Goal: Task Accomplishment & Management: Manage account settings

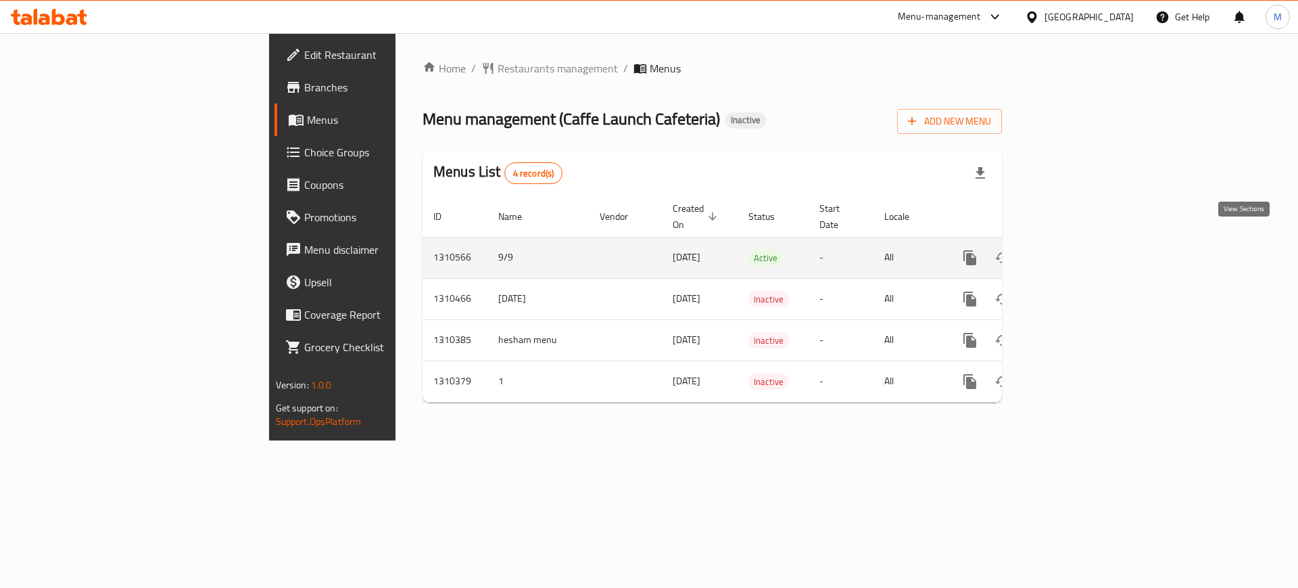
click at [1074, 252] on icon "enhanced table" at bounding box center [1068, 258] width 12 height 12
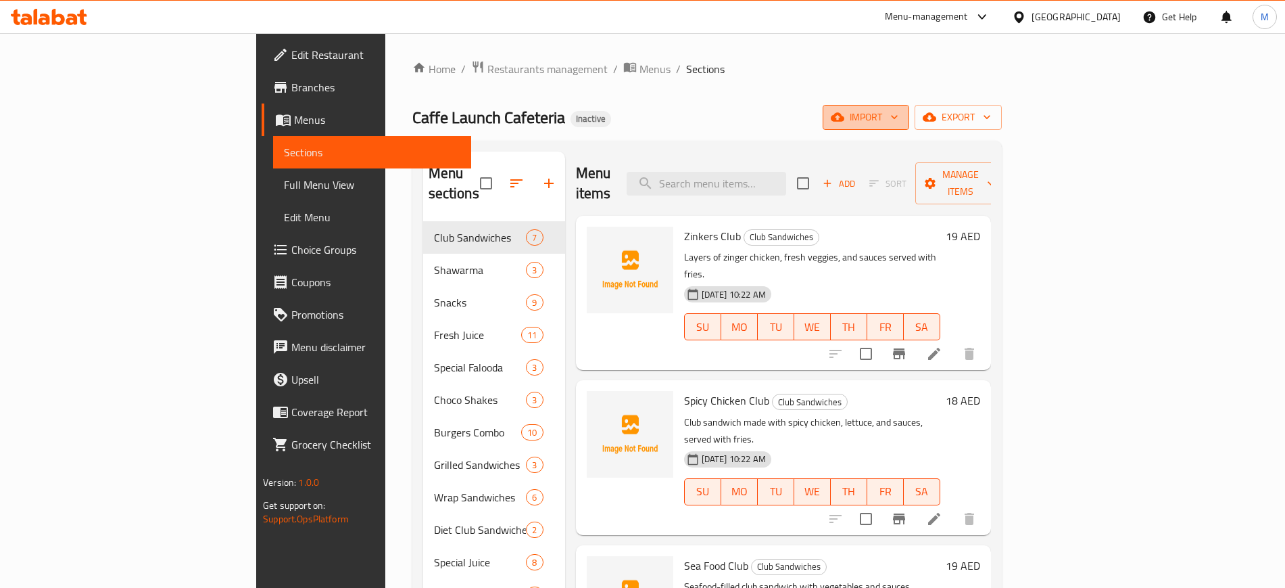
click at [909, 128] on button "import" at bounding box center [866, 117] width 87 height 25
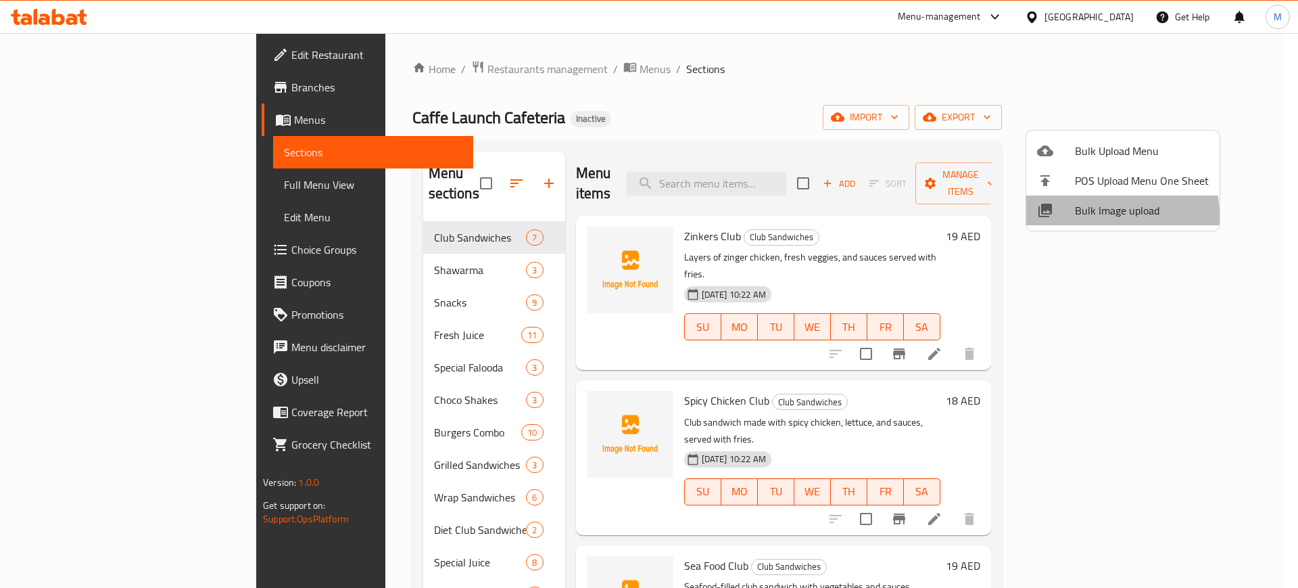
click at [1079, 216] on span "Bulk Image upload" at bounding box center [1142, 210] width 134 height 16
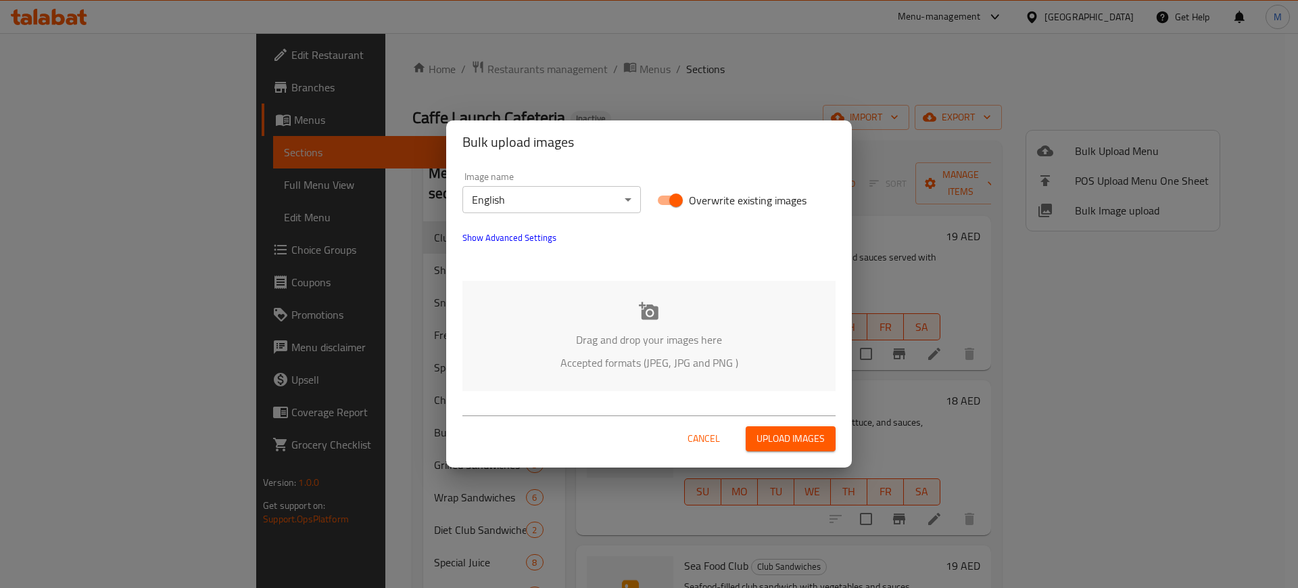
click at [534, 213] on div "Image name English ​" at bounding box center [551, 192] width 195 height 57
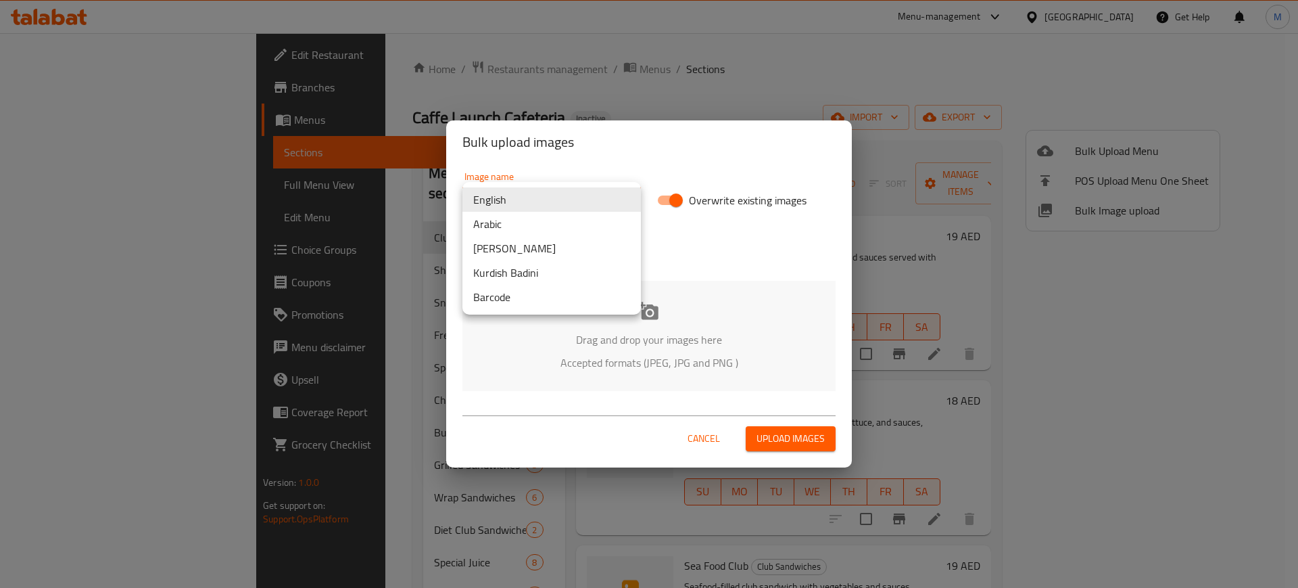
click at [532, 212] on body "​ Menu-management United Arab Emirates Get Help M Edit Restaurant Branches Menu…" at bounding box center [649, 310] width 1298 height 554
click at [519, 203] on li "English" at bounding box center [552, 199] width 179 height 24
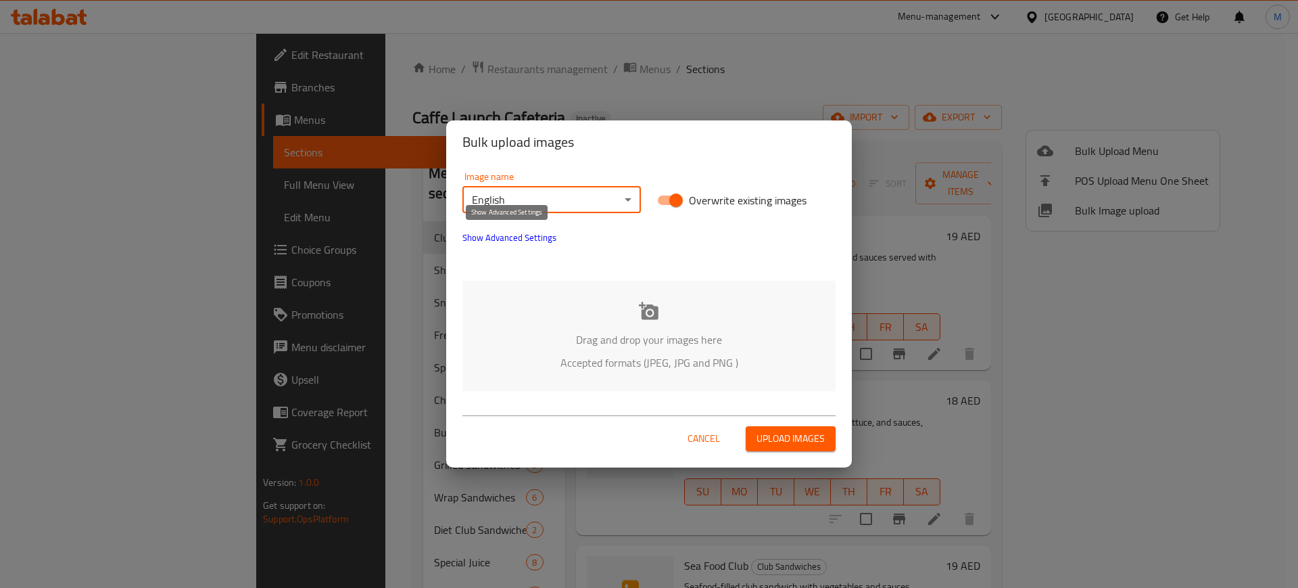
click at [529, 237] on span "Show Advanced Settings" at bounding box center [510, 237] width 94 height 16
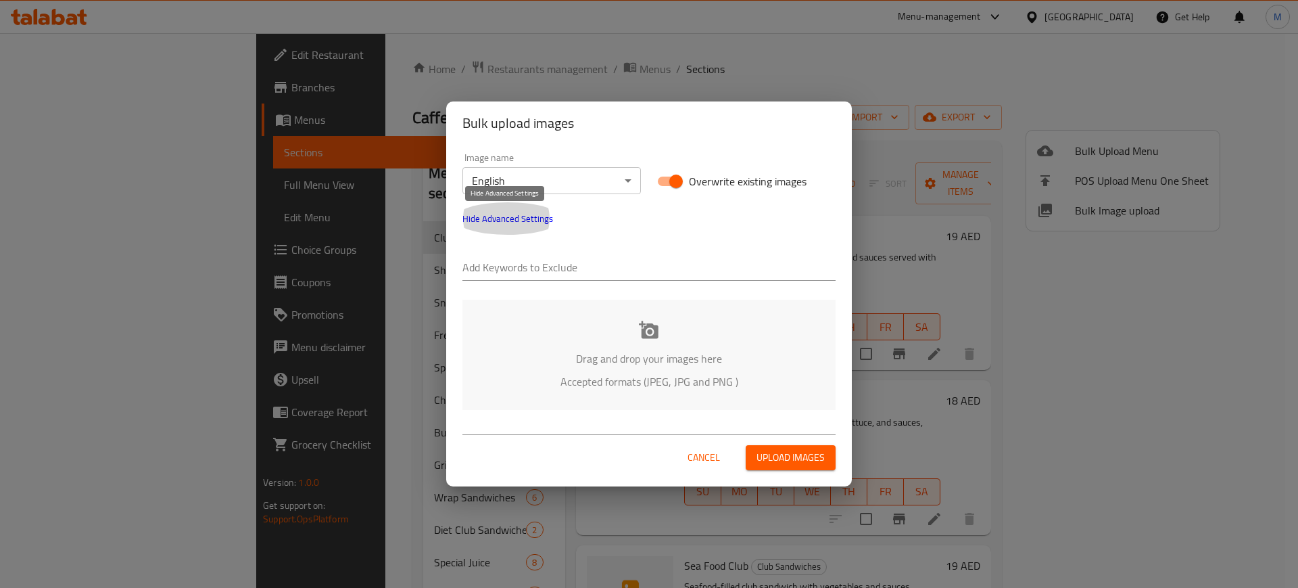
click at [508, 222] on span "Hide Advanced Settings" at bounding box center [508, 218] width 91 height 16
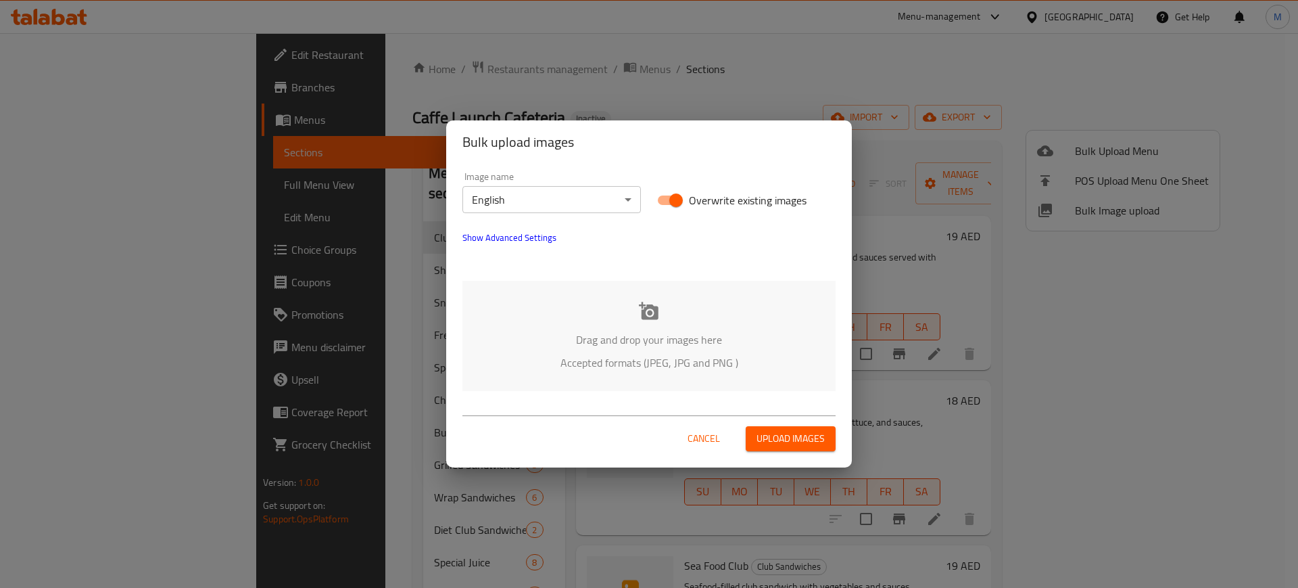
click at [664, 331] on p "Drag and drop your images here" at bounding box center [649, 339] width 333 height 16
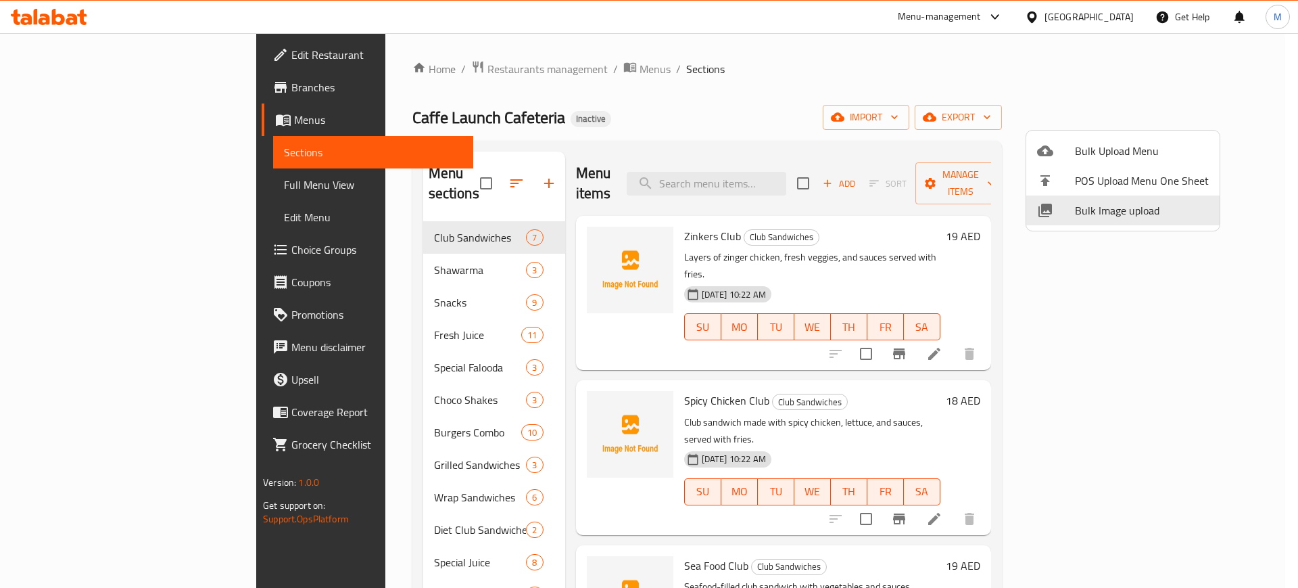
click at [479, 65] on div at bounding box center [649, 294] width 1298 height 588
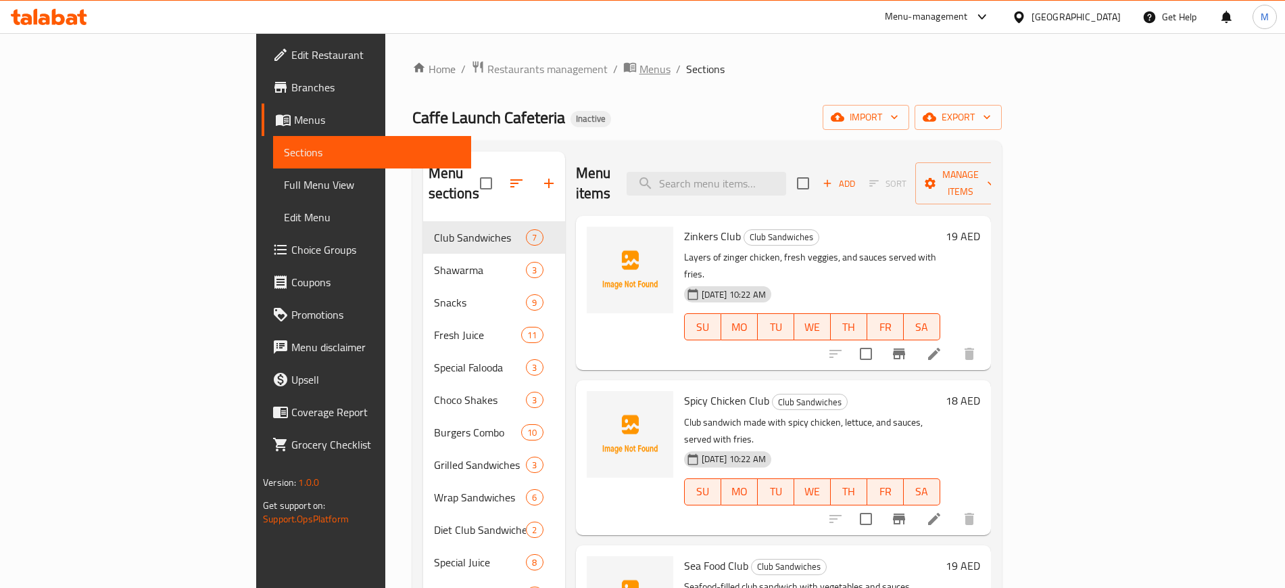
click at [640, 65] on span "Menus" at bounding box center [655, 69] width 31 height 16
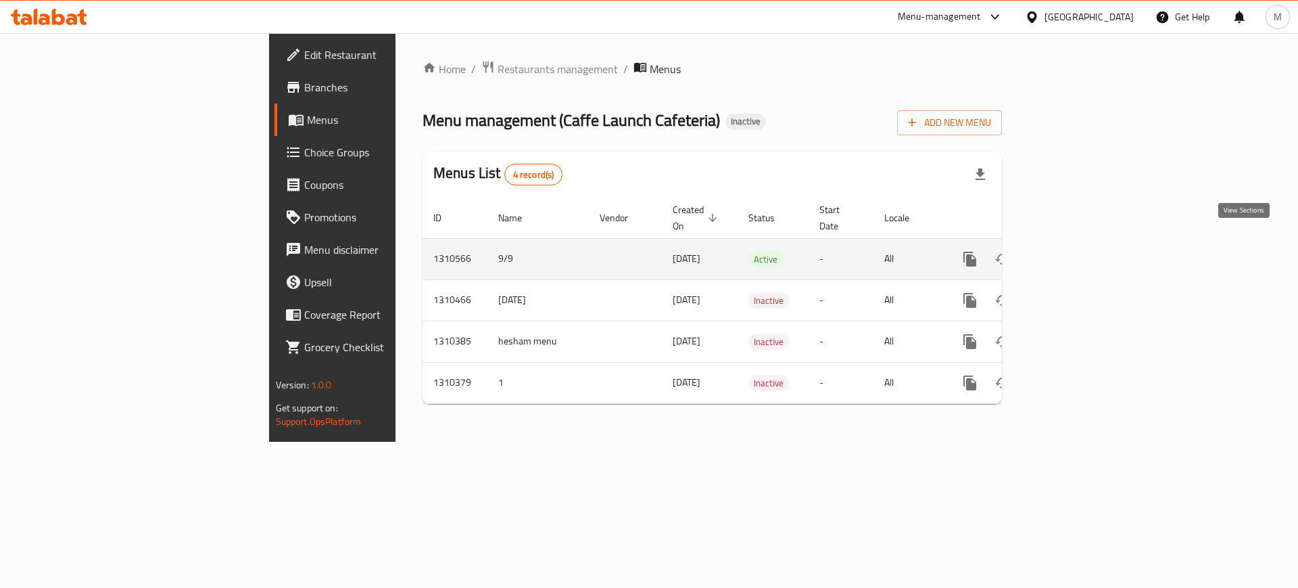
click at [1076, 251] on icon "enhanced table" at bounding box center [1068, 259] width 16 height 16
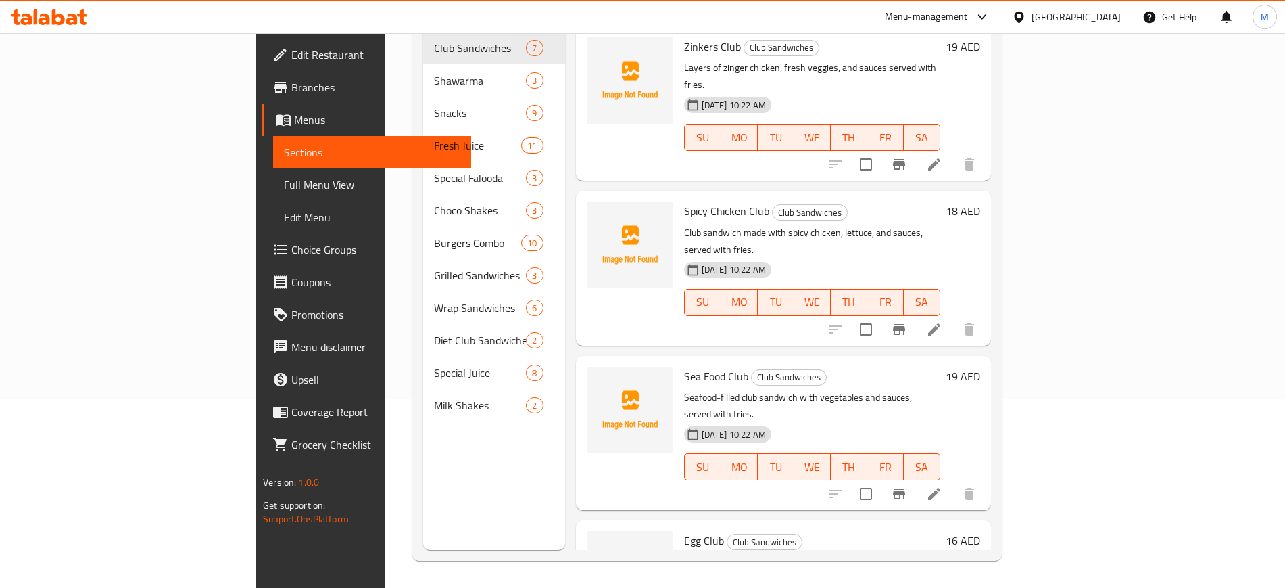
scroll to position [1, 0]
click at [284, 182] on span "Full Menu View" at bounding box center [372, 184] width 176 height 16
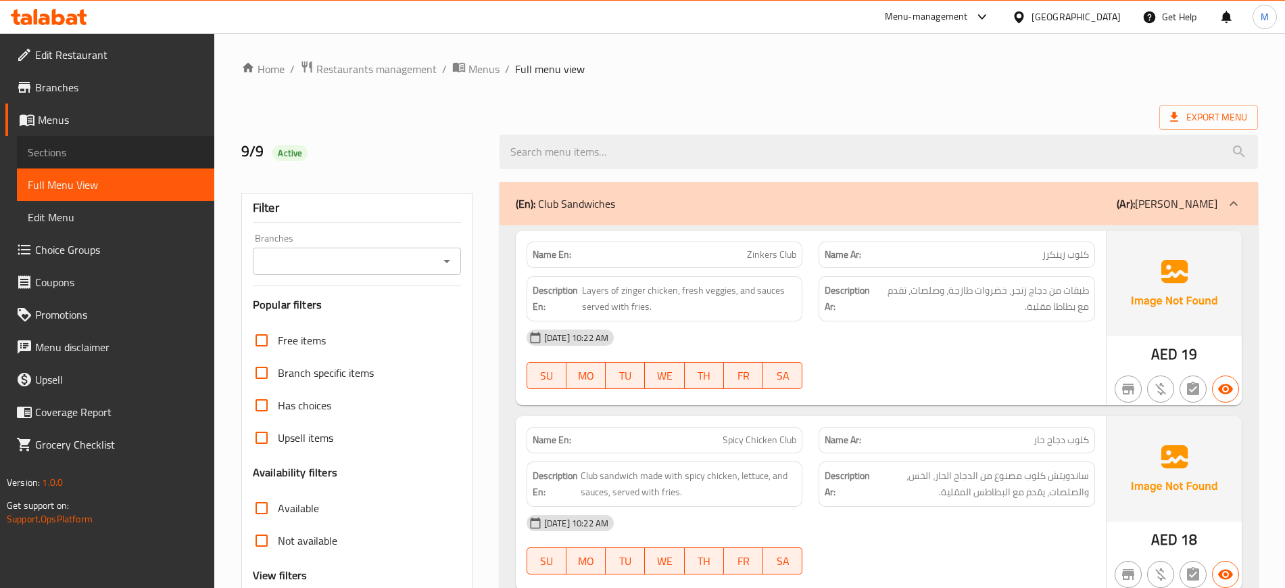
click at [122, 142] on link "Sections" at bounding box center [115, 152] width 197 height 32
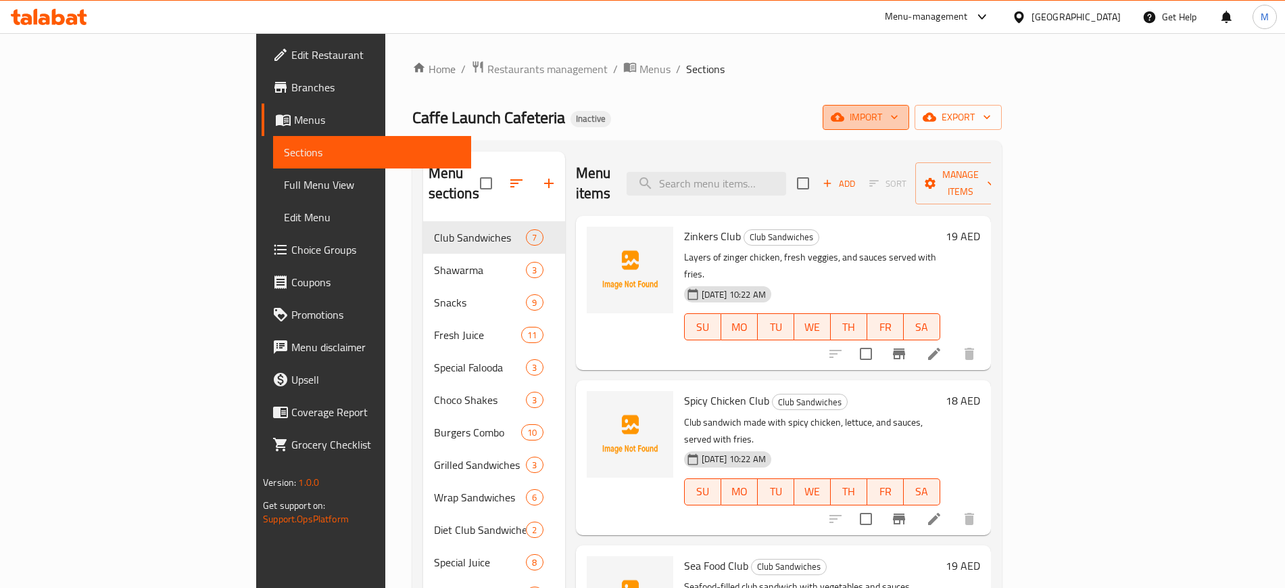
click at [901, 116] on icon "button" at bounding box center [895, 117] width 14 height 14
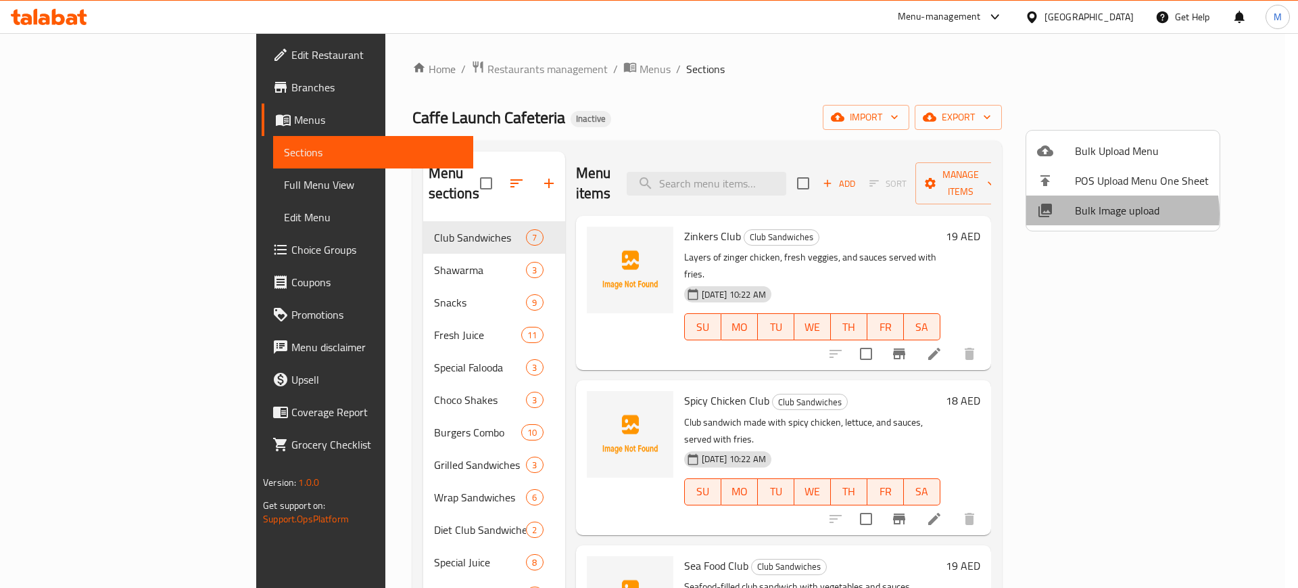
click at [1097, 214] on span "Bulk Image upload" at bounding box center [1142, 210] width 134 height 16
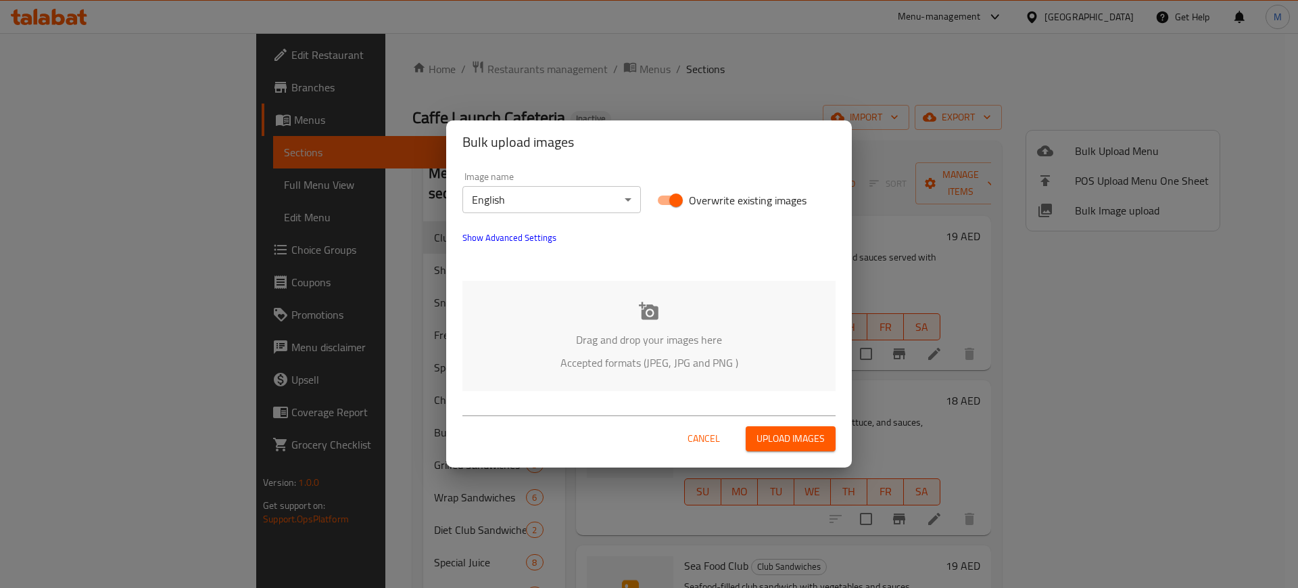
click at [542, 319] on div "Drag and drop your images here Accepted formats (JPEG, JPG and PNG )" at bounding box center [649, 336] width 373 height 110
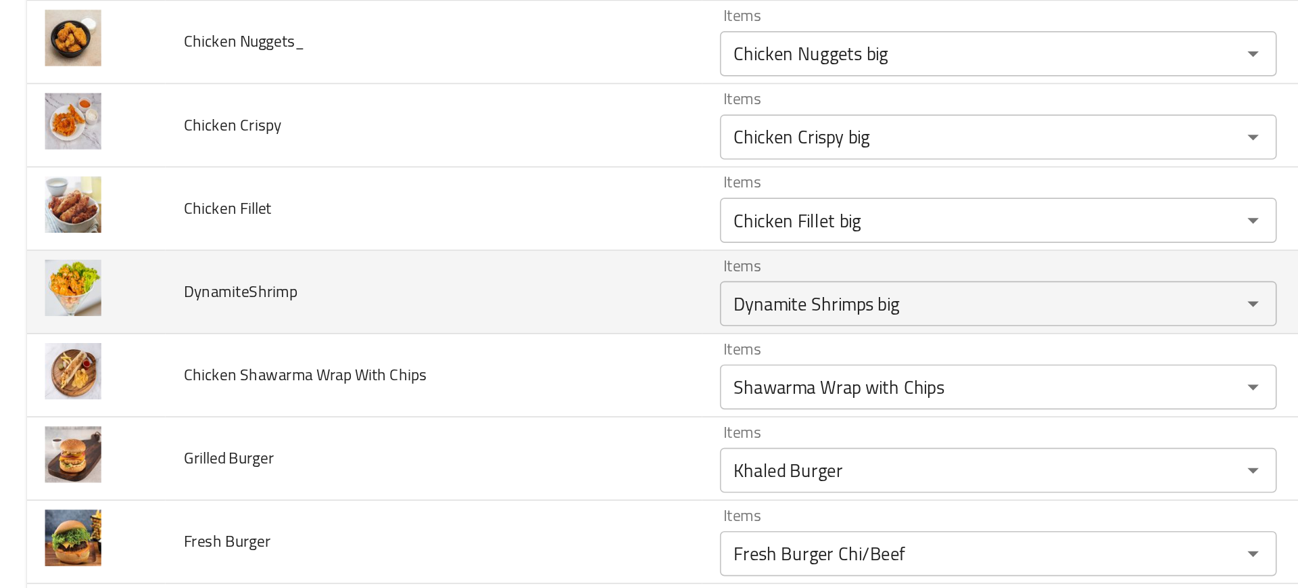
scroll to position [1972, 0]
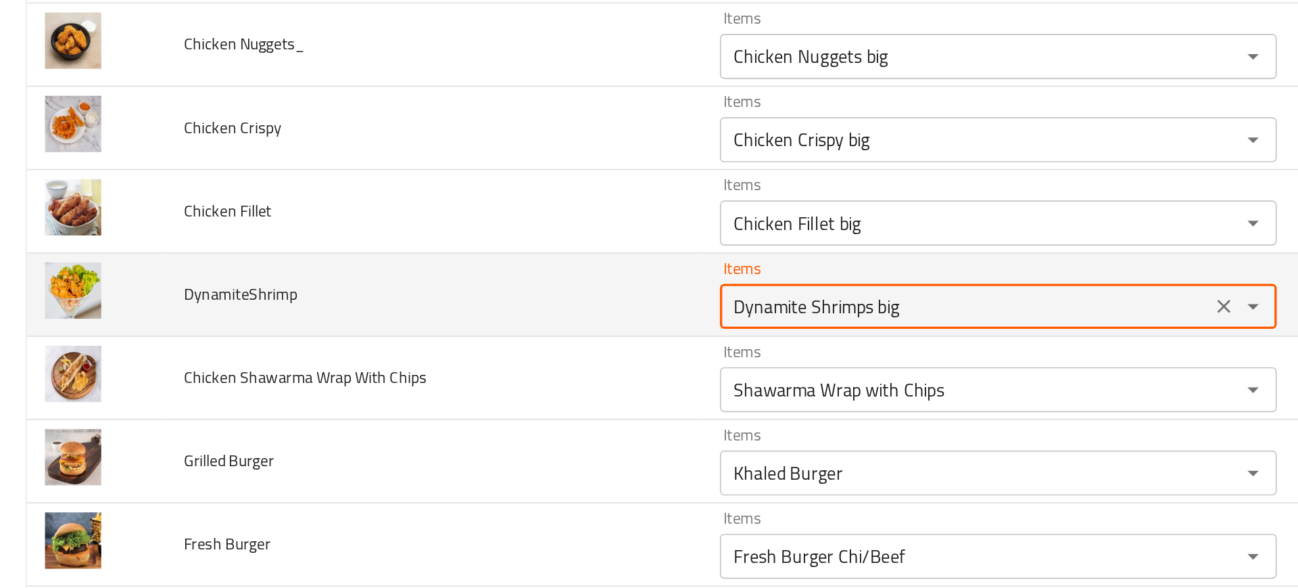
drag, startPoint x: 521, startPoint y: 321, endPoint x: 612, endPoint y: 330, distance: 91.0
click at [612, 330] on div "Dynamite Shrimps big Items" at bounding box center [600, 317] width 334 height 27
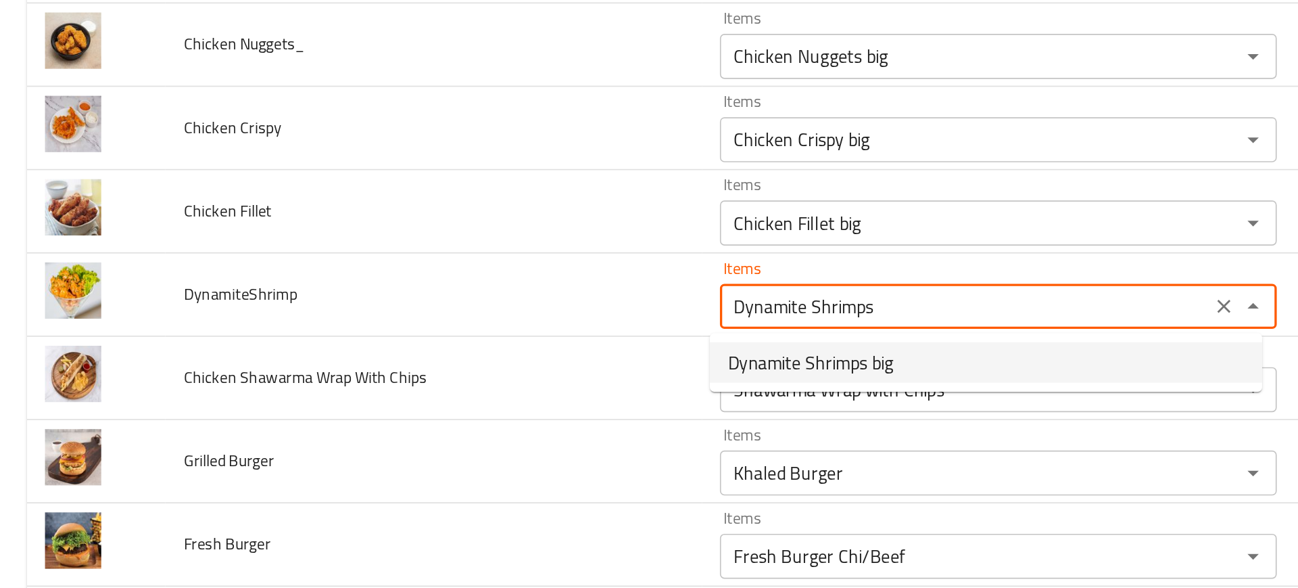
click at [542, 341] on li "Dynamite Shrimps big" at bounding box center [593, 351] width 332 height 24
type input "Dynamite Shrimps big"
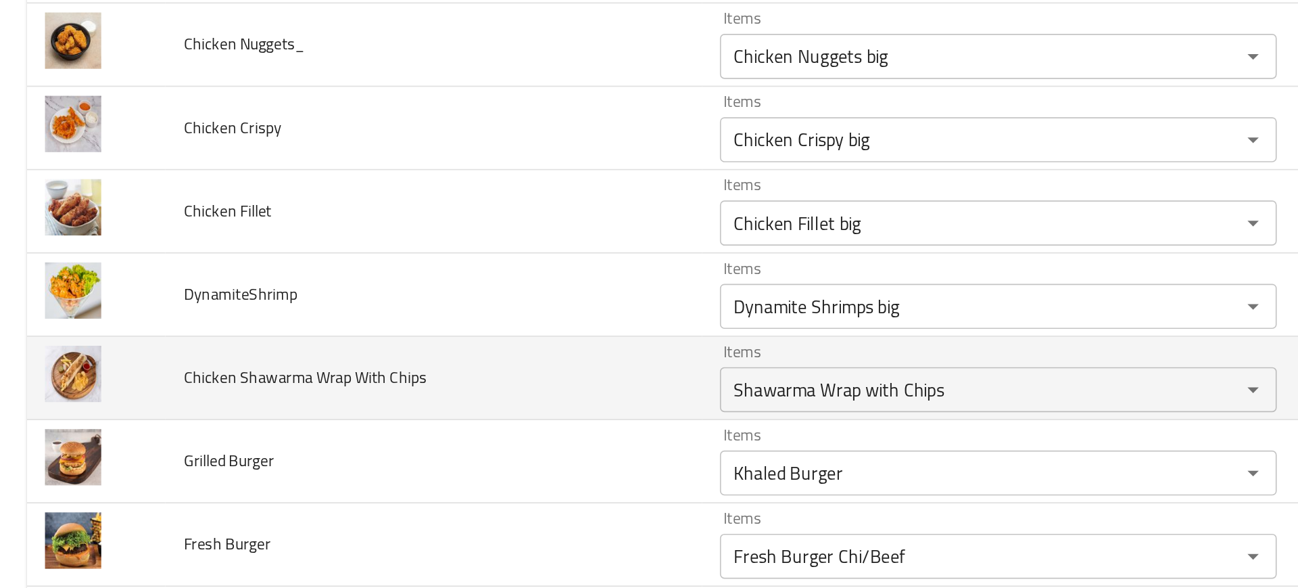
click at [320, 352] on td "Chicken Shawarma Wrap With Chips" at bounding box center [260, 361] width 323 height 50
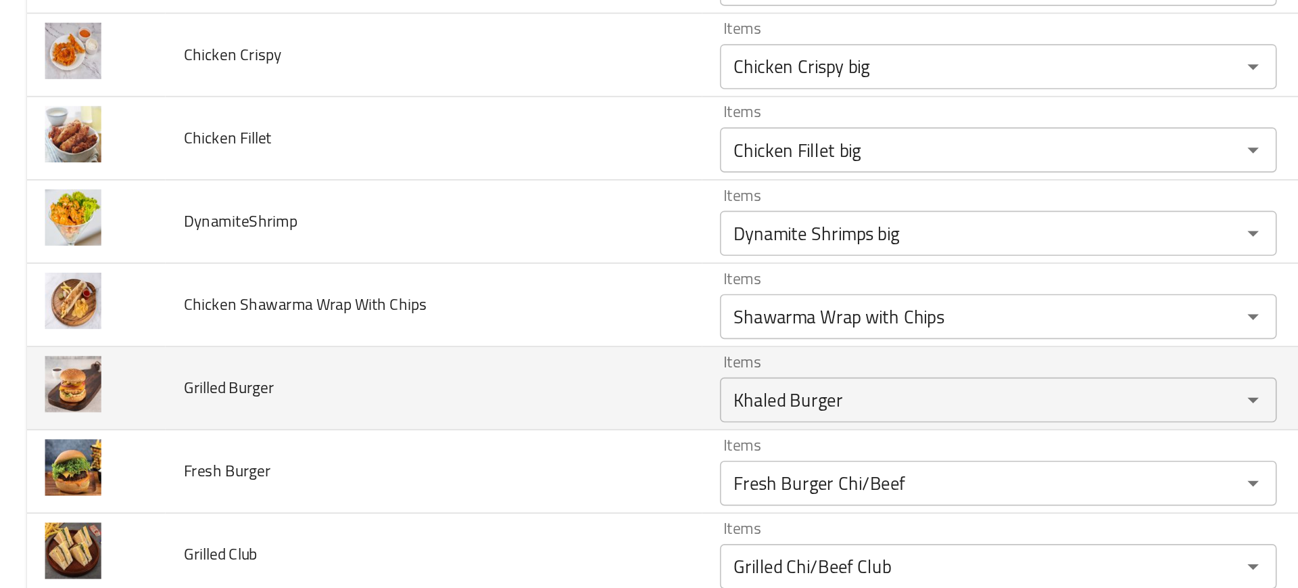
scroll to position [2038, 0]
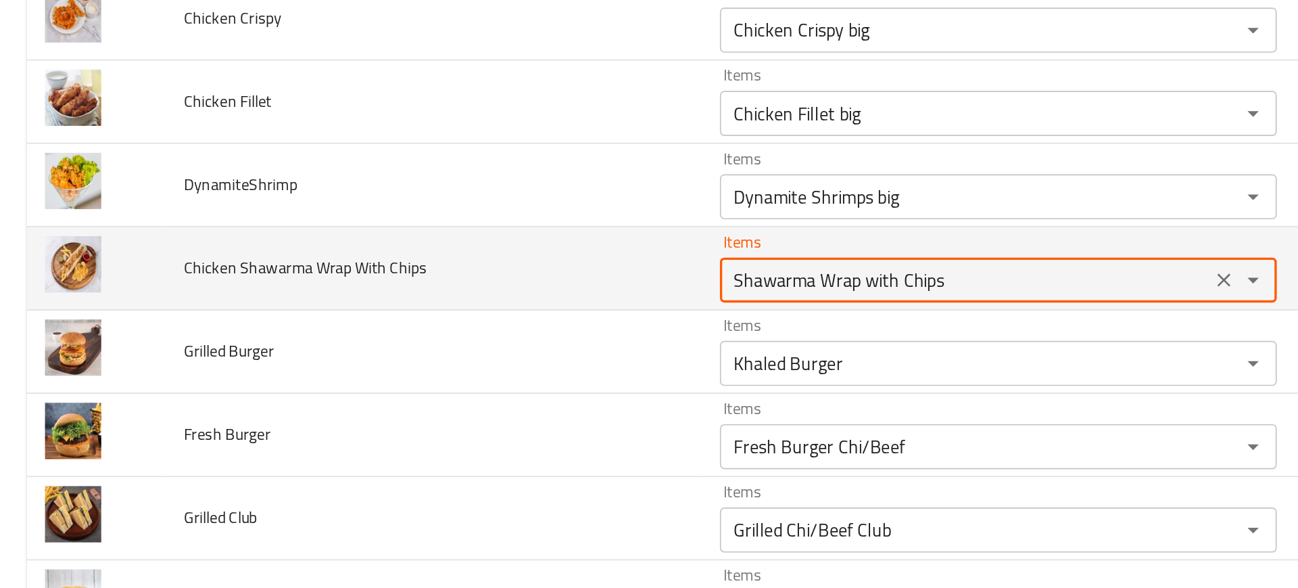
drag, startPoint x: 538, startPoint y: 302, endPoint x: 673, endPoint y: 312, distance: 135.6
click at [673, 312] on Chips "Shawarma Wrap with Chips" at bounding box center [580, 302] width 286 height 19
click at [556, 302] on Chips "Shawarma Wrap with Chips" at bounding box center [580, 302] width 286 height 19
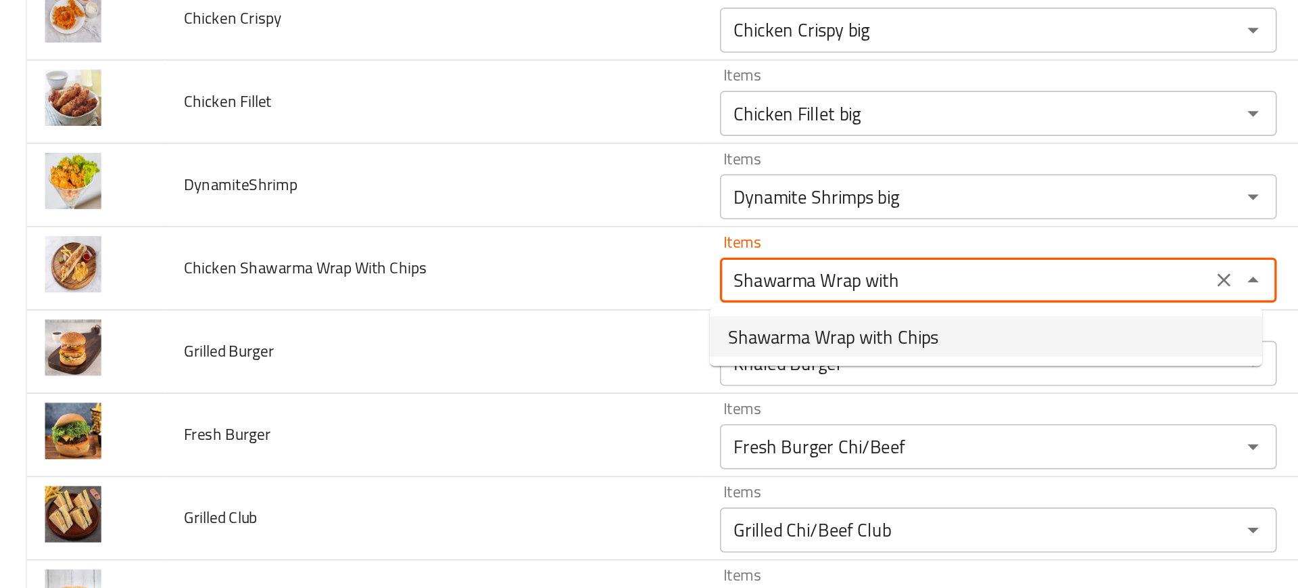
click at [527, 332] on span "Shawarma Wrap with Chips" at bounding box center [500, 336] width 126 height 16
type Chips "Shawarma Wrap with Chips"
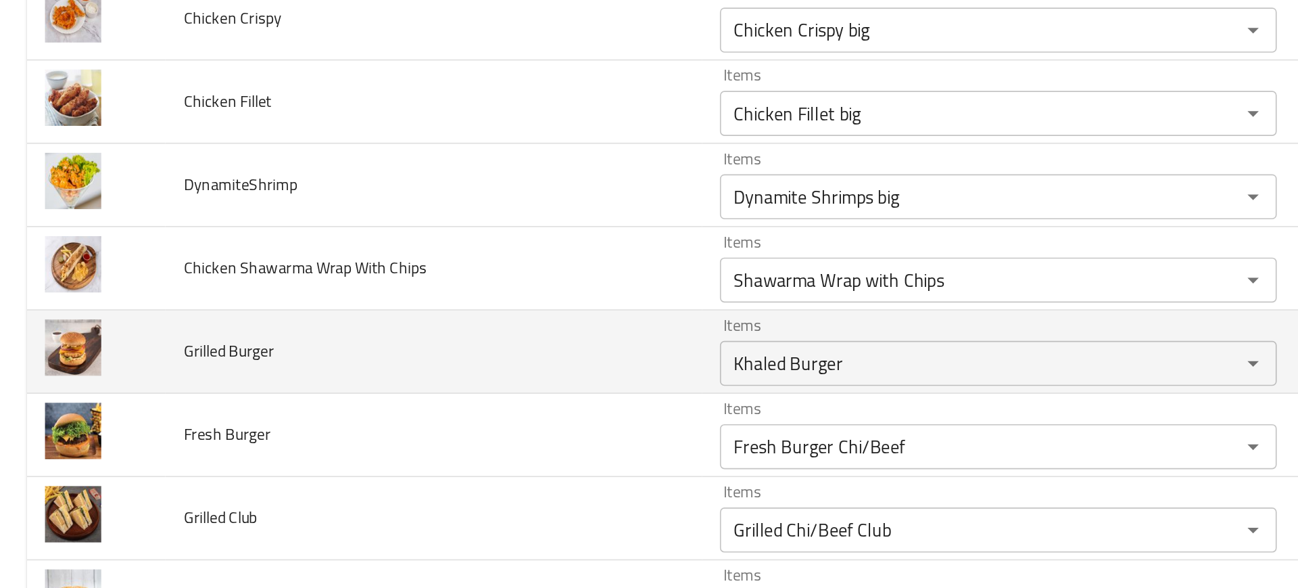
click at [250, 341] on td "Grilled Burger" at bounding box center [260, 346] width 323 height 50
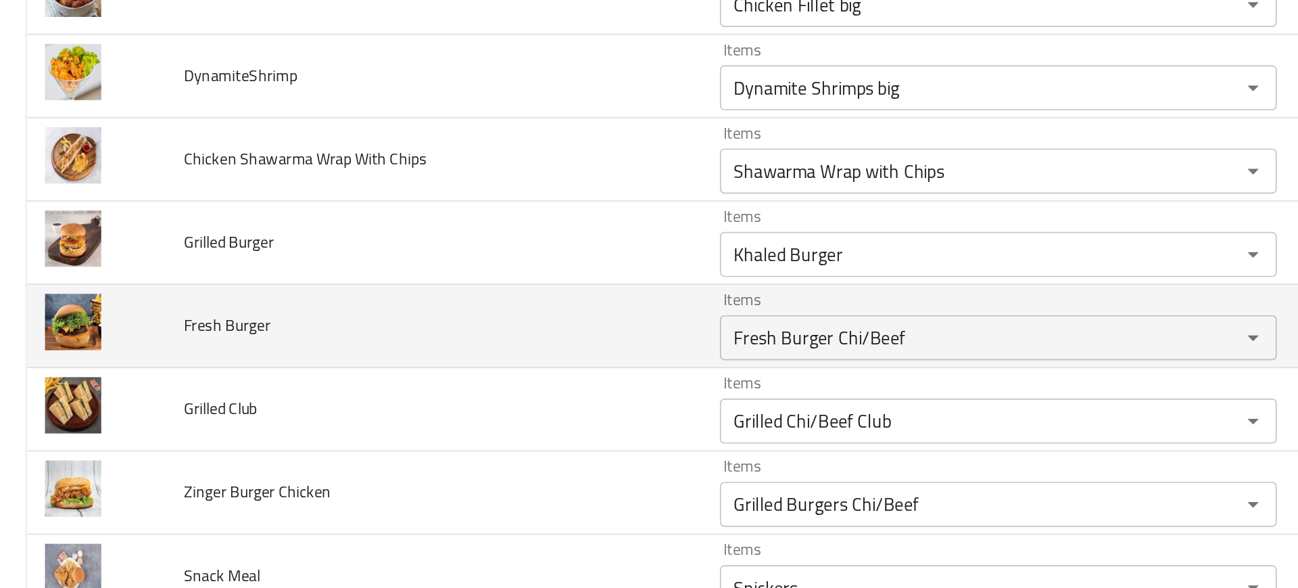
scroll to position [2104, 0]
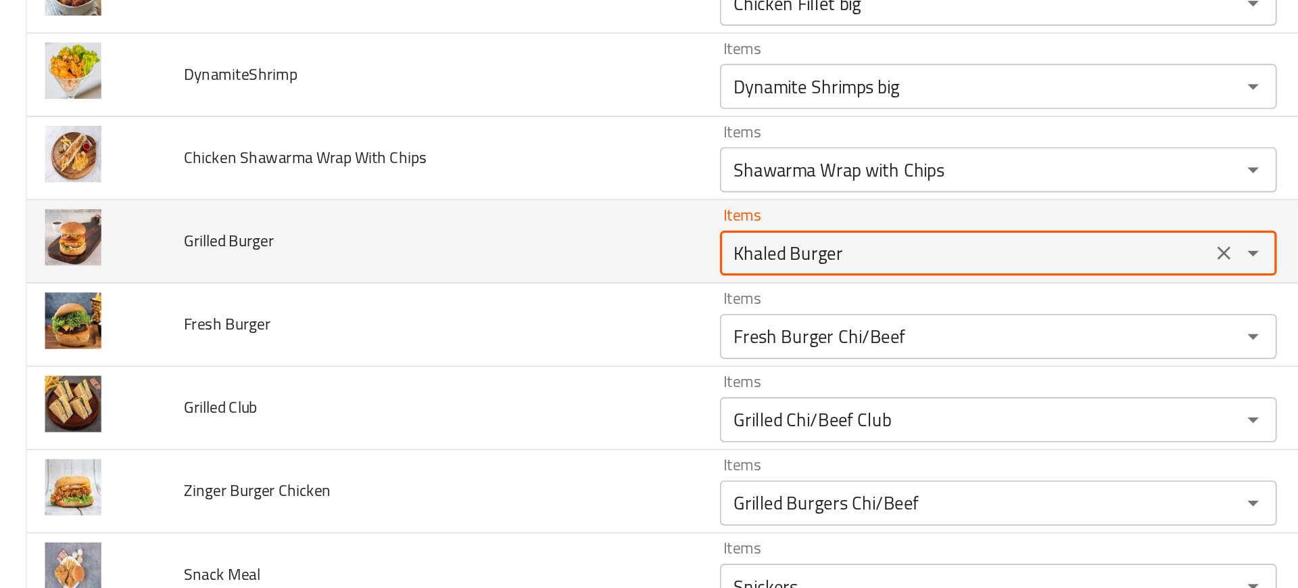
click at [462, 284] on Burger "Khaled Burger" at bounding box center [580, 286] width 286 height 19
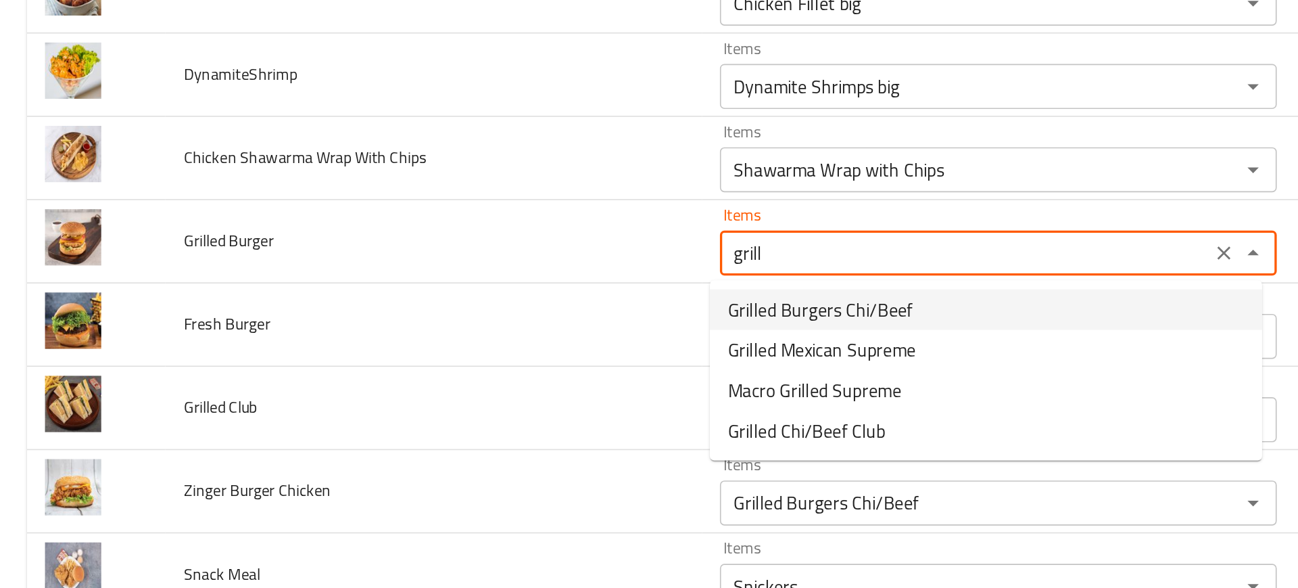
click at [494, 326] on span "Grilled Burgers Chi/Beef" at bounding box center [492, 320] width 111 height 16
type Burger "Grilled Burgers Chi/Beef"
type Burger-ar "برجر مشوي دجاج / لحم بقري"
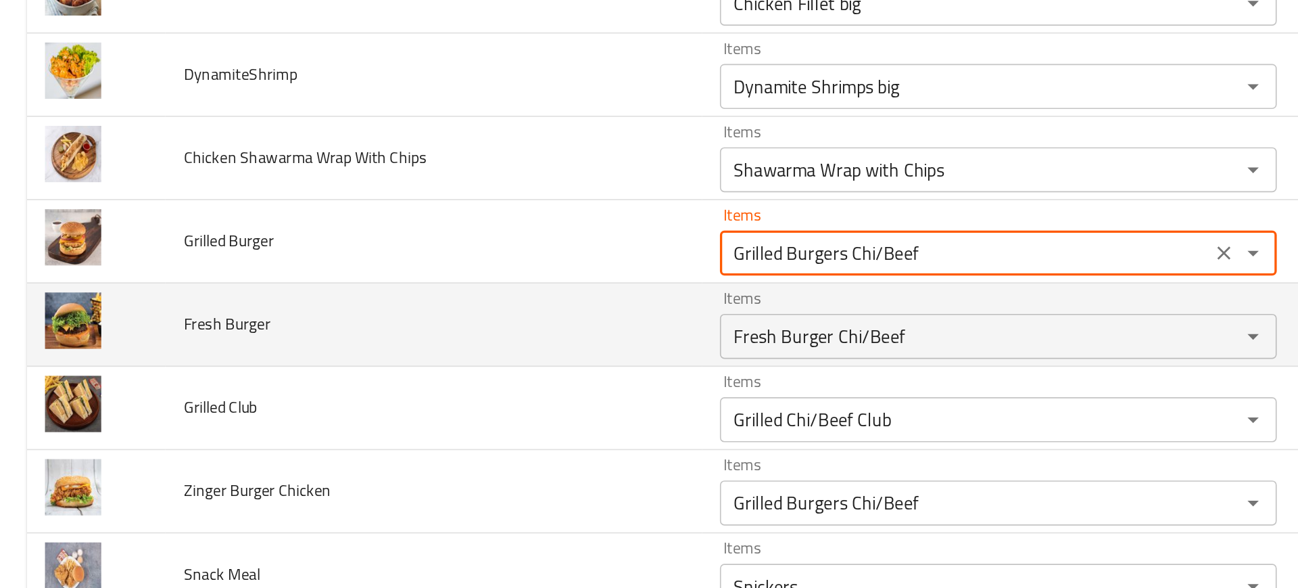
type Burger "Grilled Burgers Chi/Beef"
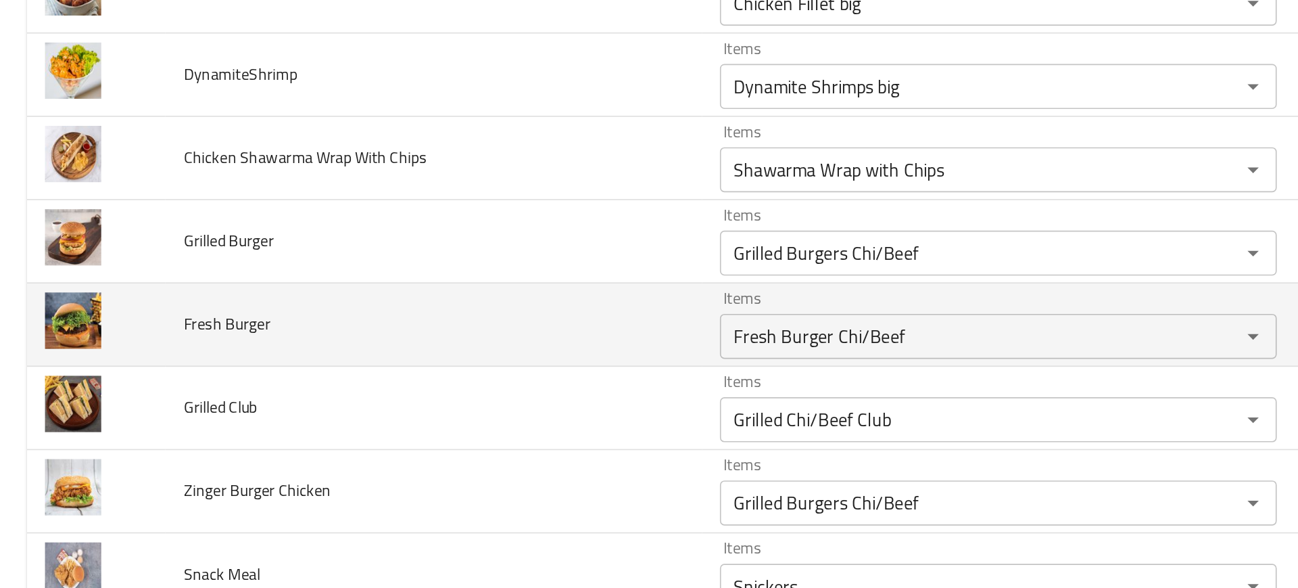
click at [360, 331] on td "Fresh Burger" at bounding box center [260, 329] width 323 height 50
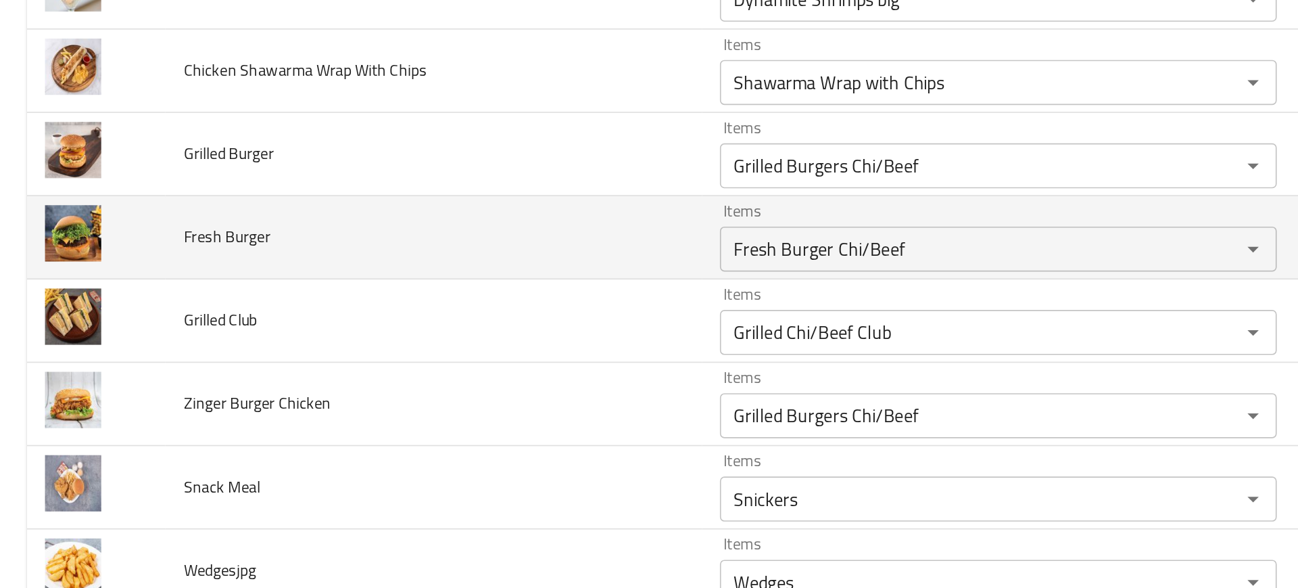
scroll to position [2156, 0]
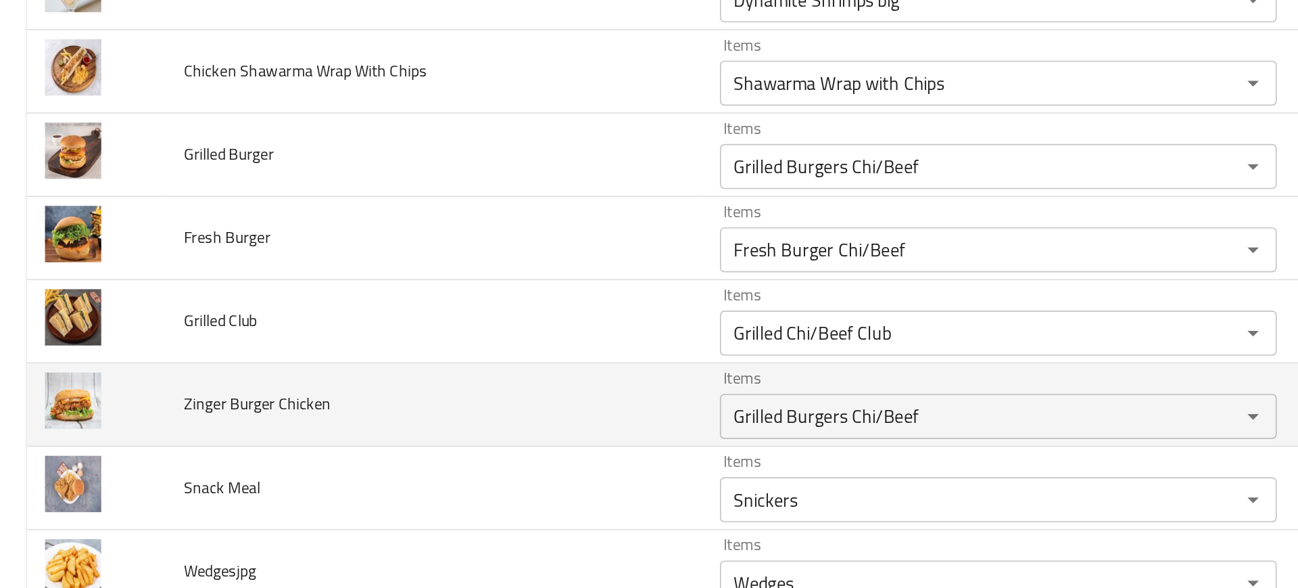
click at [387, 356] on td "Zinger Burger Chicken" at bounding box center [260, 377] width 323 height 50
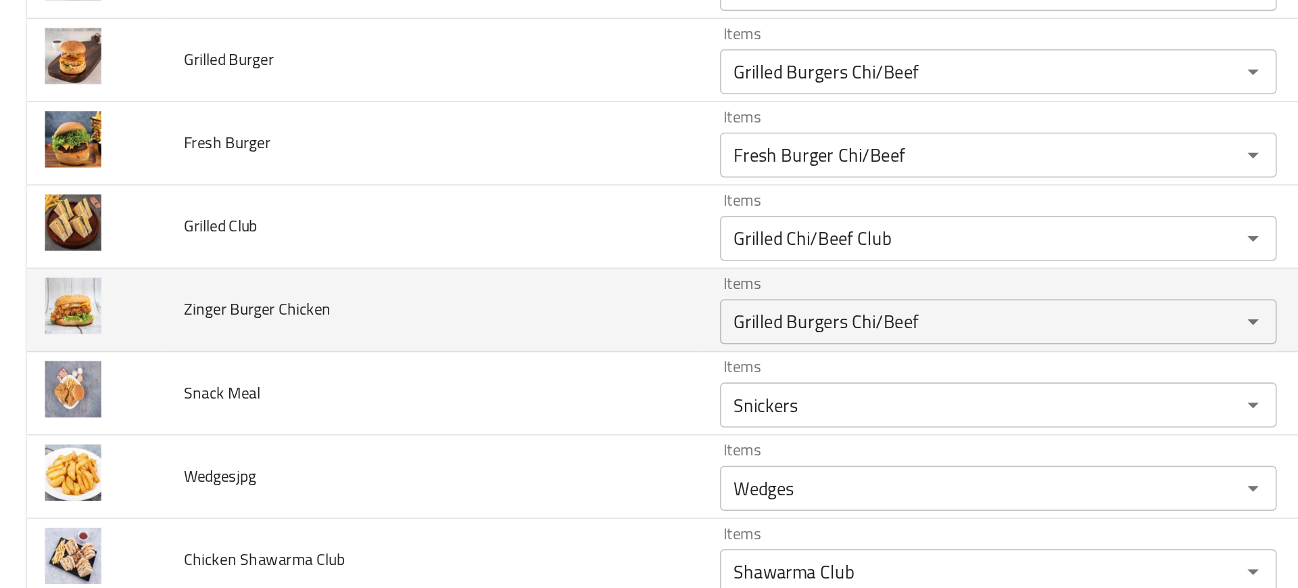
scroll to position [2212, 0]
click at [456, 337] on div "Grilled Burgers Chi/Beef Items" at bounding box center [600, 327] width 334 height 27
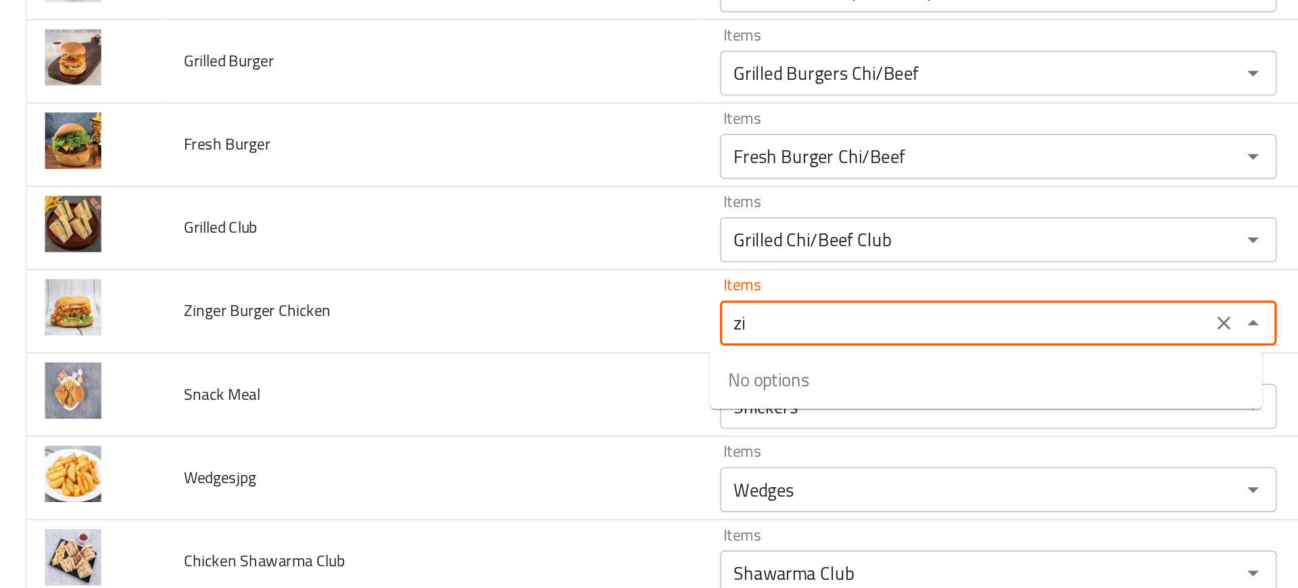
type Chicken "z"
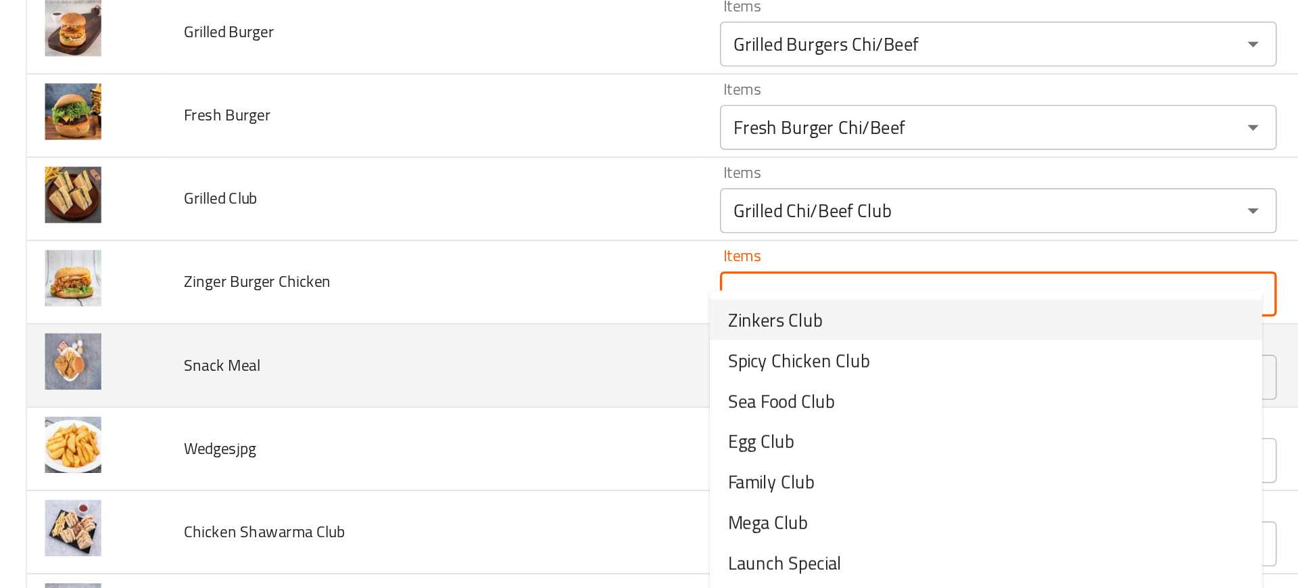
scroll to position [2269, 0]
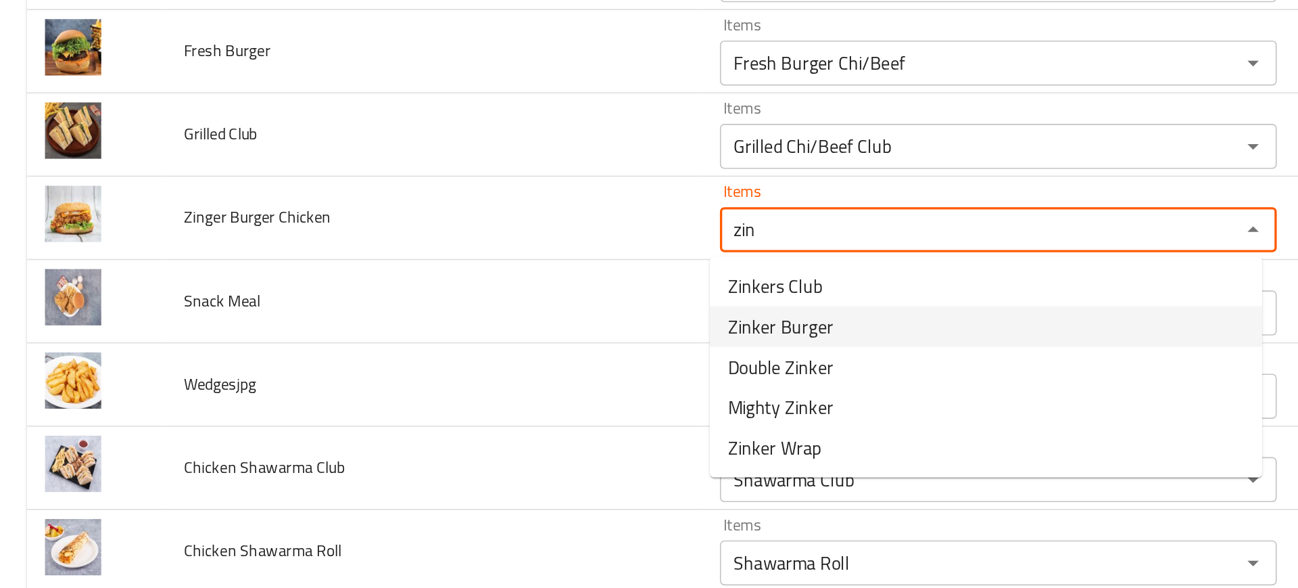
click at [482, 334] on span "Zinker Burger" at bounding box center [469, 330] width 64 height 16
type Chicken "Zinker Burger"
type Chicken-ar "برجر زينكر"
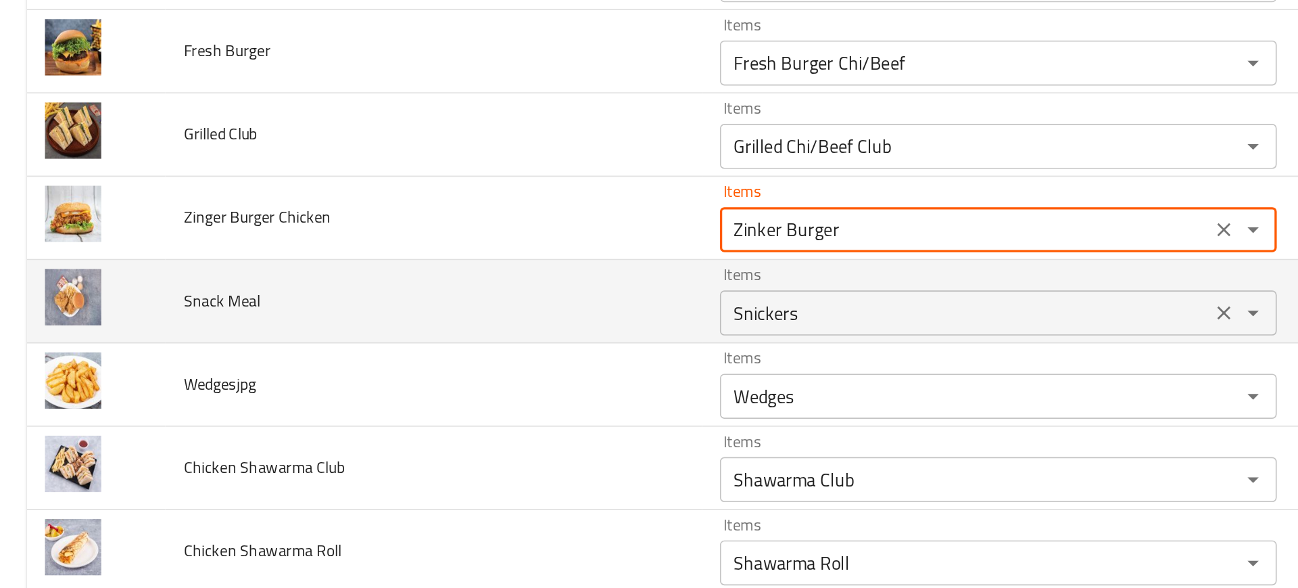
type Chicken "Zinker Burger"
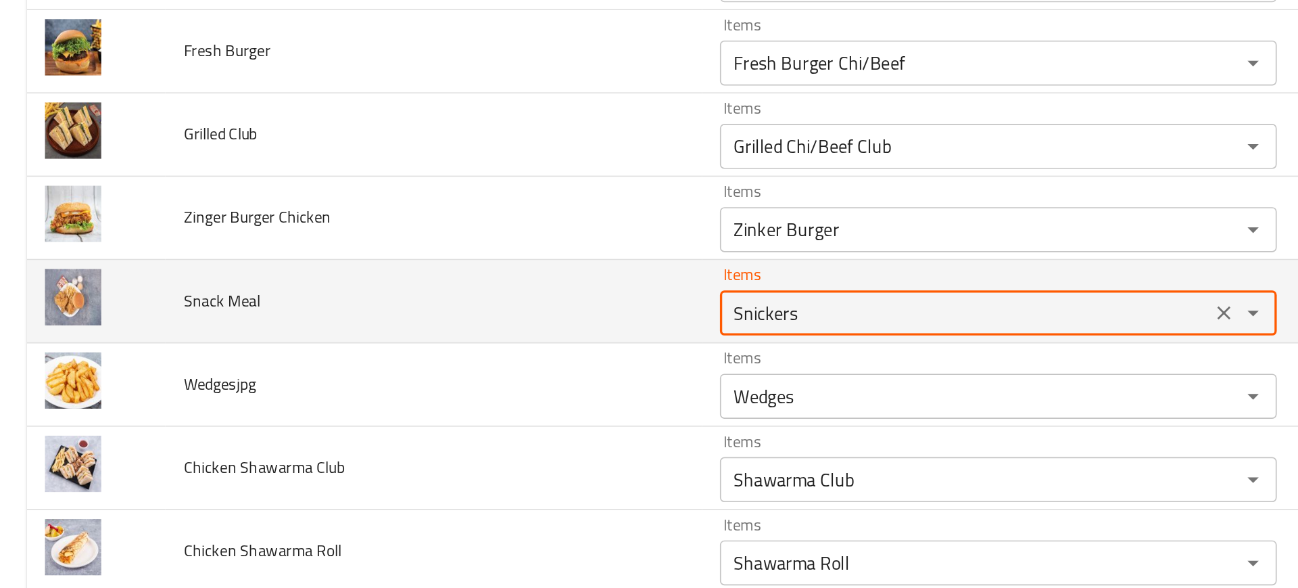
click at [463, 318] on Meal "Snickers" at bounding box center [580, 321] width 286 height 19
type Meal "s"
type Meal "m"
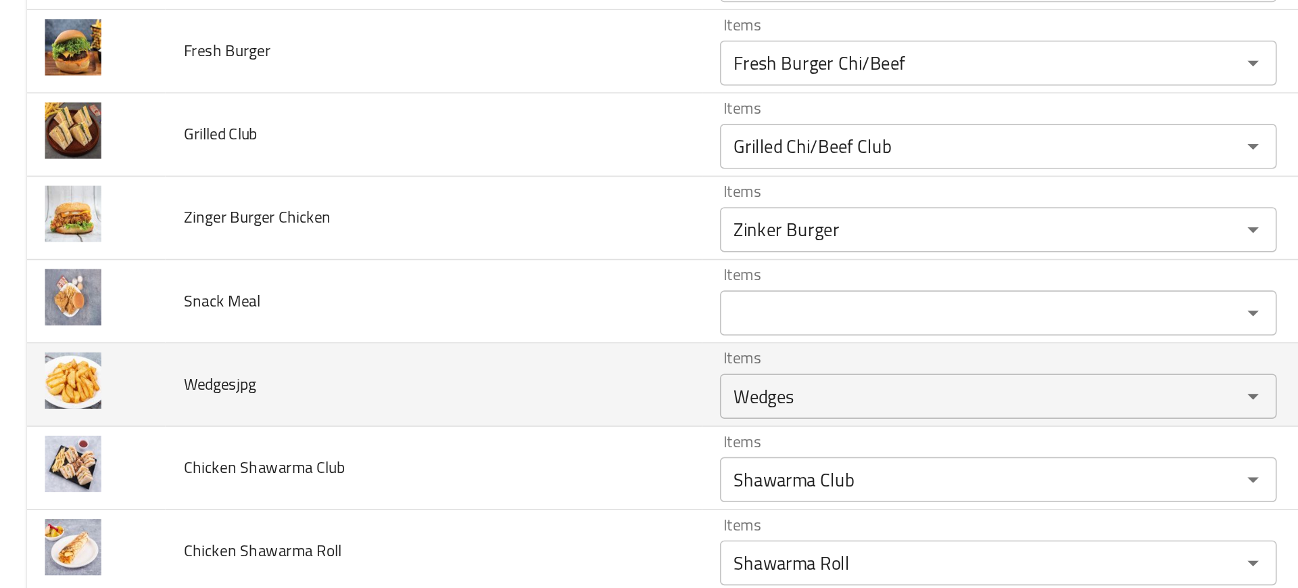
click at [386, 341] on td "Wedgesjpg" at bounding box center [260, 365] width 323 height 50
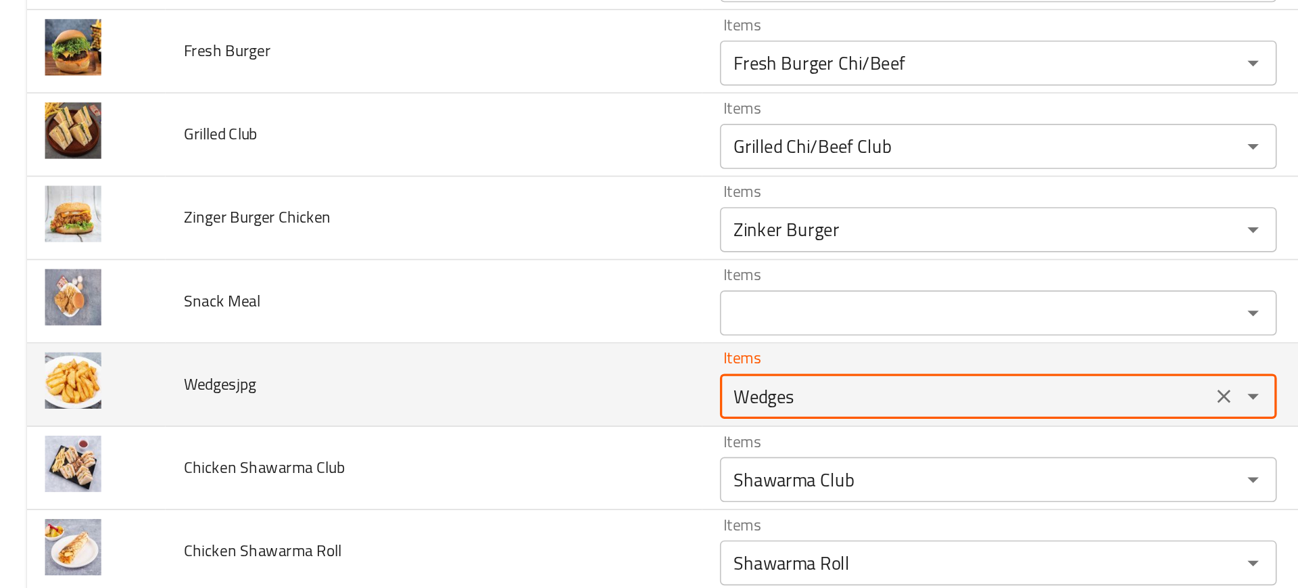
click at [479, 365] on input "Wedges" at bounding box center [580, 371] width 286 height 19
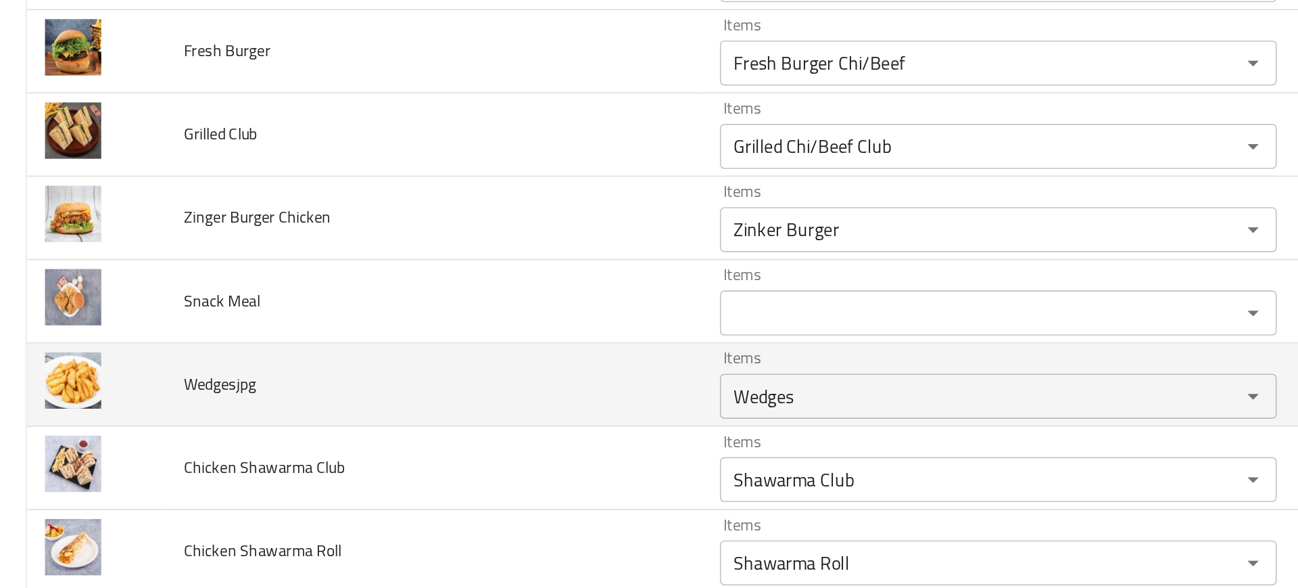
click at [387, 384] on td "Wedgesjpg" at bounding box center [260, 365] width 323 height 50
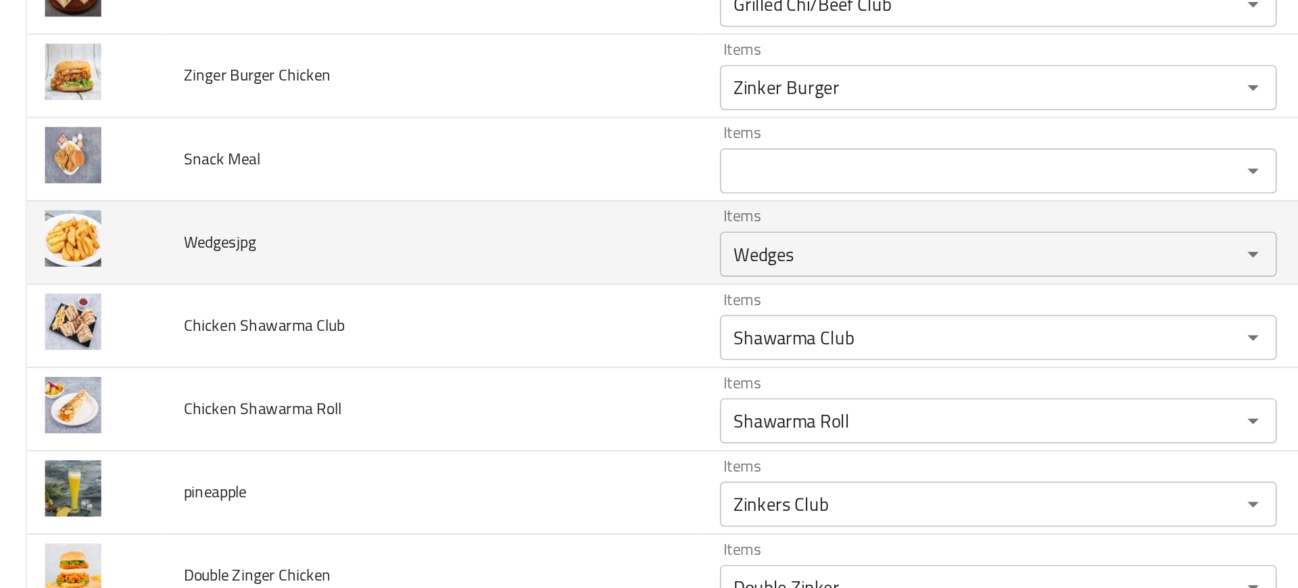
scroll to position [2353, 0]
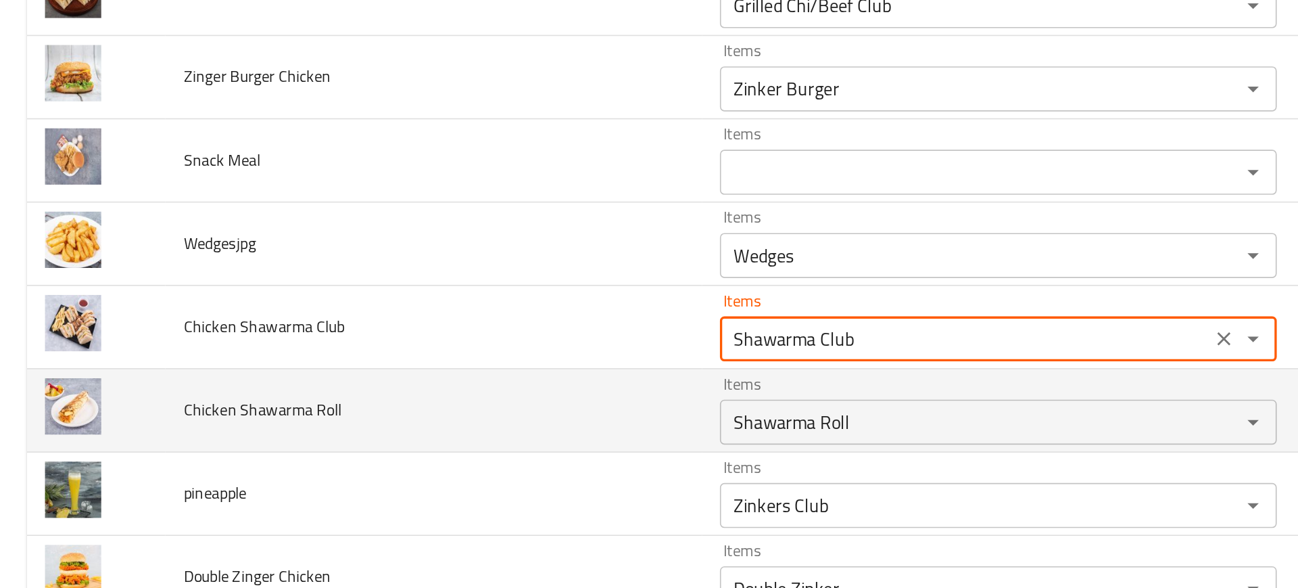
drag, startPoint x: 485, startPoint y: 337, endPoint x: 358, endPoint y: 355, distance: 127.7
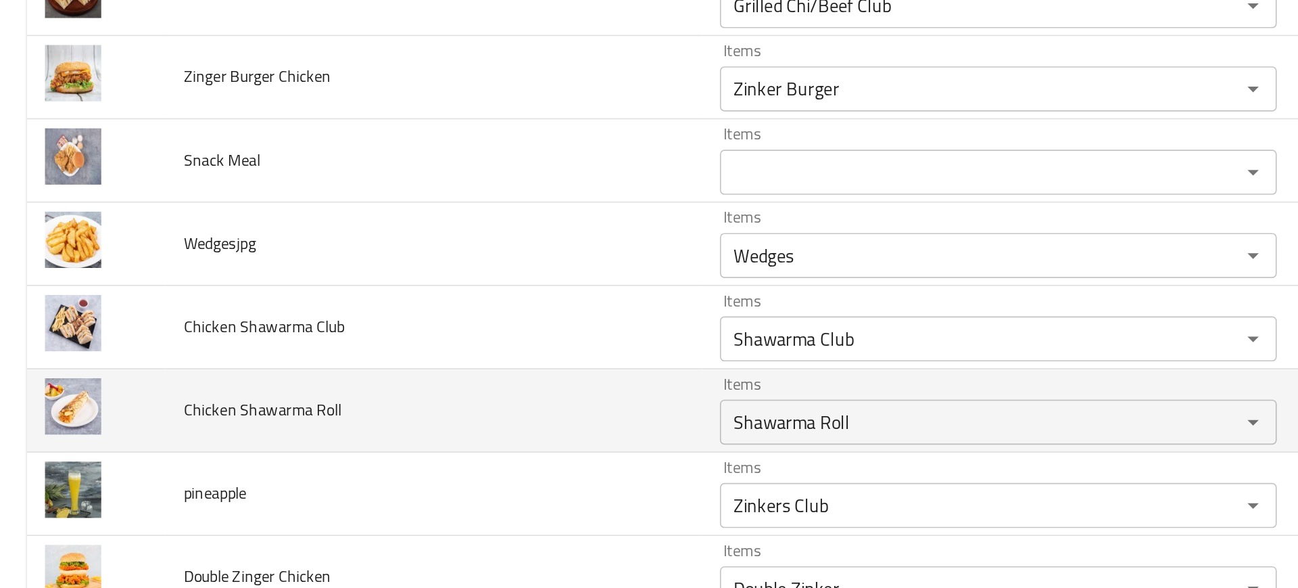
click at [379, 388] on td "Chicken Shawarma Roll" at bounding box center [260, 381] width 323 height 50
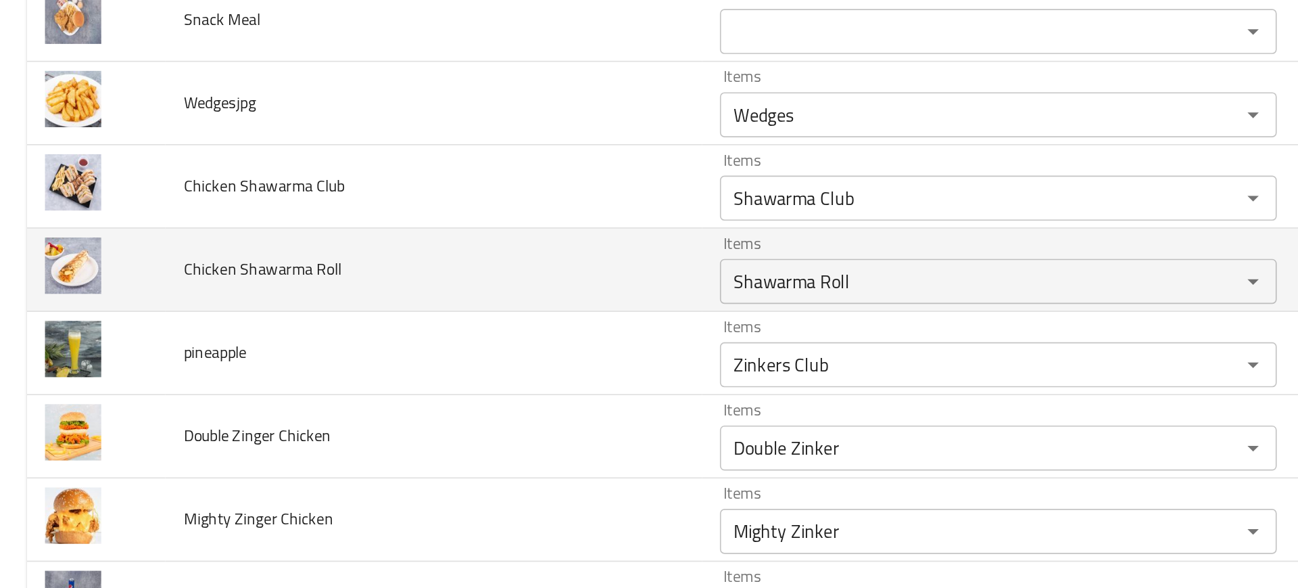
scroll to position [2438, 0]
click at [379, 388] on td "Double Zinger Chicken" at bounding box center [260, 396] width 323 height 50
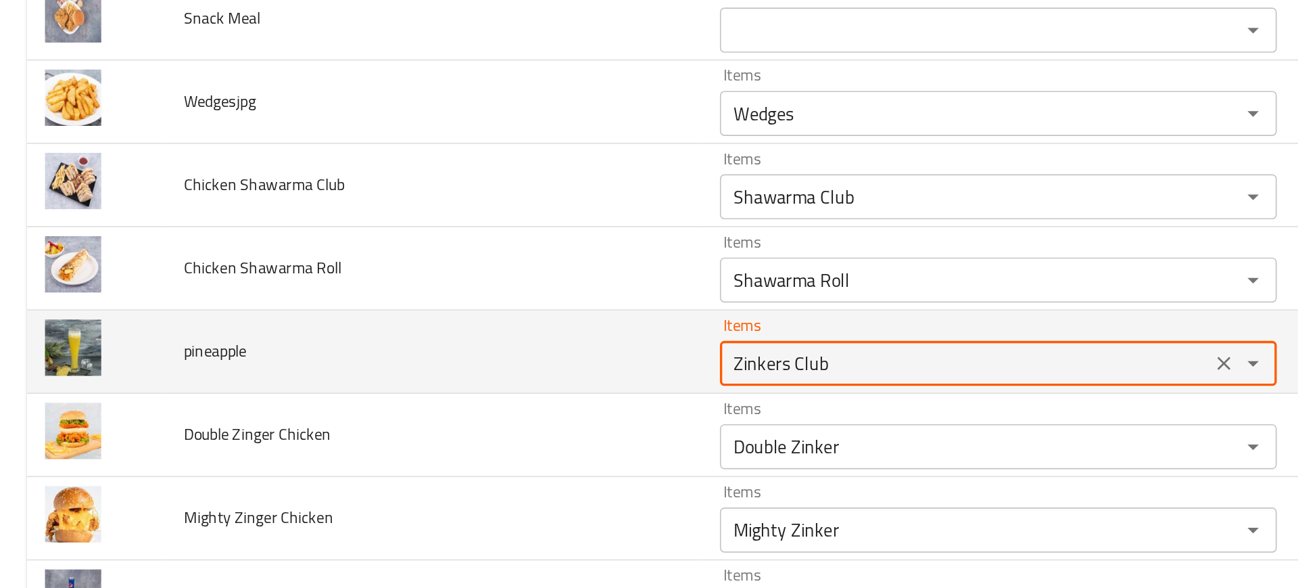
click at [500, 354] on input "Zinkers Club" at bounding box center [580, 352] width 286 height 19
type input "p"
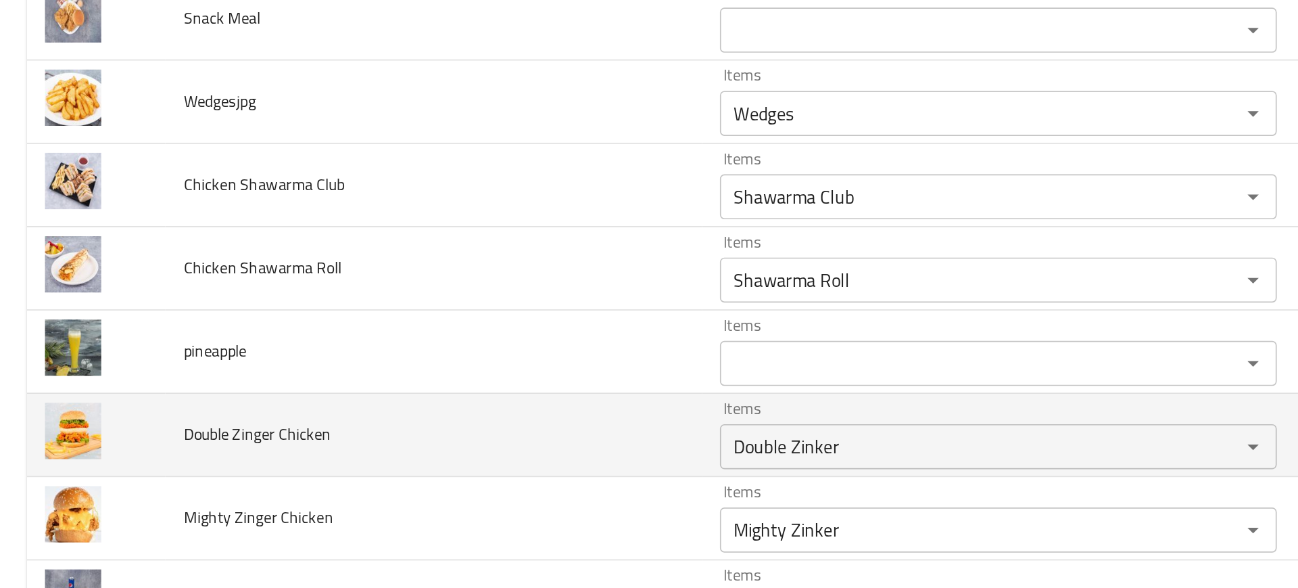
click at [395, 408] on td "Double Zinger Chicken" at bounding box center [260, 396] width 323 height 50
click at [414, 414] on td "Double Zinger Chicken" at bounding box center [260, 396] width 323 height 50
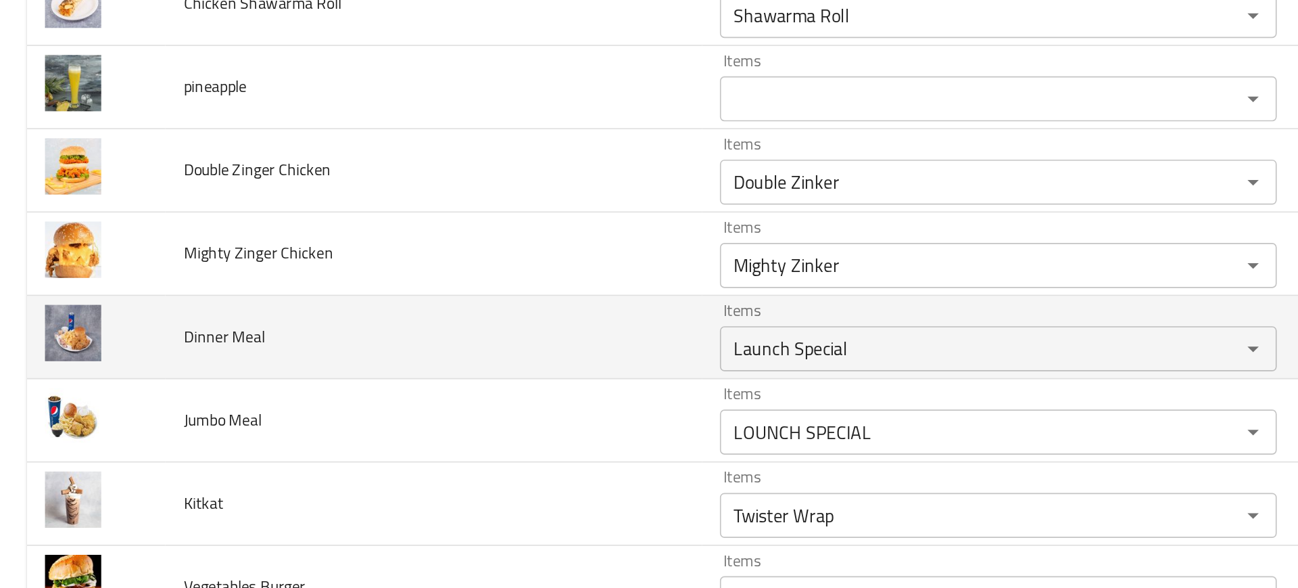
scroll to position [2599, 0]
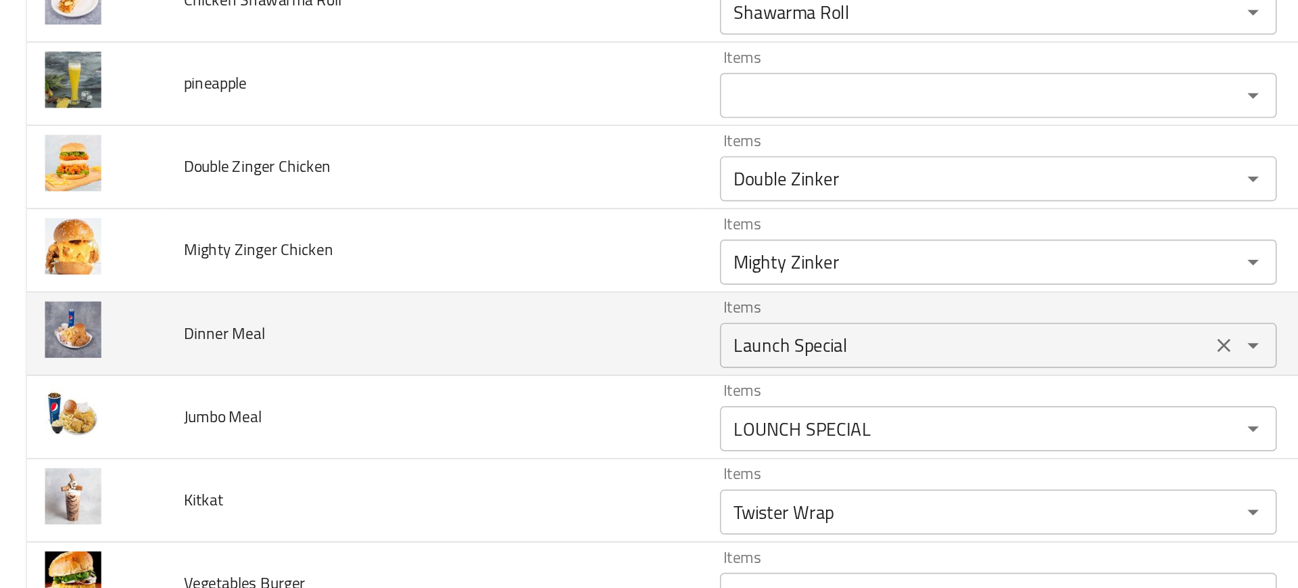
click at [437, 347] on Meal "Launch Special" at bounding box center [580, 341] width 286 height 19
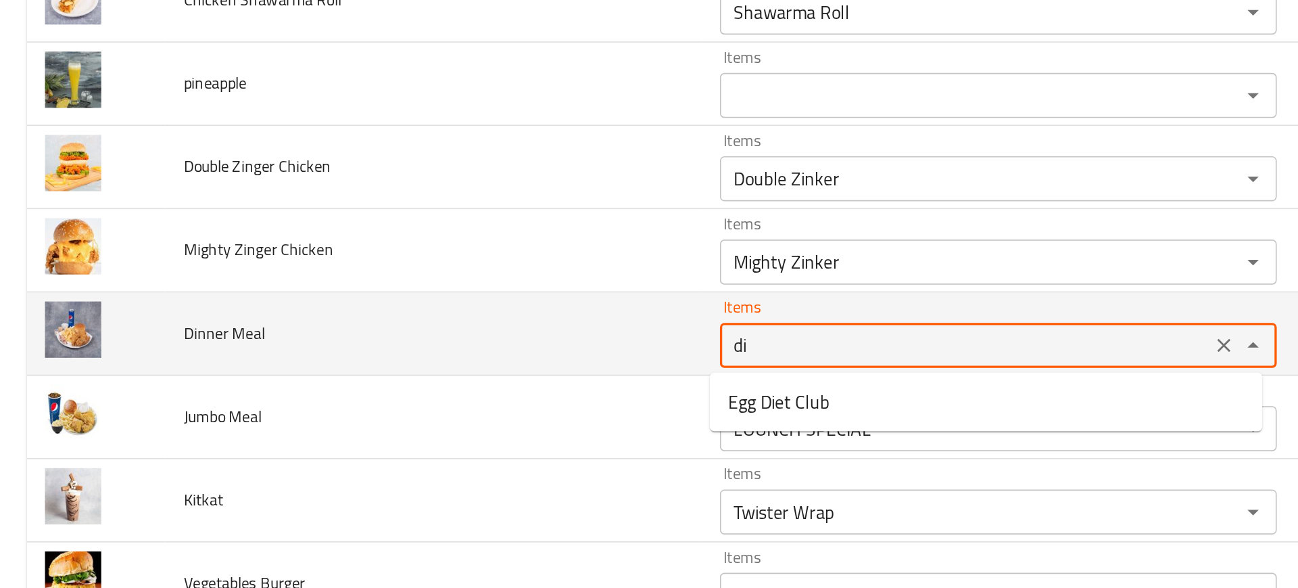
type Meal "d"
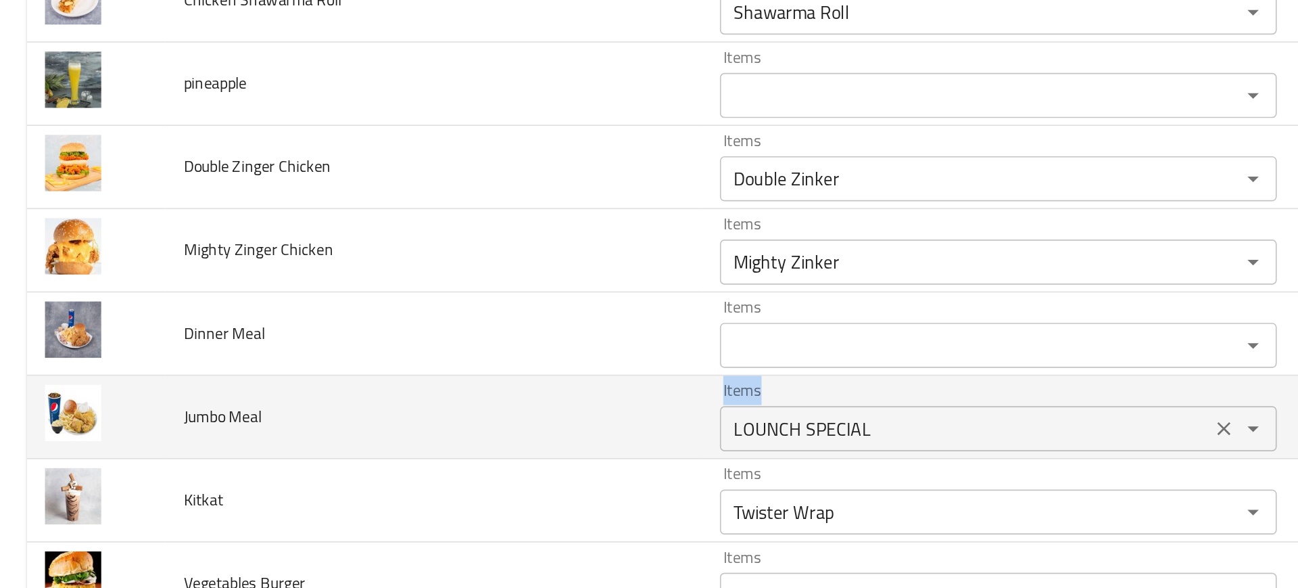
drag, startPoint x: 334, startPoint y: 406, endPoint x: 471, endPoint y: 403, distance: 137.3
click at [471, 403] on tr "Jumbo Meal Items LOUNCH SPECIAL Items Items لونش سبيشيال Items Low Match" at bounding box center [649, 385] width 1266 height 50
click at [463, 394] on div at bounding box center [463, 394] width 0 height 0
click at [458, 395] on Meal "LOUNCH SPECIAL" at bounding box center [580, 391] width 286 height 19
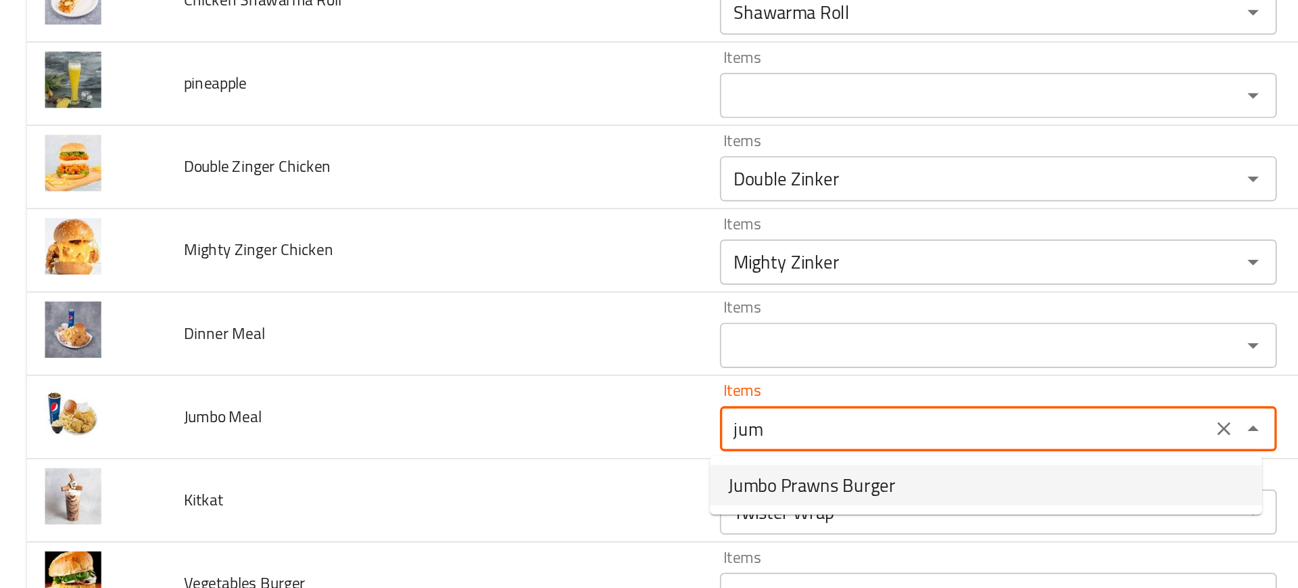
click at [500, 433] on span "Jumbo Prawns Burger" at bounding box center [487, 425] width 101 height 16
type Meal "Jumbo Prawns Burger"
type Meal-ar "برجر روبيان جامبو"
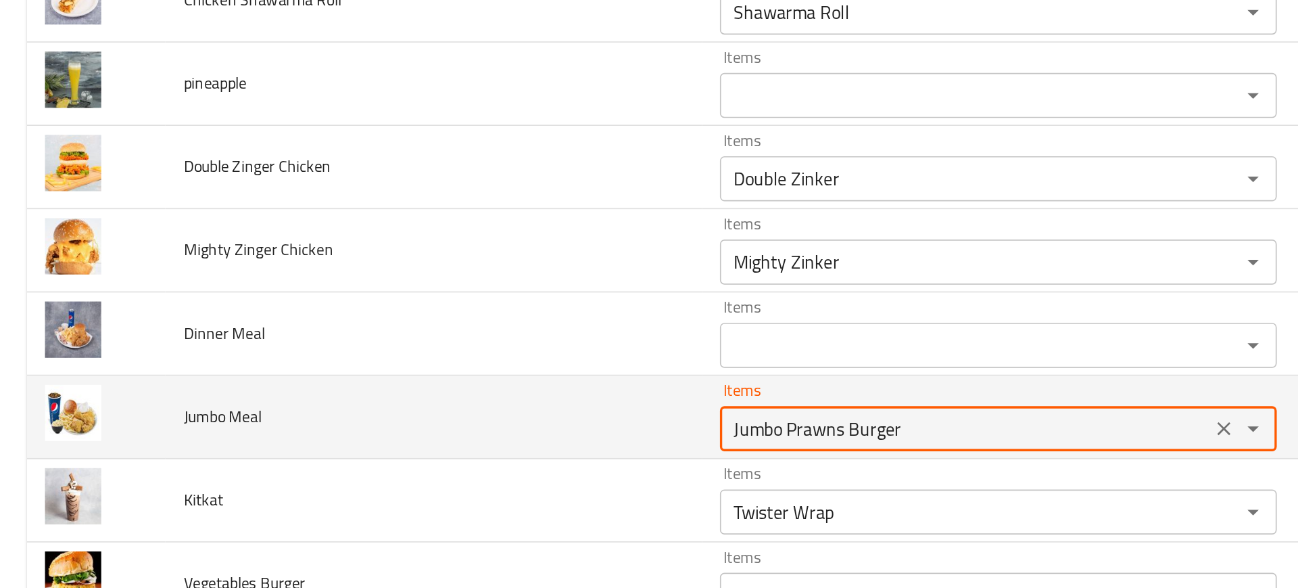
type Meal "Jumbo Prawns Burger"
click at [518, 387] on Meal "Jumbo Prawns Burger" at bounding box center [580, 391] width 286 height 19
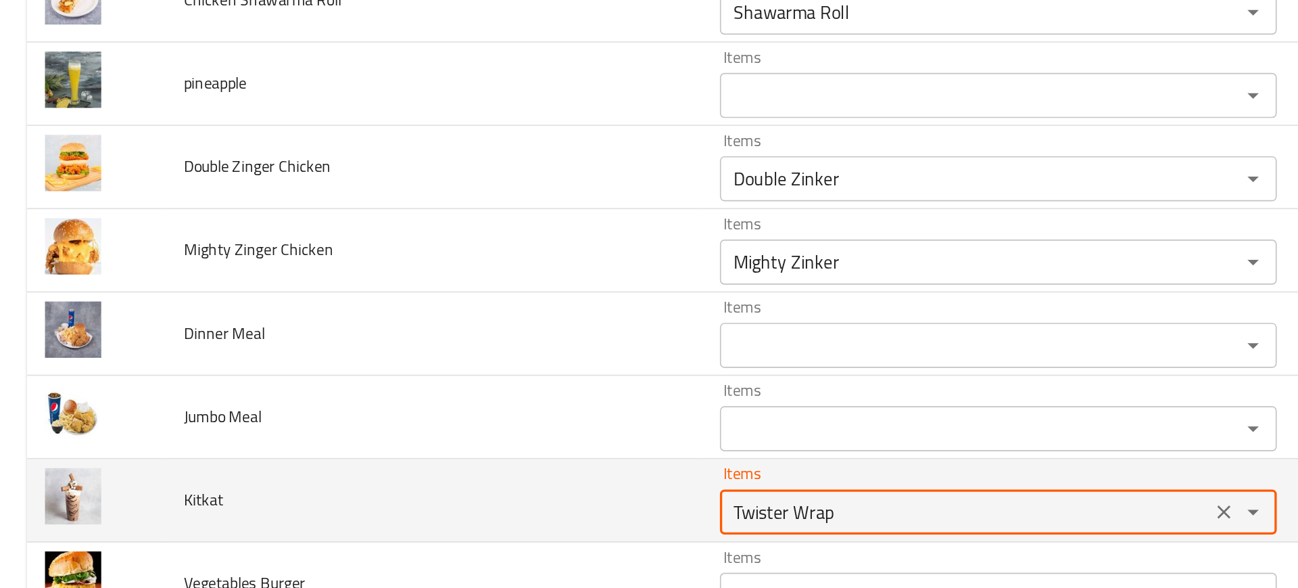
click at [440, 433] on input "Twister Wrap" at bounding box center [580, 441] width 286 height 19
type input "kit"
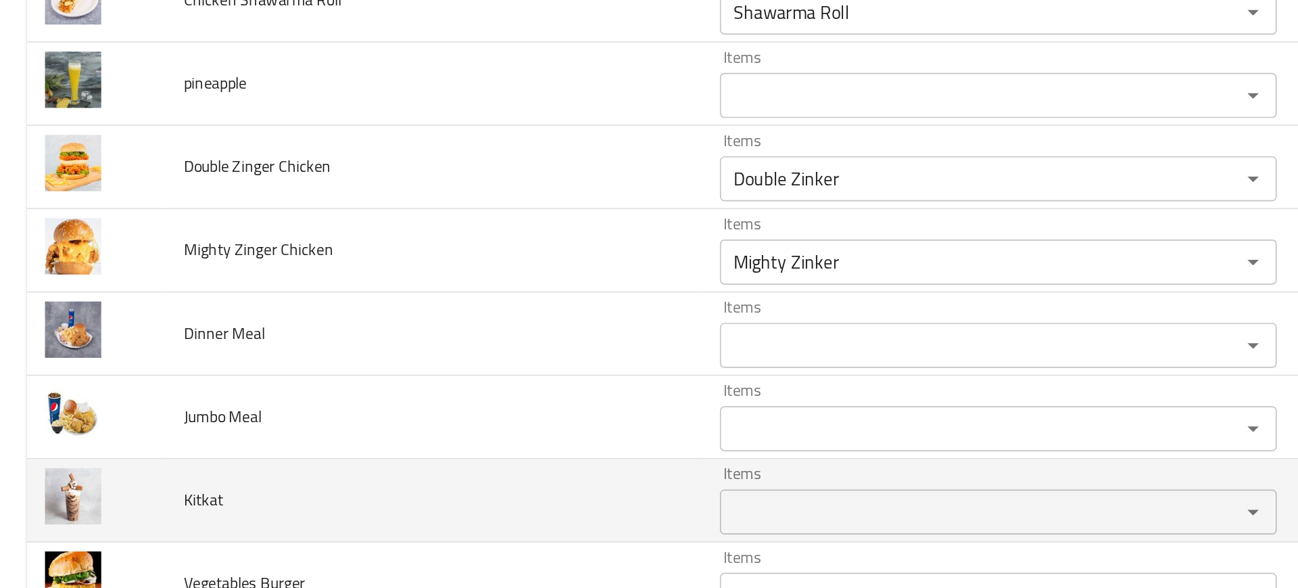
click at [385, 433] on td "Kitkat" at bounding box center [260, 435] width 323 height 50
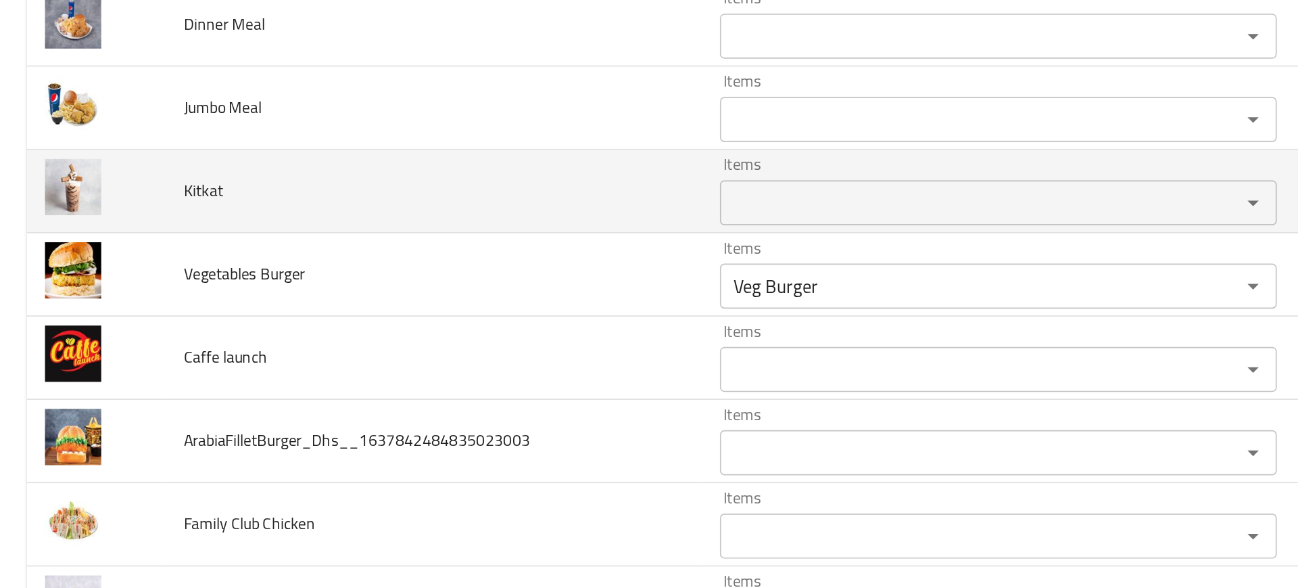
scroll to position [2786, 0]
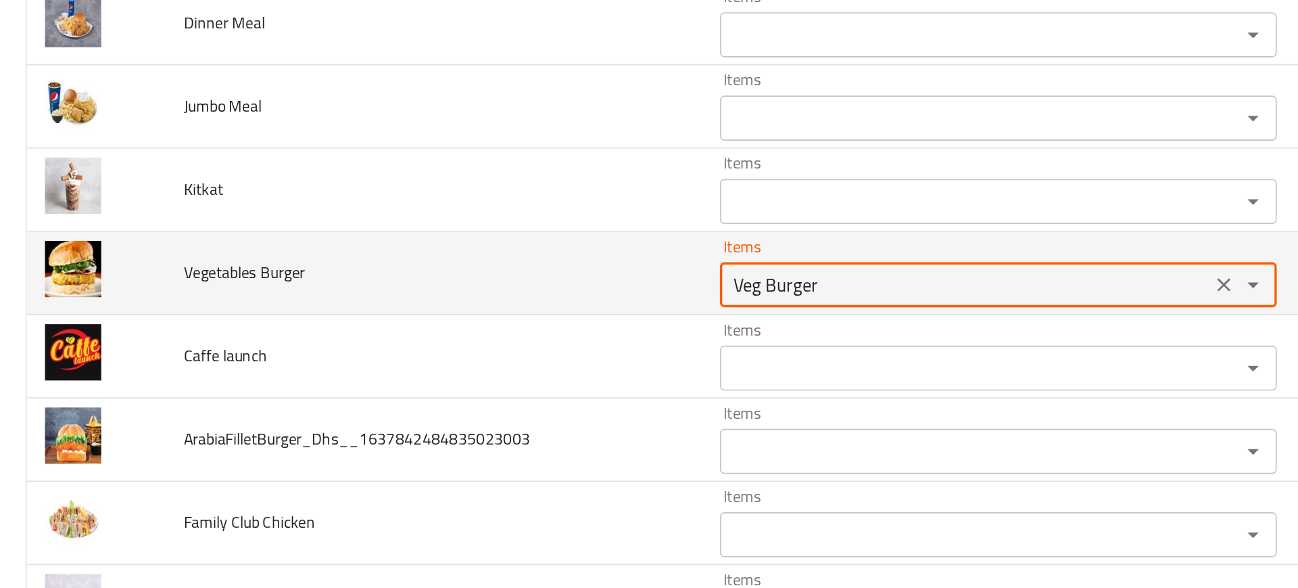
click at [473, 310] on Burger "Veg Burger" at bounding box center [580, 304] width 286 height 19
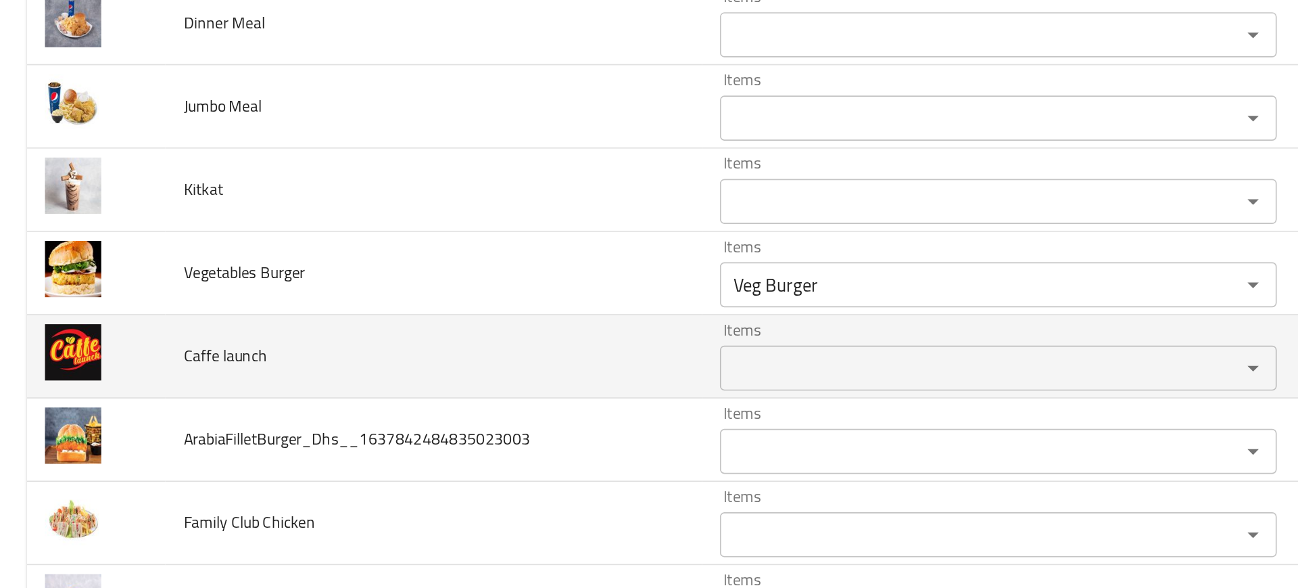
click at [371, 347] on td "Caffe launch" at bounding box center [260, 348] width 323 height 50
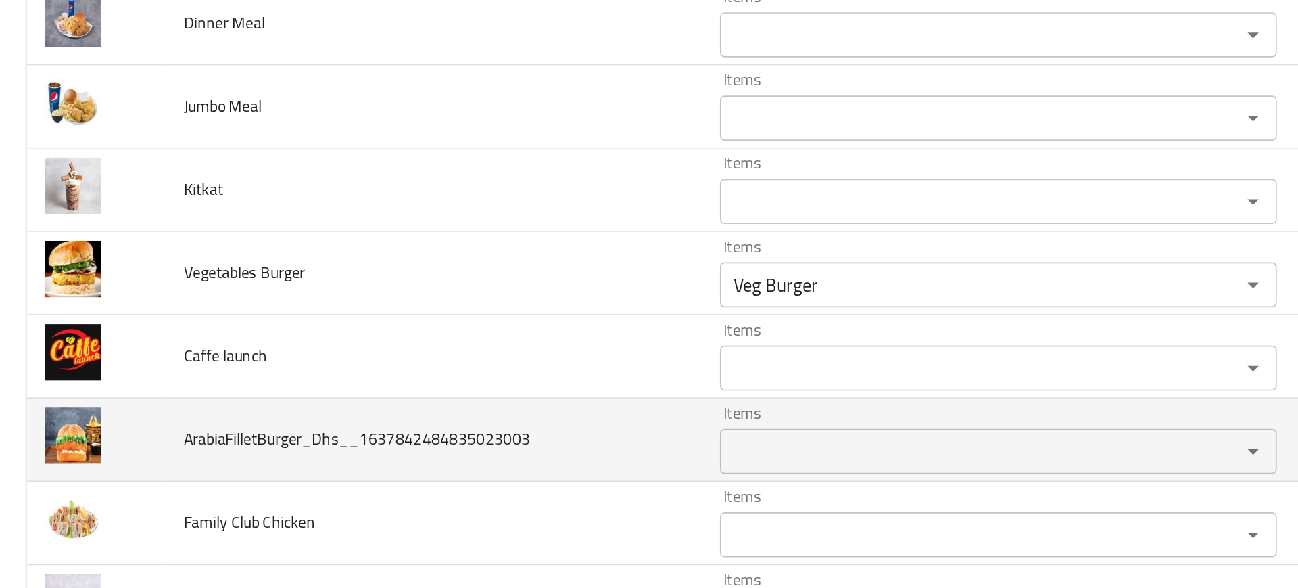
click at [331, 413] on td "ArabiaFilletBurger_Dhs__1637842484835023003" at bounding box center [260, 398] width 323 height 50
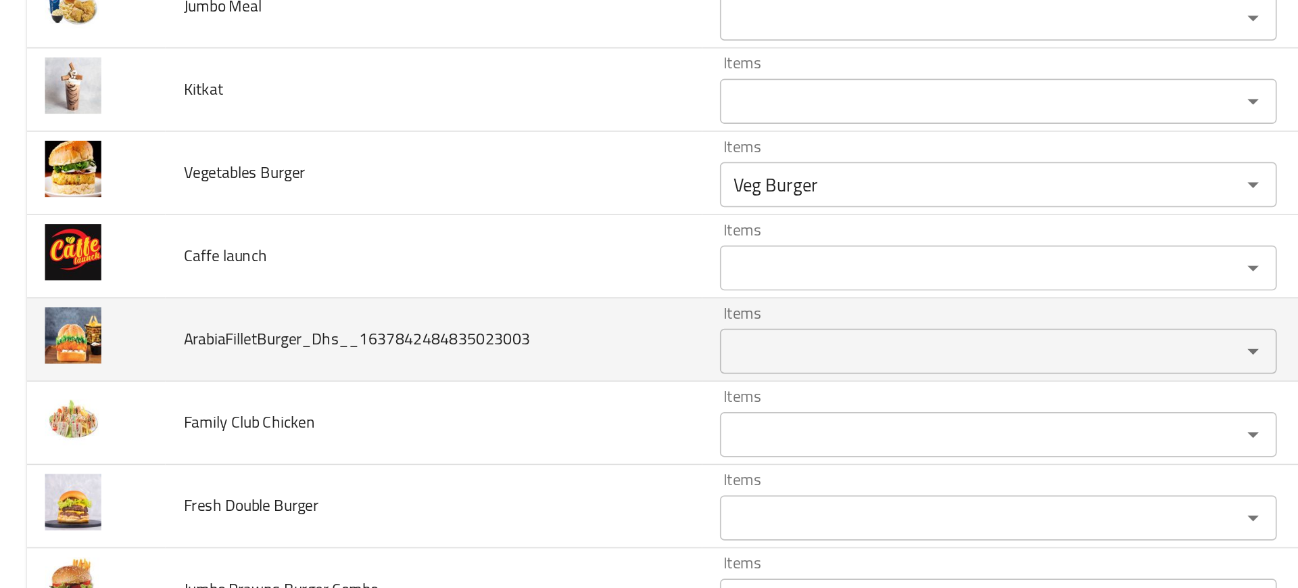
scroll to position [2863, 0]
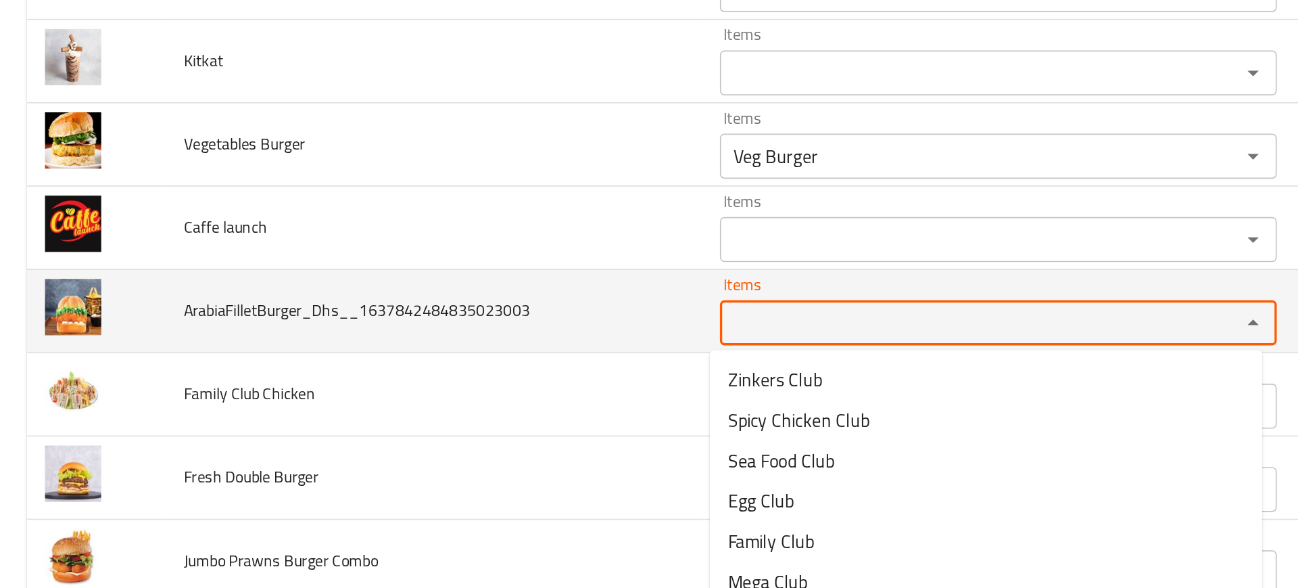
click at [460, 330] on input "Items" at bounding box center [580, 327] width 286 height 19
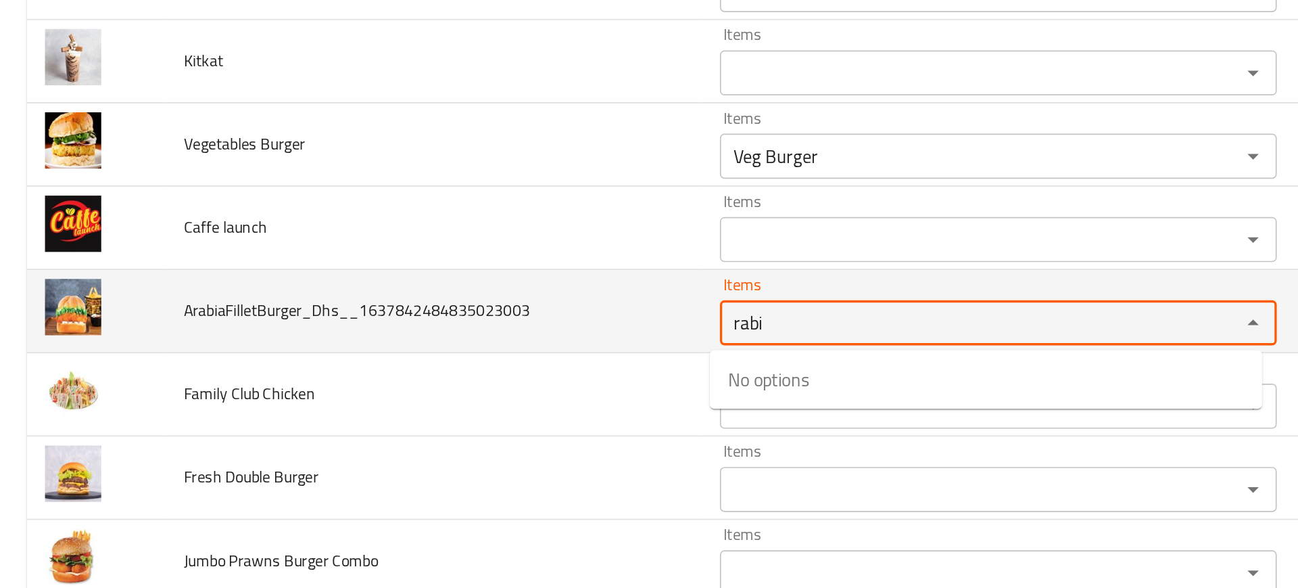
type input "rabia"
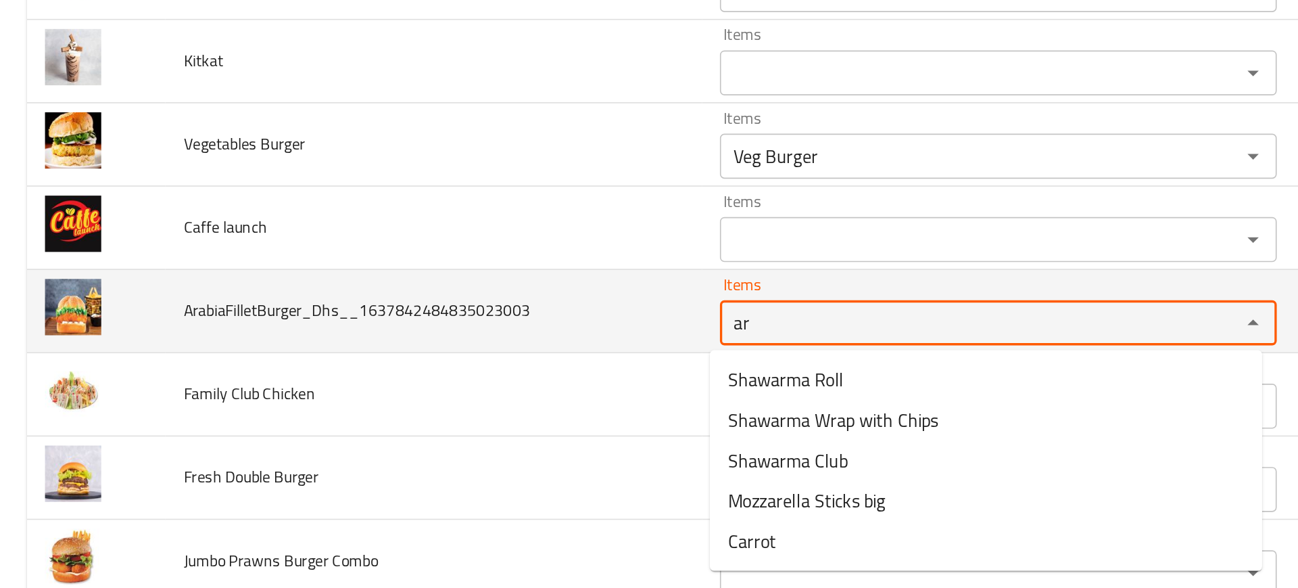
type input "a"
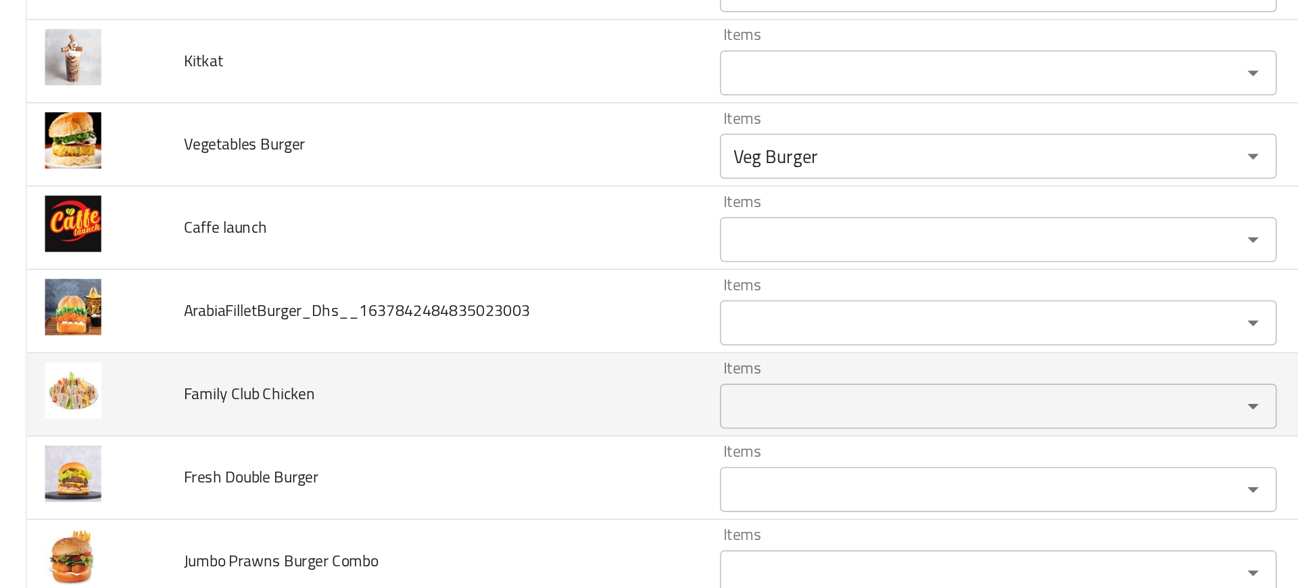
click at [279, 386] on td "Family Club Chicken" at bounding box center [260, 371] width 323 height 50
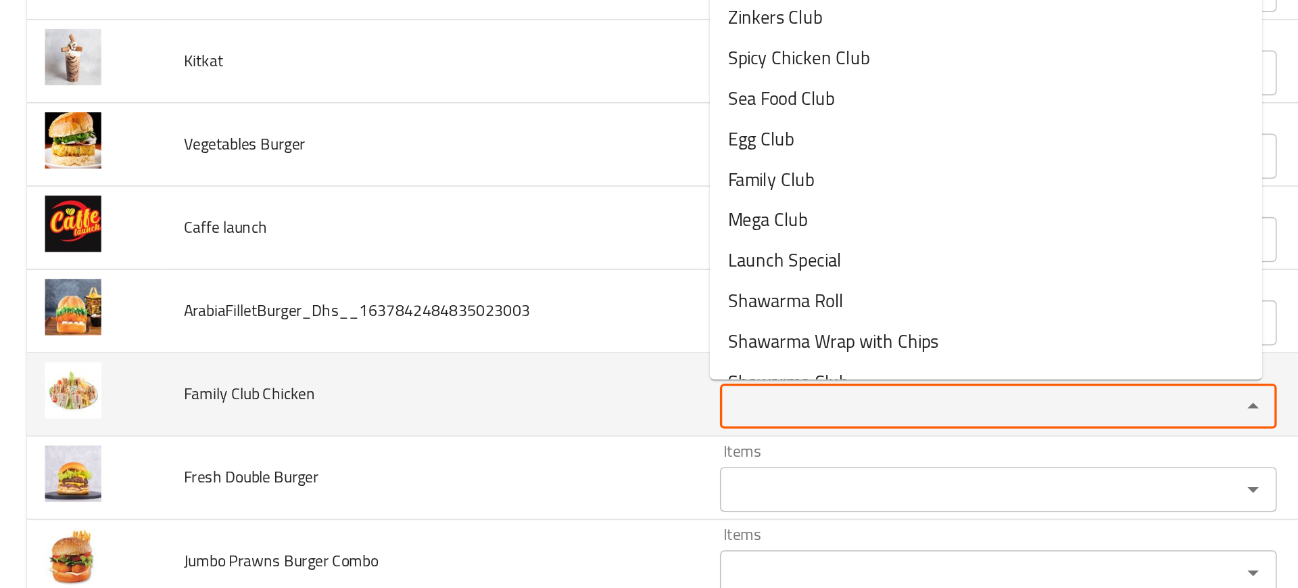
click at [443, 380] on Chicken "Items" at bounding box center [580, 378] width 286 height 19
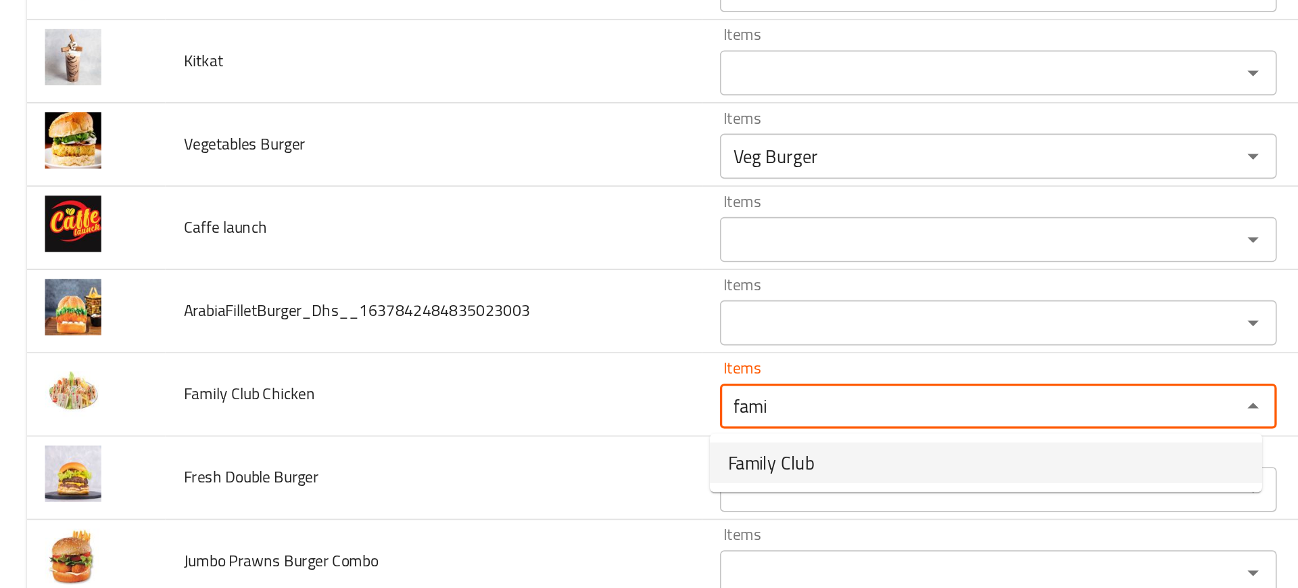
click at [452, 400] on Chicken-option-0 "Family Club" at bounding box center [593, 412] width 332 height 24
type Chicken "Family Club"
type Chicken-ar "كلوب عائلي"
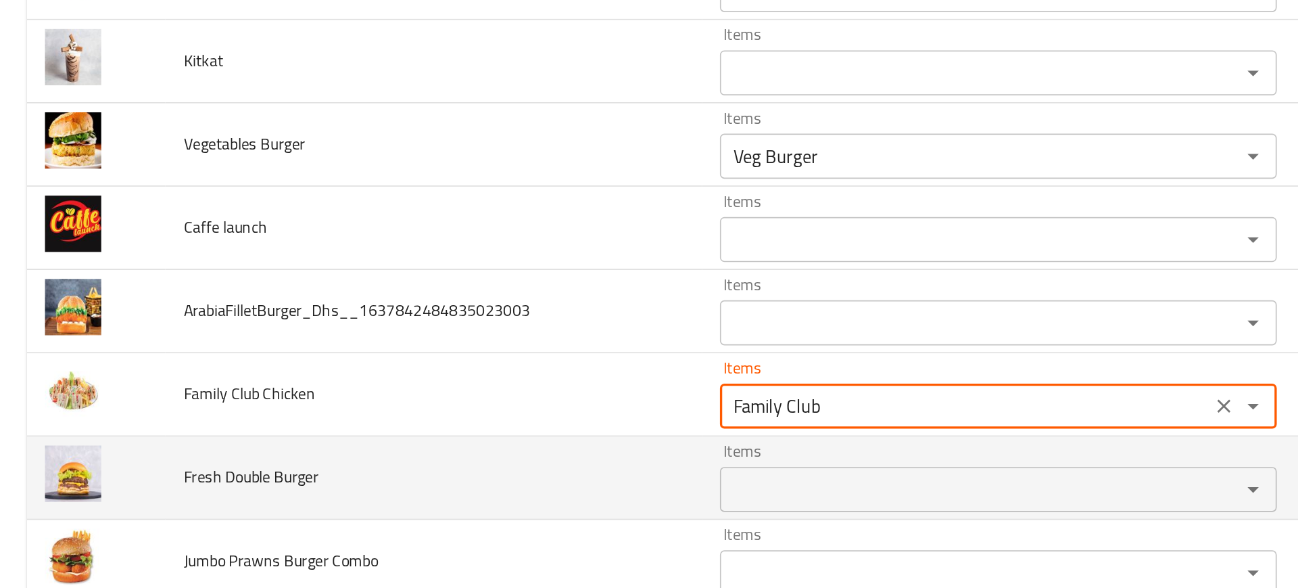
type Chicken "Family Club"
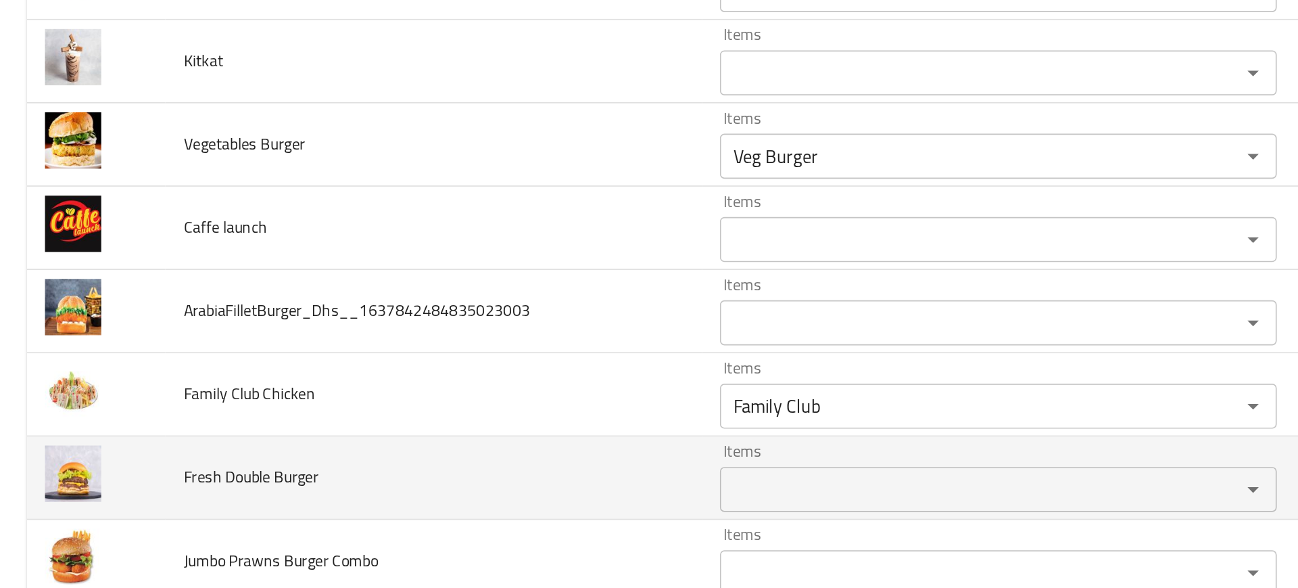
click at [408, 427] on td "Fresh Double Burger" at bounding box center [260, 421] width 323 height 50
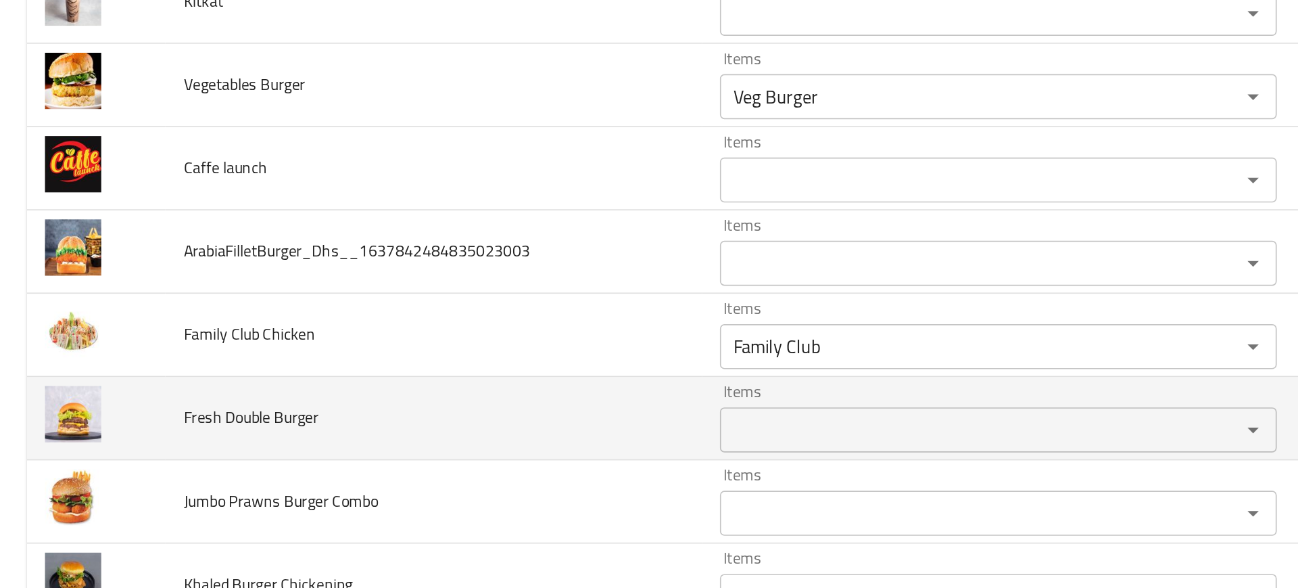
click at [458, 392] on Burger "Items" at bounding box center [580, 392] width 286 height 19
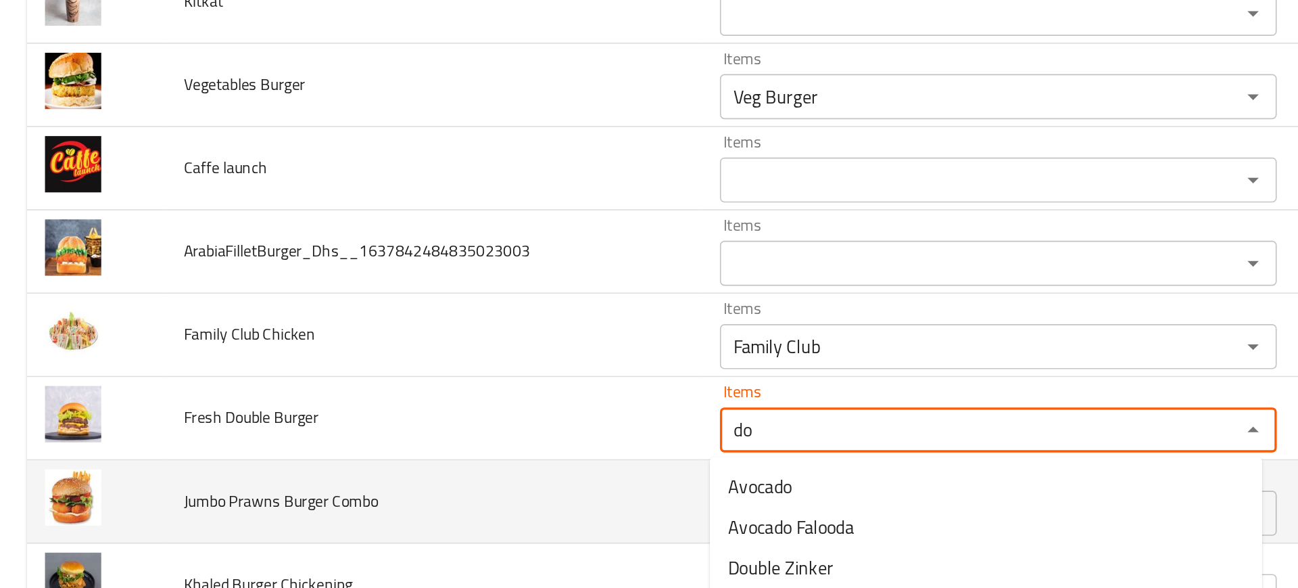
type Burger "d"
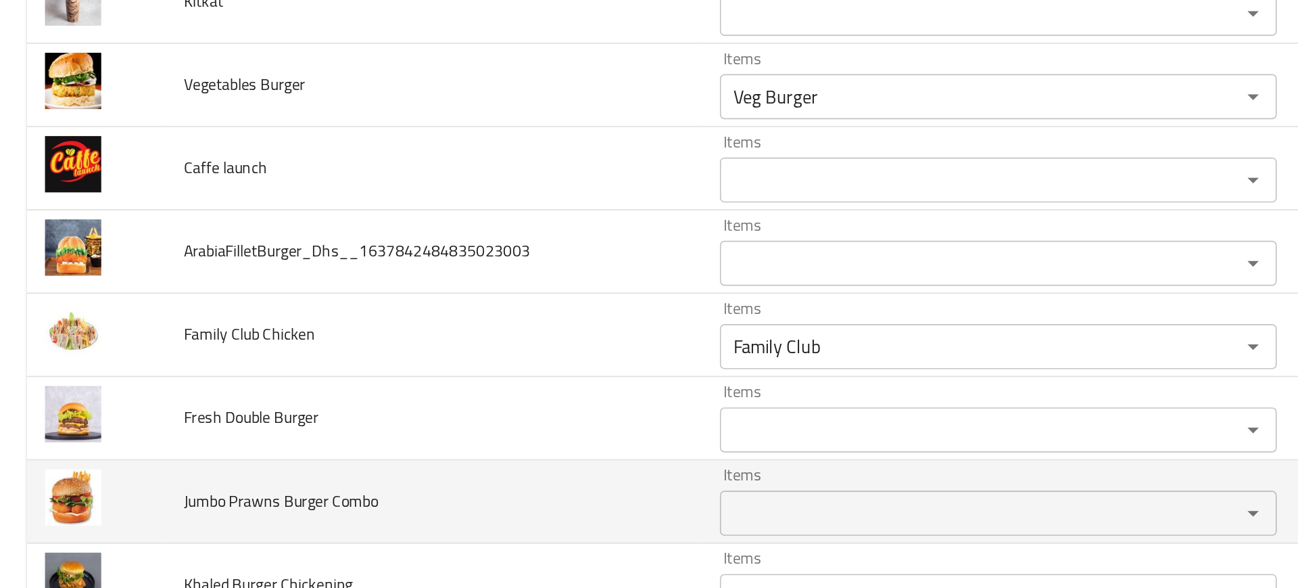
click at [377, 419] on td "Jumbo Prawns Burger Combo" at bounding box center [260, 435] width 323 height 50
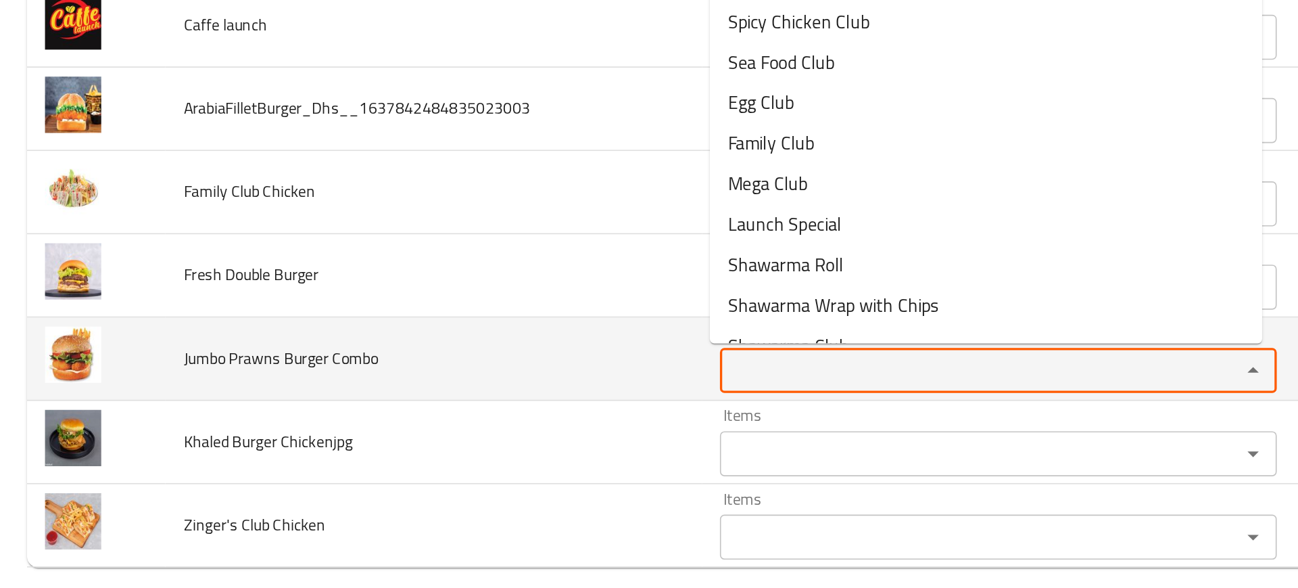
click at [482, 444] on Combo "Items" at bounding box center [580, 442] width 286 height 19
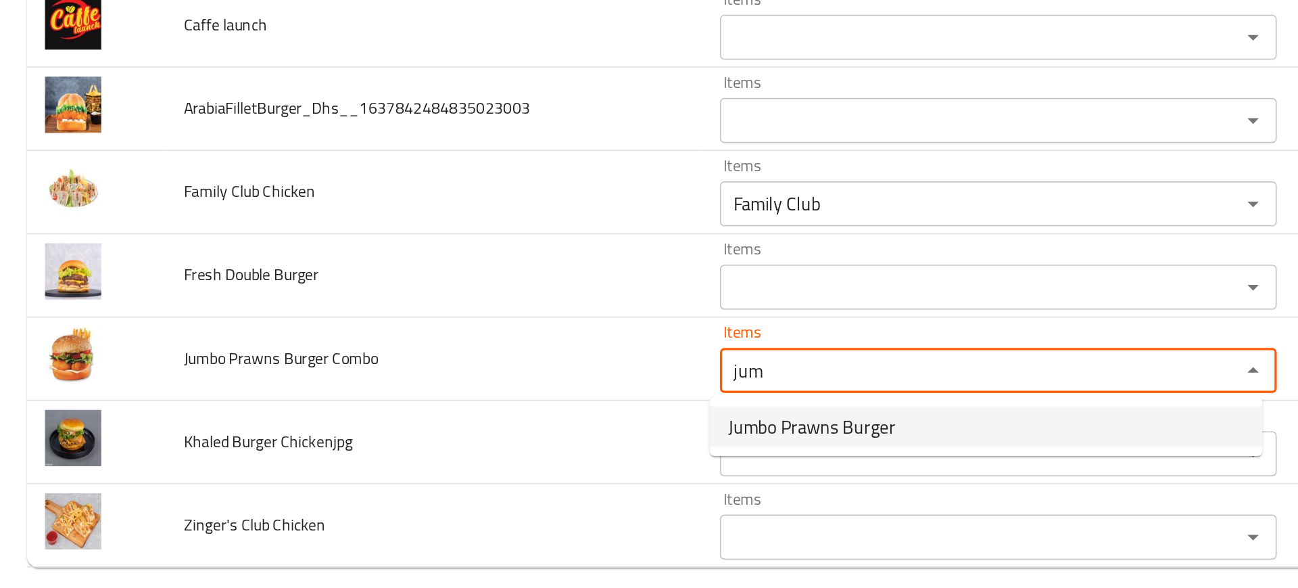
click at [486, 478] on span "Jumbo Prawns Burger" at bounding box center [487, 476] width 101 height 16
type Combo "Jumbo Prawns Burger"
type Combo-ar "برجر روبيان جامبو"
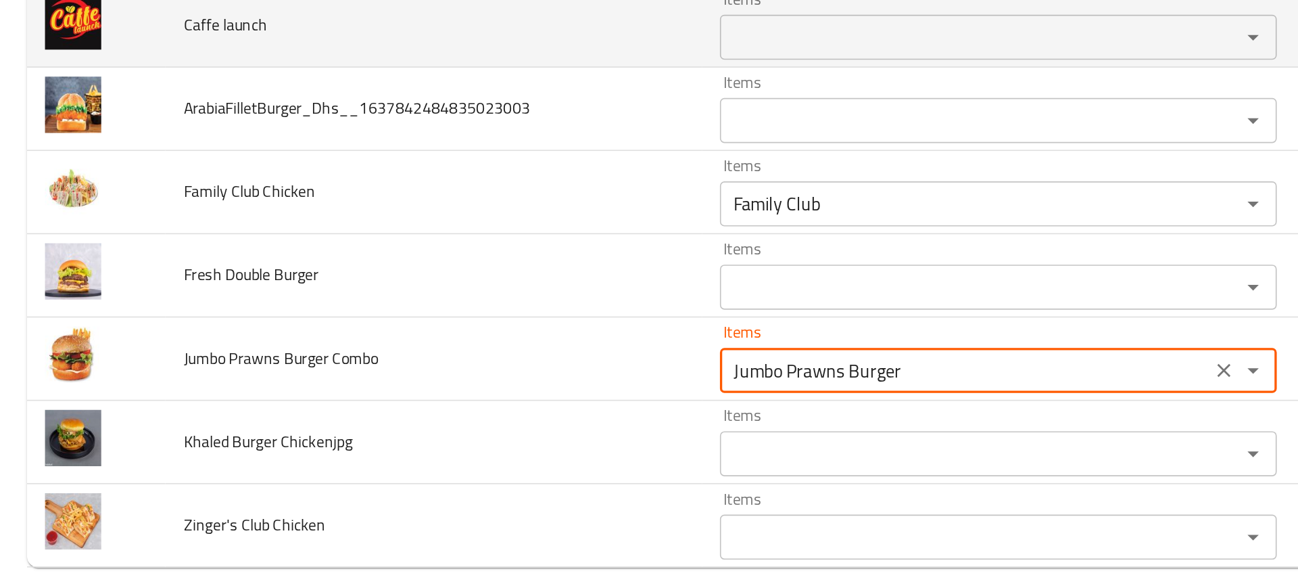
type Combo "Jumbo Prawns Burger"
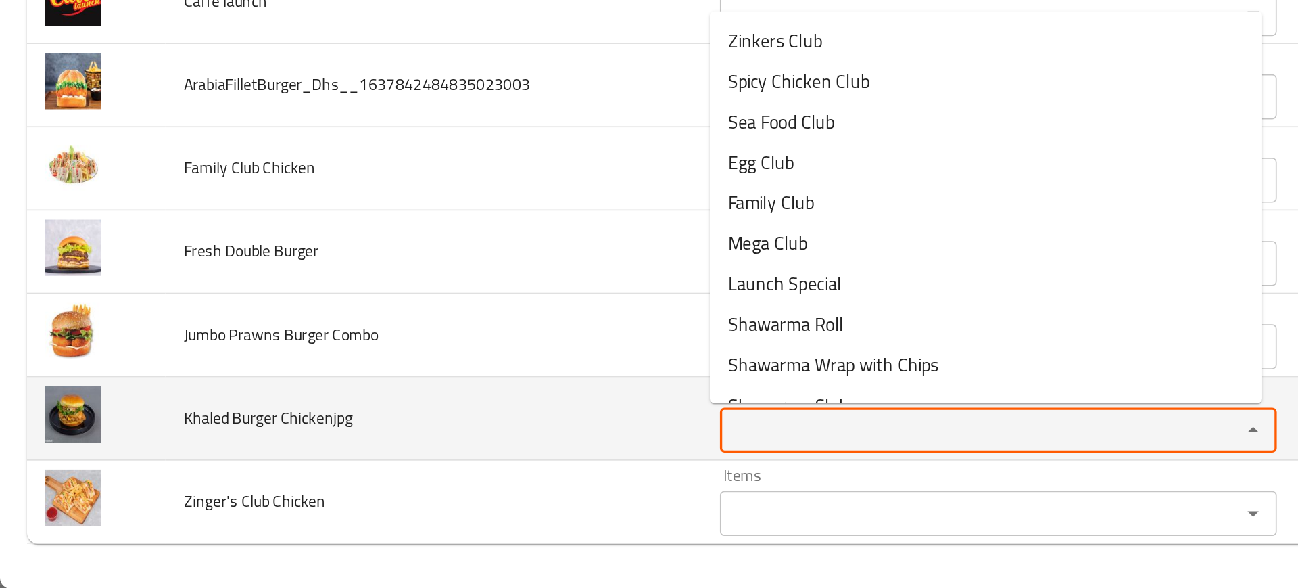
click at [467, 491] on Chickenjpg "Items" at bounding box center [580, 492] width 286 height 19
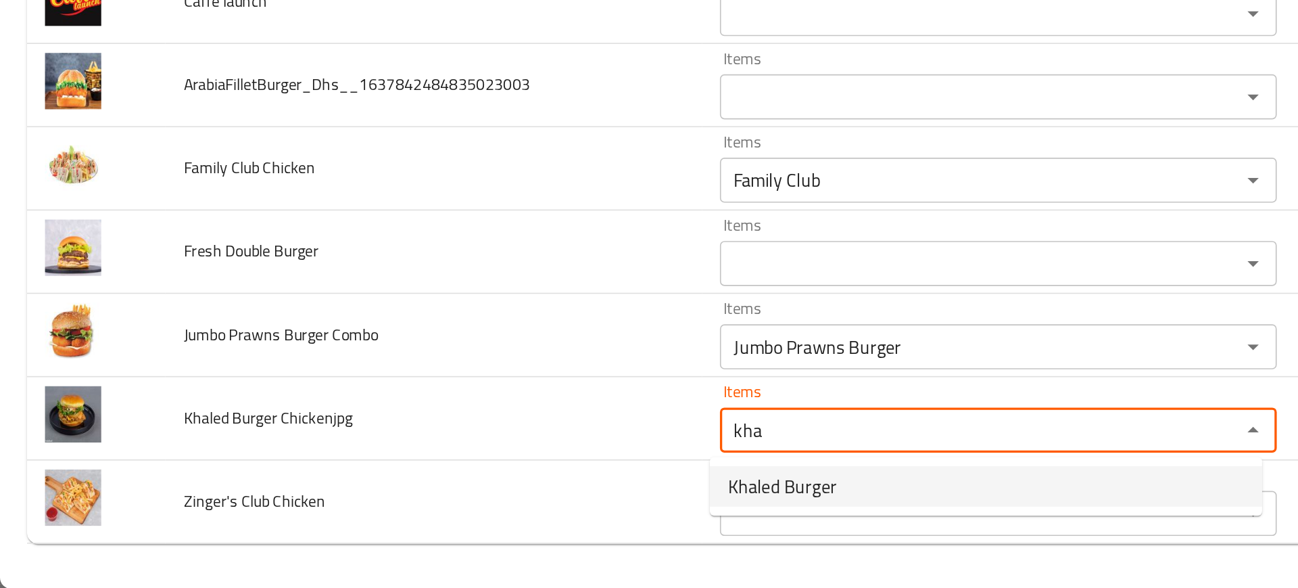
click at [469, 519] on span "Khaled Burger" at bounding box center [470, 526] width 66 height 16
type Chickenjpg "Khaled Burger"
type Chickenjpg-ar "برجر خالد"
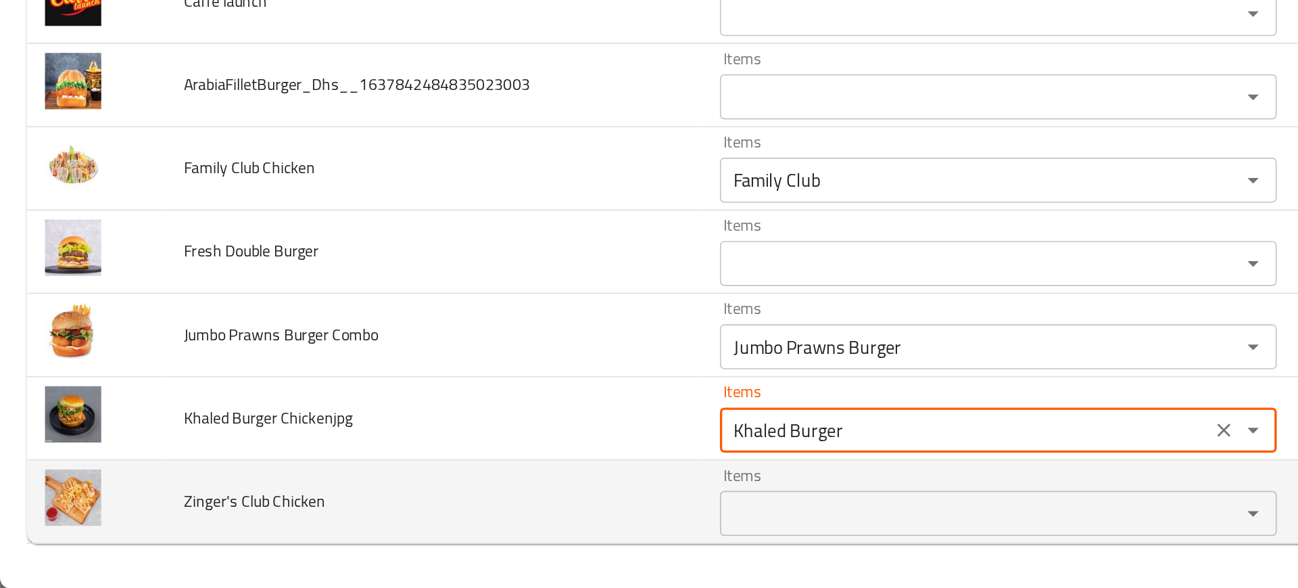
type Chickenjpg "Khaled Burger"
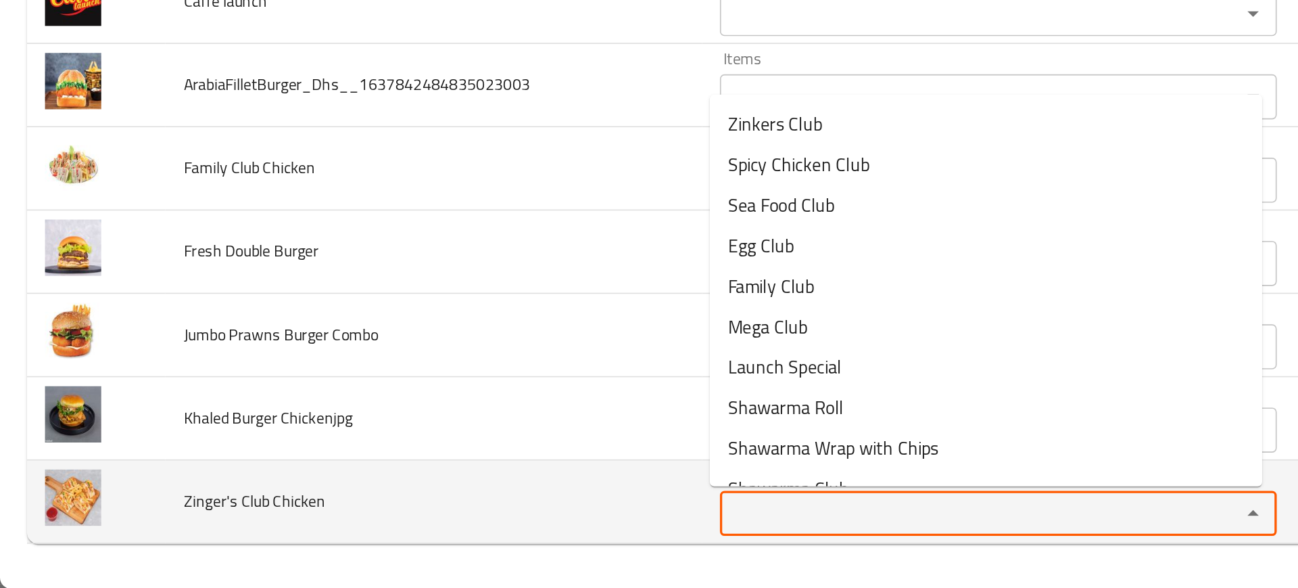
click at [475, 538] on Chicken "Items" at bounding box center [580, 542] width 286 height 19
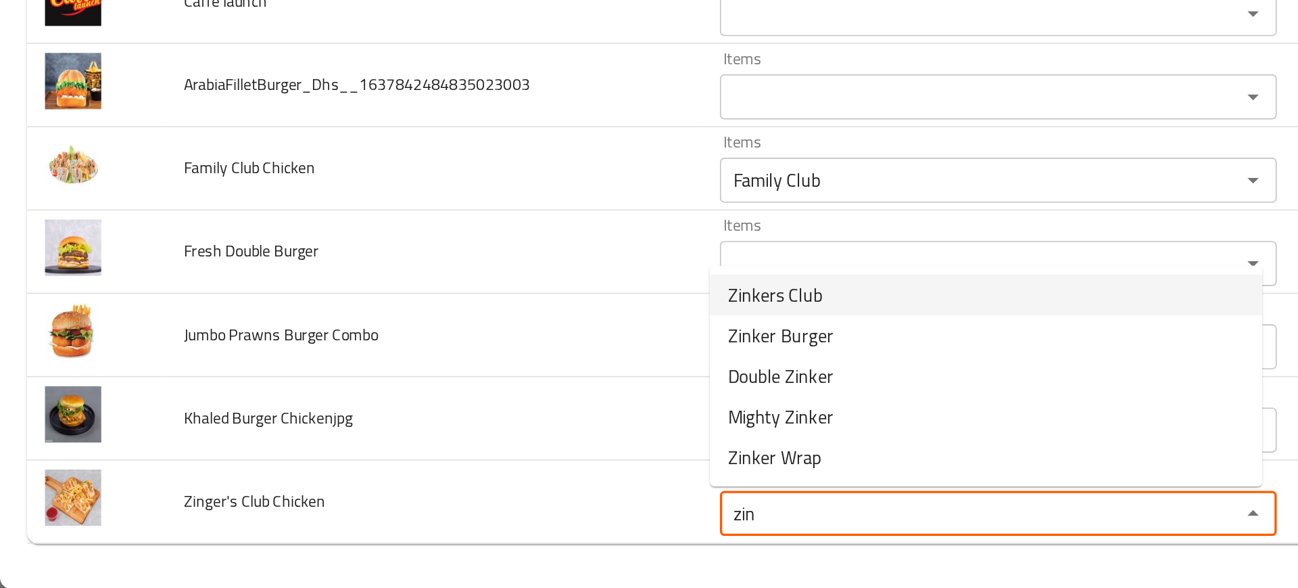
click at [477, 411] on span "Zinkers Club" at bounding box center [465, 411] width 57 height 16
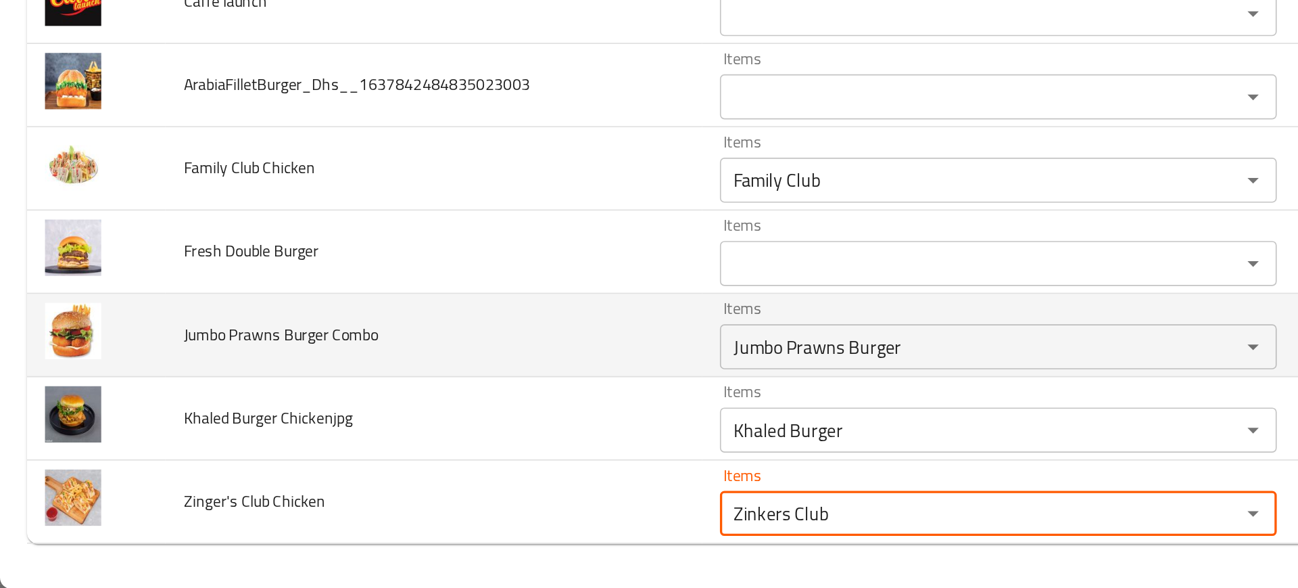
type Chicken "Zinkers Club"
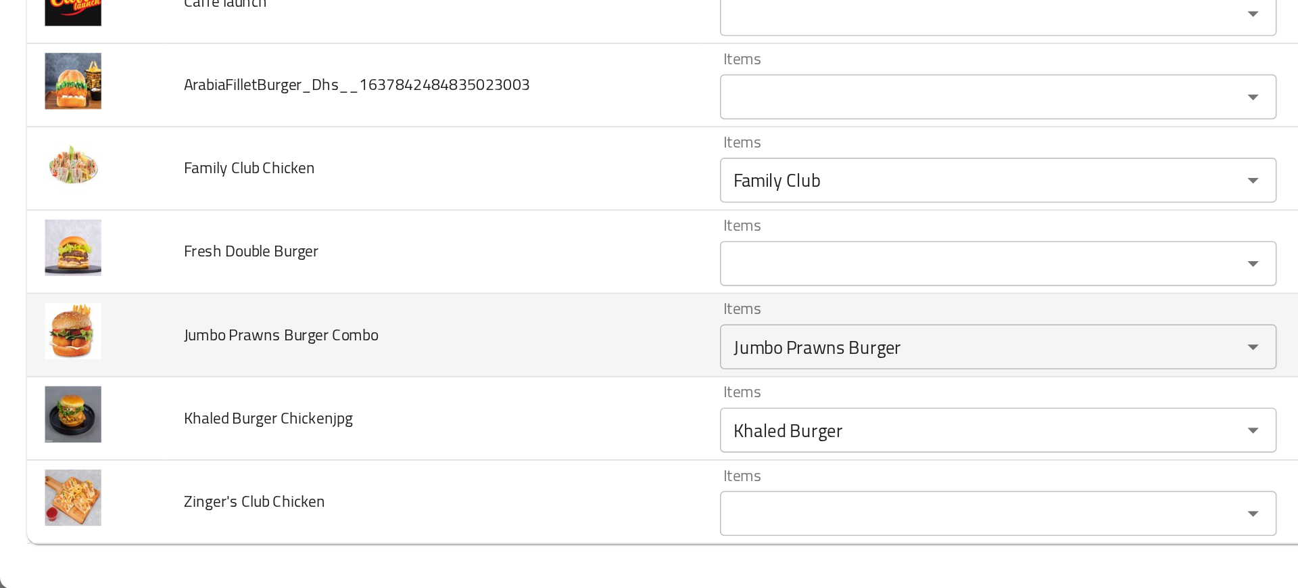
click at [373, 436] on td "Jumbo Prawns Burger Combo" at bounding box center [260, 435] width 323 height 50
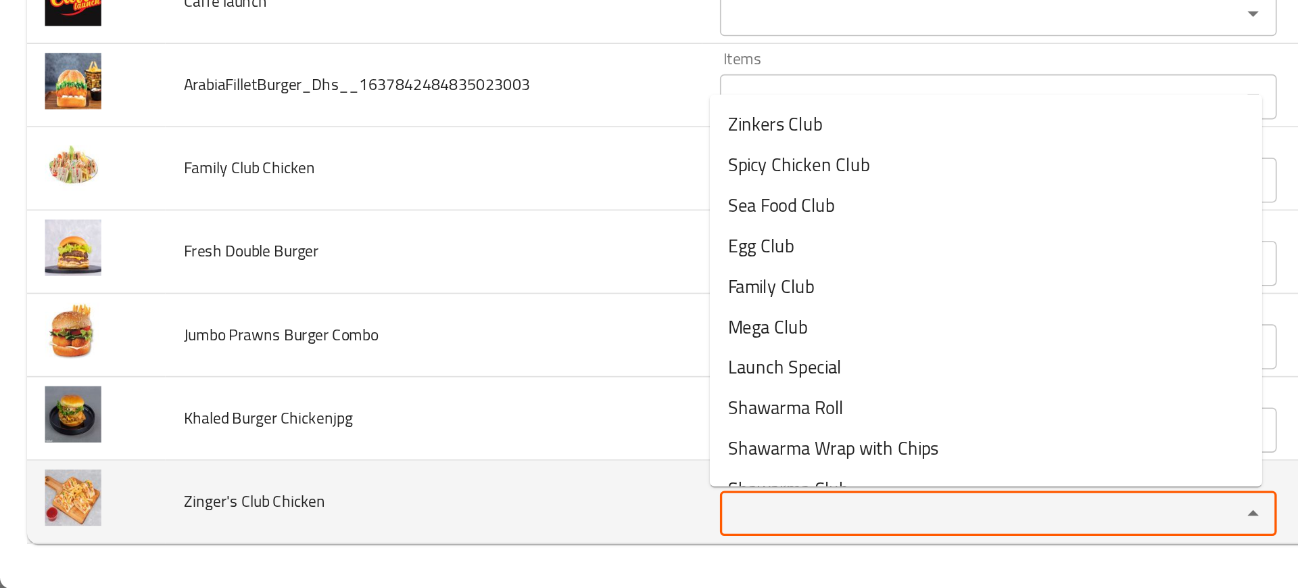
click at [467, 546] on Chicken "Items" at bounding box center [580, 542] width 286 height 19
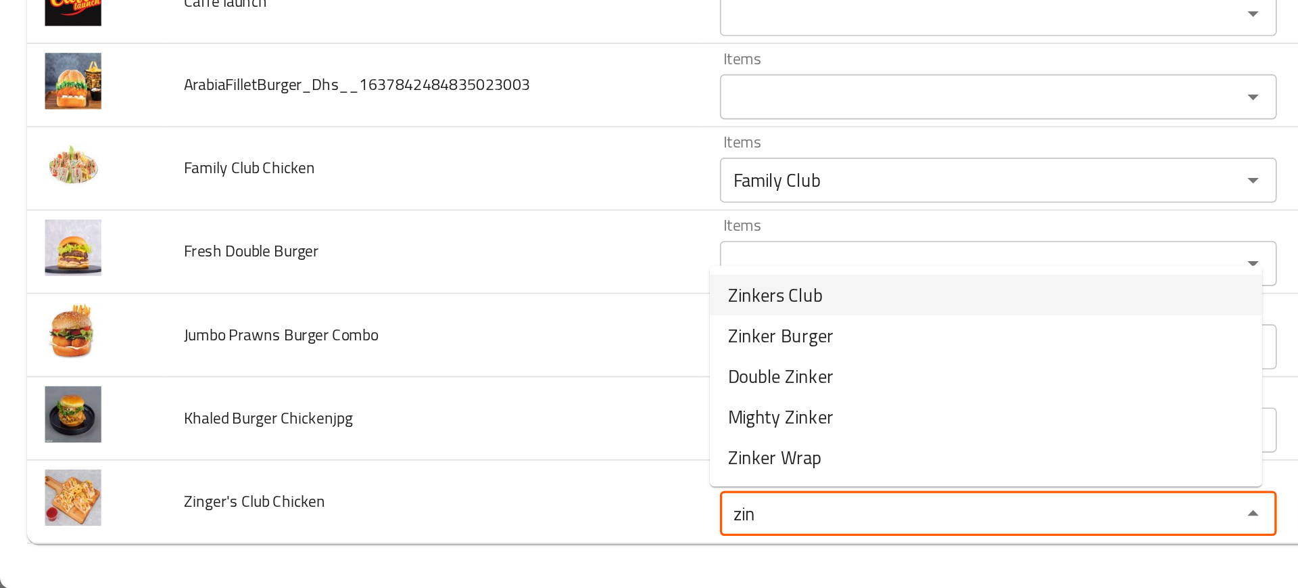
click at [452, 415] on span "Zinkers Club" at bounding box center [465, 411] width 57 height 16
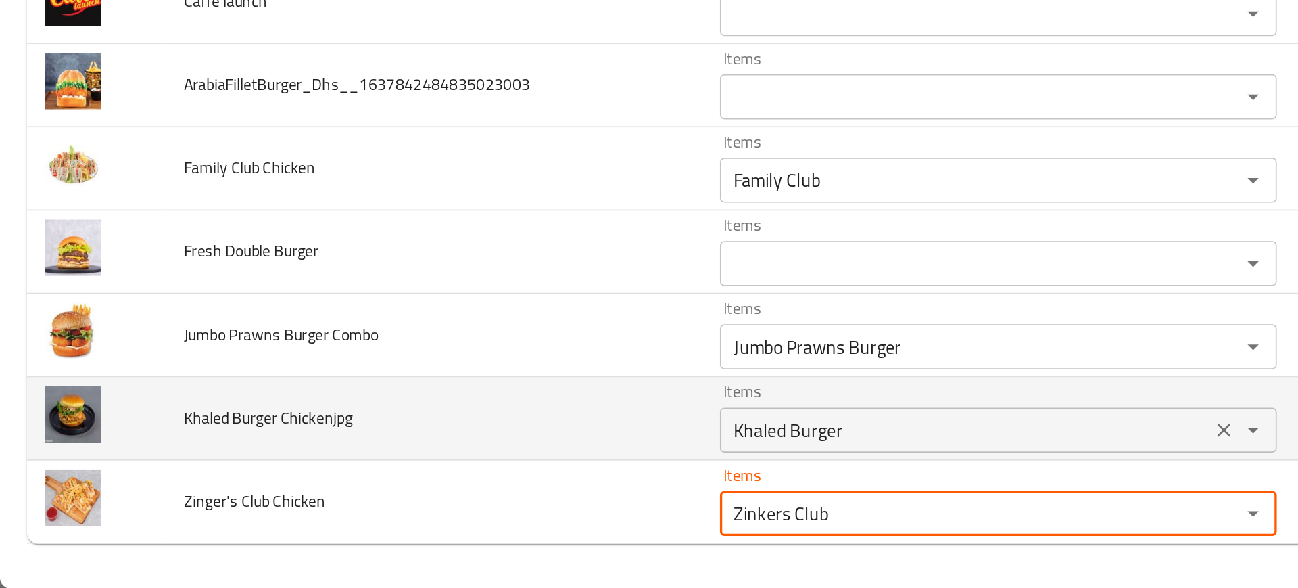
type Chicken "Zinkers Club"
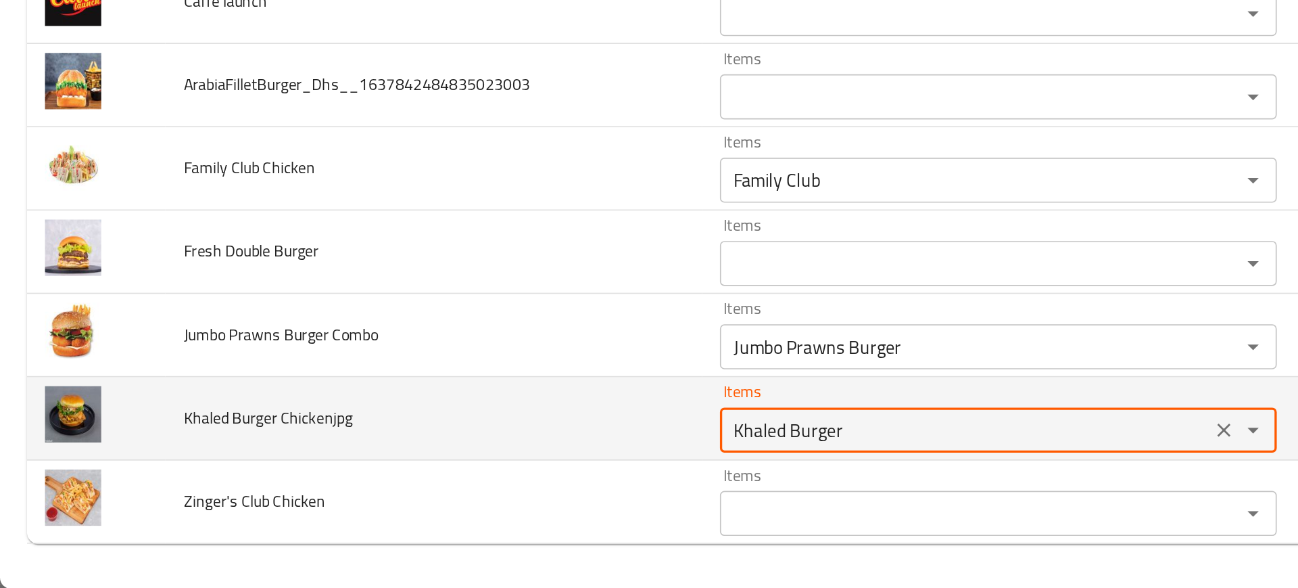
click at [520, 494] on Chickenjpg "Khaled Burger" at bounding box center [580, 492] width 286 height 19
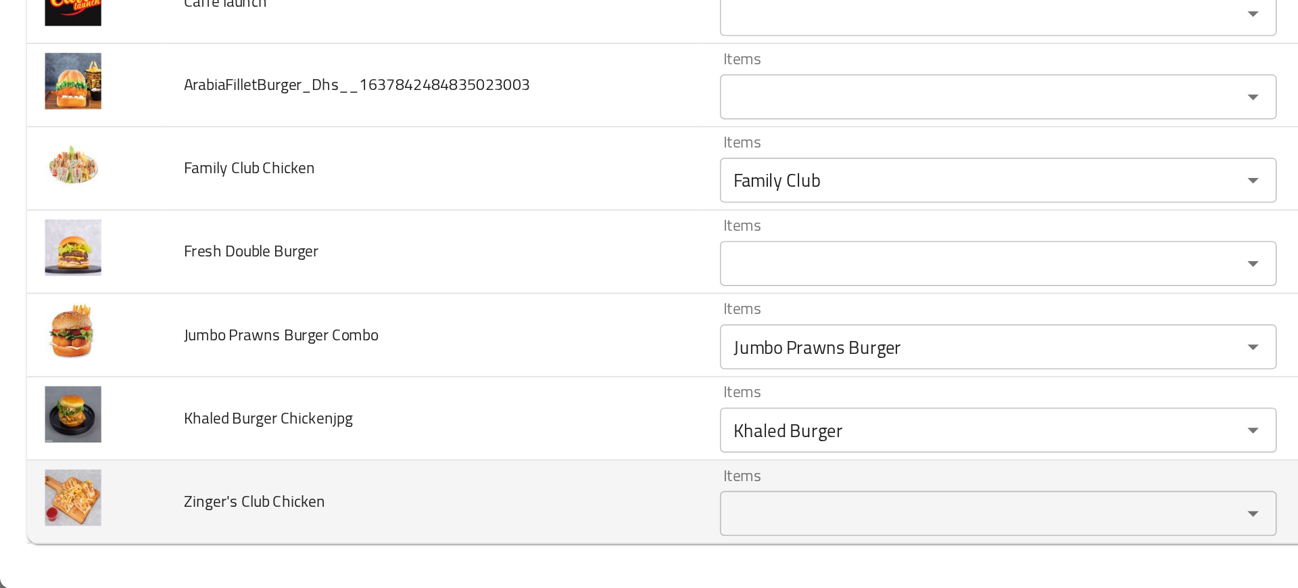
click at [355, 521] on td "Zinger's Club Chicken" at bounding box center [260, 536] width 323 height 50
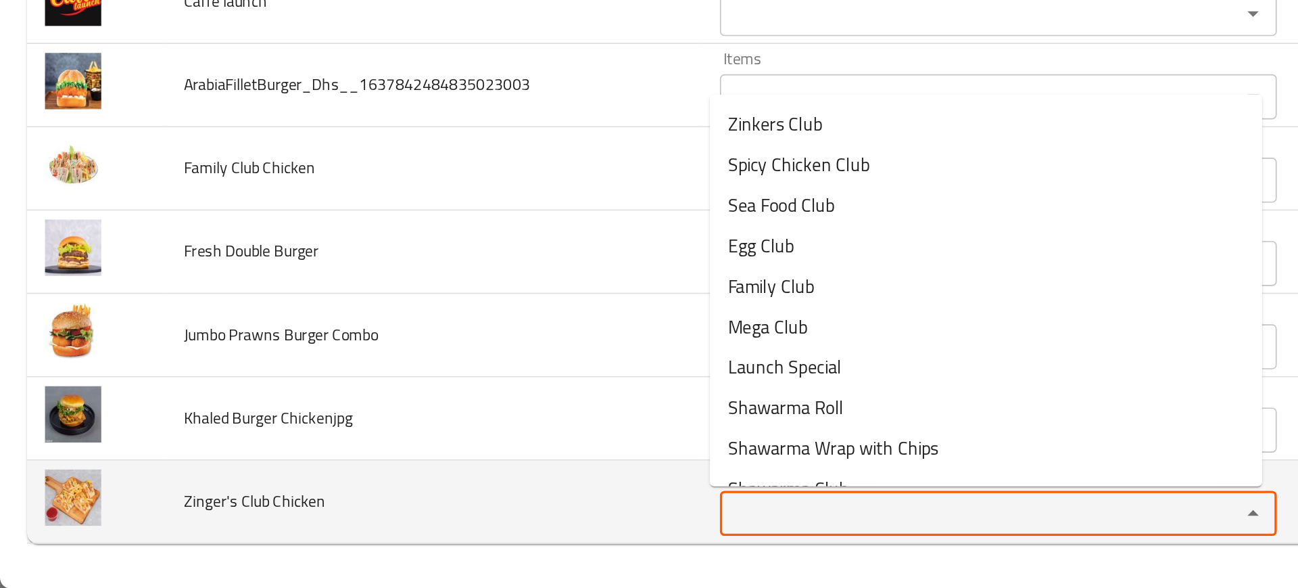
click at [442, 546] on Chicken "Items" at bounding box center [580, 542] width 286 height 19
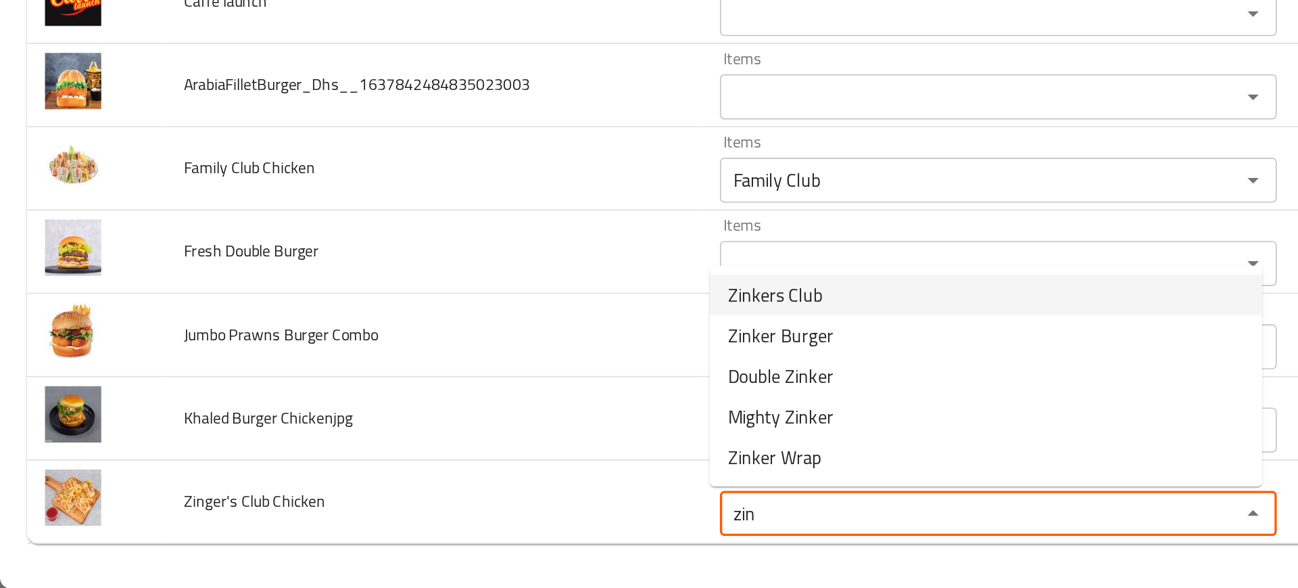
click at [451, 406] on span "Zinkers Club" at bounding box center [465, 411] width 57 height 16
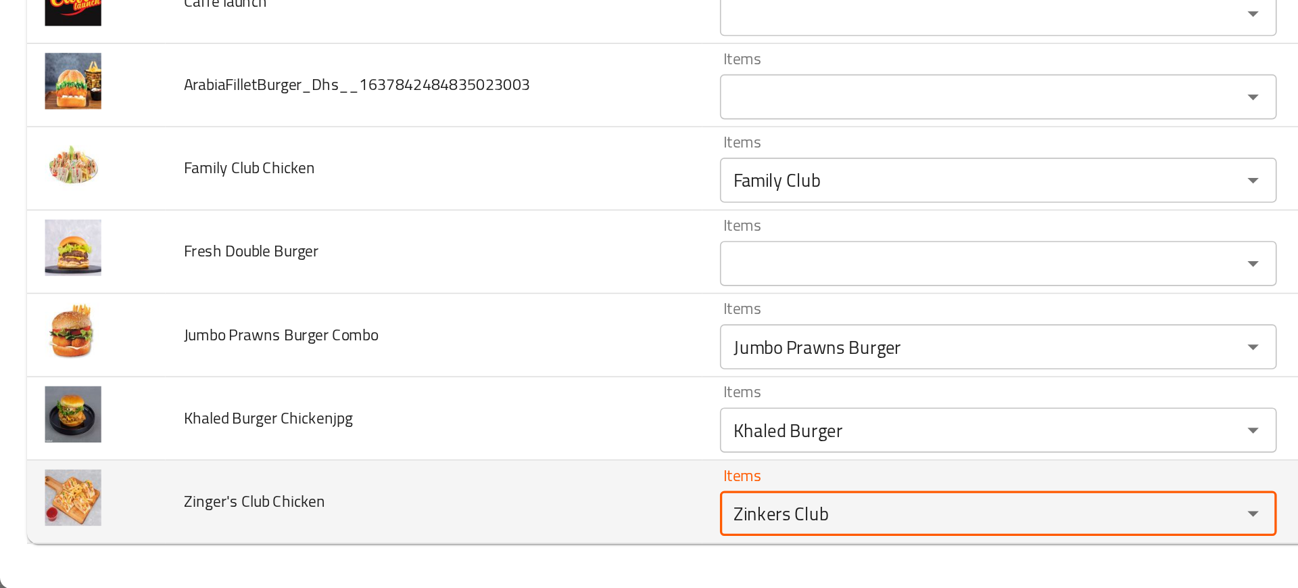
type Chicken "Zinkers Club"
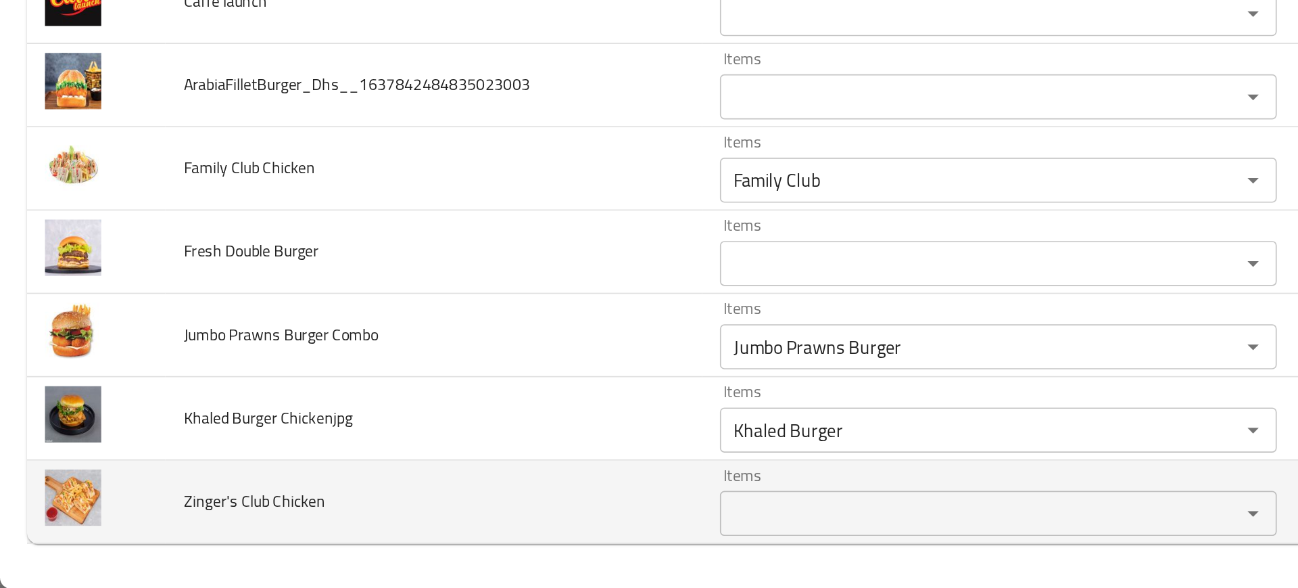
click at [204, 539] on td "Zinger's Club Chicken" at bounding box center [260, 536] width 323 height 50
click at [463, 555] on div "Items" at bounding box center [600, 542] width 334 height 27
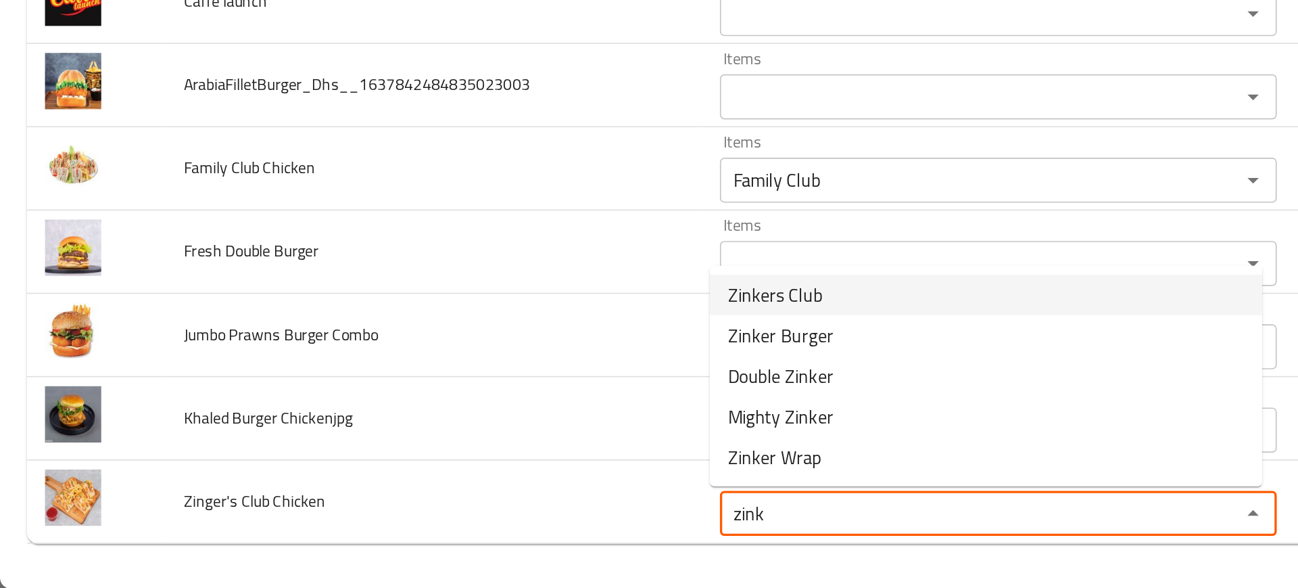
click at [468, 412] on span "Zinkers Club" at bounding box center [465, 411] width 57 height 16
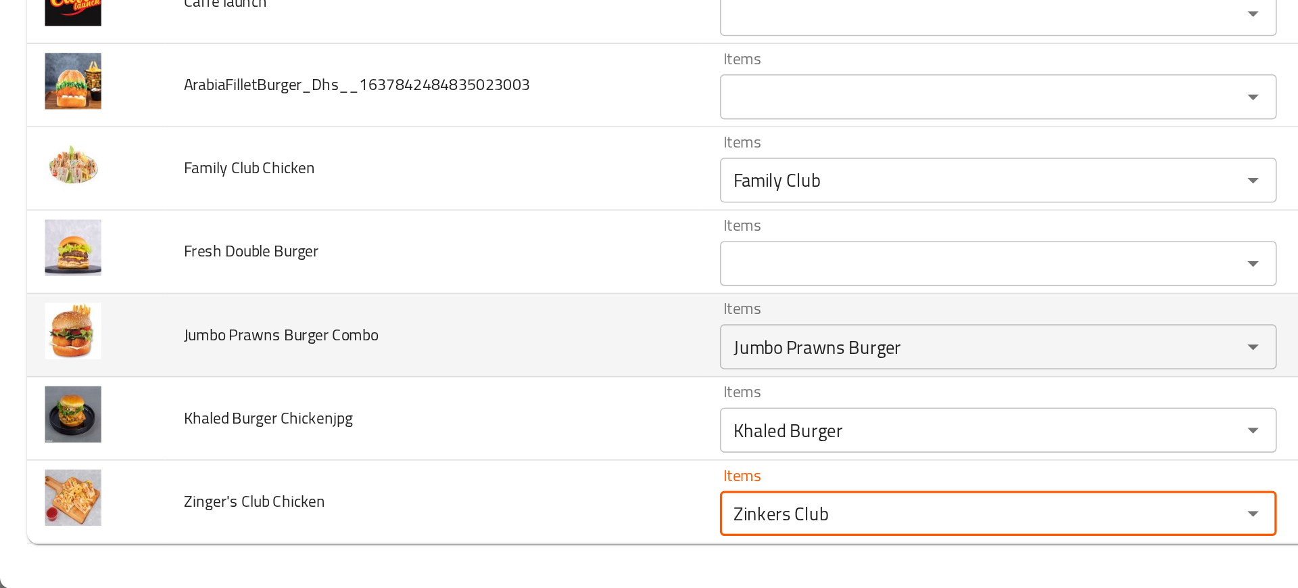
type Chicken "Zinkers Club"
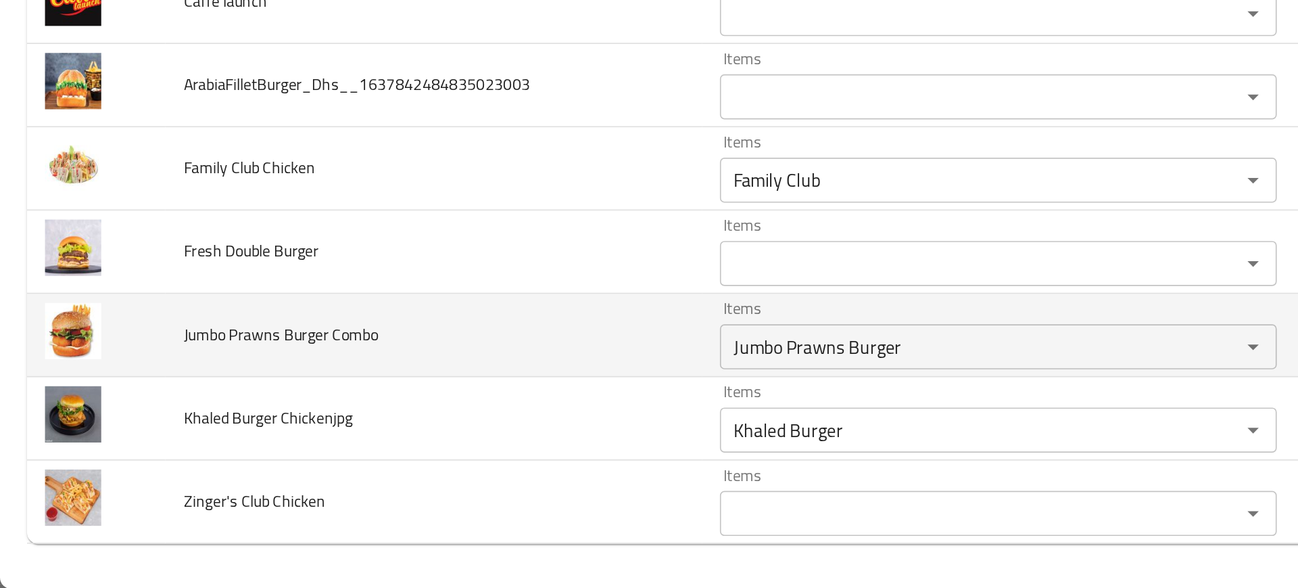
click at [174, 456] on td "Jumbo Prawns Burger Combo" at bounding box center [260, 435] width 323 height 50
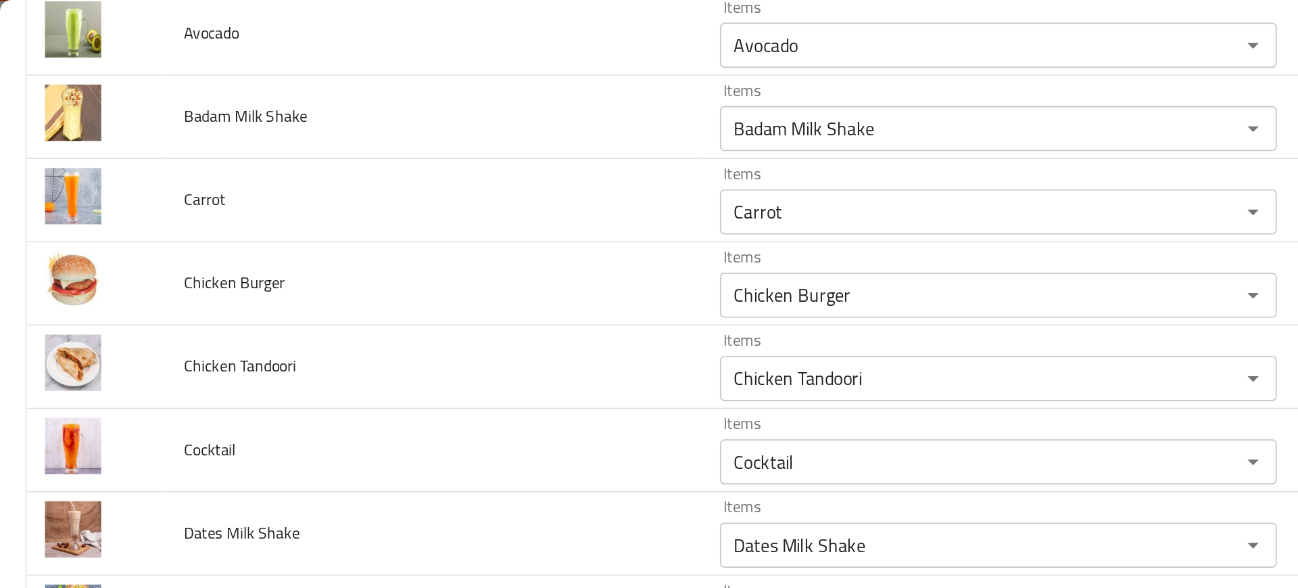
scroll to position [411, 0]
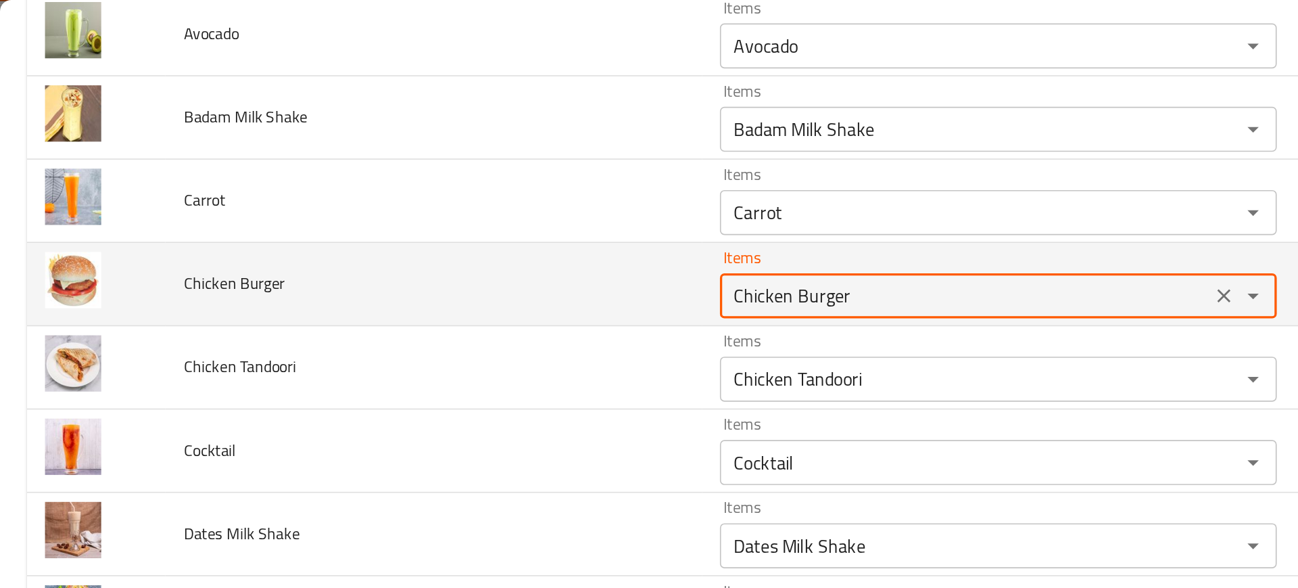
click at [451, 169] on Burger "Chicken Burger" at bounding box center [580, 177] width 286 height 19
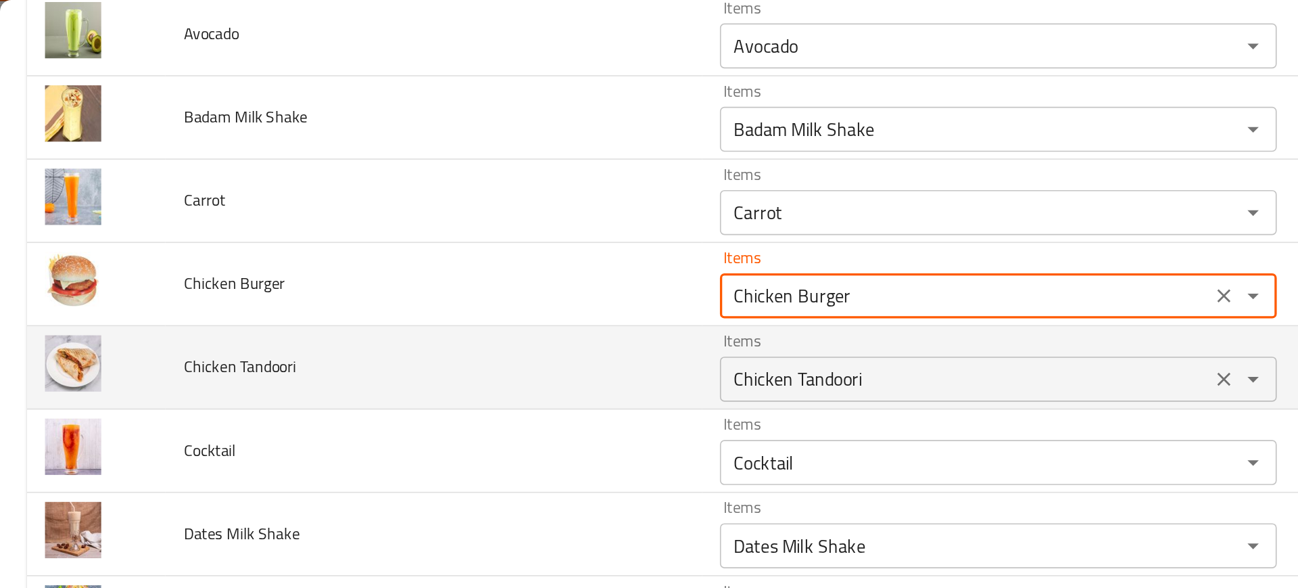
click at [478, 233] on Tandoori "Chicken Tandoori" at bounding box center [580, 227] width 286 height 19
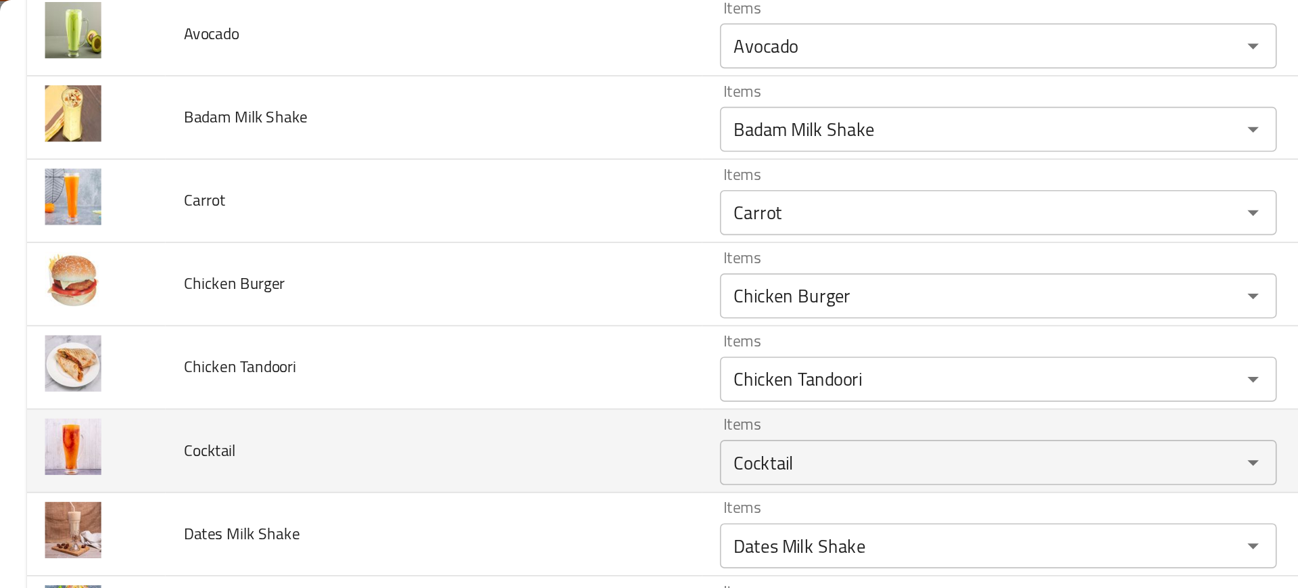
click at [321, 272] on td "Cocktail" at bounding box center [260, 271] width 323 height 50
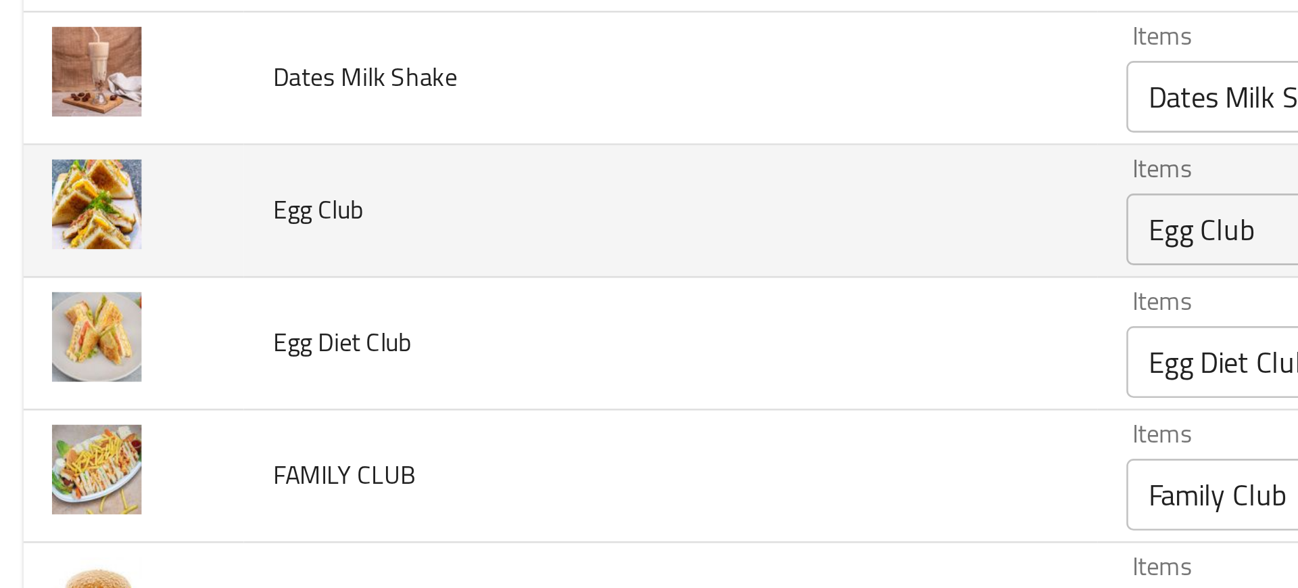
scroll to position [681, 0]
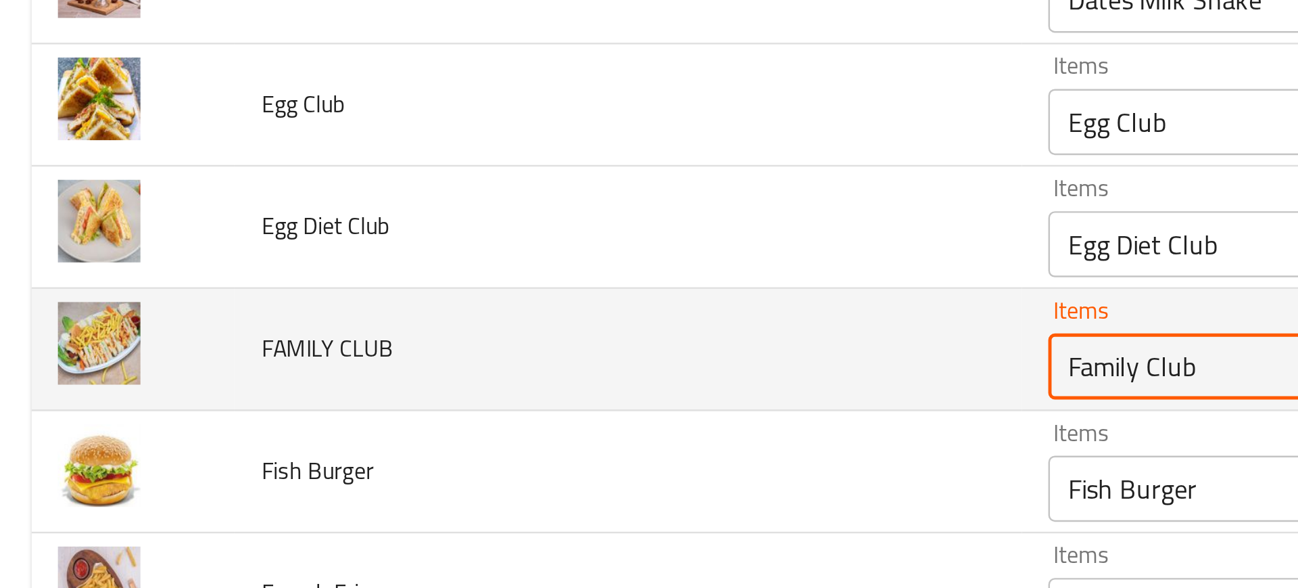
click at [458, 206] on CLUB "Family Club" at bounding box center [580, 208] width 286 height 19
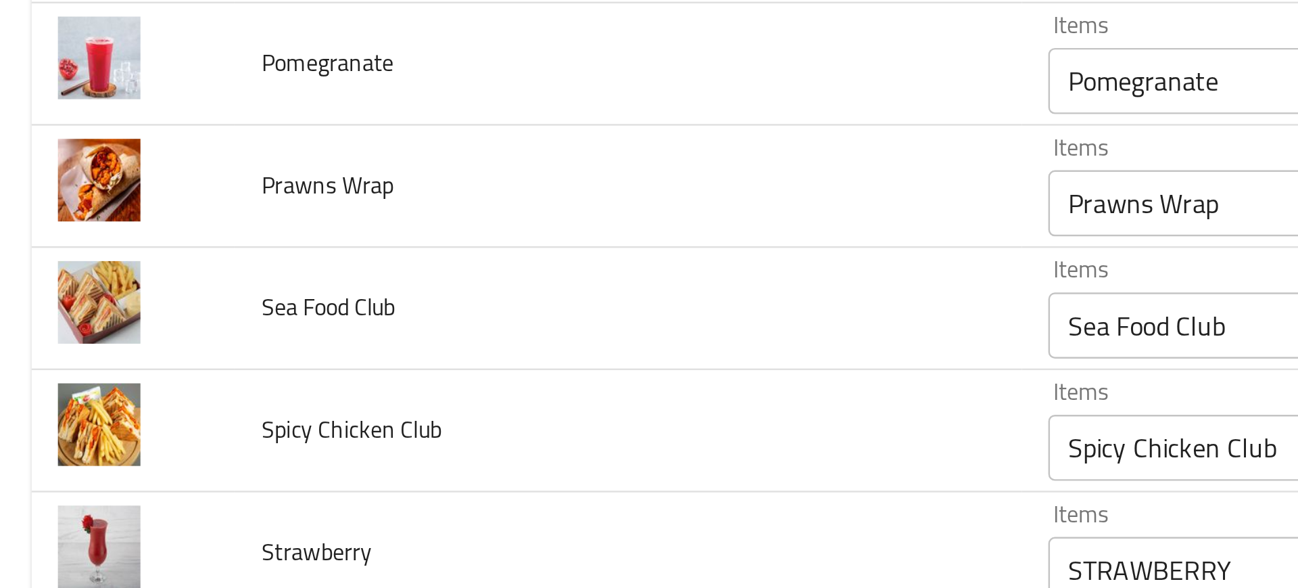
scroll to position [1398, 0]
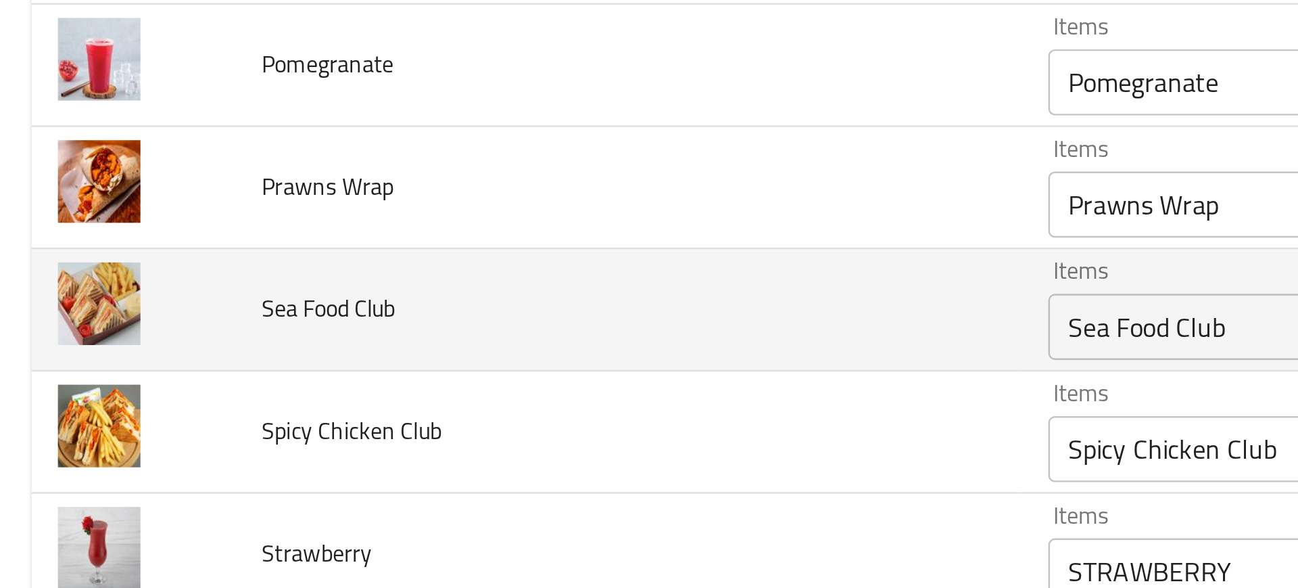
click at [500, 196] on Club "Sea Food Club" at bounding box center [580, 192] width 286 height 19
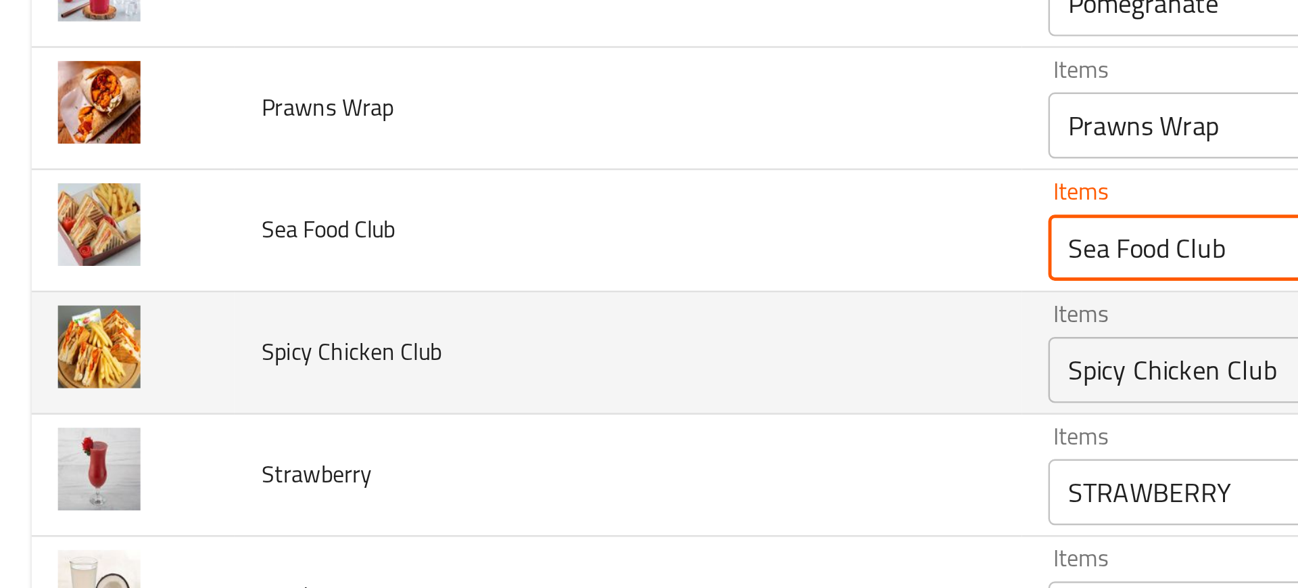
scroll to position [1438, 0]
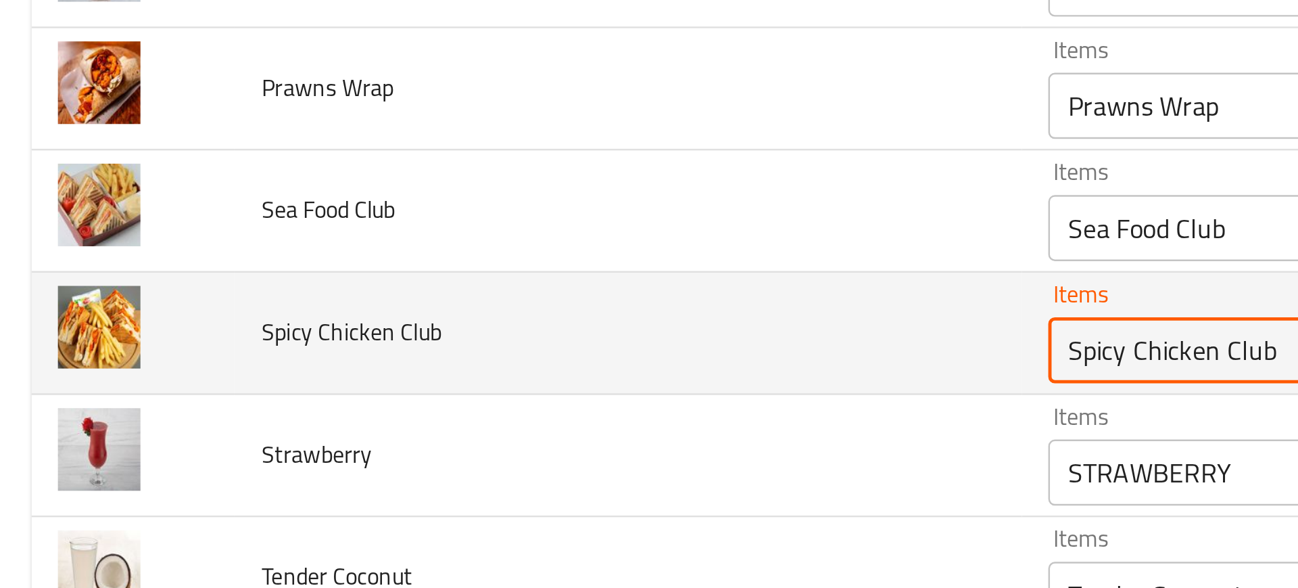
click at [449, 202] on Club "Spicy Chicken Club" at bounding box center [580, 201] width 286 height 19
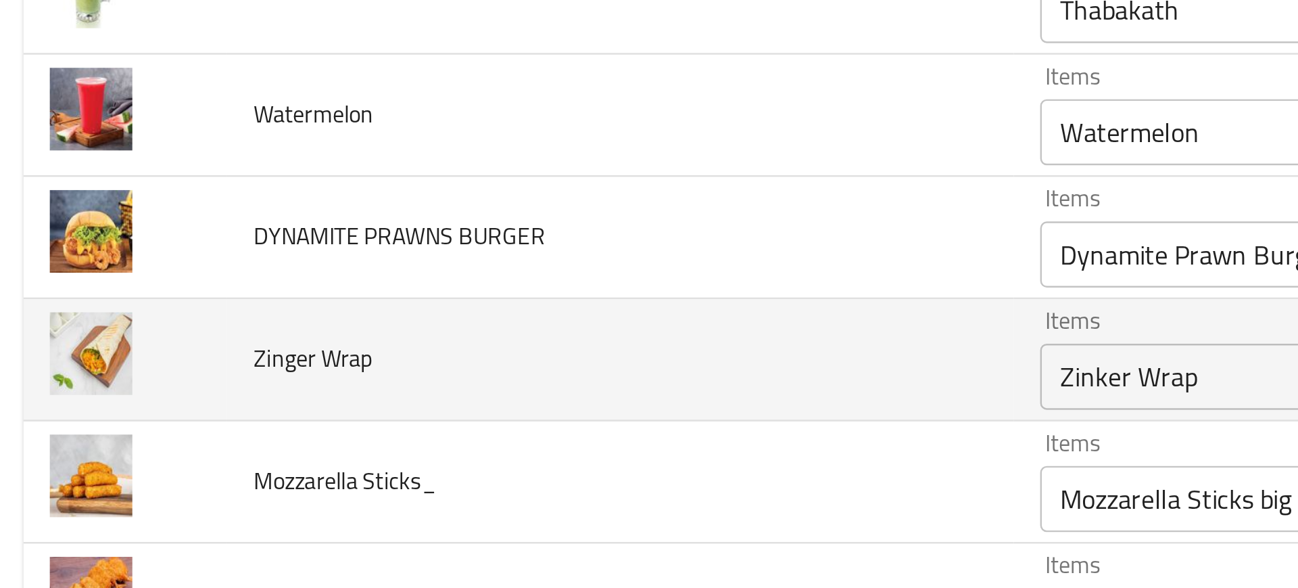
scroll to position [1727, 0]
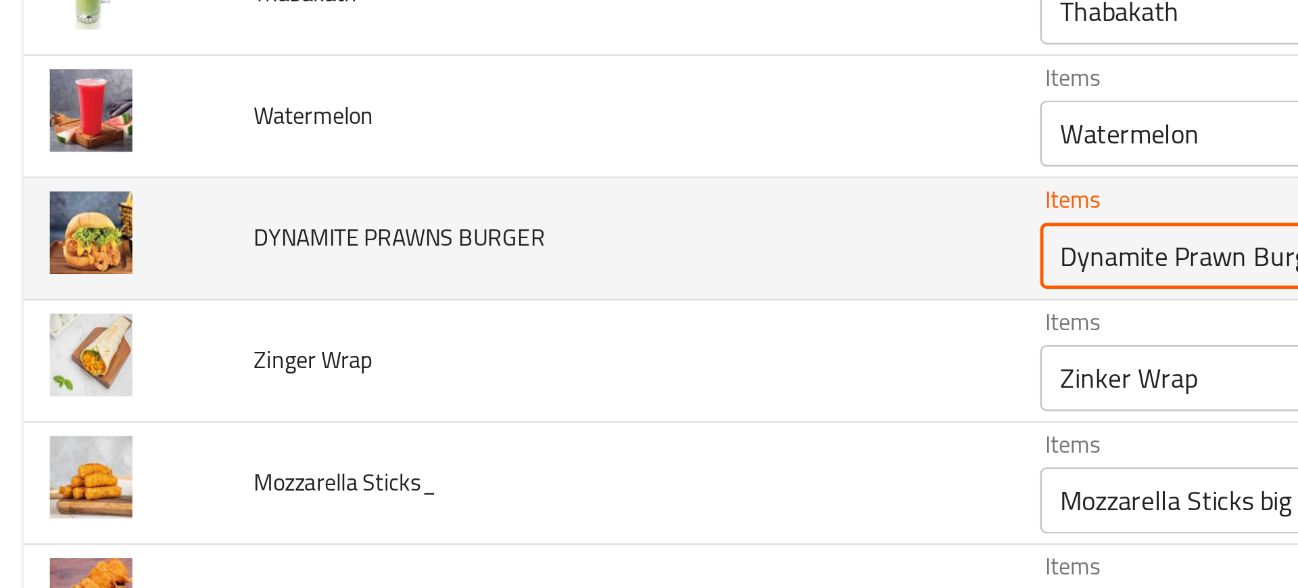
click at [475, 166] on BURGER "Dynamite Prawn Burger" at bounding box center [580, 162] width 286 height 19
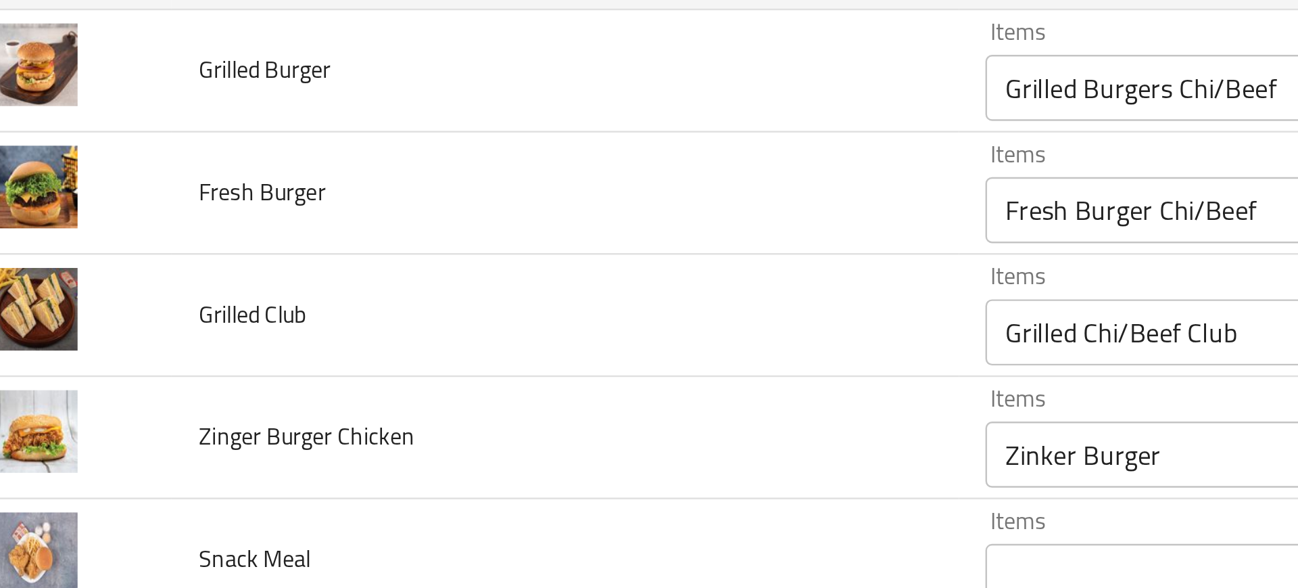
scroll to position [2296, 0]
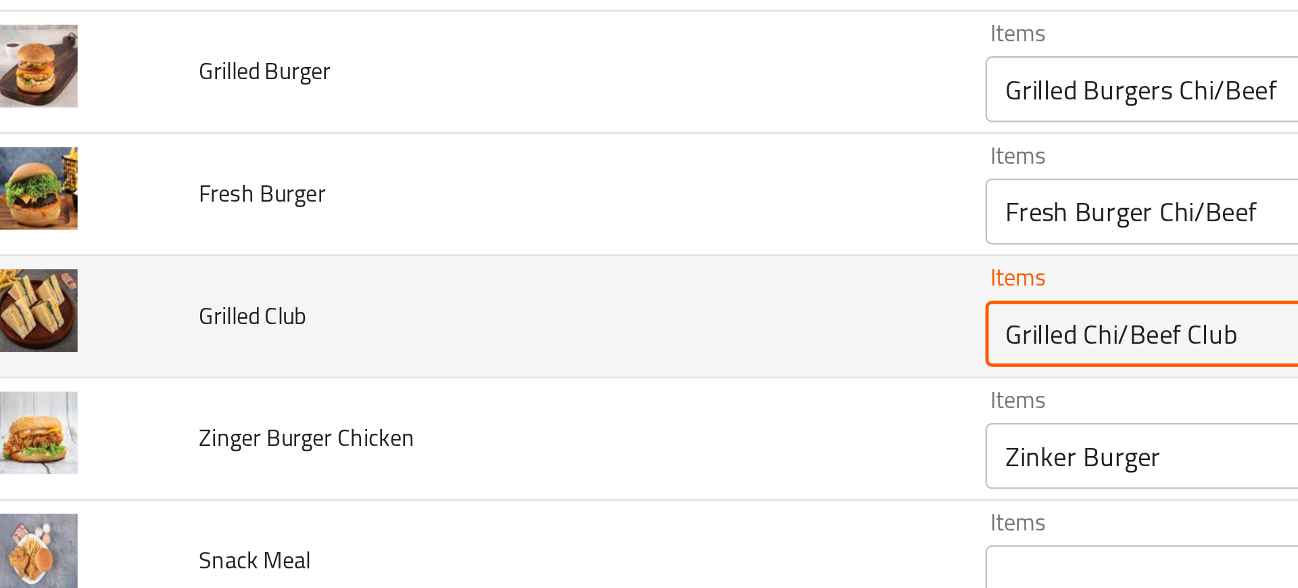
click at [446, 202] on Club "Grilled Chi/Beef Club" at bounding box center [580, 194] width 286 height 19
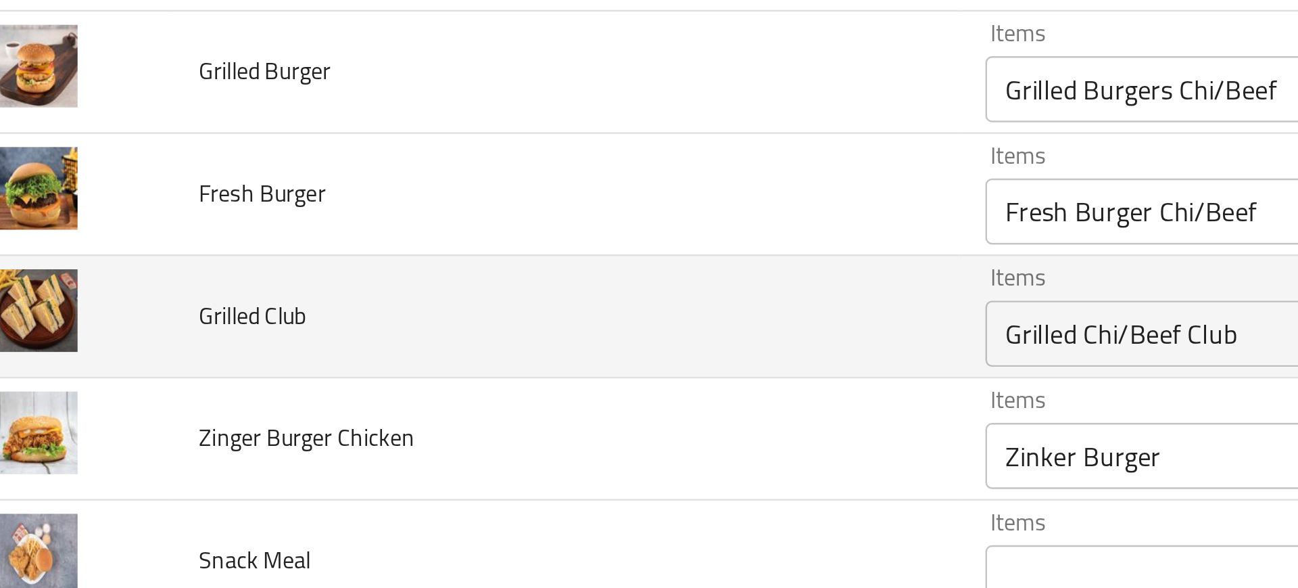
click at [116, 189] on span "Grilled Club" at bounding box center [132, 188] width 44 height 18
copy span "Grilled Club"
click at [256, 197] on td "Grilled Club" at bounding box center [260, 188] width 323 height 50
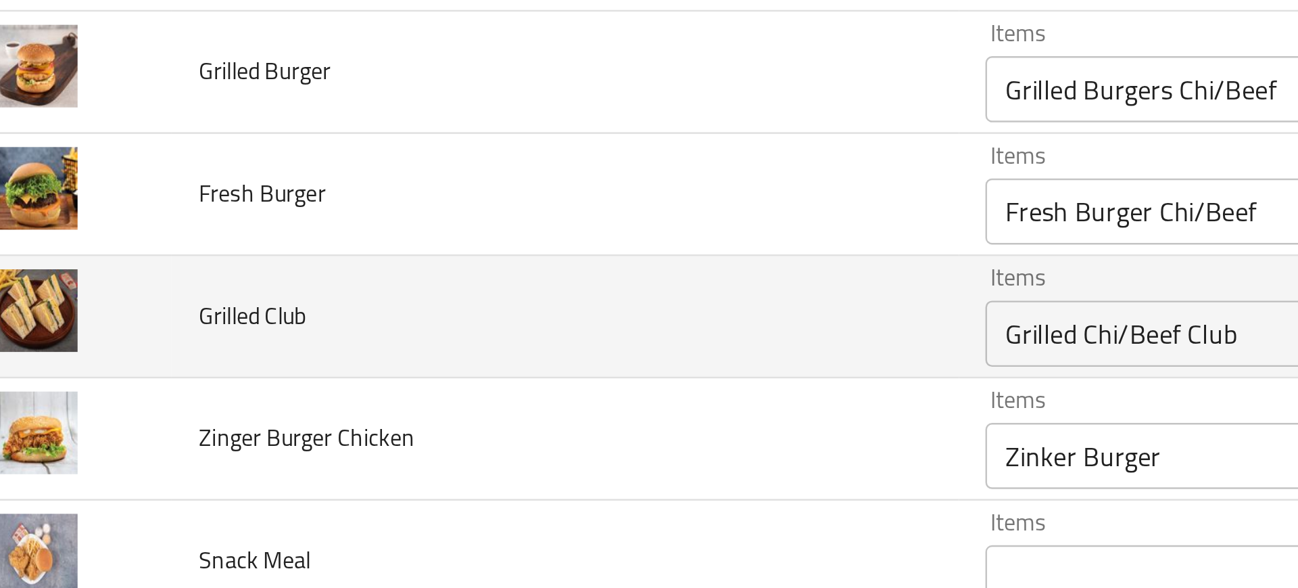
scroll to position [2309, 0]
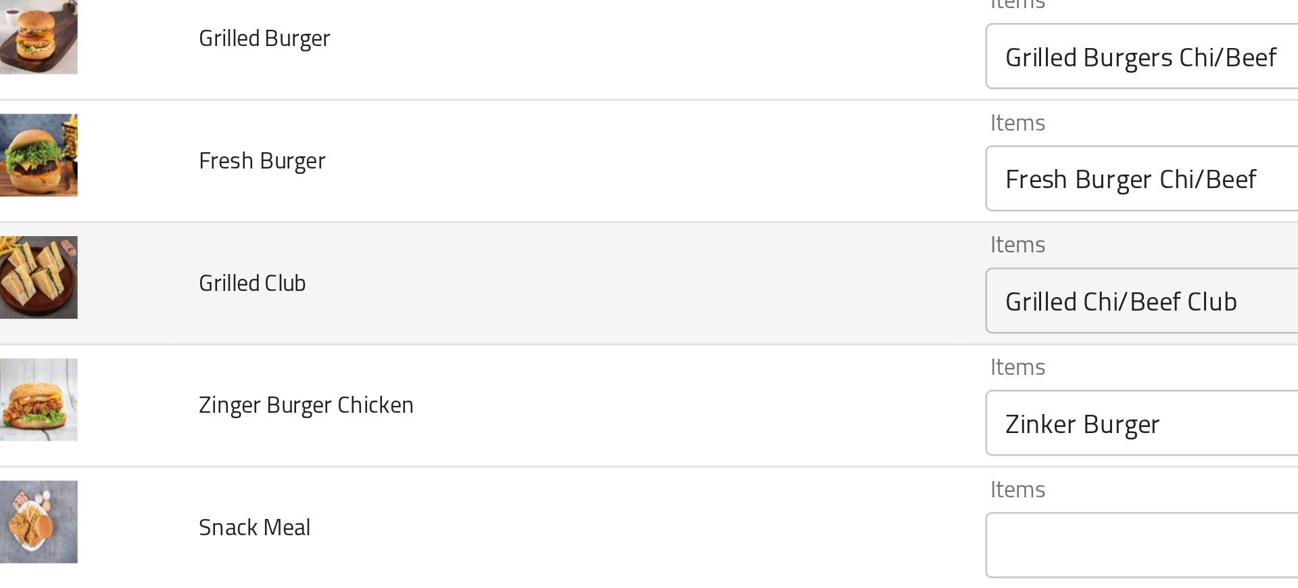
click at [490, 170] on div "Grilled Chi/Beef Club Items" at bounding box center [600, 181] width 334 height 27
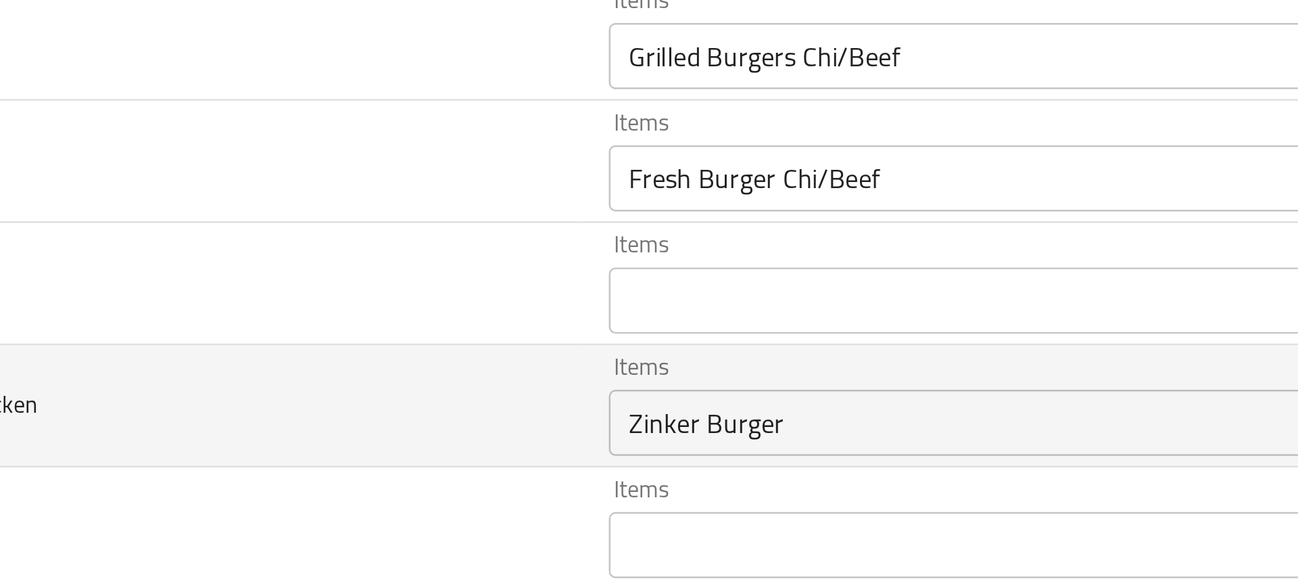
click at [358, 220] on td "Zinger Burger Chicken" at bounding box center [260, 224] width 323 height 50
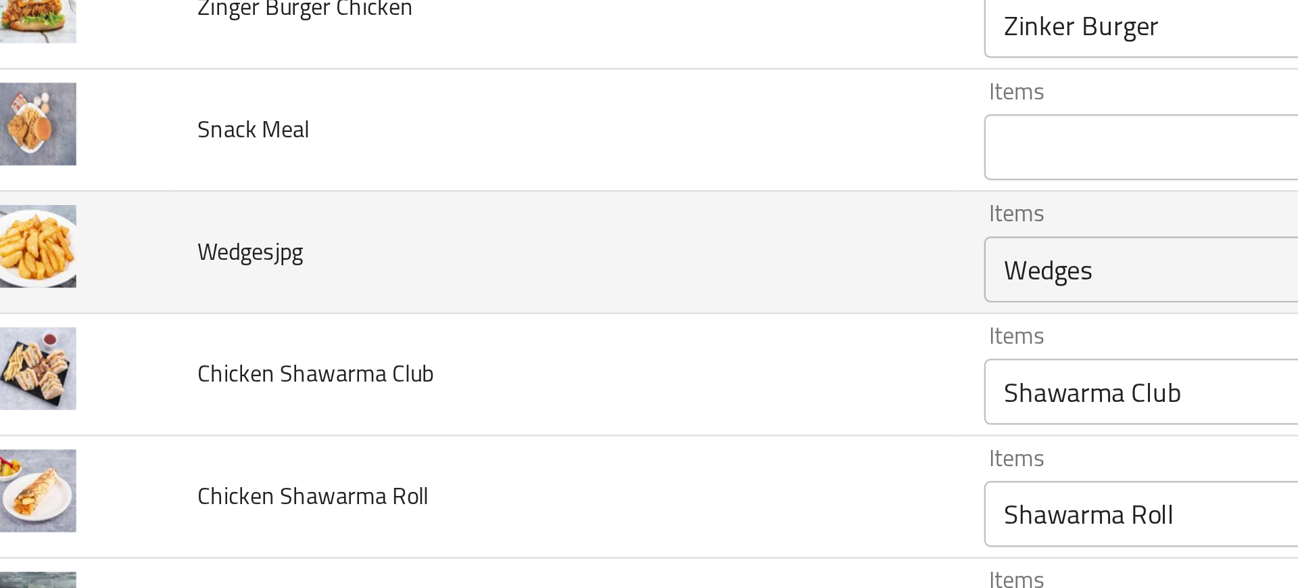
scroll to position [2498, 0]
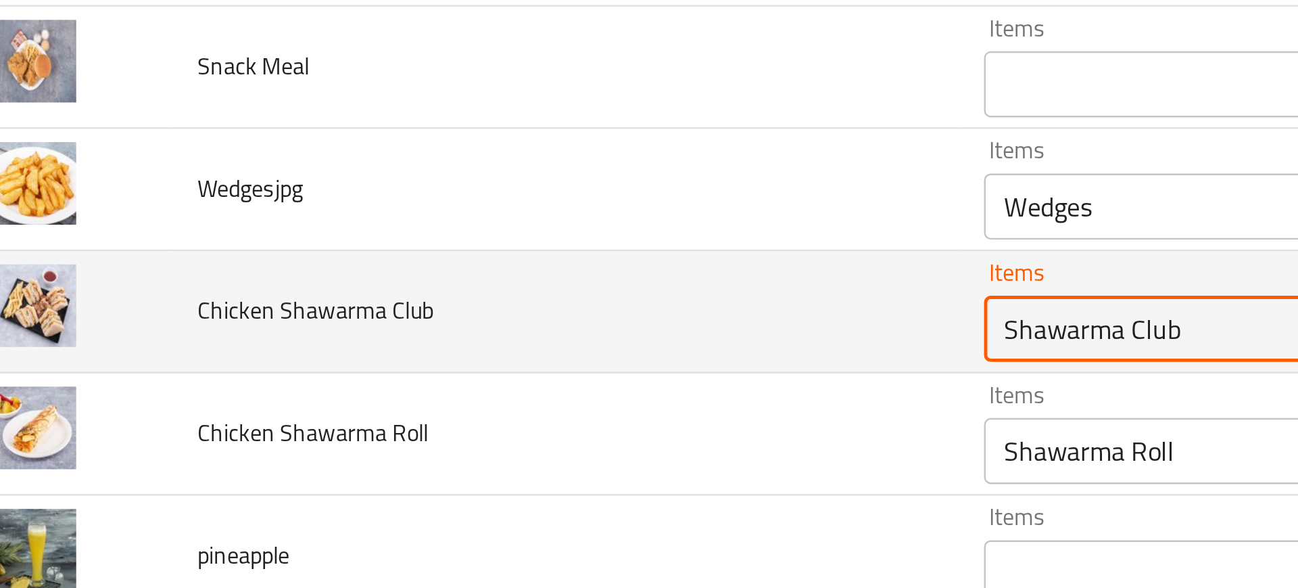
click at [452, 192] on Club "Shawarma Club" at bounding box center [580, 192] width 286 height 19
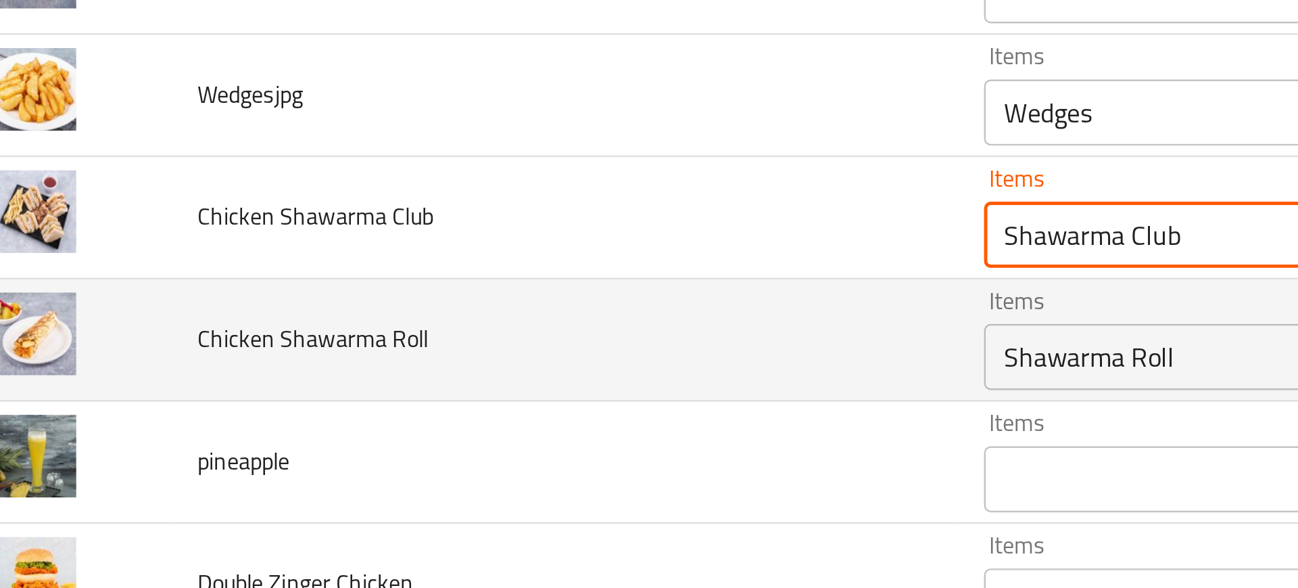
scroll to position [2536, 0]
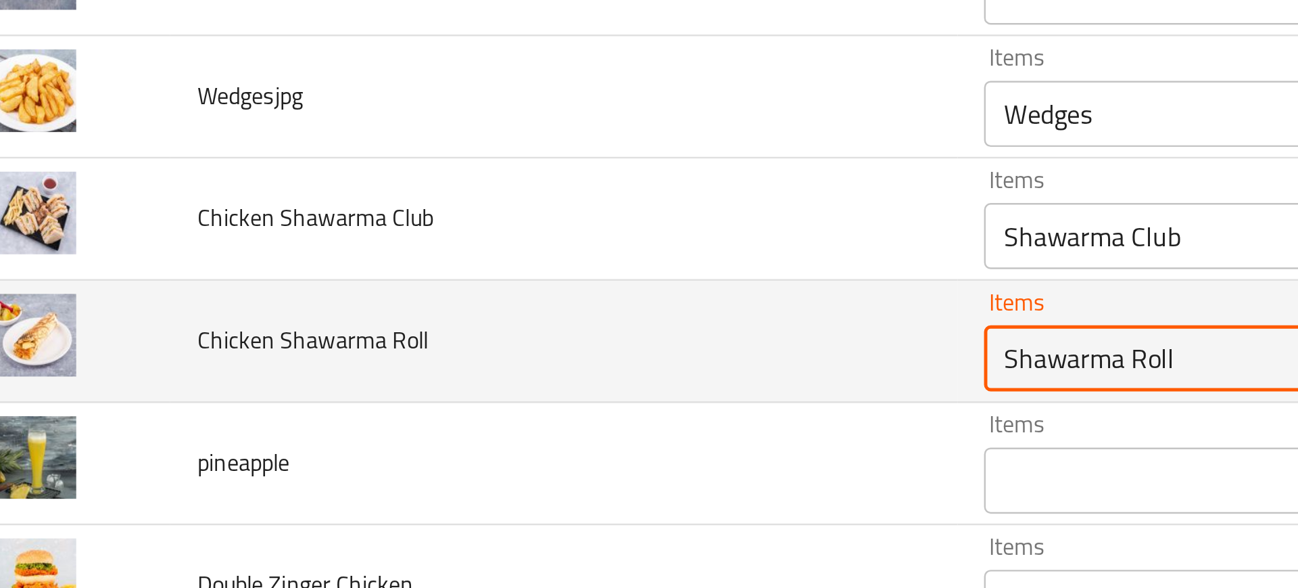
click at [446, 203] on Roll "Shawarma Roll" at bounding box center [580, 204] width 286 height 19
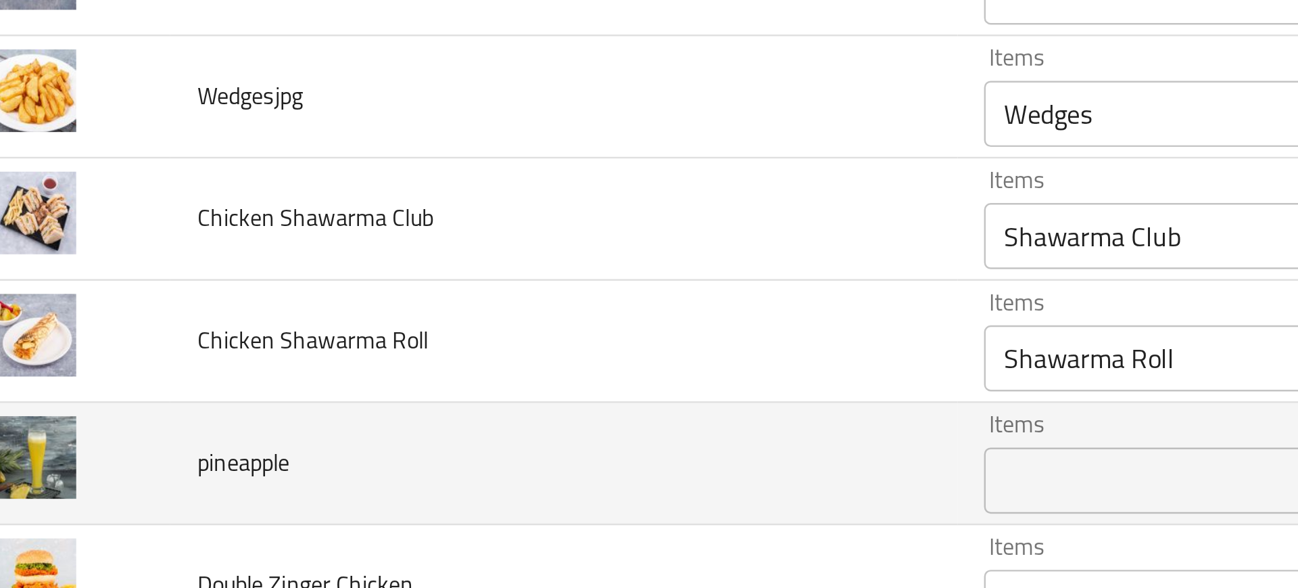
click at [373, 229] on td "pineapple" at bounding box center [260, 248] width 323 height 50
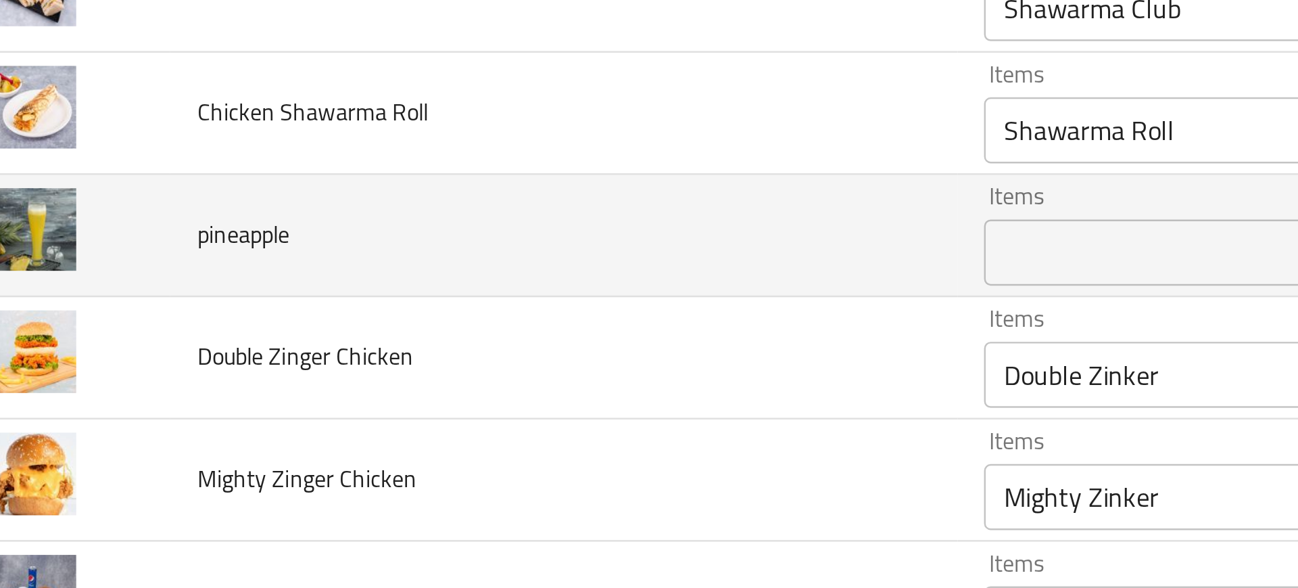
scroll to position [2653, 0]
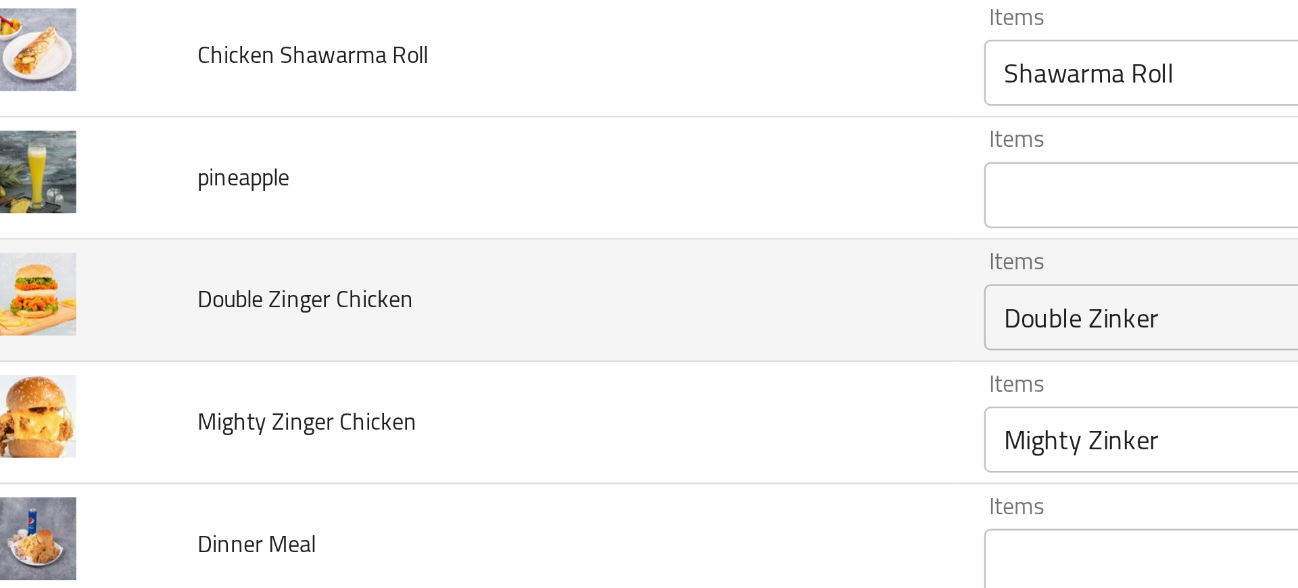
click at [465, 179] on Chicken "Double Zinker" at bounding box center [580, 188] width 286 height 19
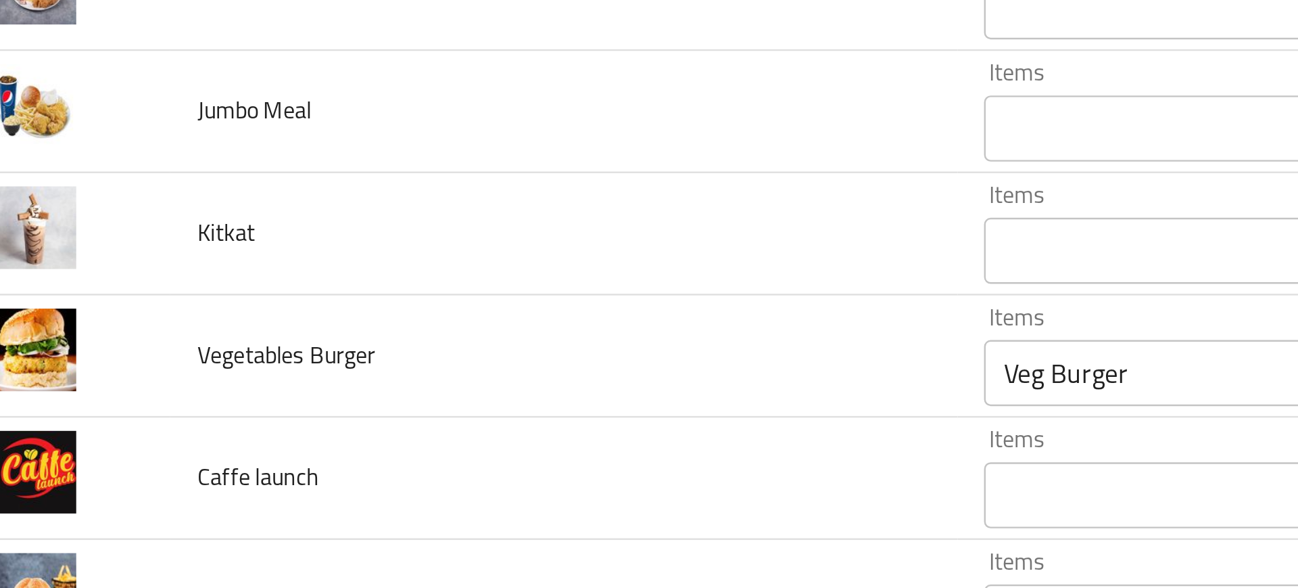
scroll to position [2899, 0]
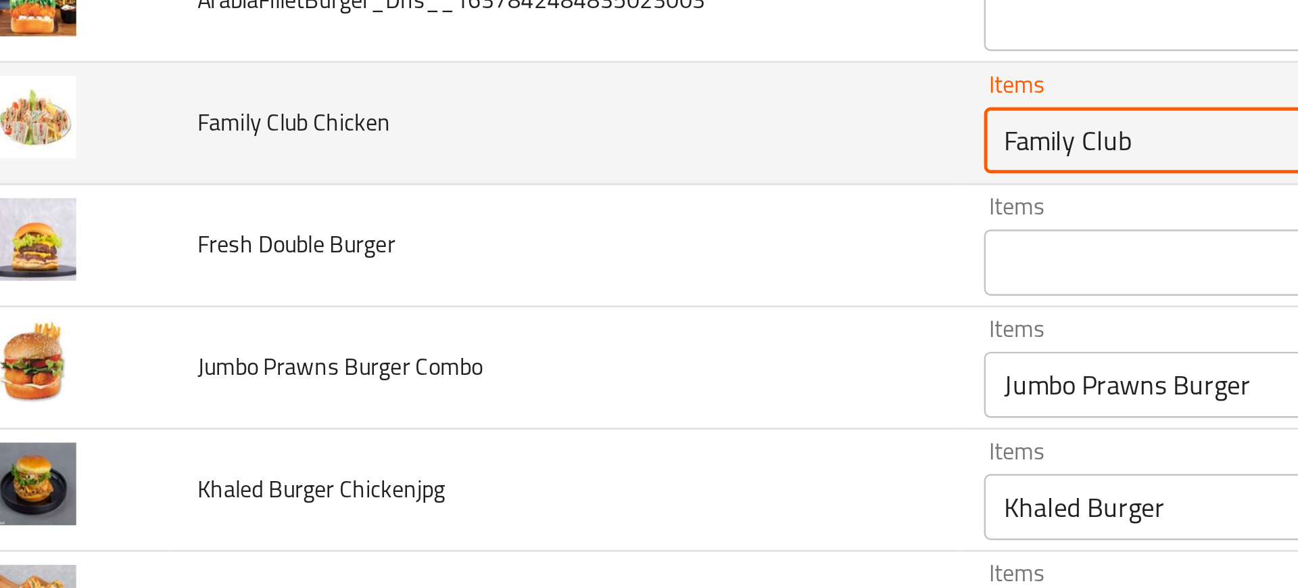
click at [471, 341] on Chicken "Family Club" at bounding box center [580, 342] width 286 height 19
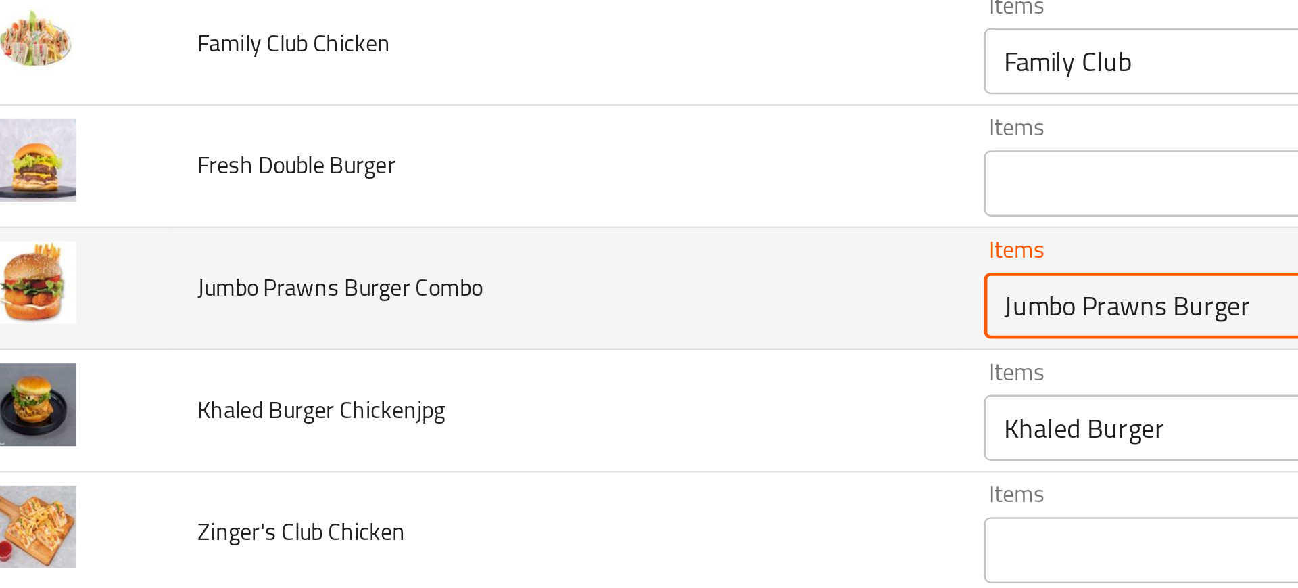
click at [454, 445] on Combo "Jumbo Prawns Burger" at bounding box center [580, 442] width 286 height 19
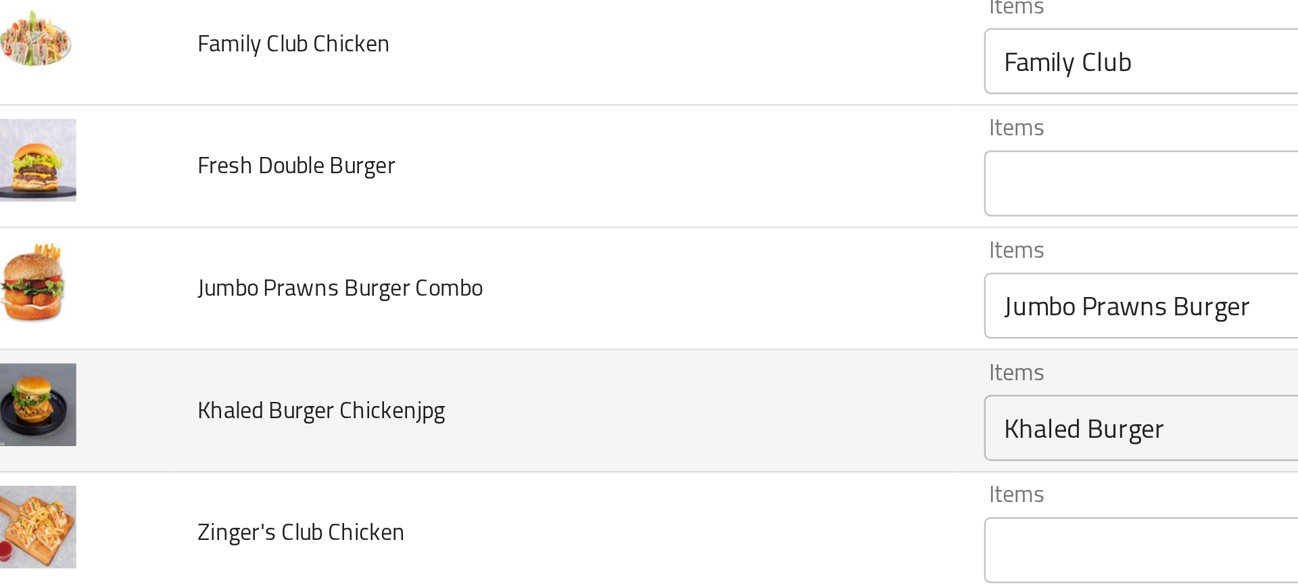
click at [380, 486] on td "Khaled Burger Chickenjpg" at bounding box center [260, 485] width 323 height 50
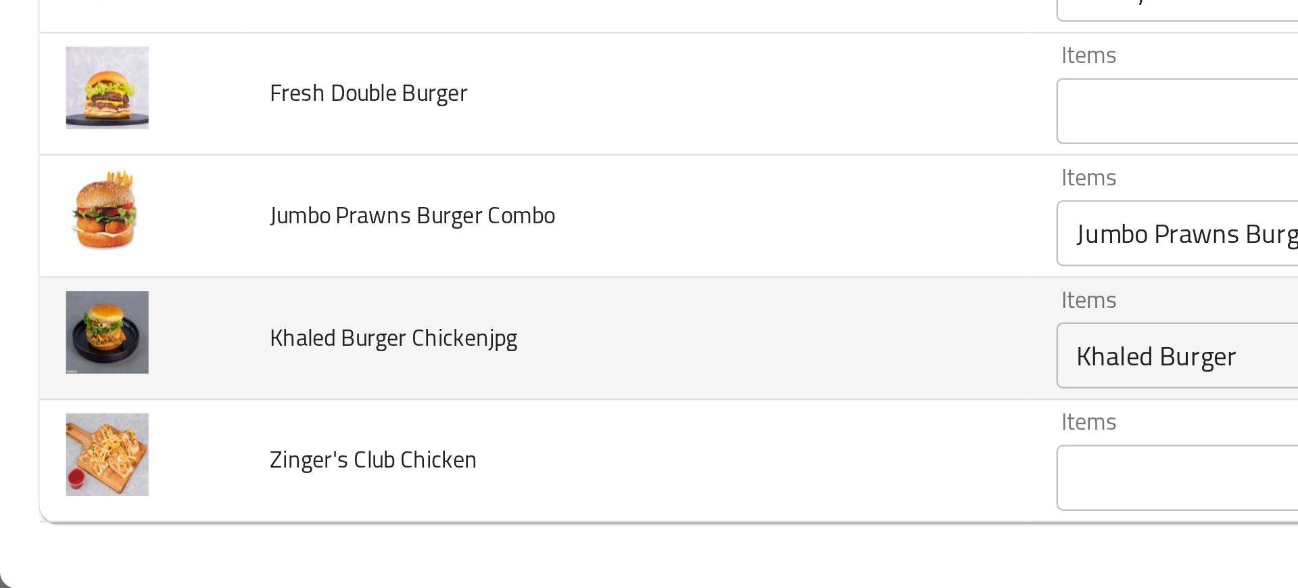
scroll to position [0, 0]
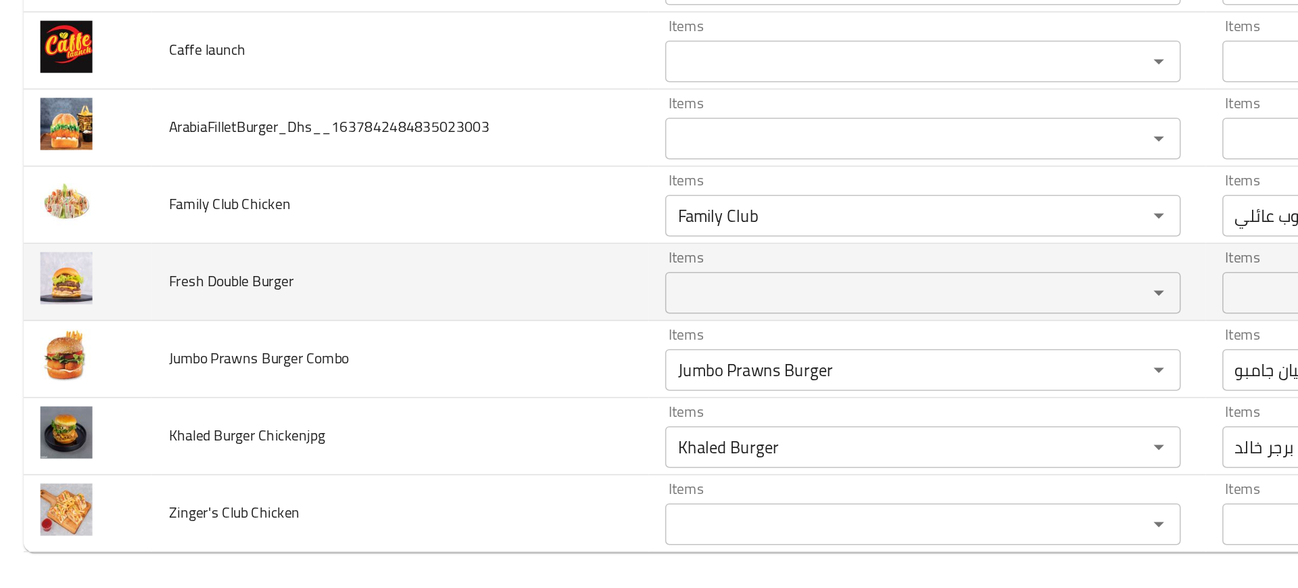
click at [131, 387] on span "Fresh Double Burger" at bounding box center [150, 385] width 81 height 18
copy span "Fresh Double Burger"
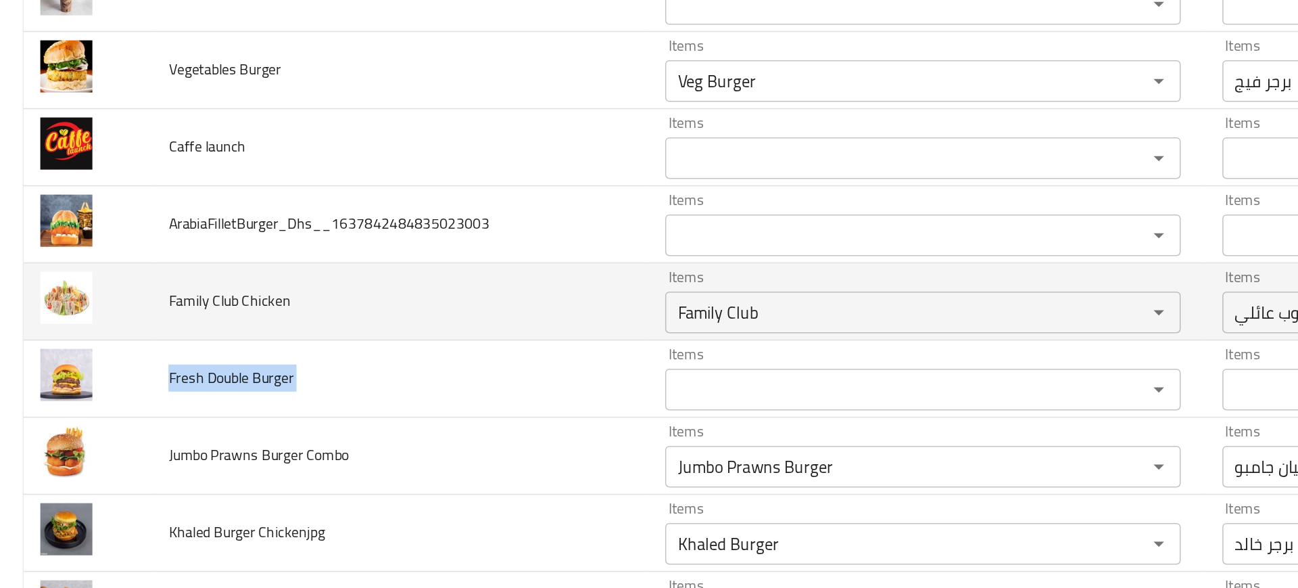
scroll to position [2833, 0]
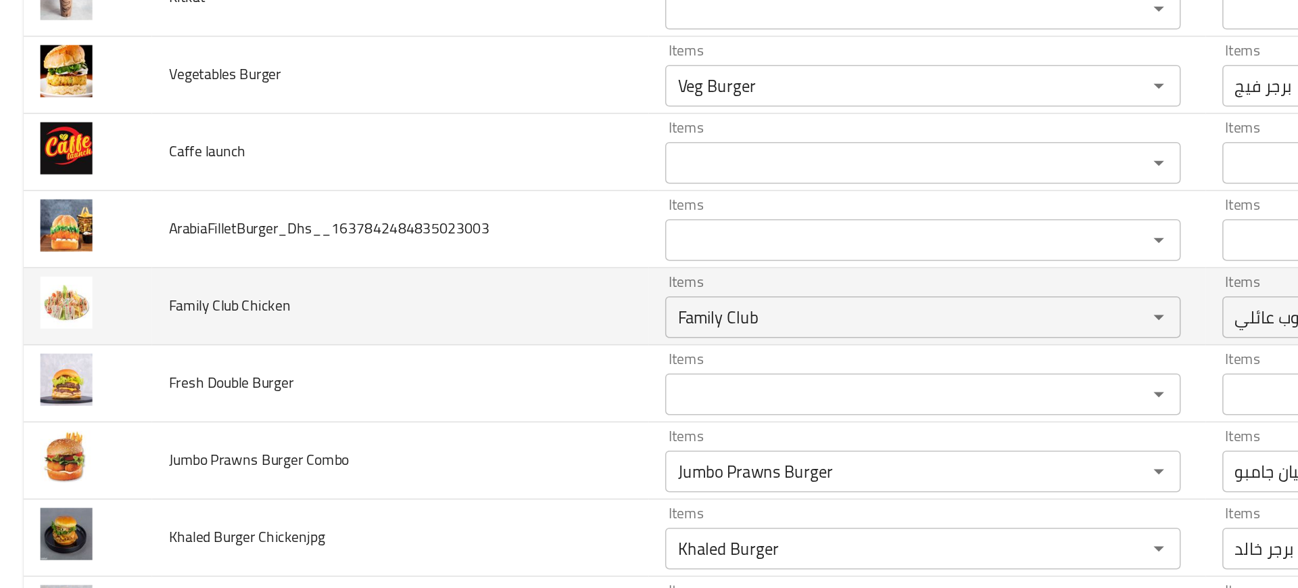
click at [180, 344] on span "ArabiaFilletBurger_Dhs__1637842484835023003" at bounding box center [214, 350] width 208 height 18
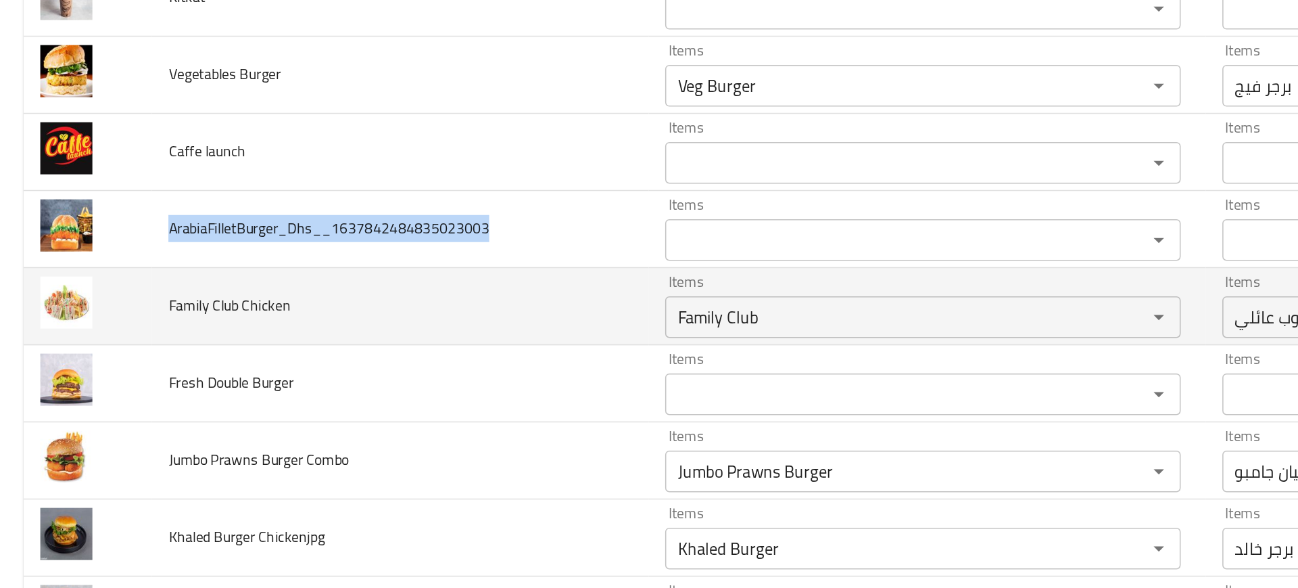
click at [180, 344] on span "ArabiaFilletBurger_Dhs__1637842484835023003" at bounding box center [214, 350] width 208 height 18
copy span "ArabiaFilletBurger_Dhs__1637842484835023003"
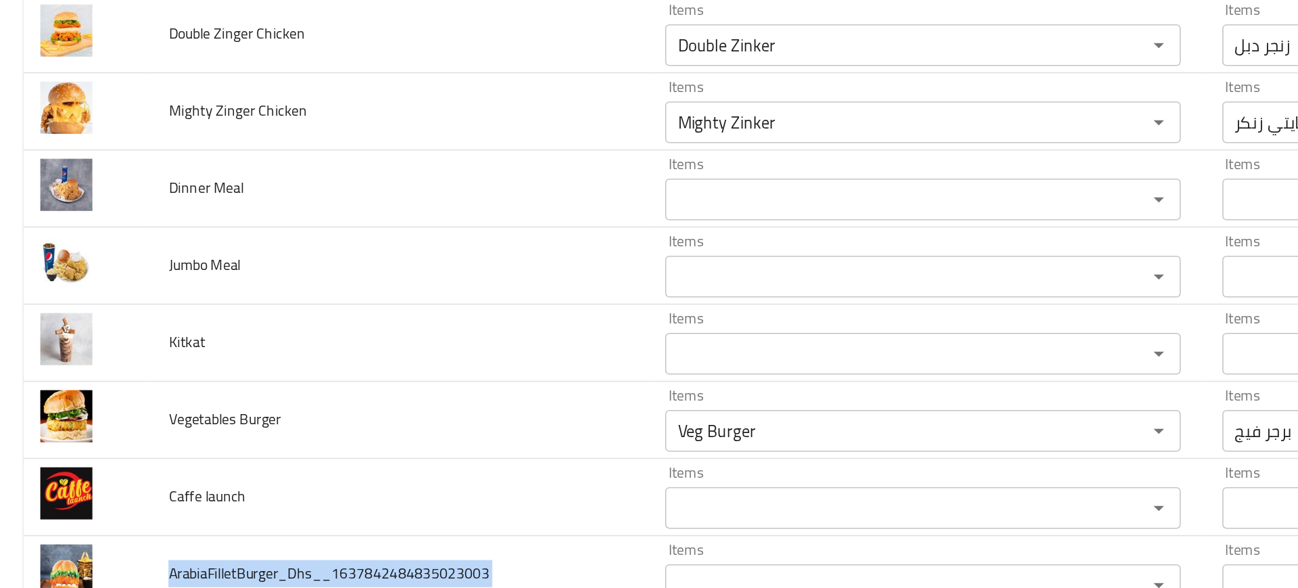
scroll to position [2609, 0]
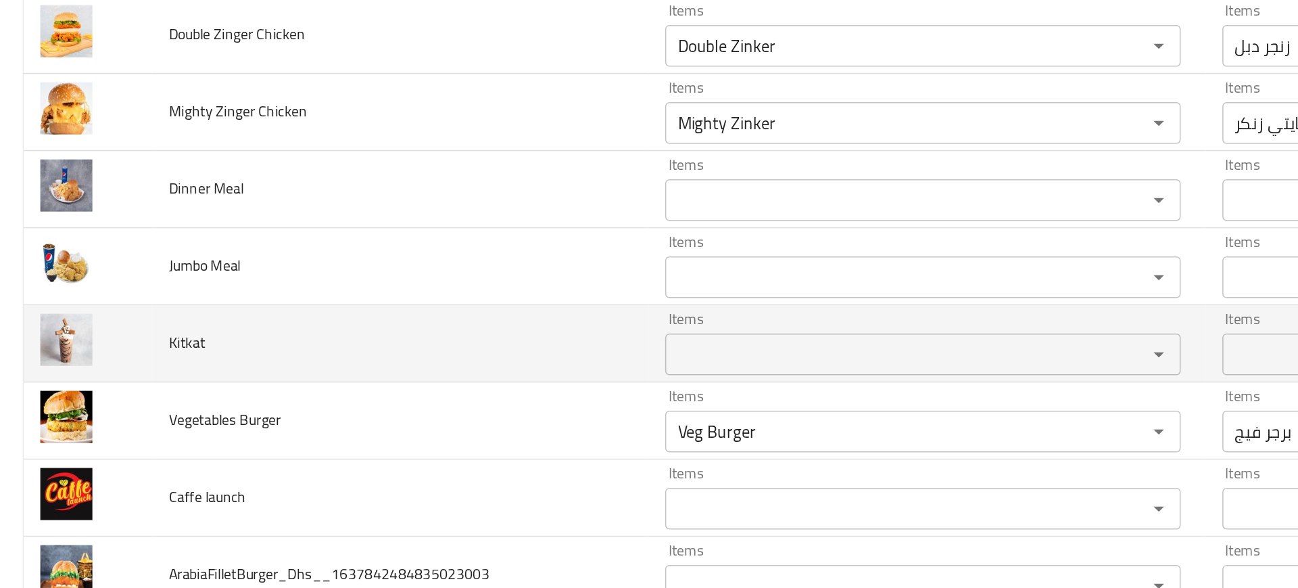
click at [120, 420] on span "Kitkat" at bounding box center [122, 425] width 24 height 18
copy span "Kitkat"
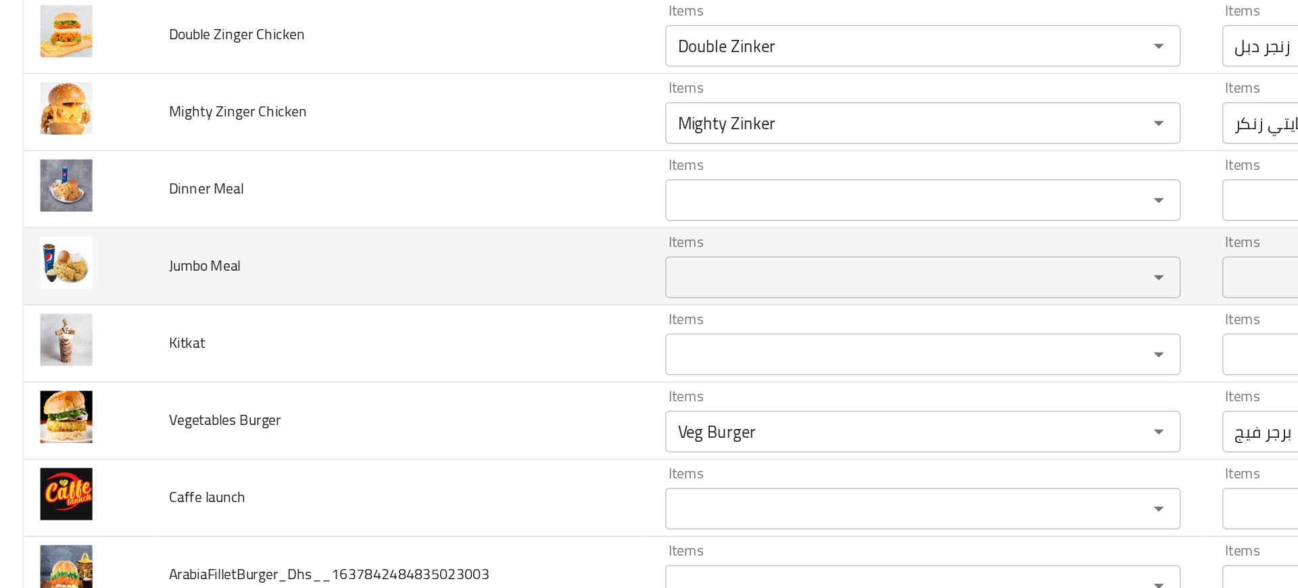
click at [124, 377] on span "Jumbo Meal" at bounding box center [133, 375] width 47 height 18
copy span "Jumbo Meal"
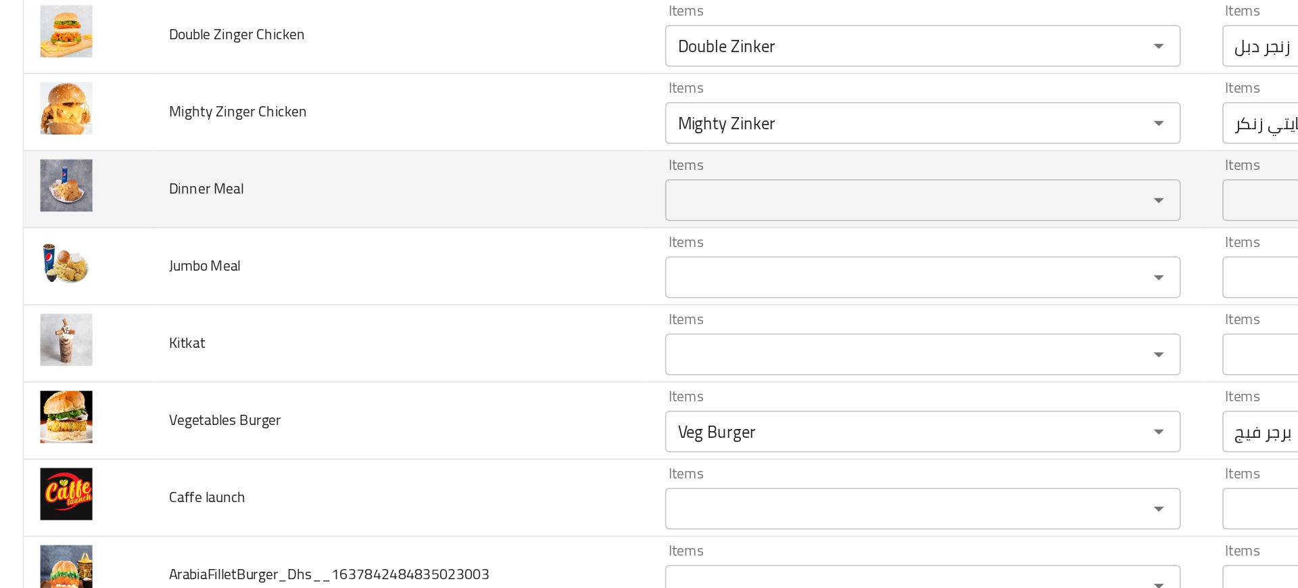
click at [137, 324] on span "Dinner Meal" at bounding box center [134, 325] width 49 height 18
copy span "Dinner Meal"
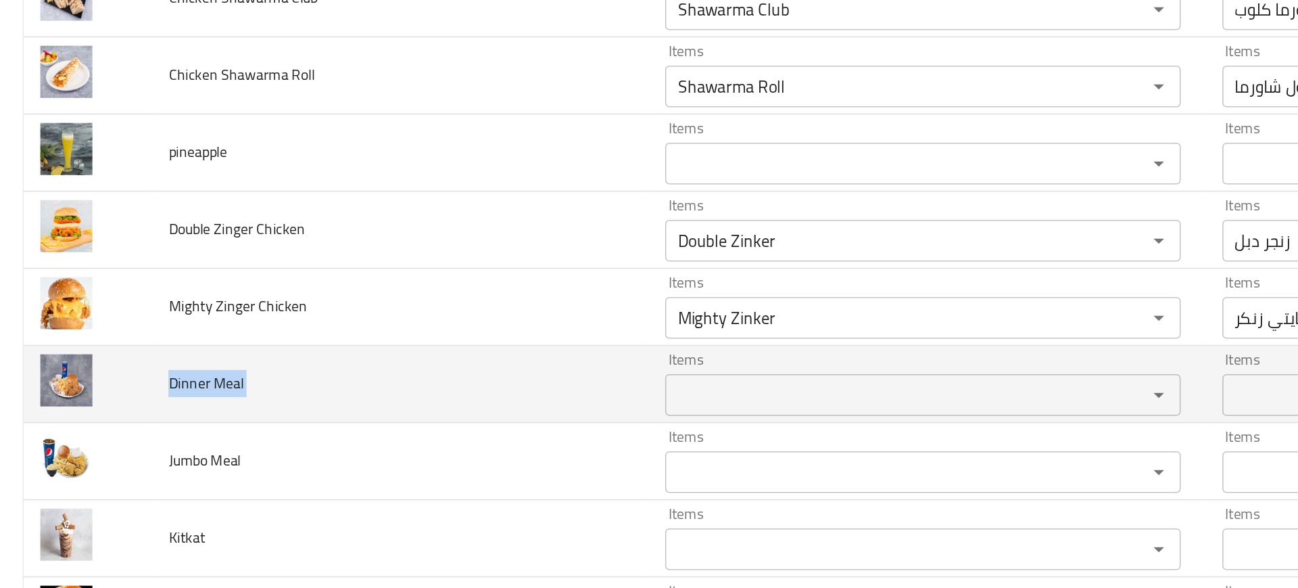
scroll to position [2440, 0]
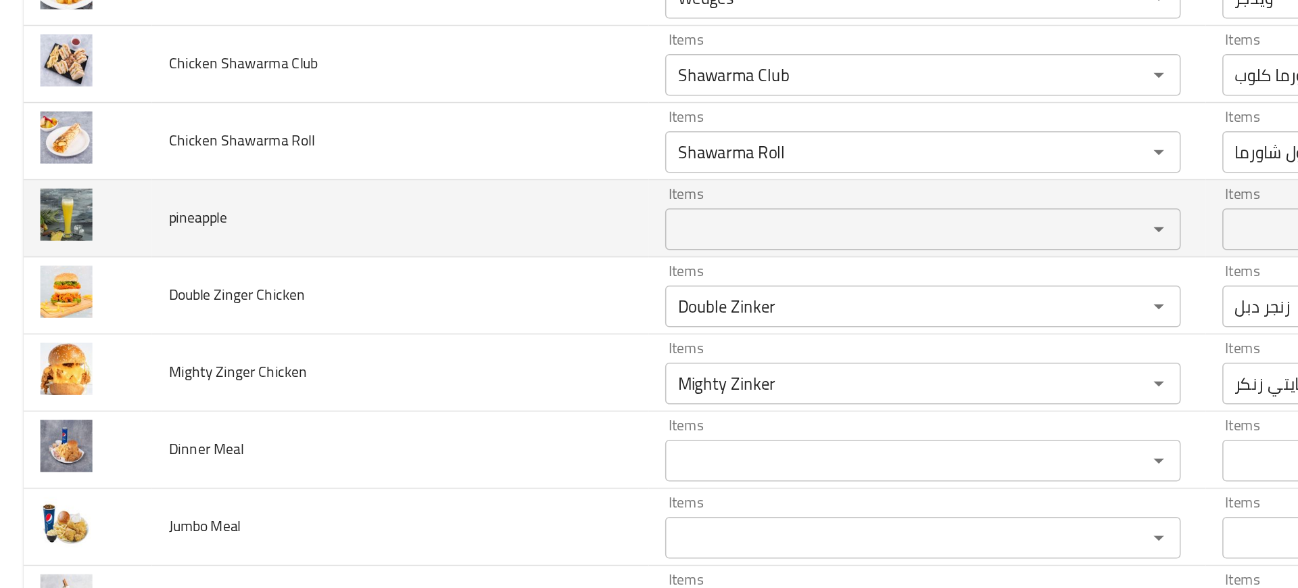
click at [133, 348] on span "pineapple" at bounding box center [129, 344] width 38 height 18
copy span "pineapple"
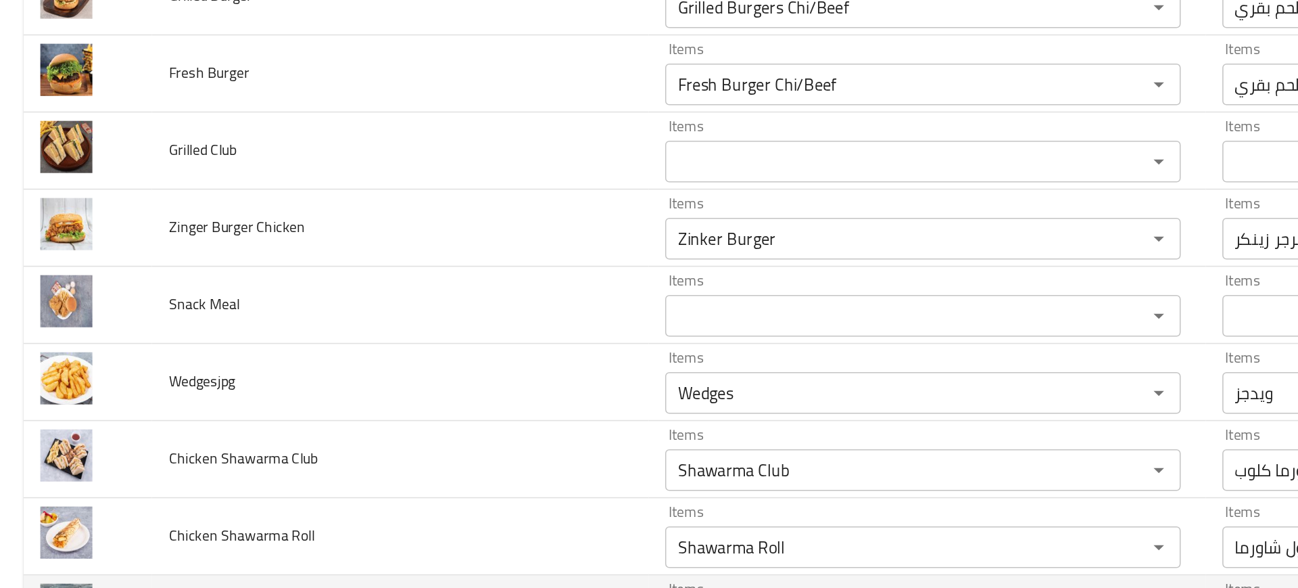
scroll to position [2183, 0]
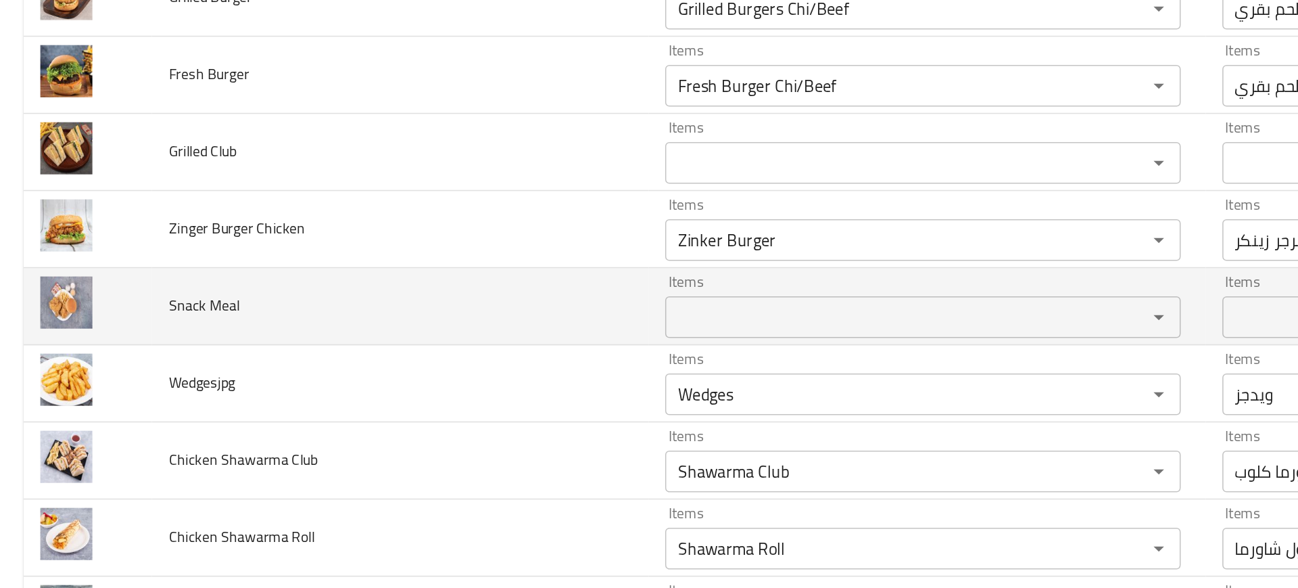
click at [124, 401] on span "Snack Meal" at bounding box center [133, 401] width 46 height 18
copy span "Snack Meal"
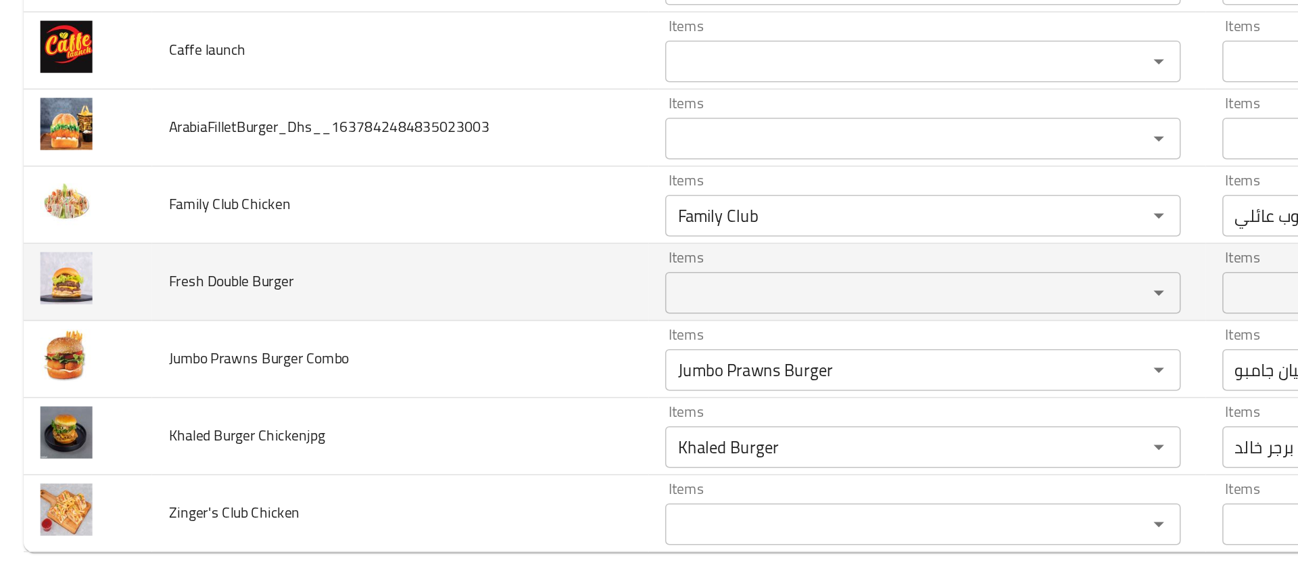
scroll to position [2848, 0]
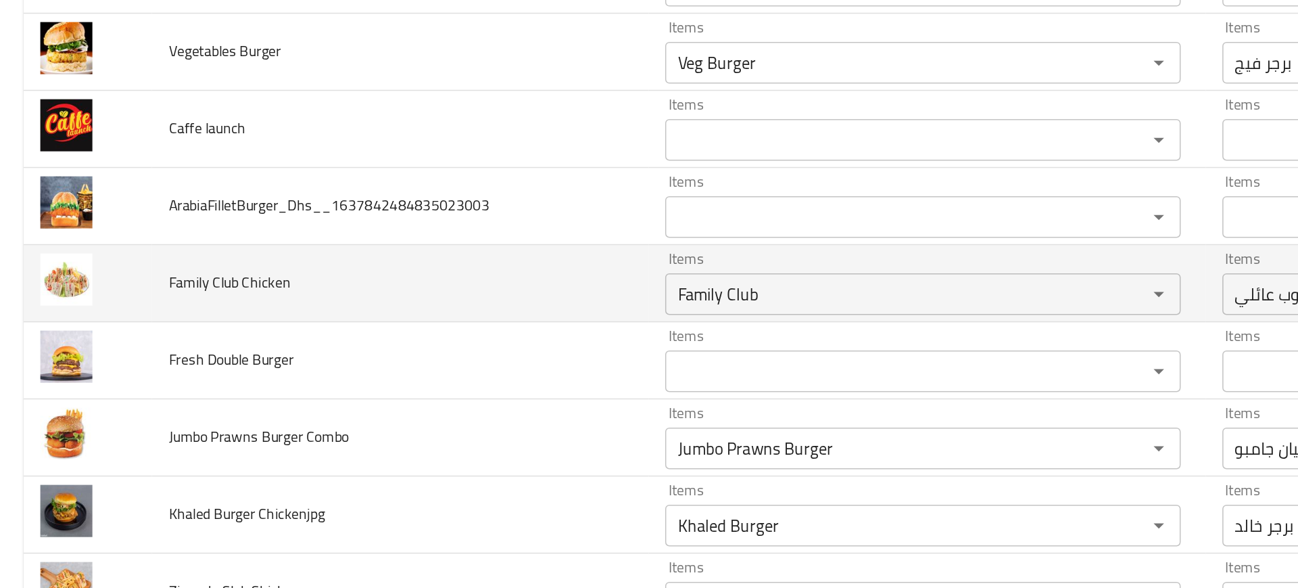
click at [163, 365] on td "Family Club Chicken" at bounding box center [260, 386] width 323 height 50
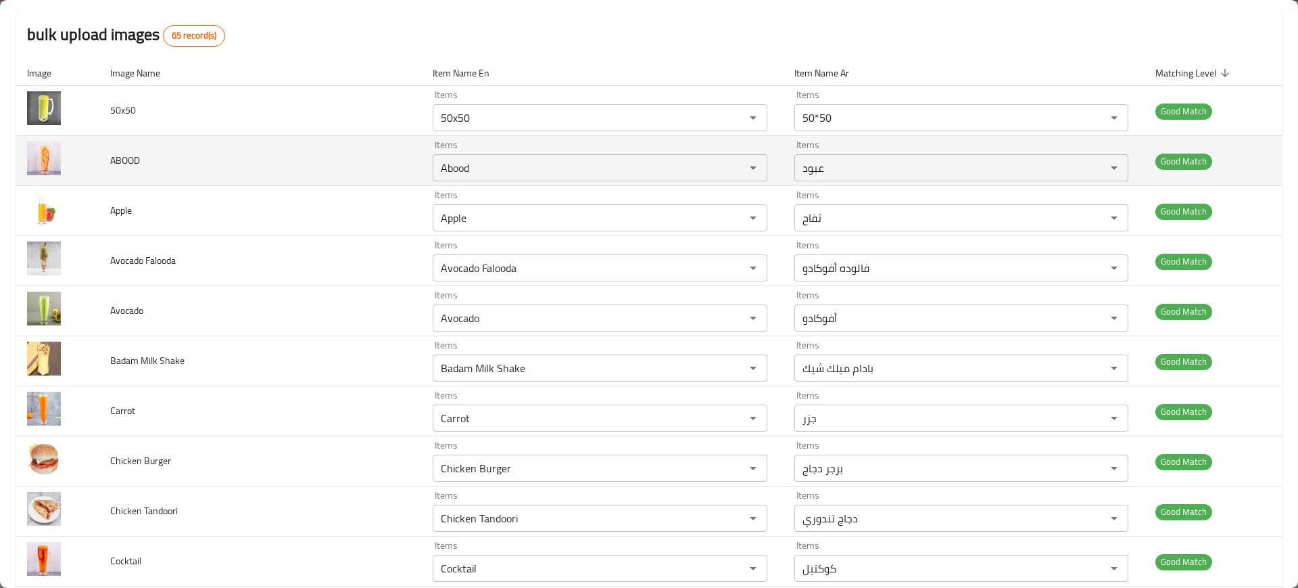
scroll to position [0, 0]
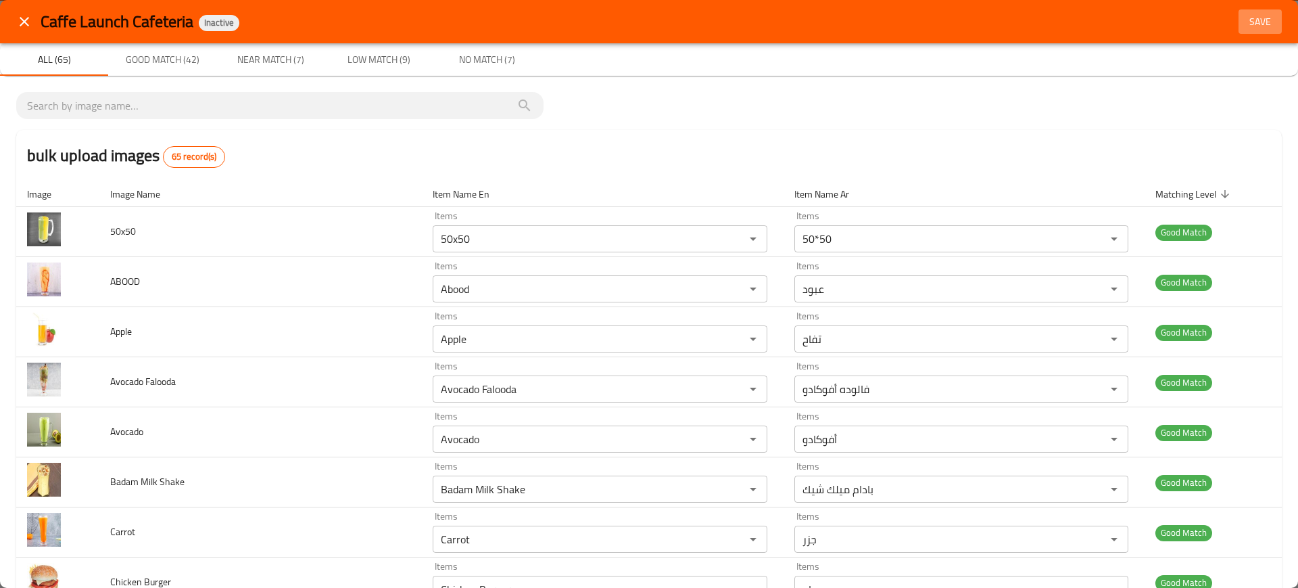
click at [1249, 24] on span "Save" at bounding box center [1260, 22] width 32 height 17
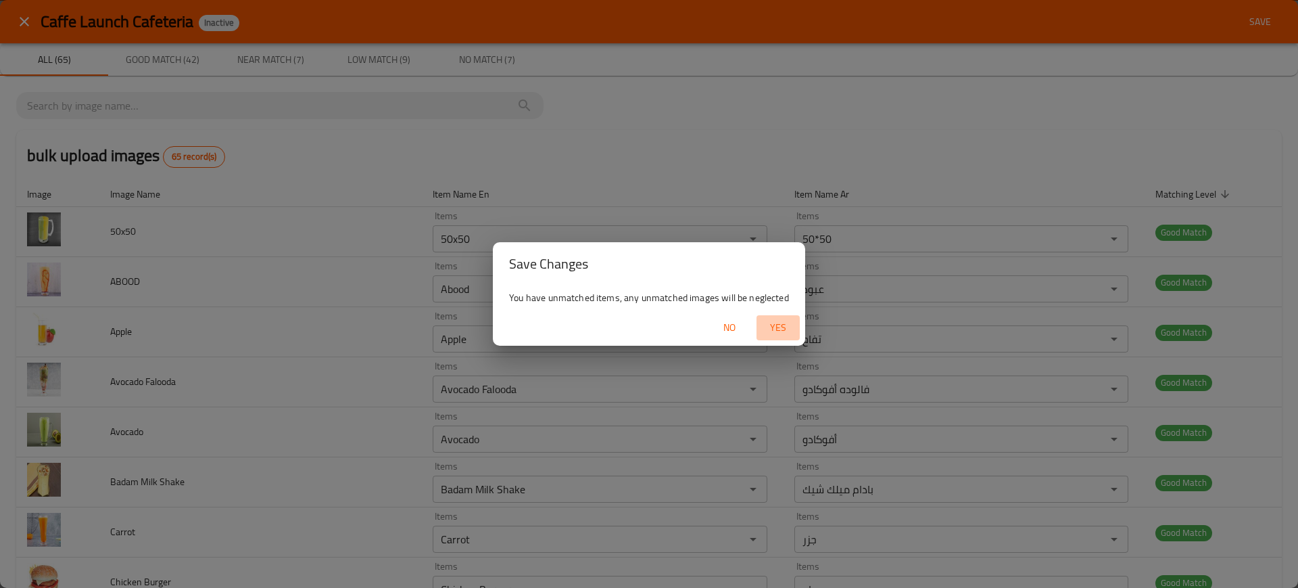
click at [780, 323] on span "Yes" at bounding box center [778, 327] width 32 height 17
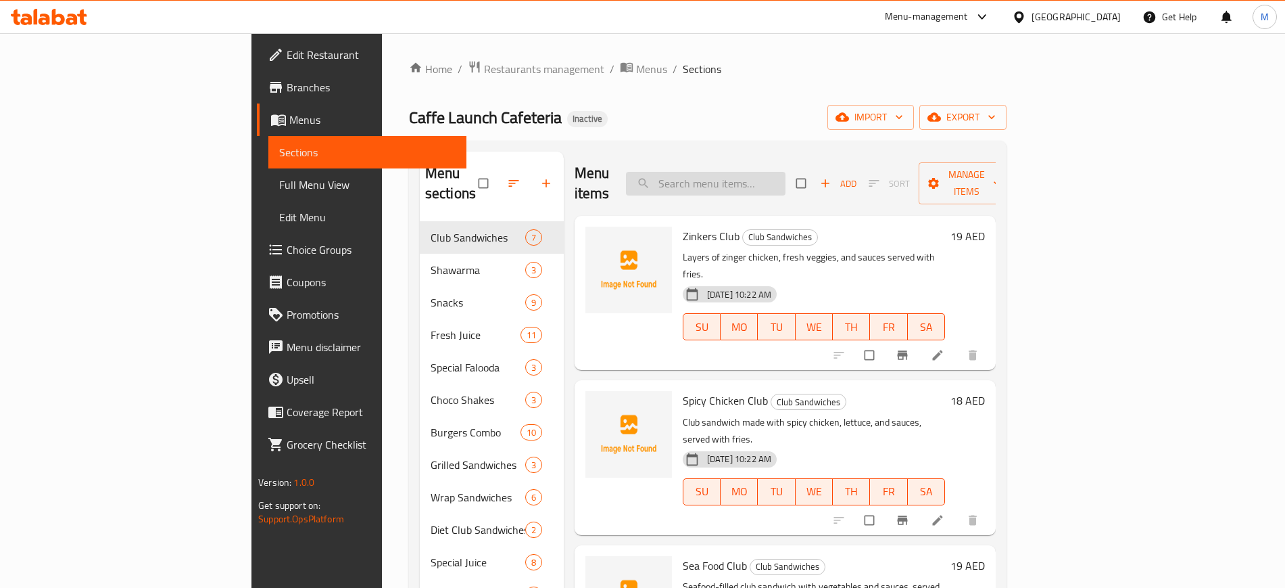
click at [786, 176] on input "search" at bounding box center [706, 184] width 160 height 24
paste input "Jumbo Prawns Burger"
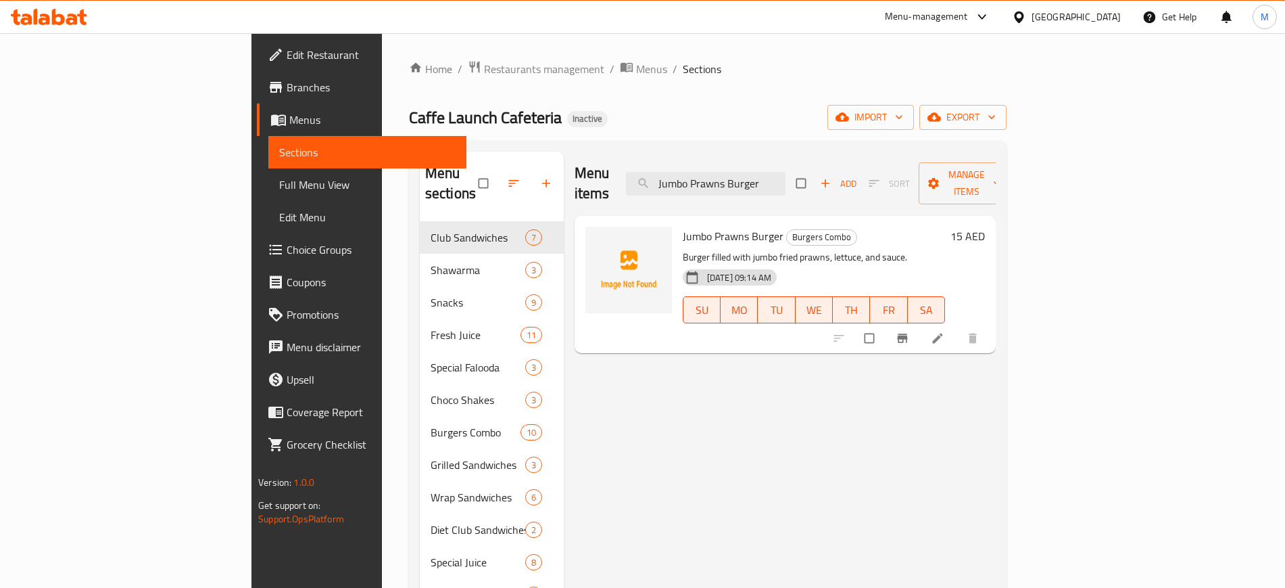
paste input "Zinkers Club"
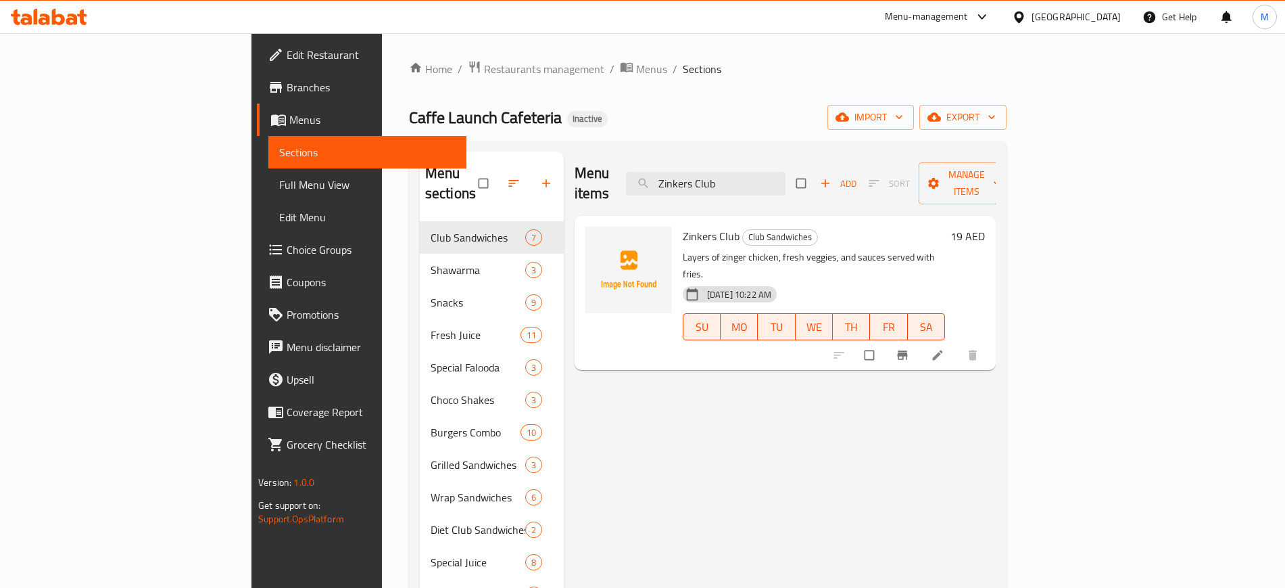
paste input "Chicken Burger"
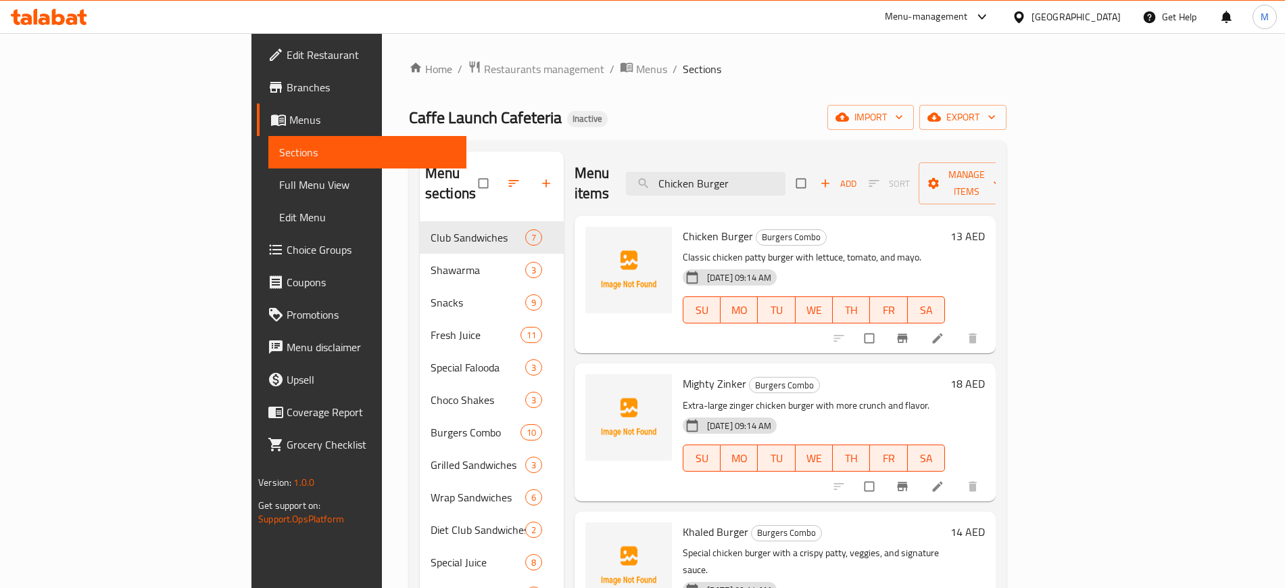
paste input "Family Club"
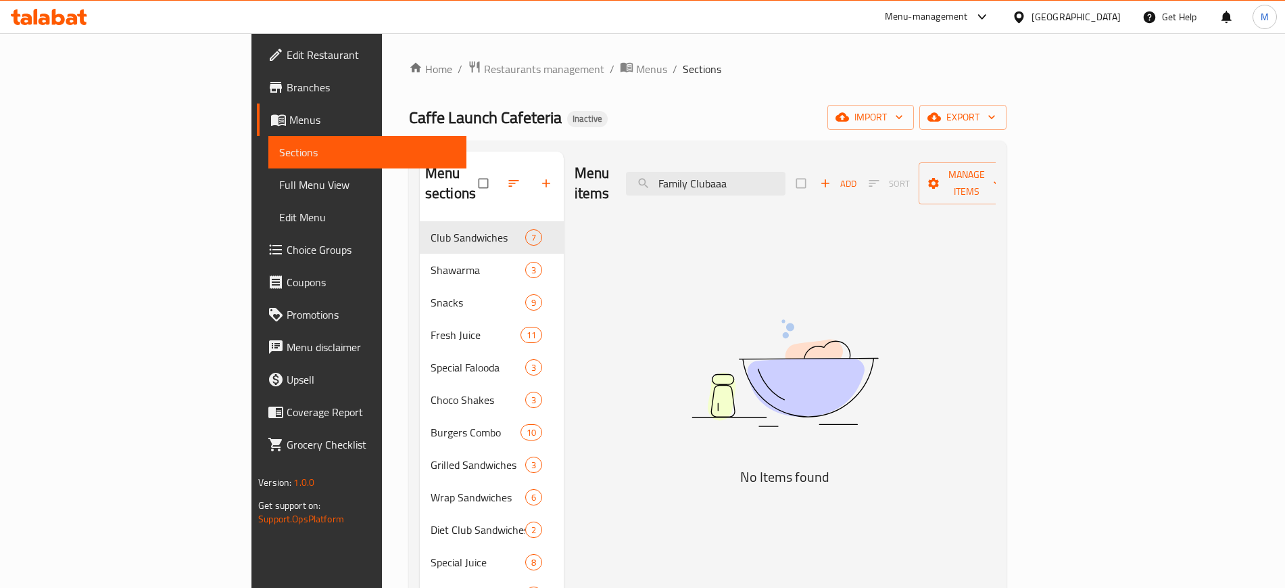
paste input "Sea Food Club"
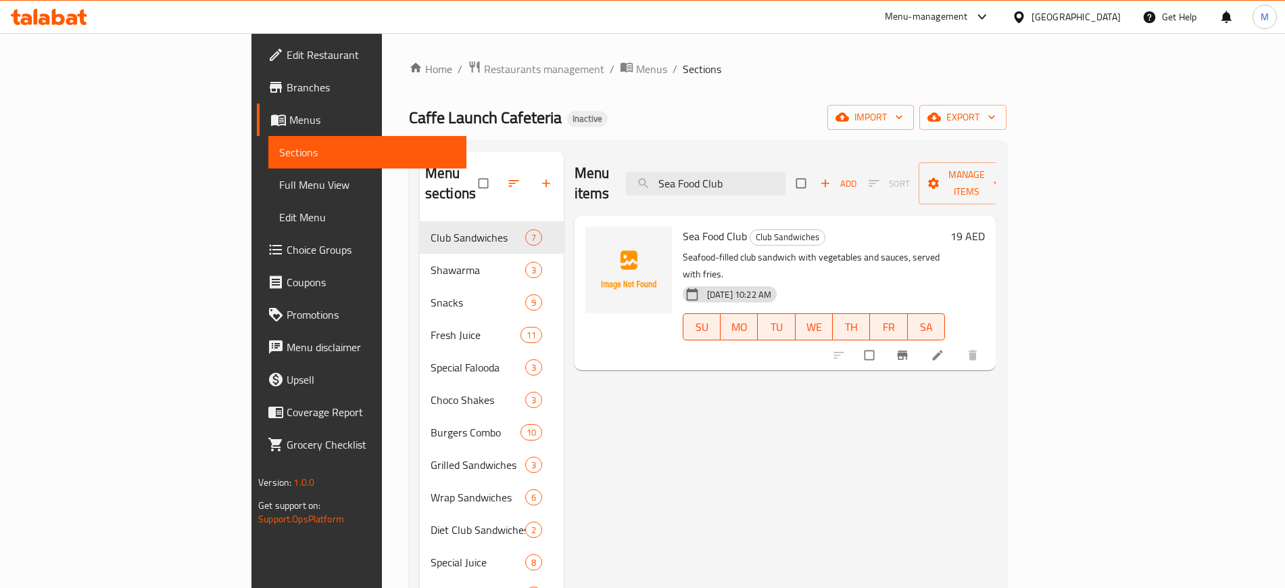
paste input "picy Chicken"
paste input "Dynamite Prawn Burger"
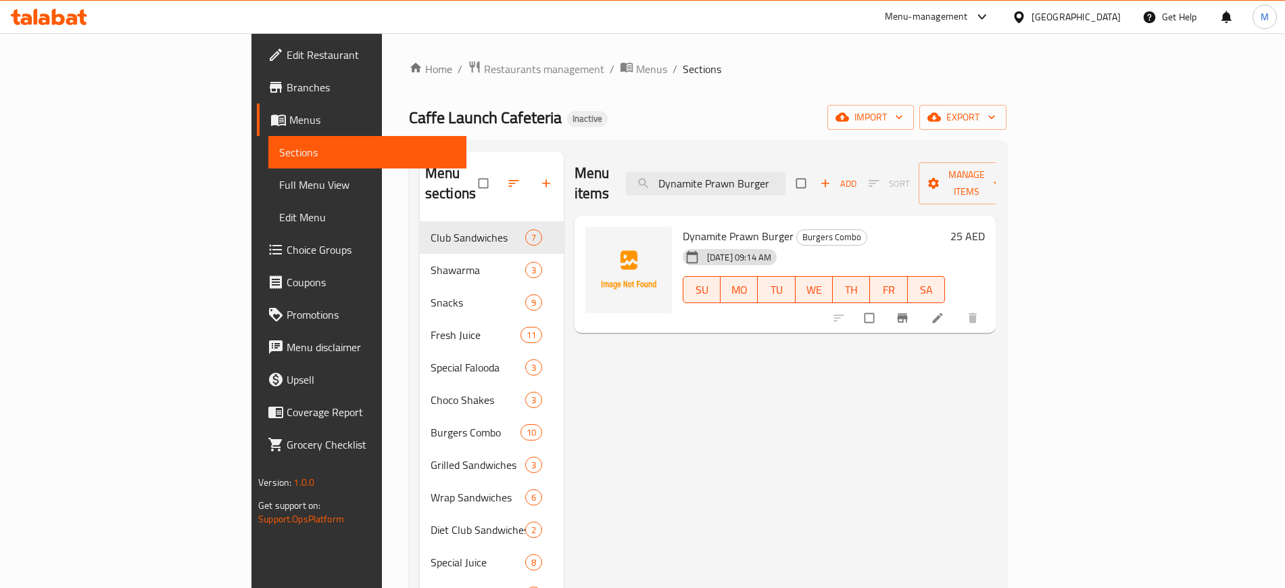
paste input "Grilled Chi/Beef Club"
paste input "Shawarma"
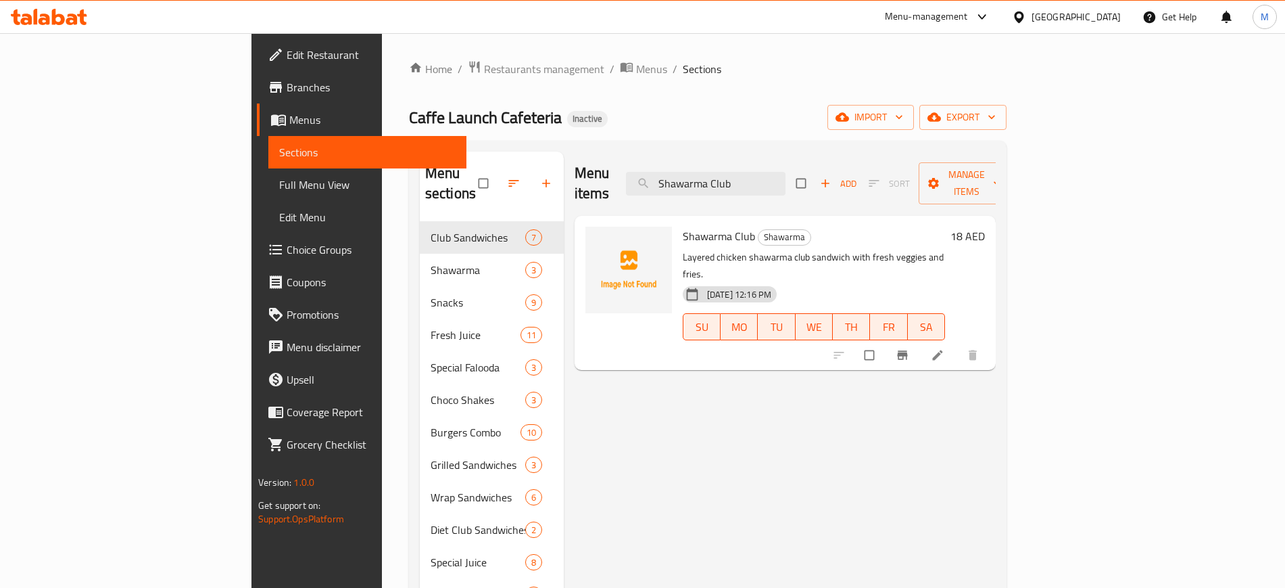
paste input "Double Zinker"
paste input "Family Club"
type input "Family Club"
click at [903, 122] on span "import" at bounding box center [870, 117] width 65 height 17
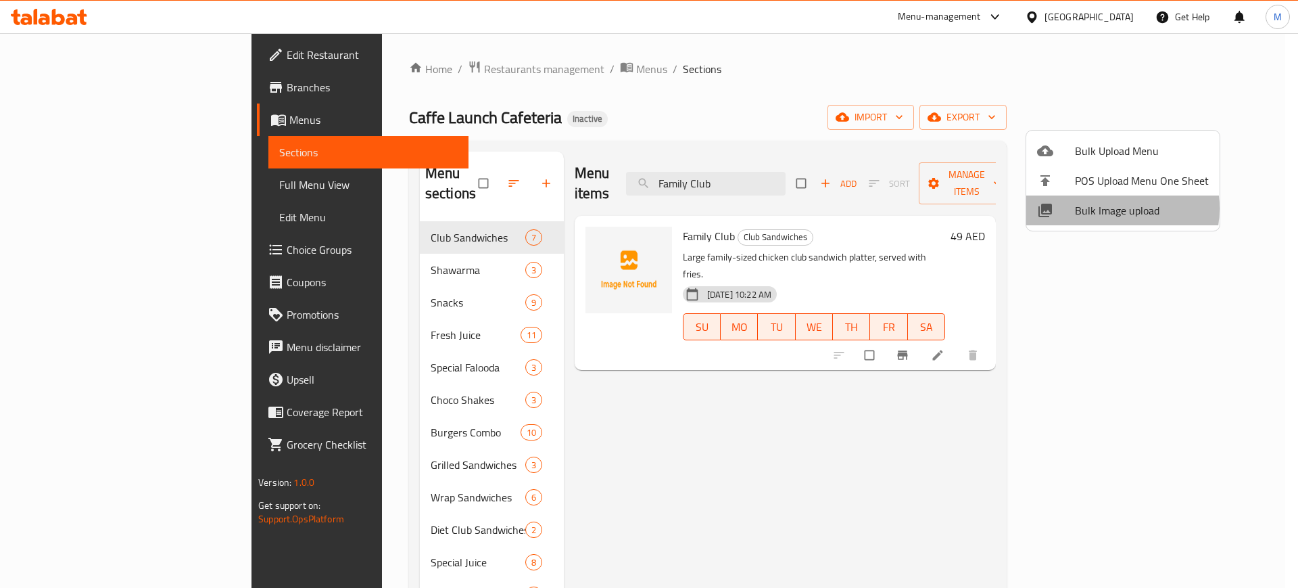
click at [1104, 208] on span "Bulk Image upload" at bounding box center [1142, 210] width 134 height 16
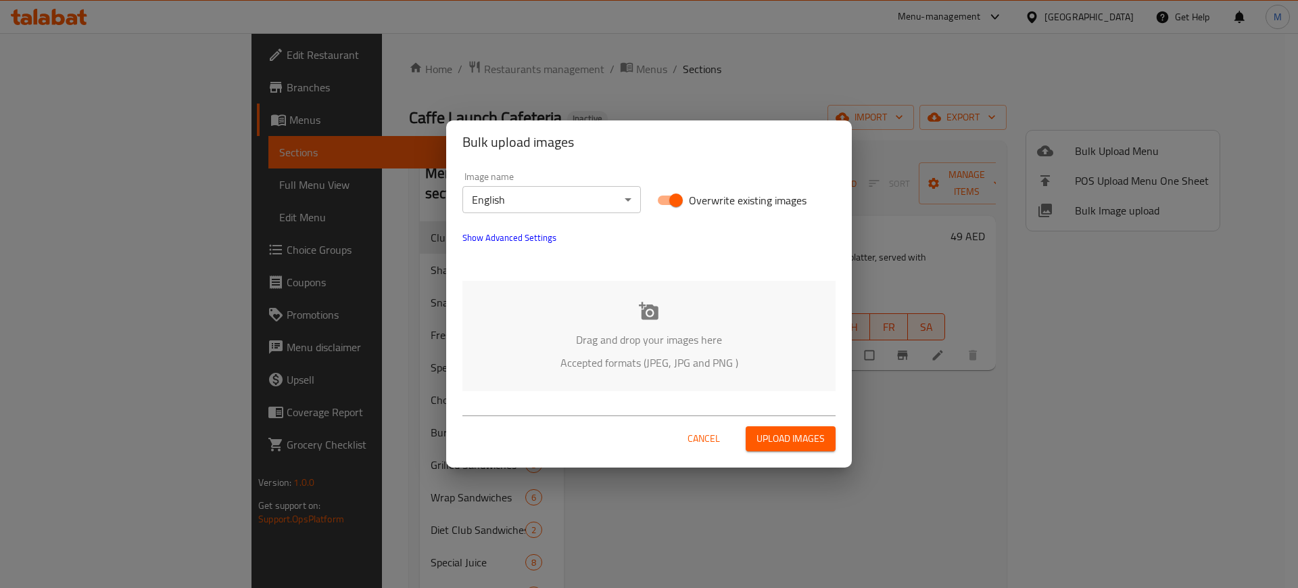
click at [633, 345] on p "Drag and drop your images here" at bounding box center [649, 339] width 333 height 16
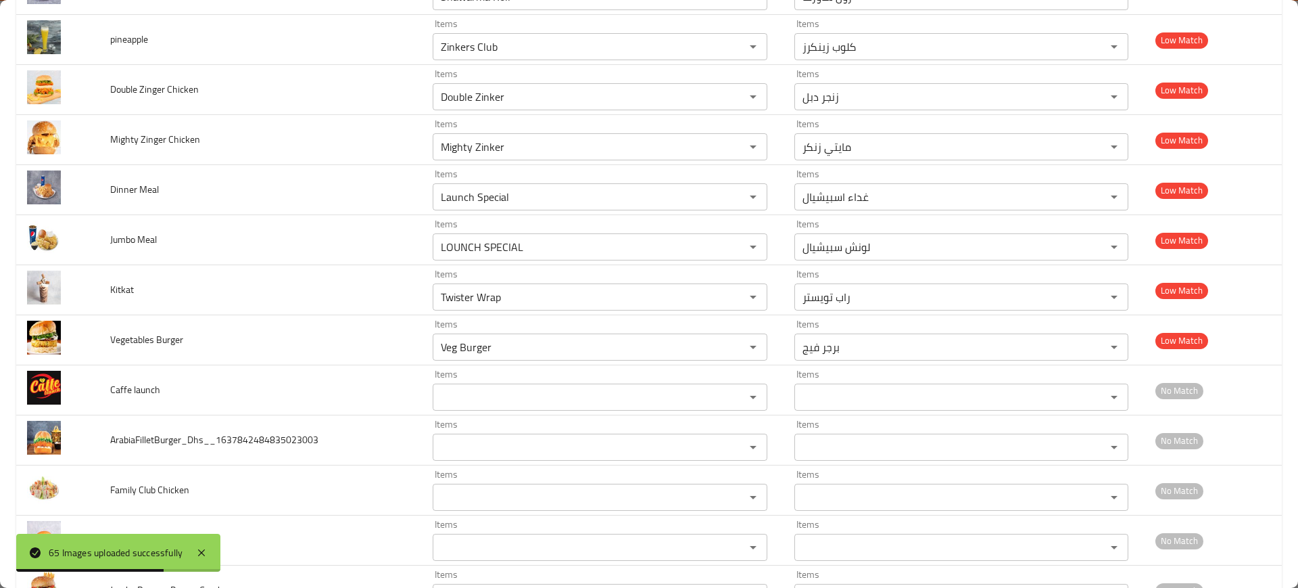
scroll to position [2899, 0]
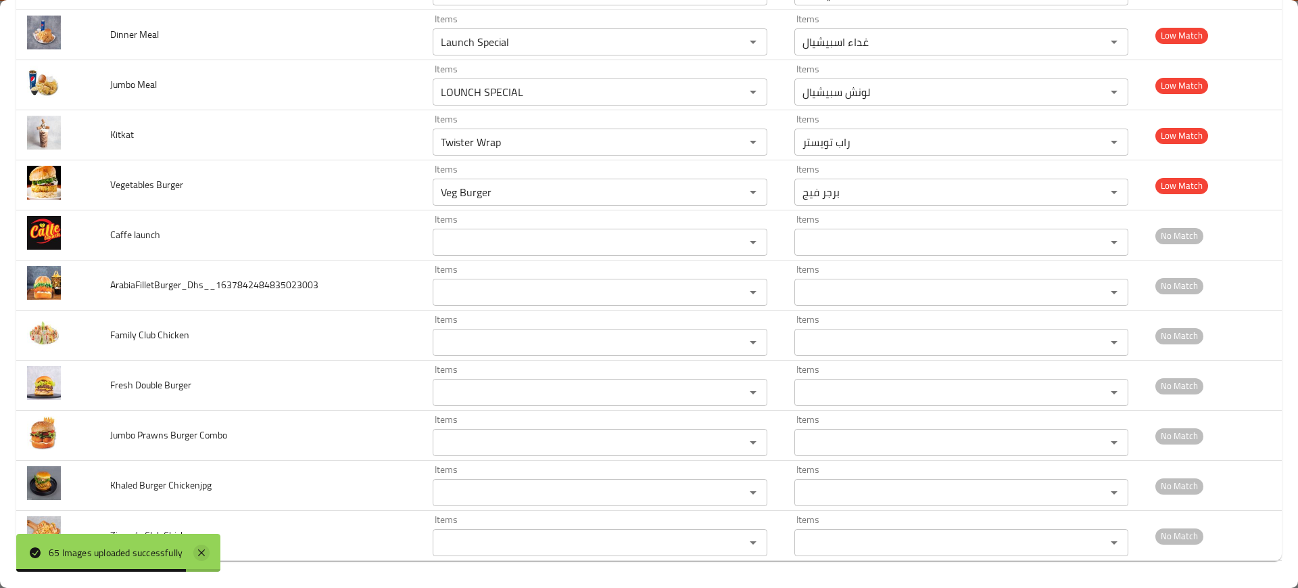
click at [210, 552] on icon at bounding box center [201, 552] width 16 height 16
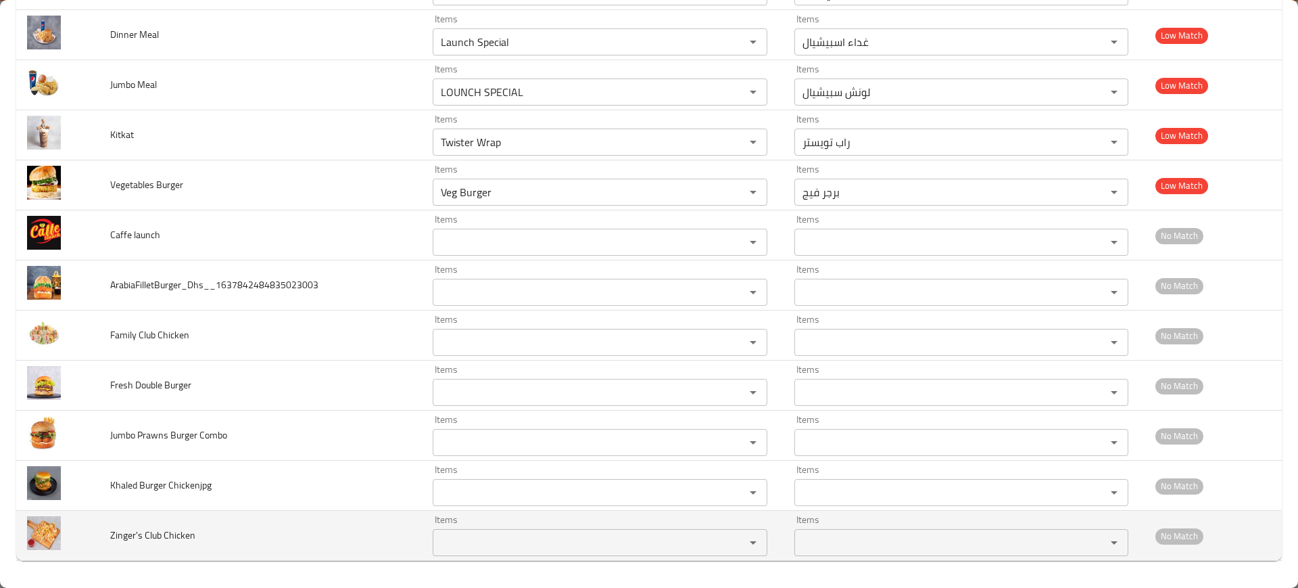
click at [494, 527] on div "Items Items" at bounding box center [600, 535] width 334 height 41
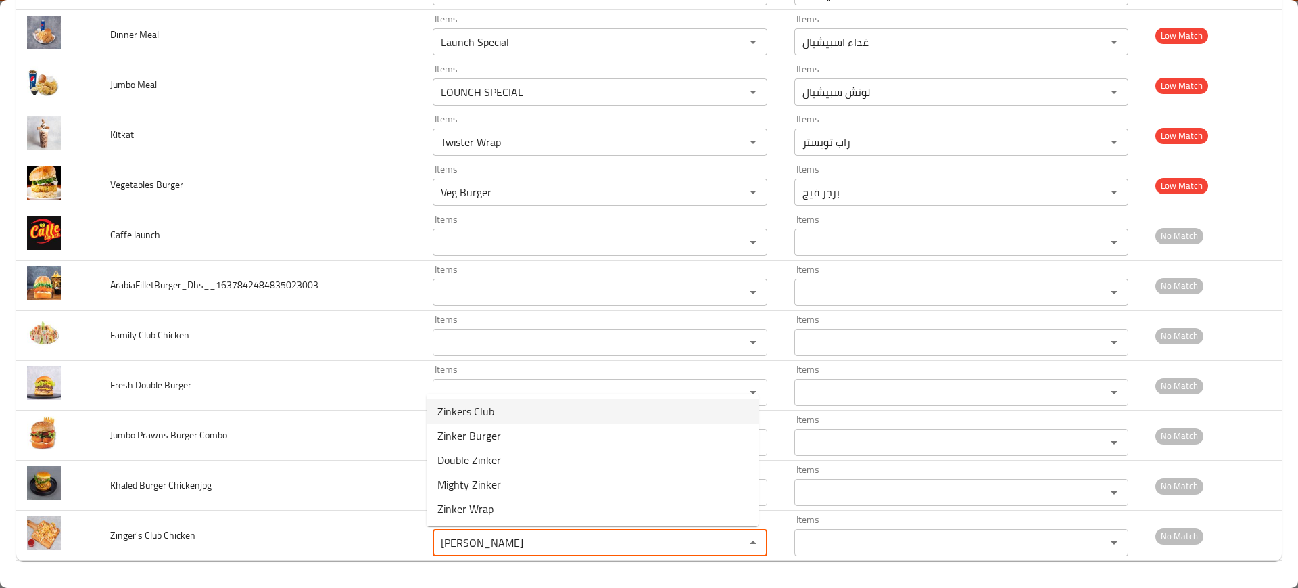
click at [452, 406] on span "Zinkers Club" at bounding box center [465, 411] width 57 height 16
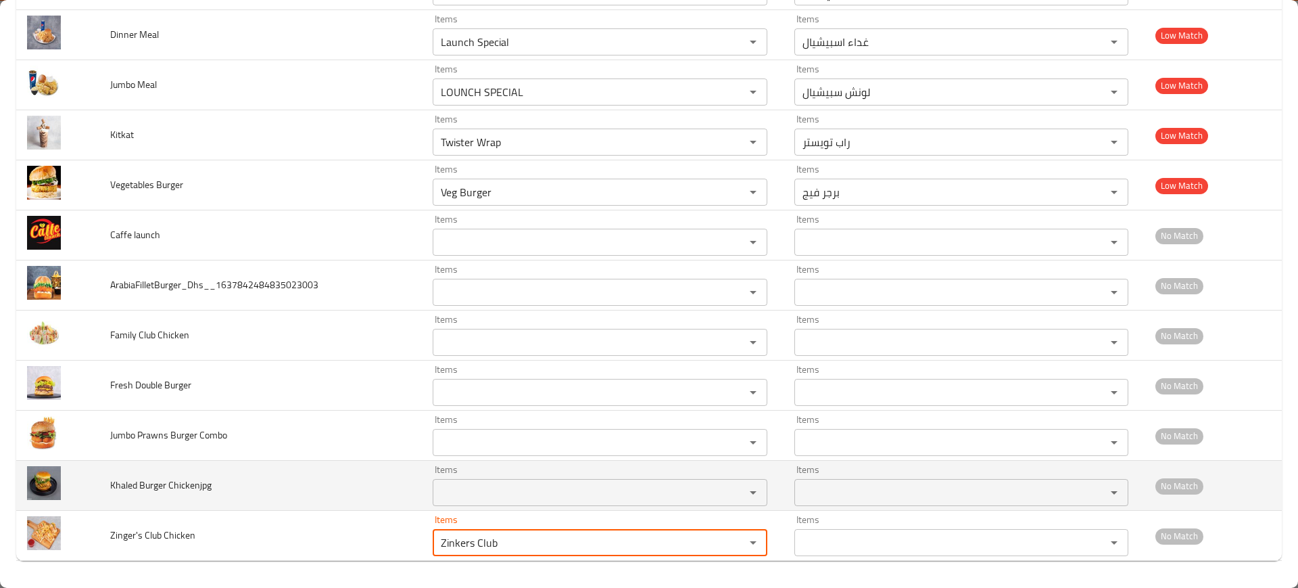
type Chicken "Zinkers Club"
click at [313, 465] on td "Khaled Burger Chickenjpg" at bounding box center [260, 485] width 323 height 50
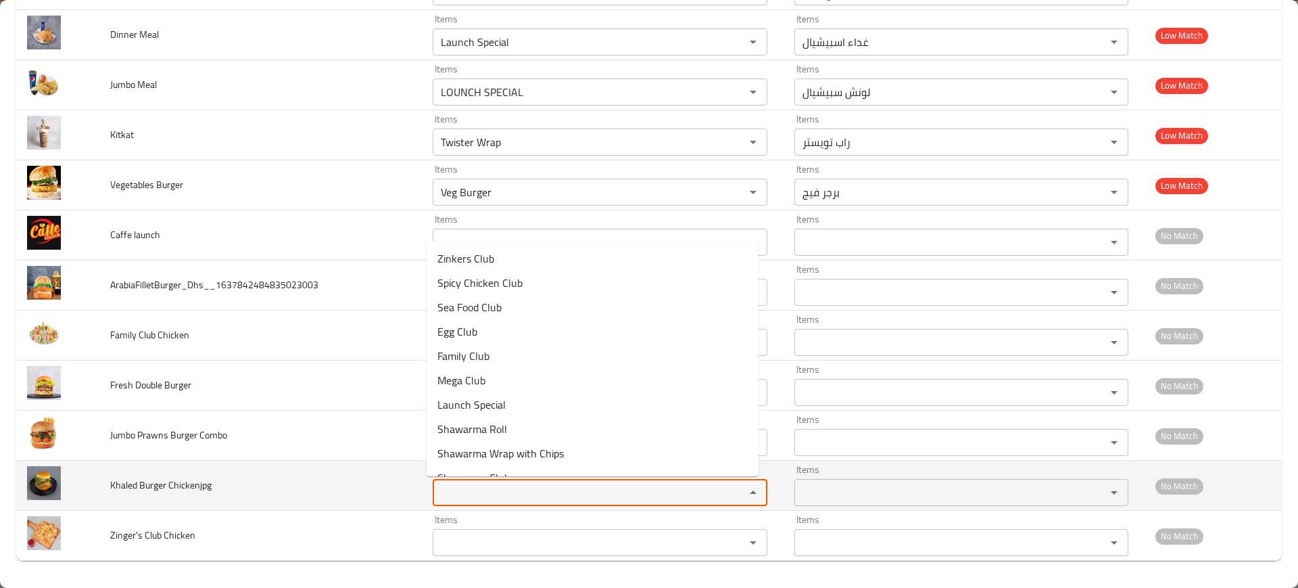
click at [502, 490] on Chickenjpg "Items" at bounding box center [580, 492] width 286 height 19
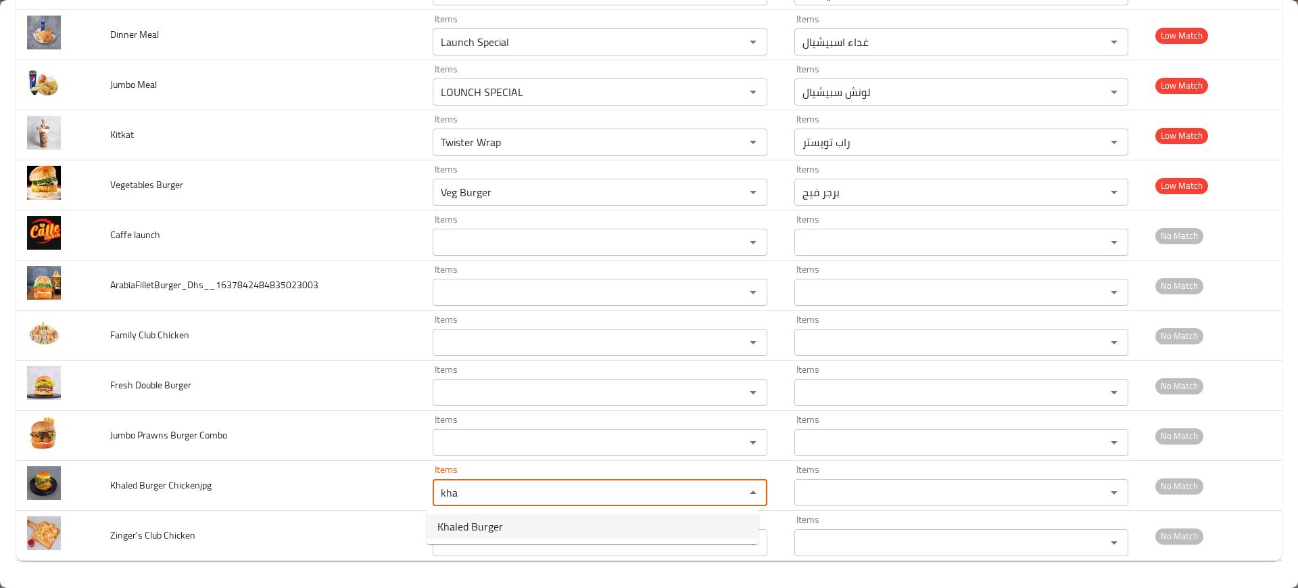
click at [480, 519] on span "Khaled Burger" at bounding box center [470, 526] width 66 height 16
type Chickenjpg "Khaled Burger"
type Chickenjpg-ar "برجر خالد"
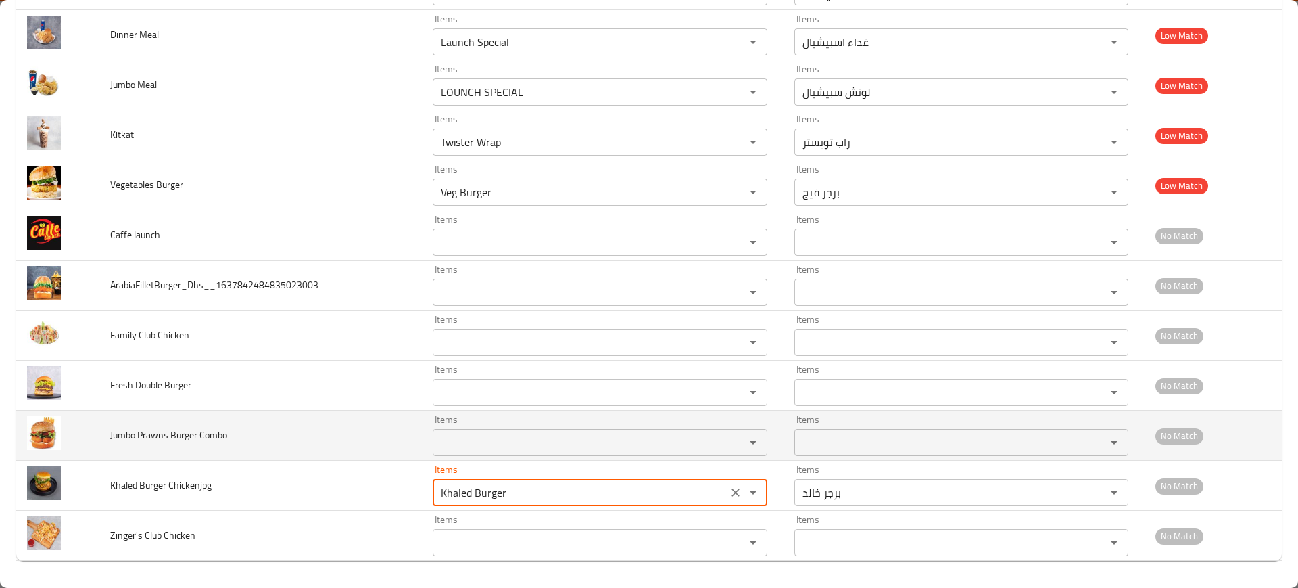
type Chickenjpg "Khaled Burger"
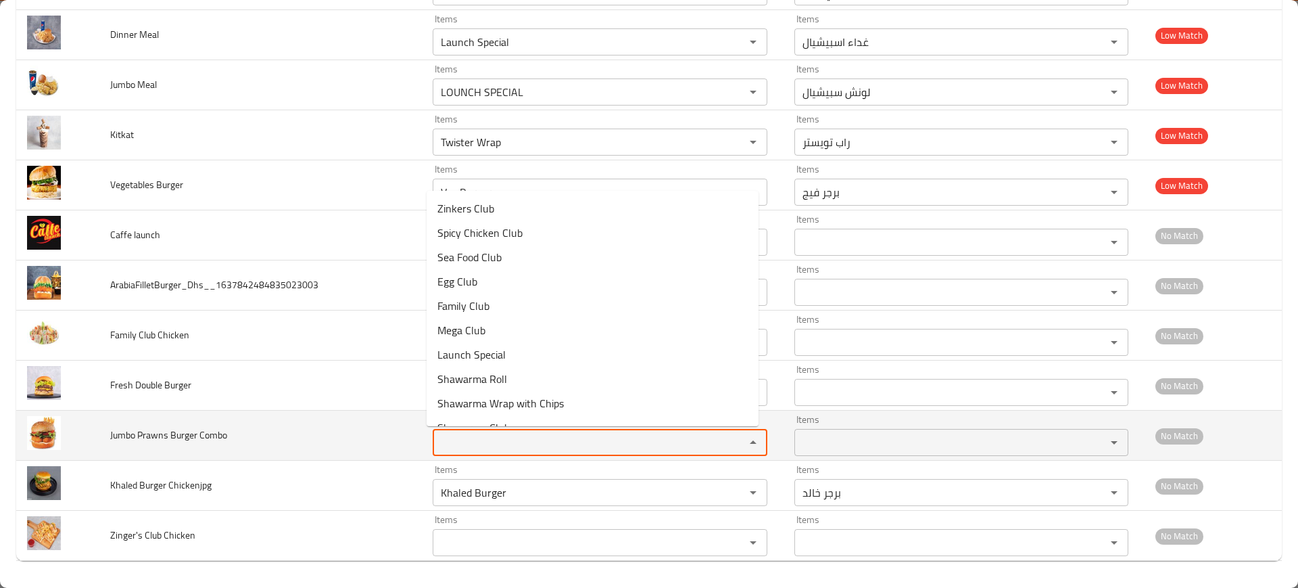
click at [456, 440] on Combo "Items" at bounding box center [580, 442] width 286 height 19
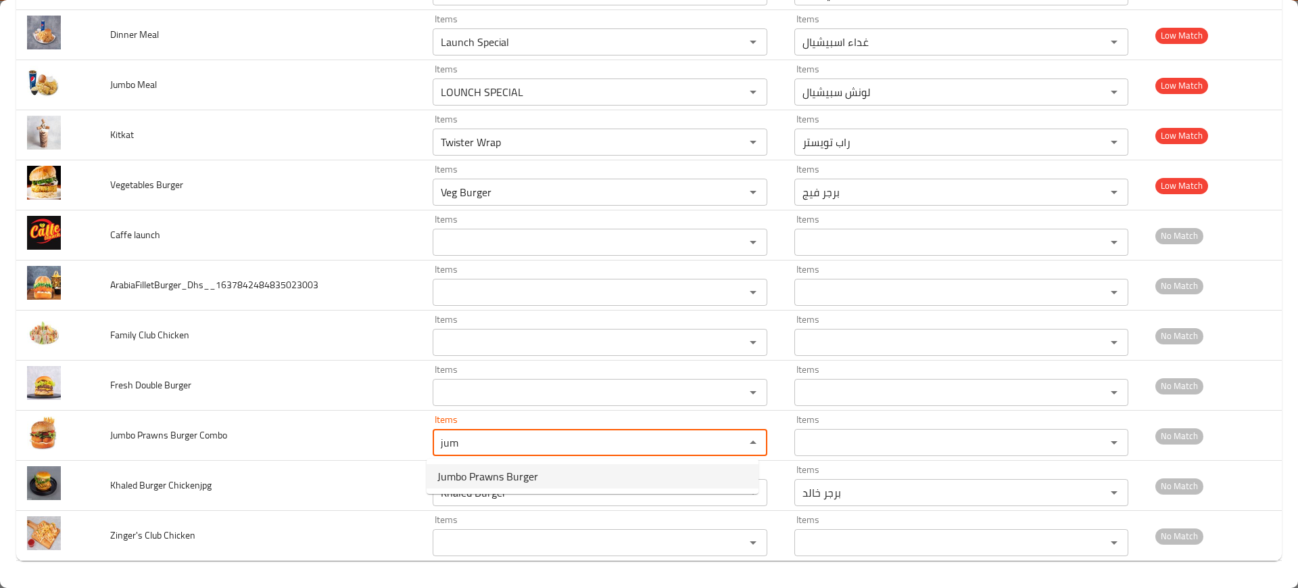
click at [483, 470] on span "Jumbo Prawns Burger" at bounding box center [487, 476] width 101 height 16
type Combo "Jumbo Prawns Burger"
type Combo-ar "برجر روبيان جامبو"
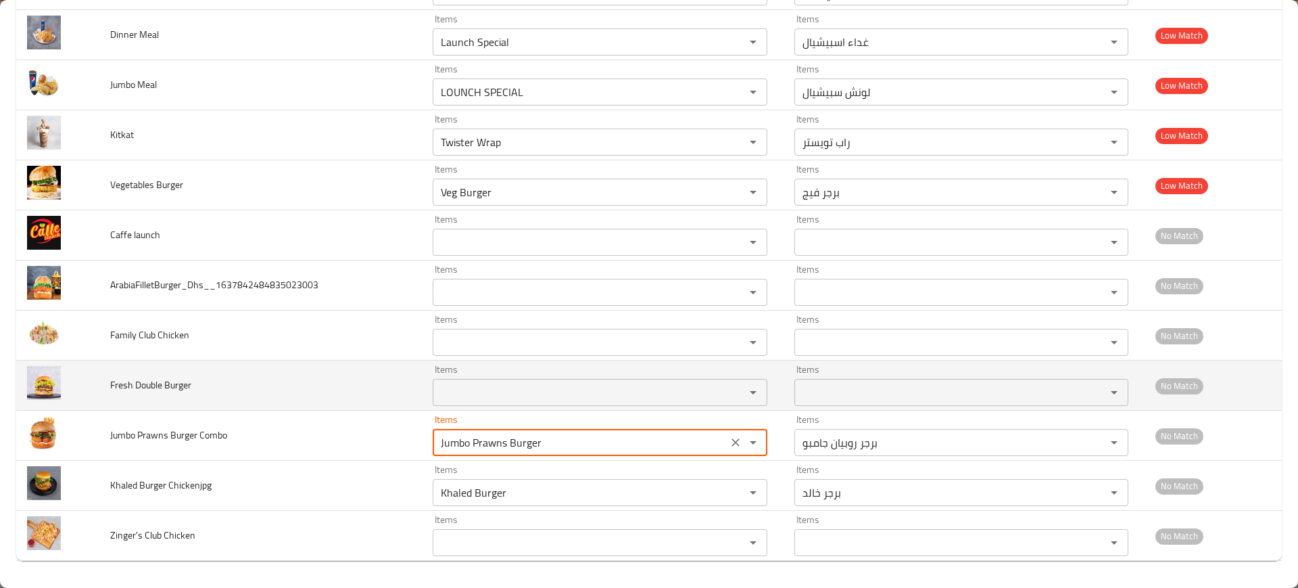
type Combo "Jumbo Prawns Burger"
click at [383, 379] on td "Fresh Double Burger" at bounding box center [260, 385] width 323 height 50
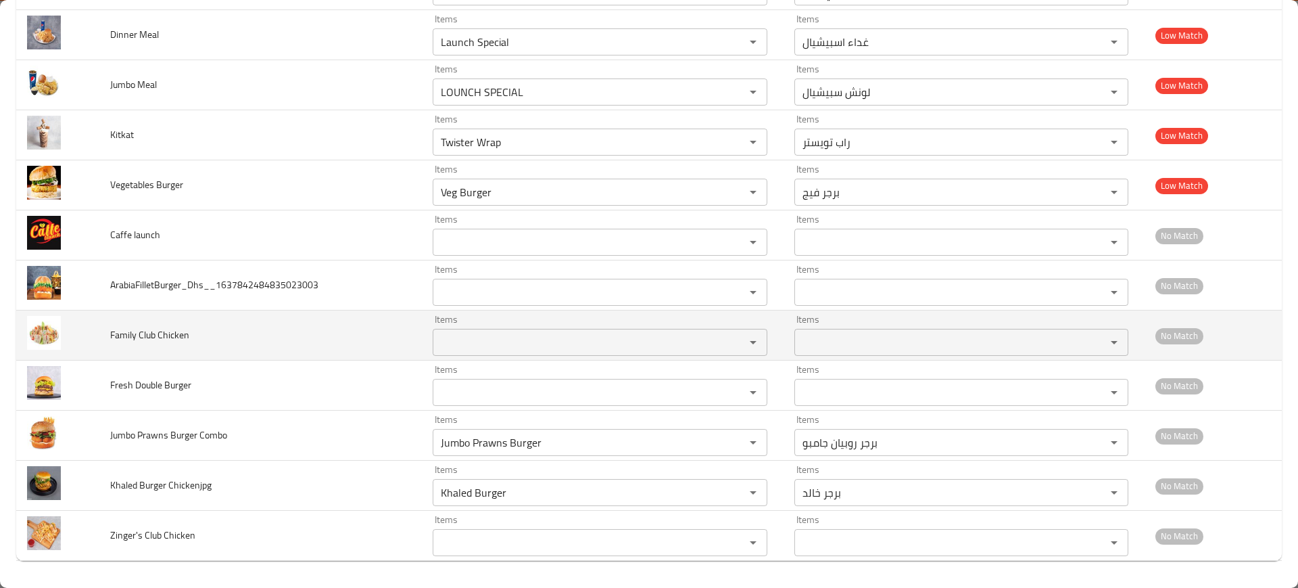
click at [568, 346] on Chicken "Items" at bounding box center [580, 342] width 286 height 19
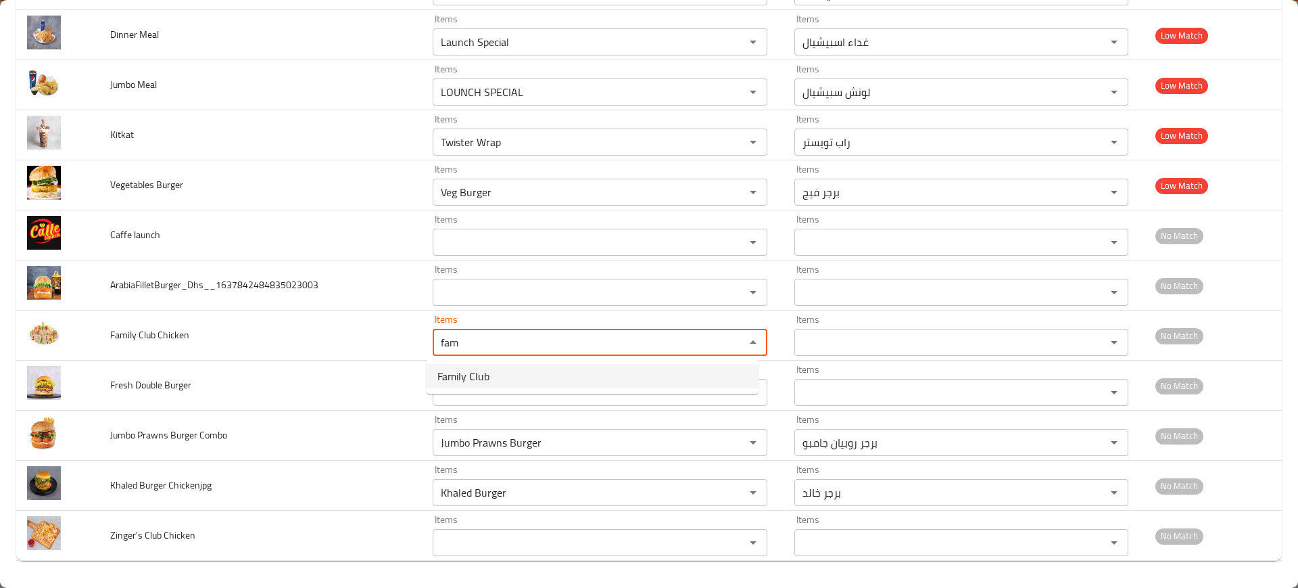
click at [470, 379] on span "Family Club" at bounding box center [463, 376] width 52 height 16
type Chicken "Family Club"
type Chicken-ar "كلوب عائلي"
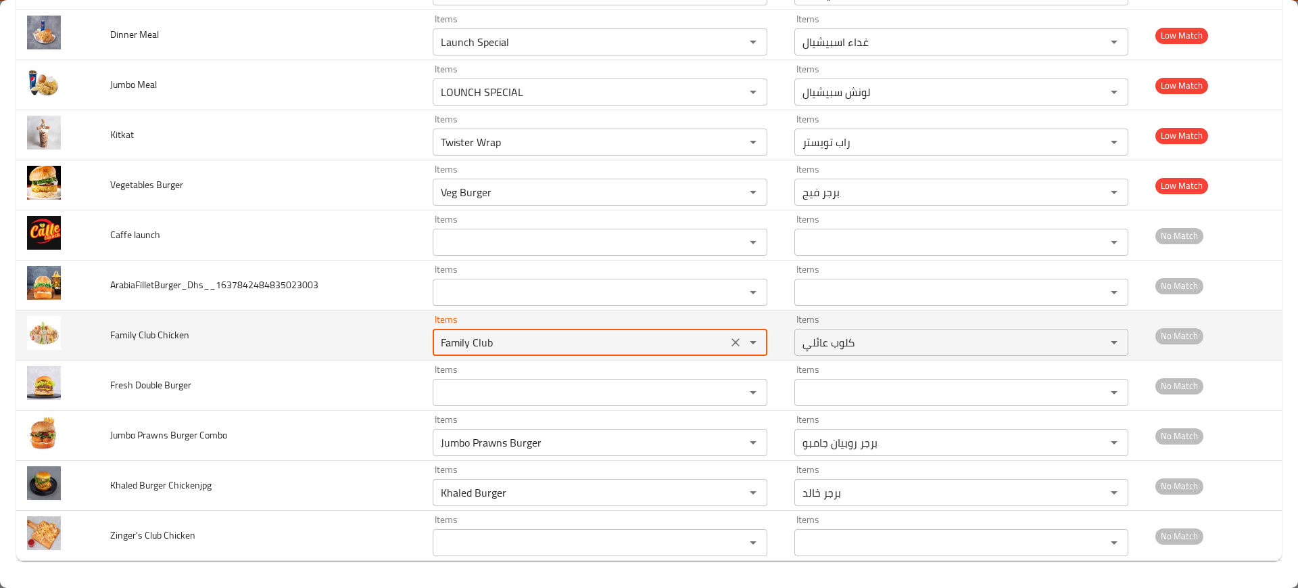
type Chicken "Family Club"
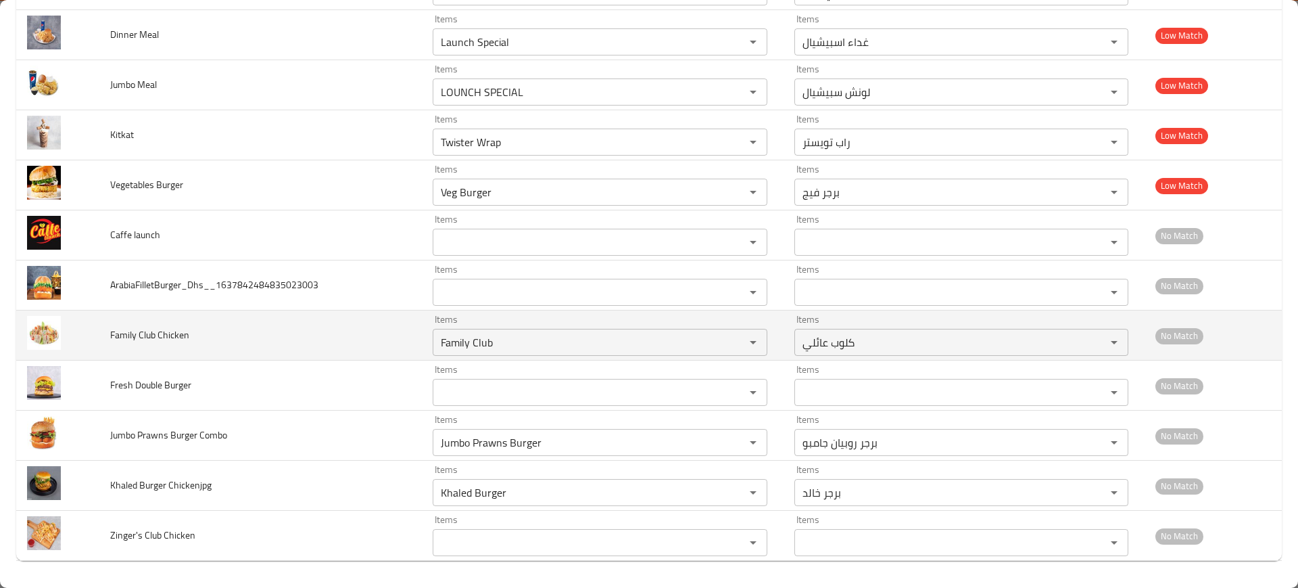
click at [342, 341] on td "Family Club Chicken" at bounding box center [260, 335] width 323 height 50
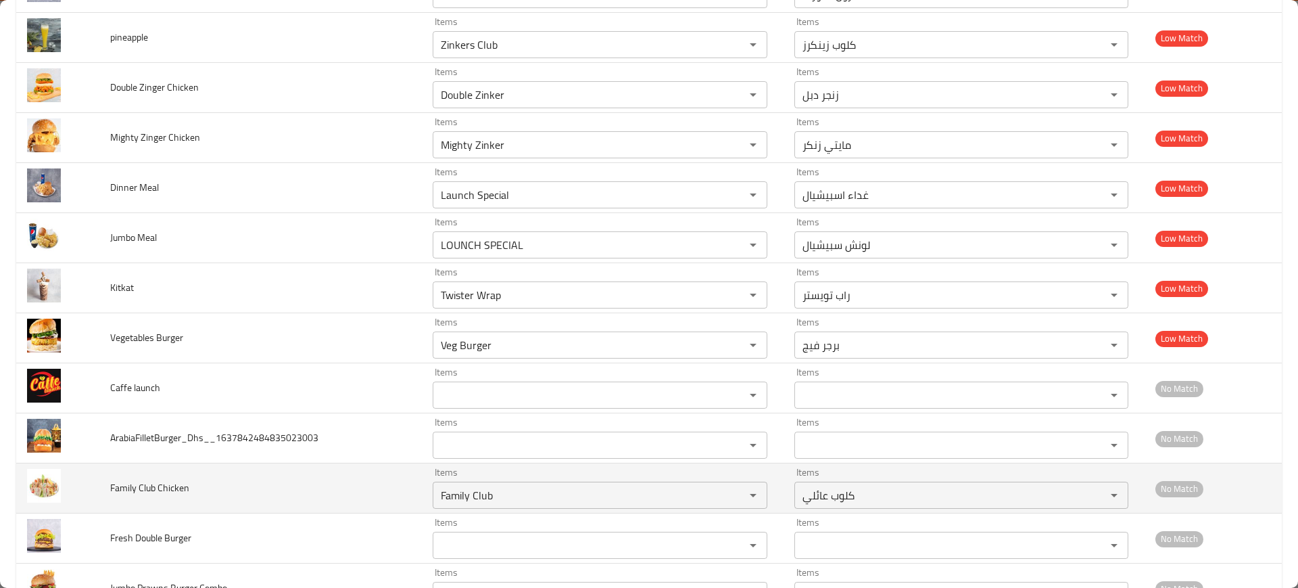
scroll to position [2707, 0]
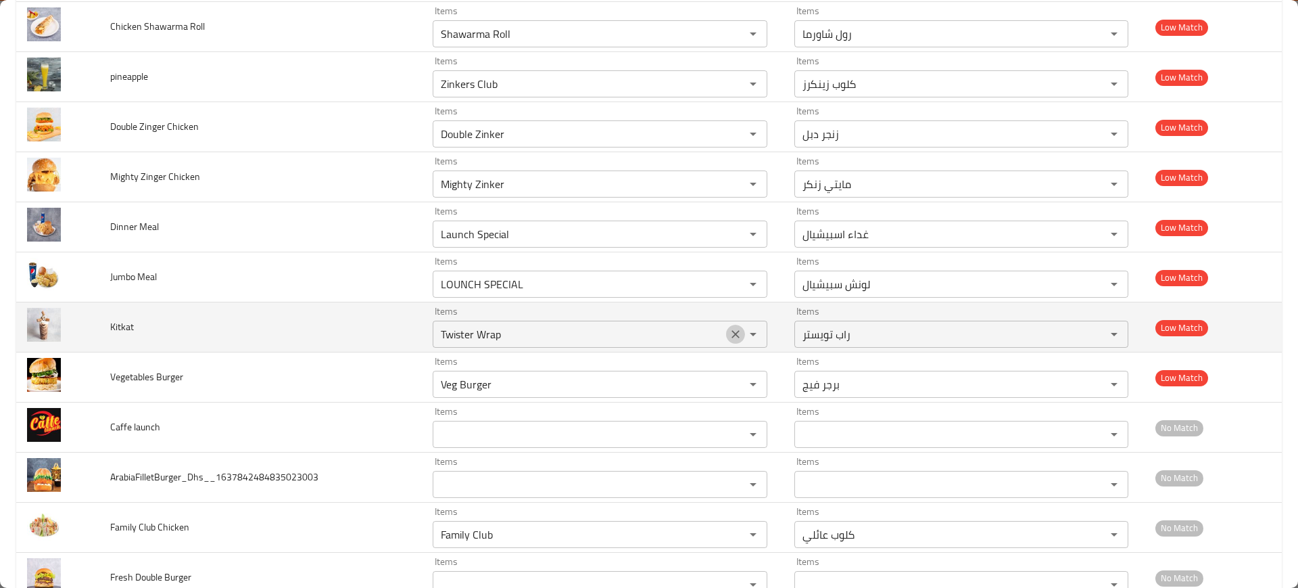
click at [729, 332] on icon "Clear" at bounding box center [736, 334] width 14 height 14
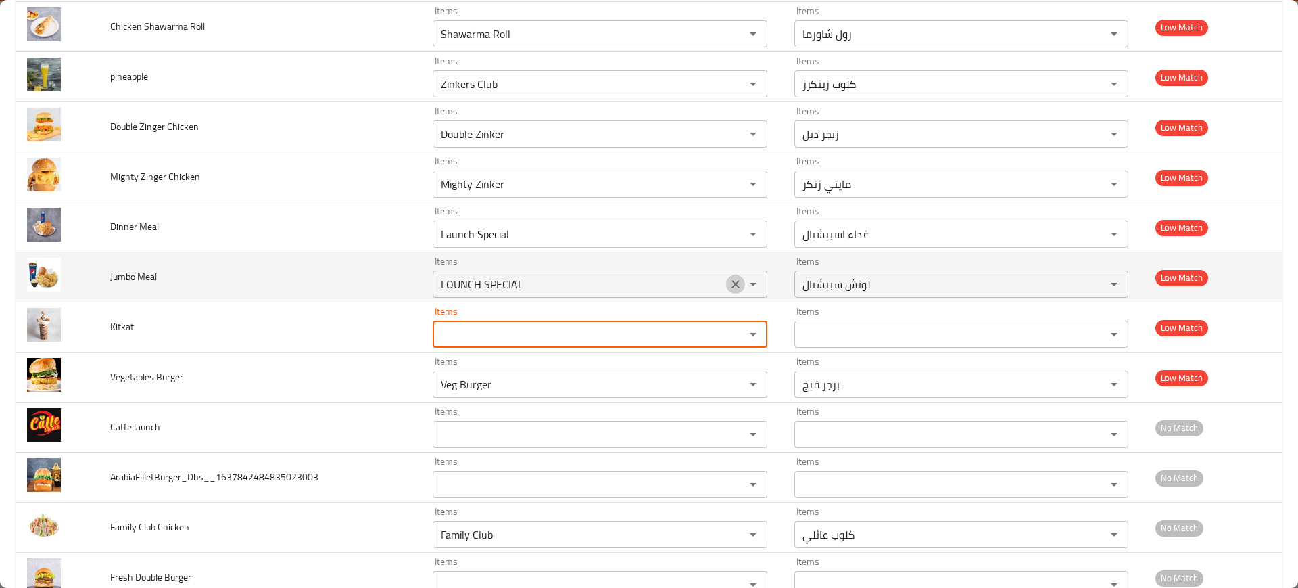
click at [729, 283] on icon "Clear" at bounding box center [736, 284] width 14 height 14
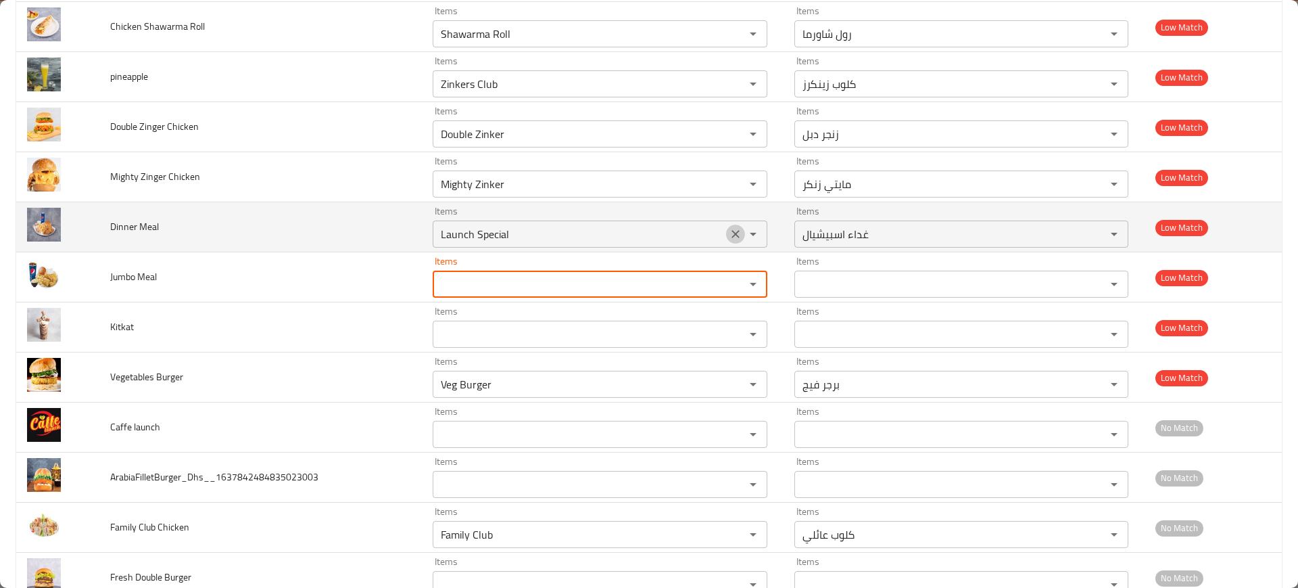
click at [732, 235] on icon "Clear" at bounding box center [736, 234] width 8 height 8
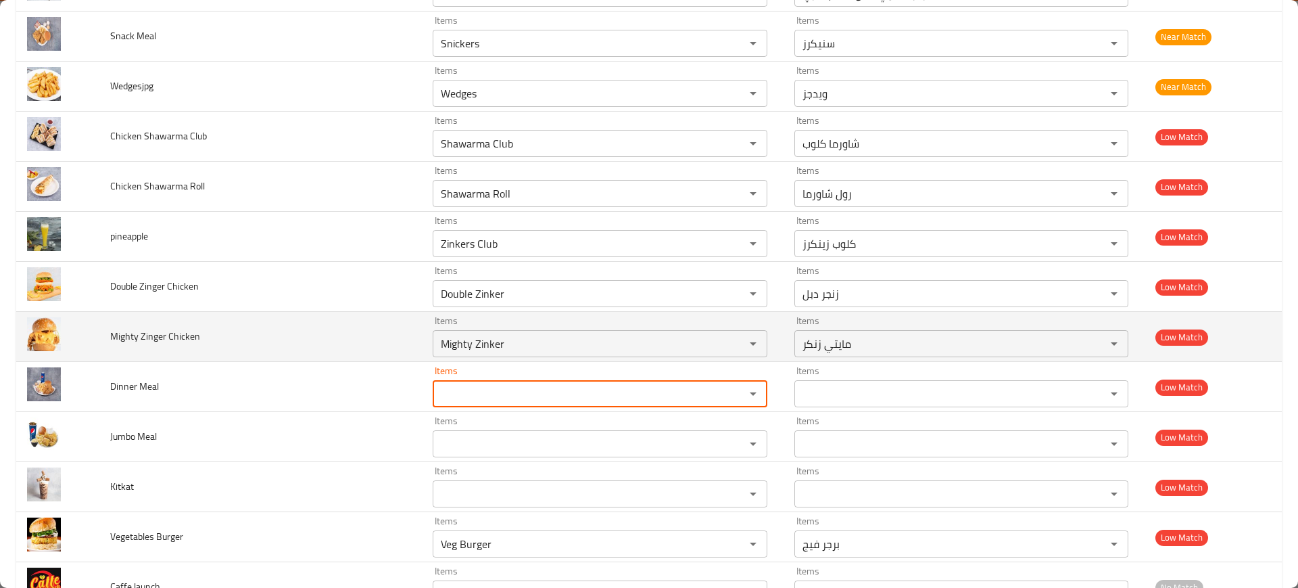
scroll to position [2530, 0]
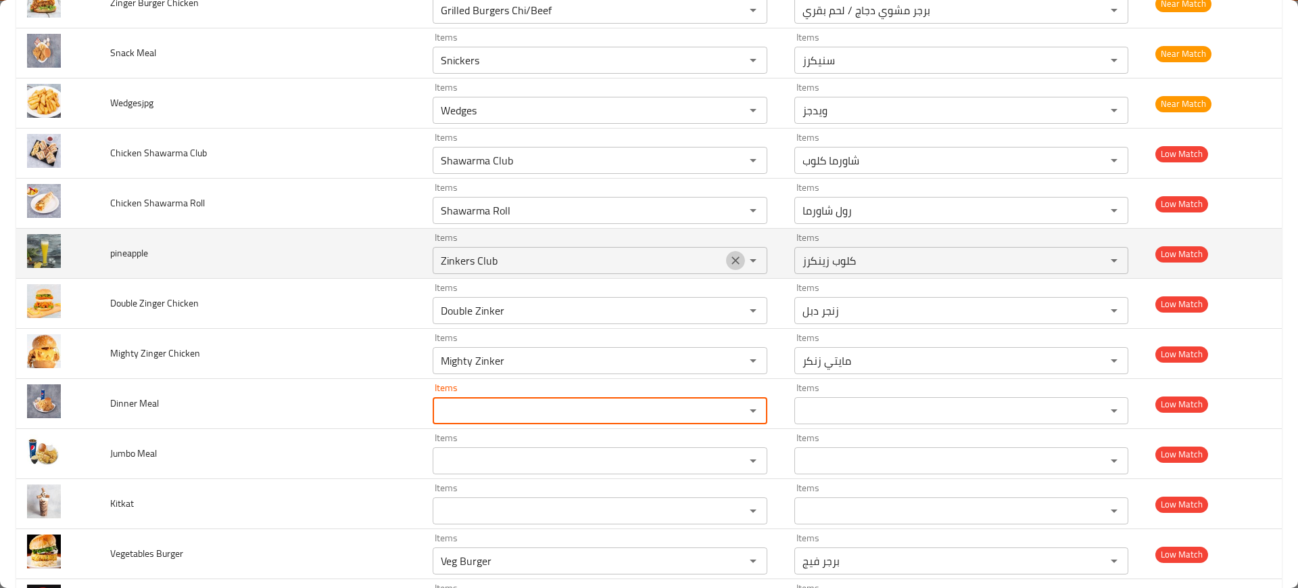
click at [732, 262] on icon "Clear" at bounding box center [736, 260] width 8 height 8
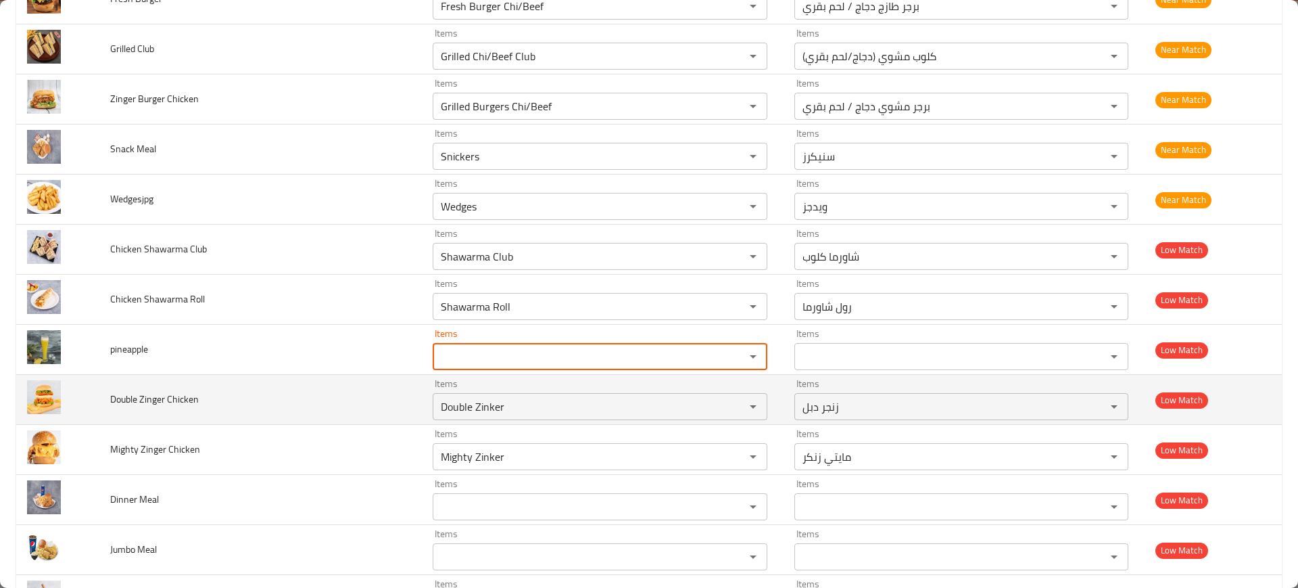
scroll to position [2432, 0]
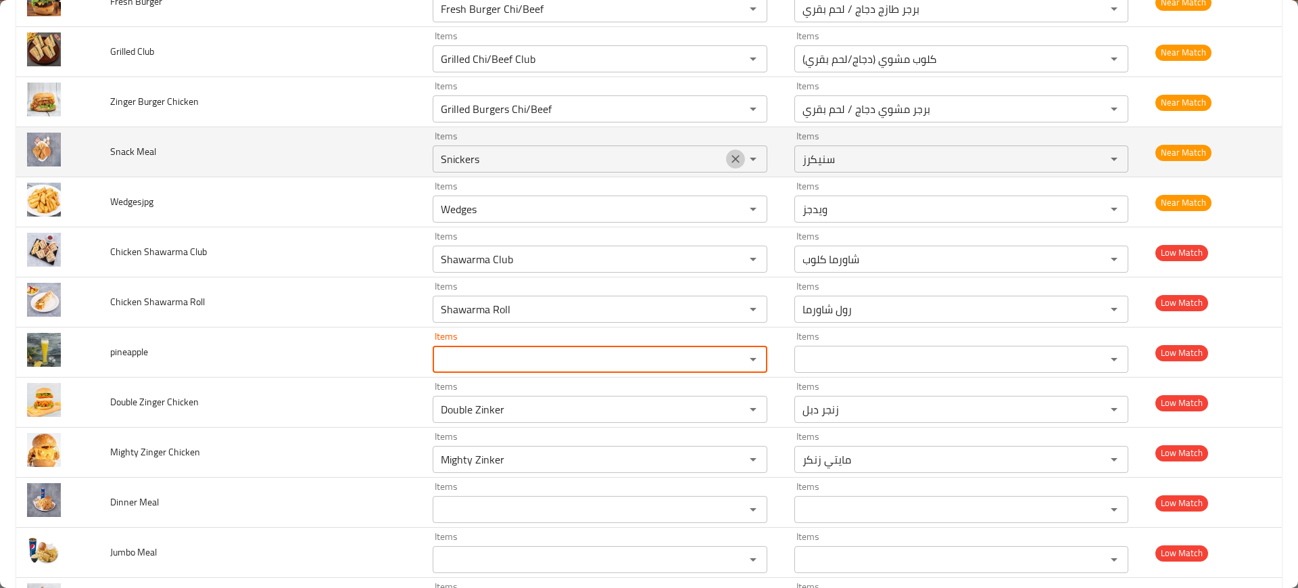
click at [729, 160] on icon "Clear" at bounding box center [736, 159] width 14 height 14
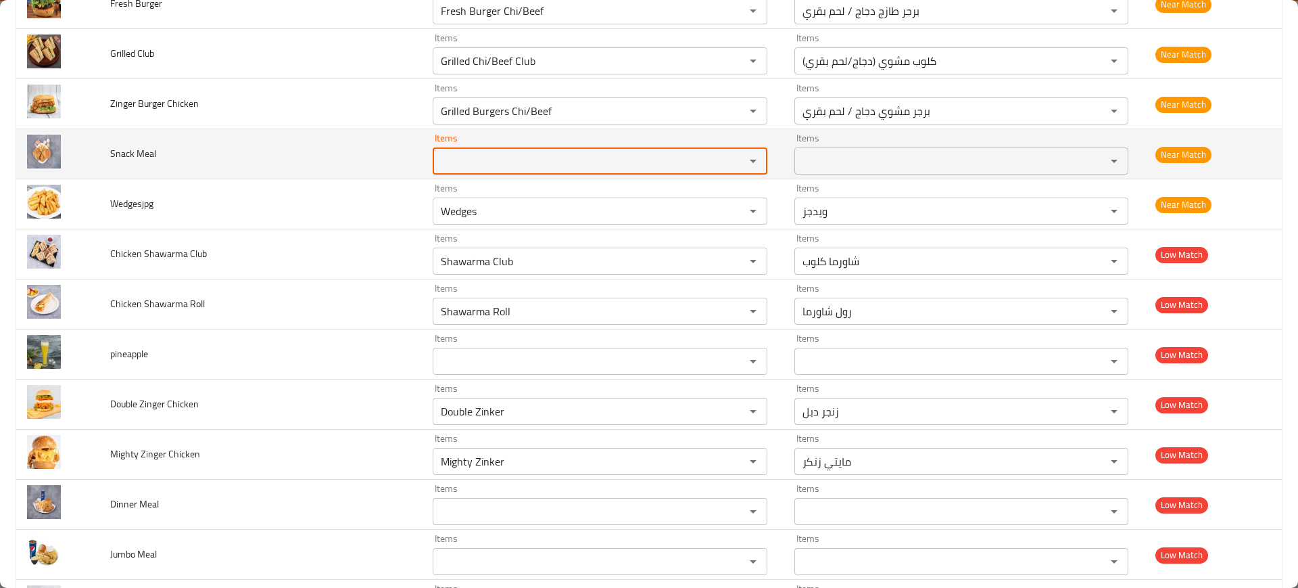
scroll to position [2428, 0]
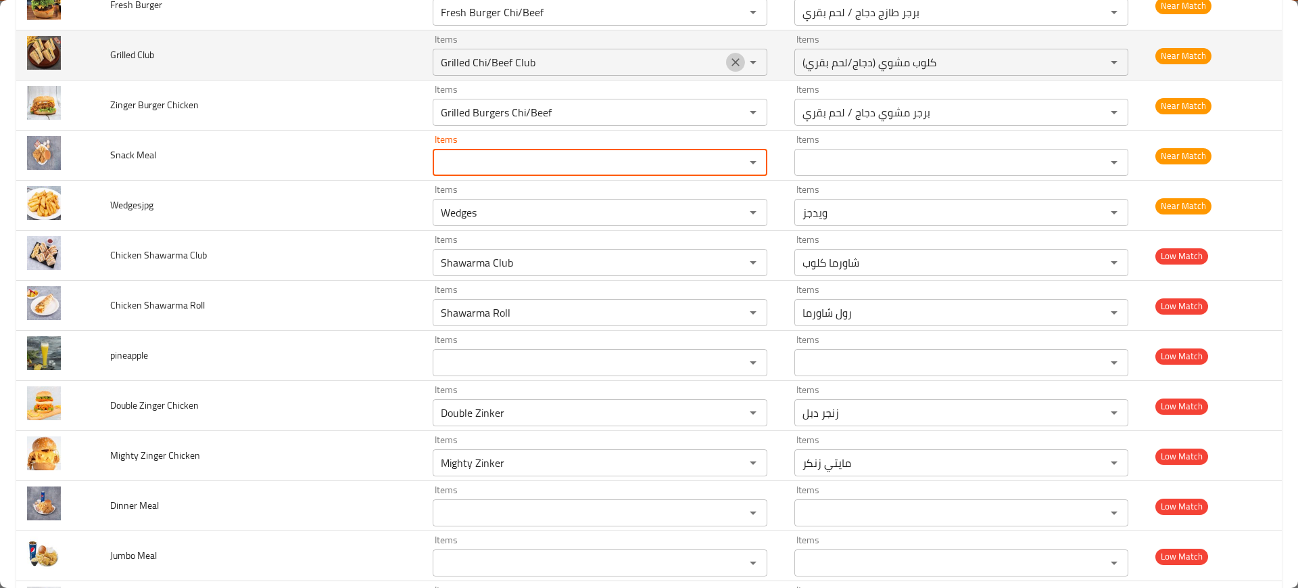
click at [729, 57] on icon "Clear" at bounding box center [736, 62] width 14 height 14
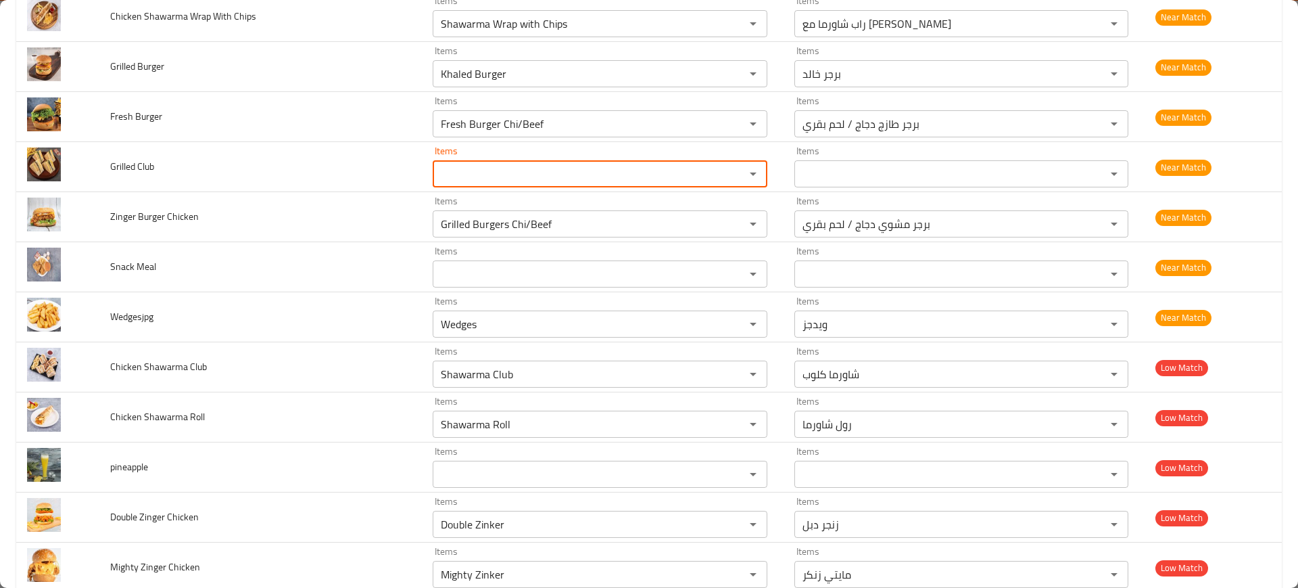
scroll to position [2318, 0]
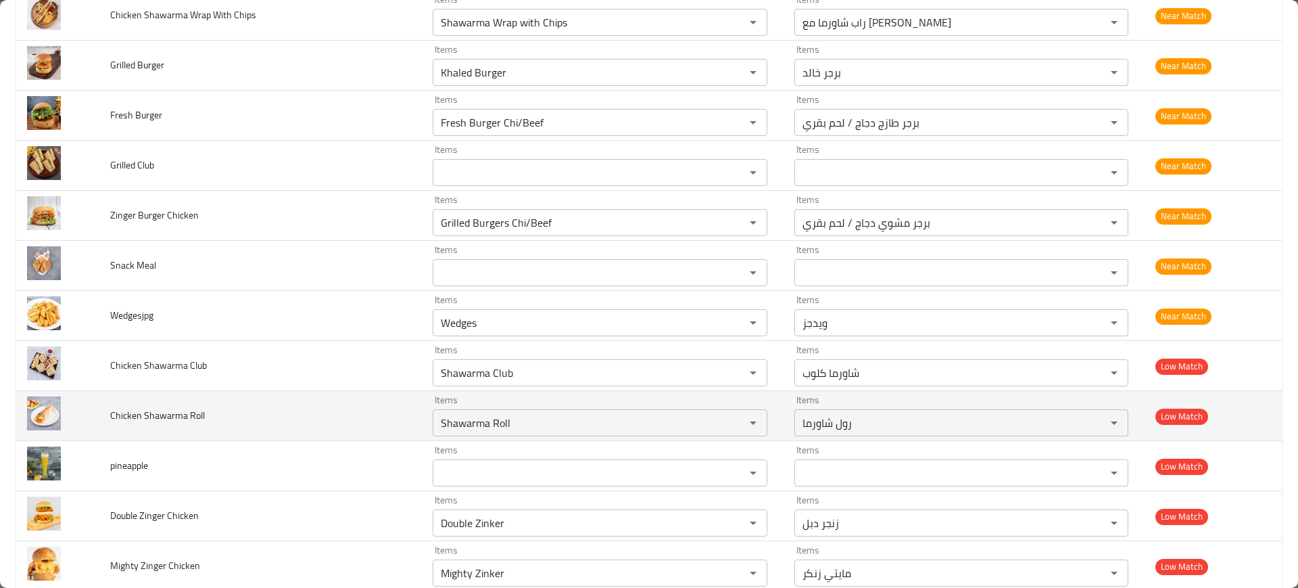
click at [275, 419] on td "Chicken Shawarma Roll" at bounding box center [260, 416] width 323 height 50
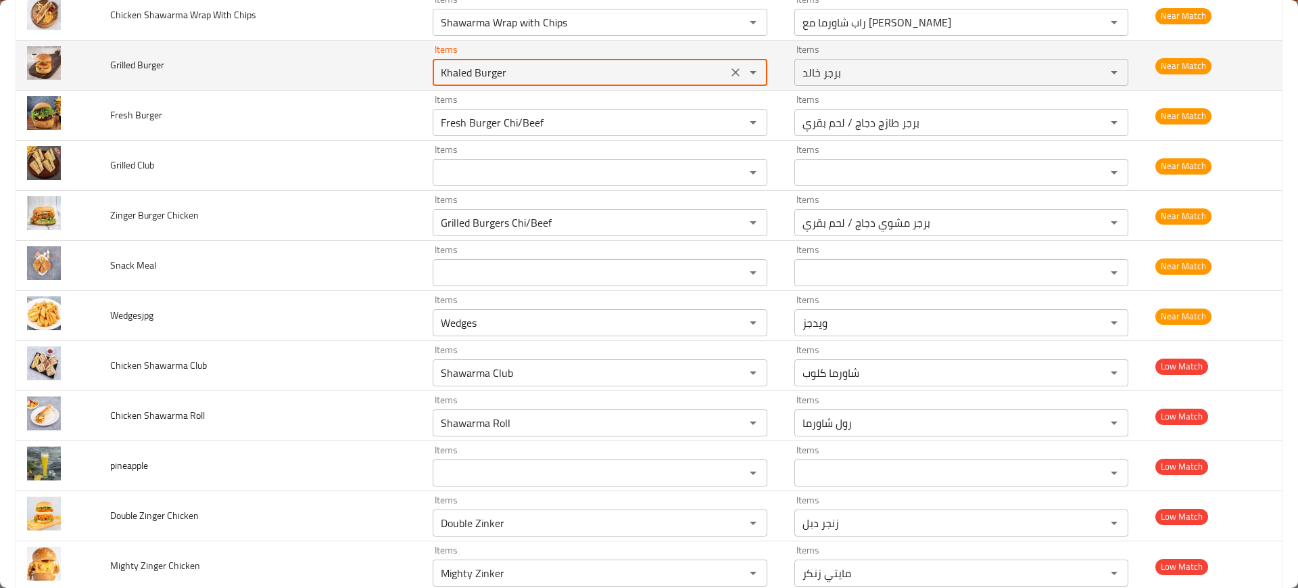
click at [684, 76] on Burger "Khaled Burger" at bounding box center [580, 72] width 286 height 19
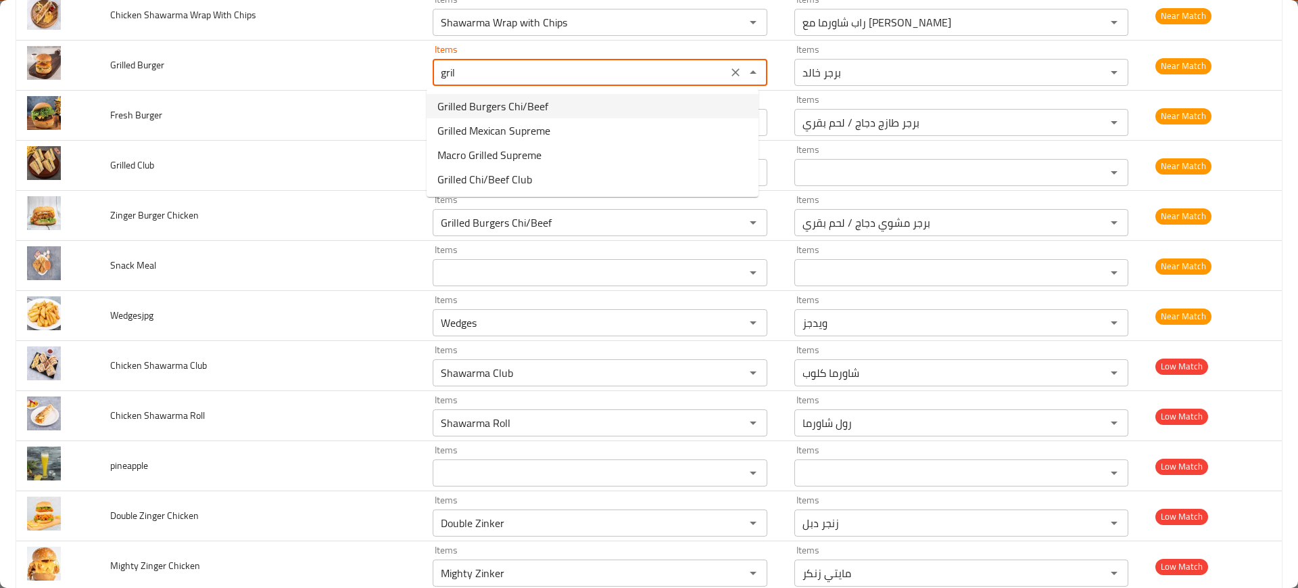
click at [462, 108] on span "Grilled Burgers Chi/Beef" at bounding box center [492, 106] width 111 height 16
type Burger "Grilled Burgers Chi/Beef"
type Burger-ar "برجر مشوي دجاج / لحم بقري"
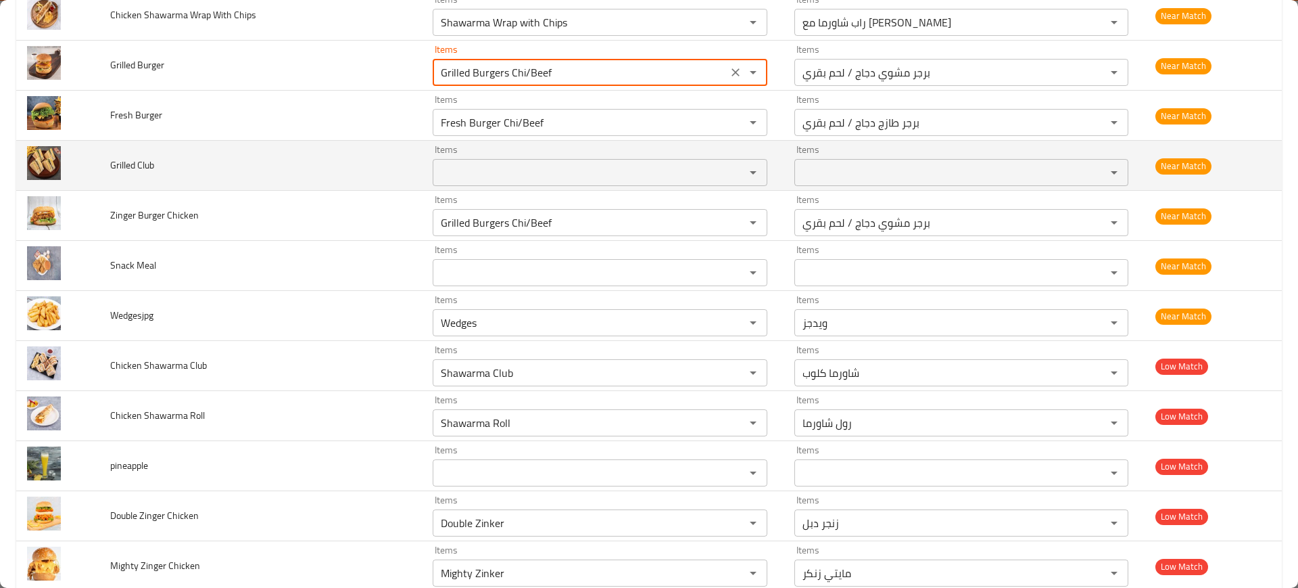
type Burger "Grilled Burgers Chi/Beef"
click at [310, 180] on td "Grilled Club" at bounding box center [260, 166] width 323 height 50
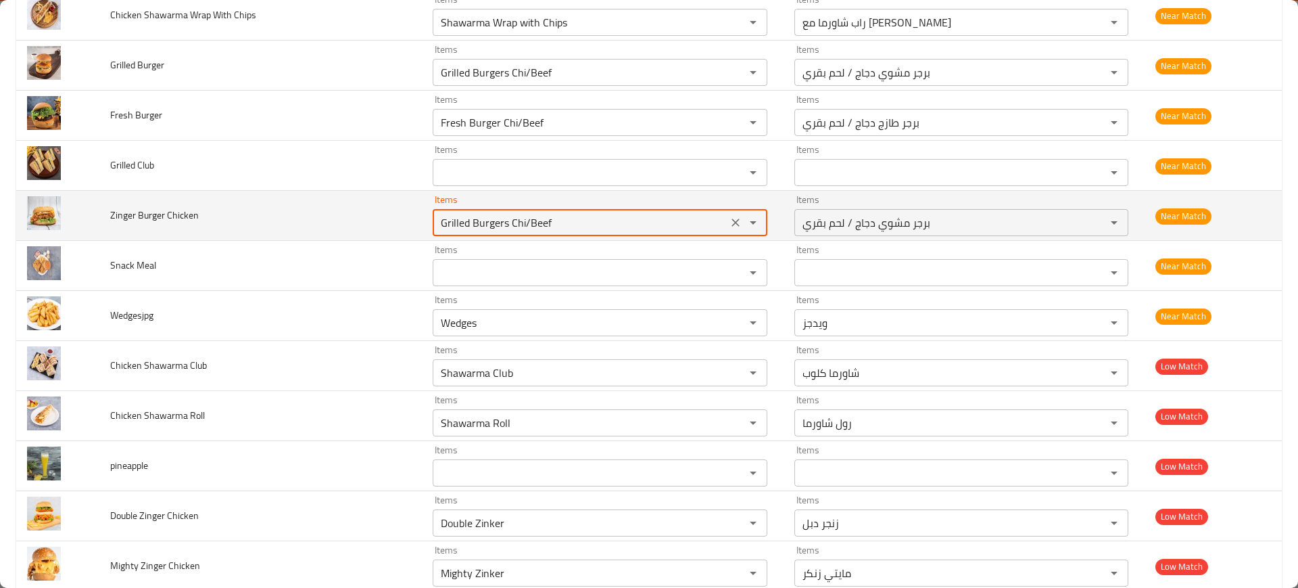
click at [585, 219] on Chicken "Grilled Burgers Chi/Beef" at bounding box center [580, 222] width 286 height 19
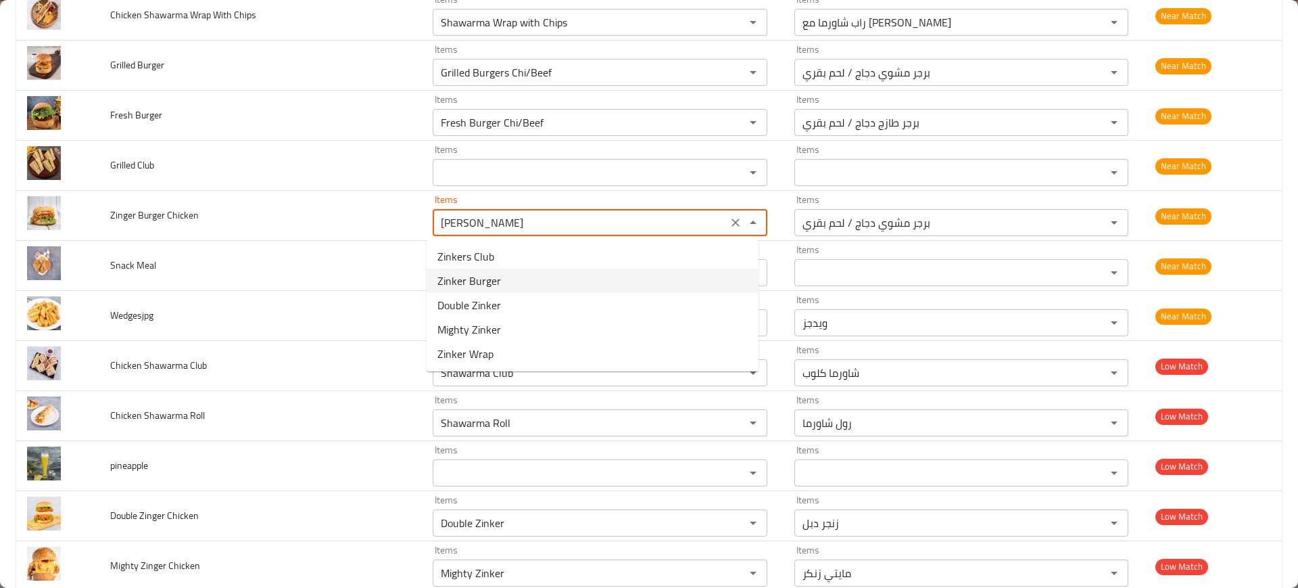
click at [483, 281] on span "Zinker Burger" at bounding box center [469, 281] width 64 height 16
type Chicken "Zinker Burger"
type Chicken-ar "برجر زينكر"
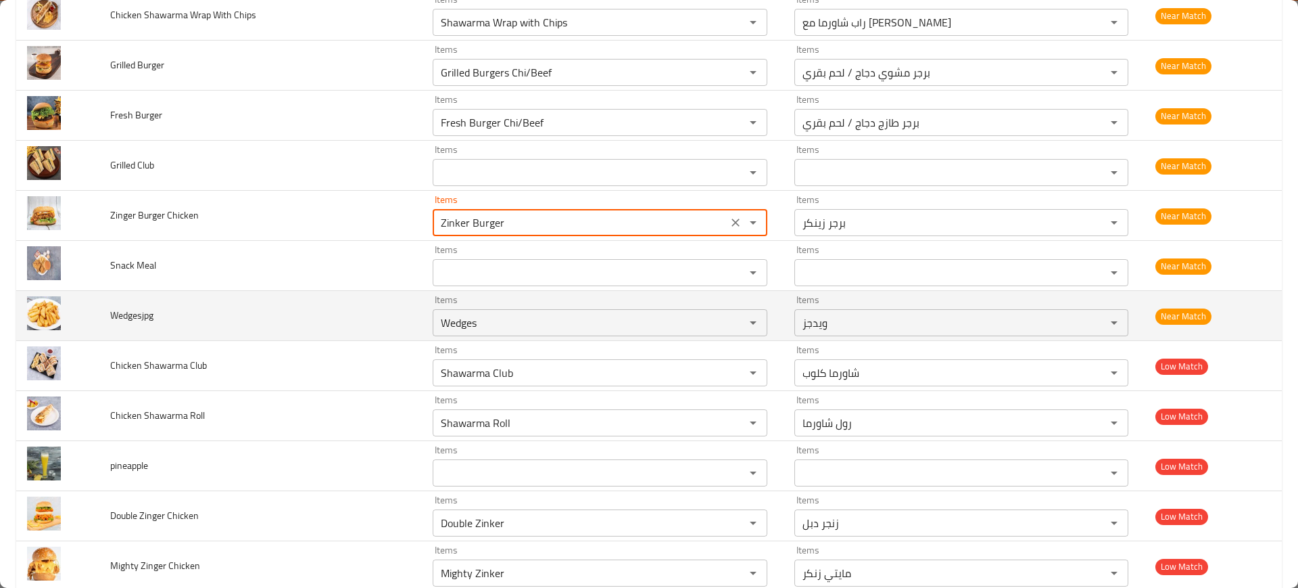
type Chicken "Zinker Burger"
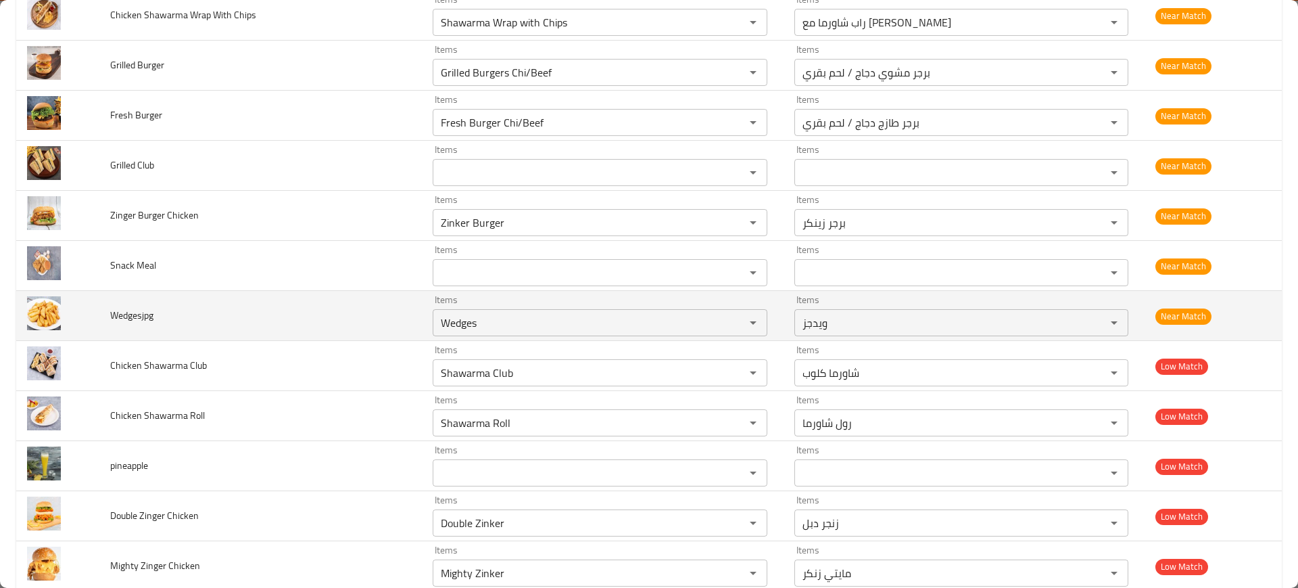
click at [373, 296] on td "Wedgesjpg" at bounding box center [260, 316] width 323 height 50
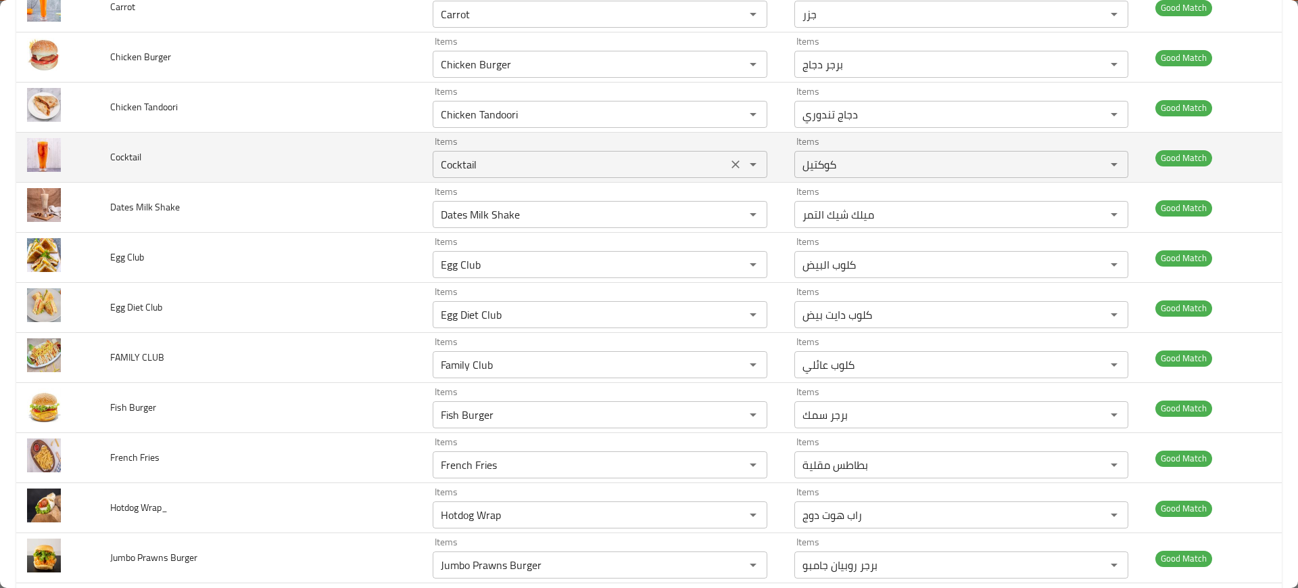
scroll to position [0, 0]
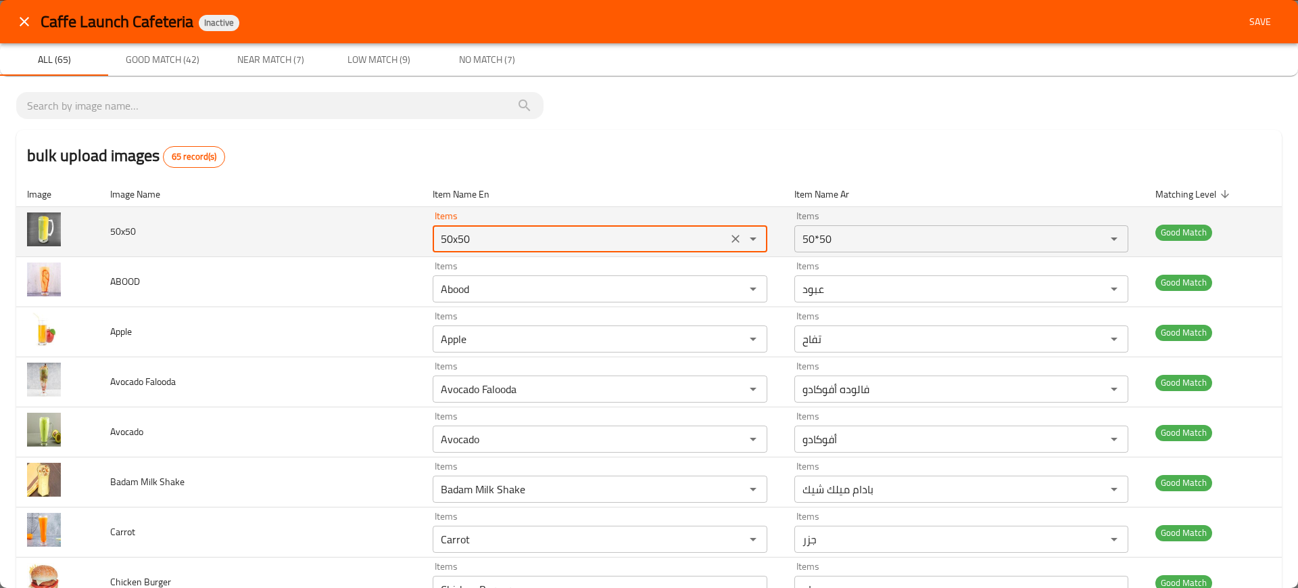
click at [544, 237] on input "50x50" at bounding box center [580, 238] width 286 height 19
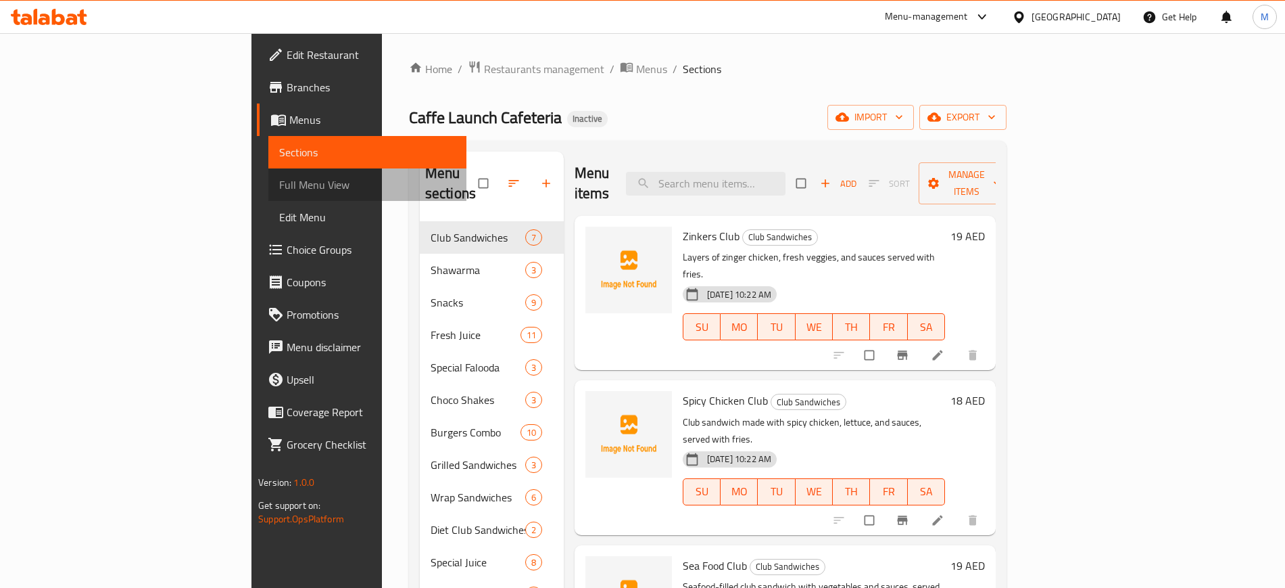
click at [279, 182] on span "Full Menu View" at bounding box center [367, 184] width 176 height 16
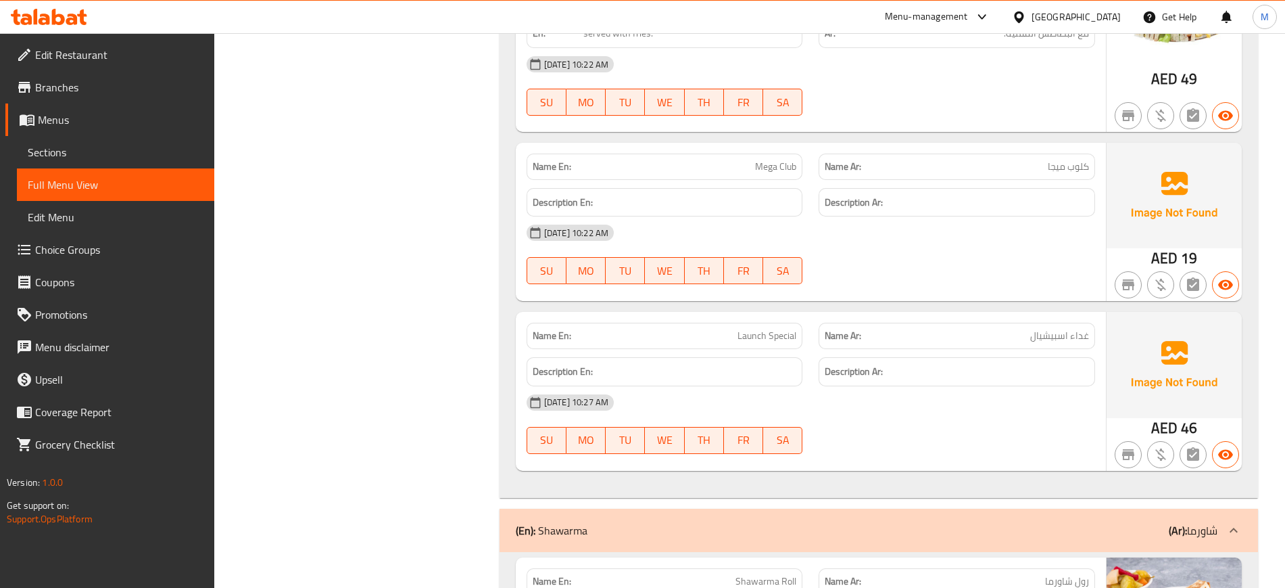
scroll to position [1001, 0]
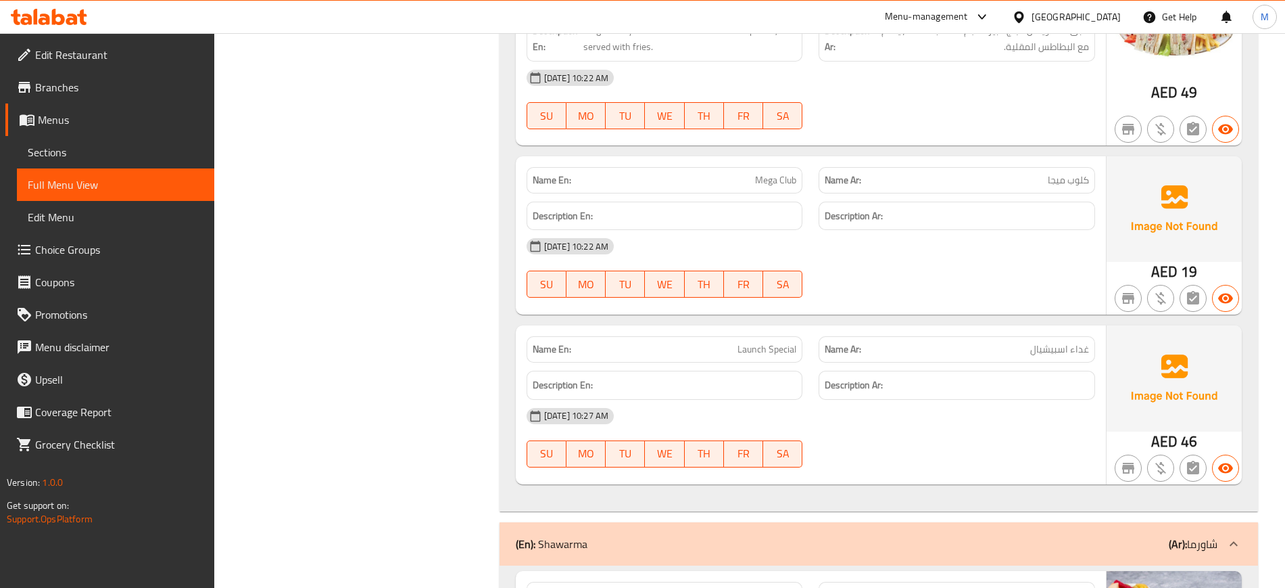
click at [767, 183] on span "Mega Club" at bounding box center [775, 180] width 41 height 14
copy span "Mega Club"
click at [767, 183] on span "Mega Club" at bounding box center [775, 180] width 41 height 14
click at [755, 352] on span "Launch Special" at bounding box center [767, 349] width 59 height 14
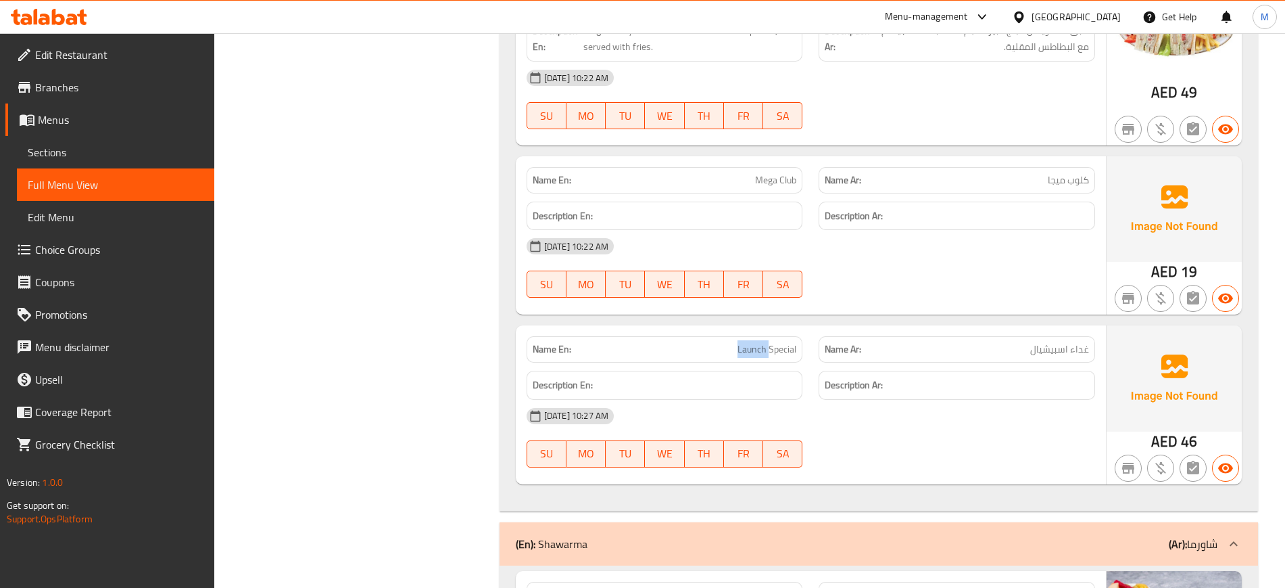
click at [755, 352] on span "Launch Special" at bounding box center [767, 349] width 59 height 14
copy span "Launch Special"
click at [755, 352] on span "Launch Special" at bounding box center [767, 349] width 59 height 14
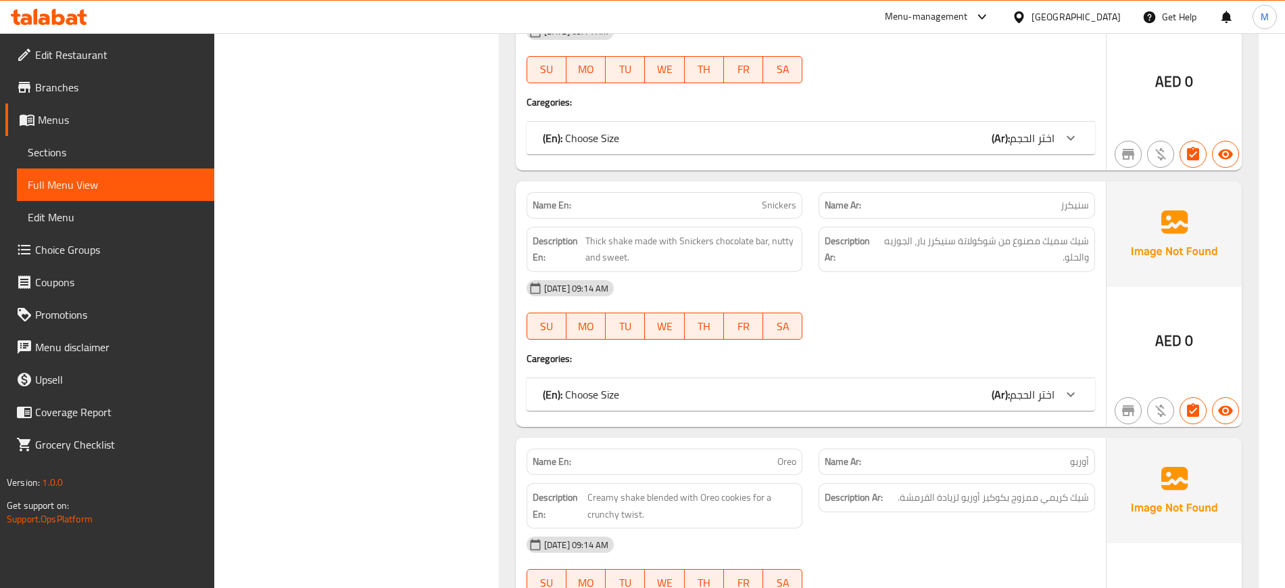
scroll to position [7558, 0]
click at [779, 199] on span "Snickers" at bounding box center [779, 206] width 34 height 14
copy span "Snickers"
click at [779, 199] on span "Snickers" at bounding box center [779, 206] width 34 height 14
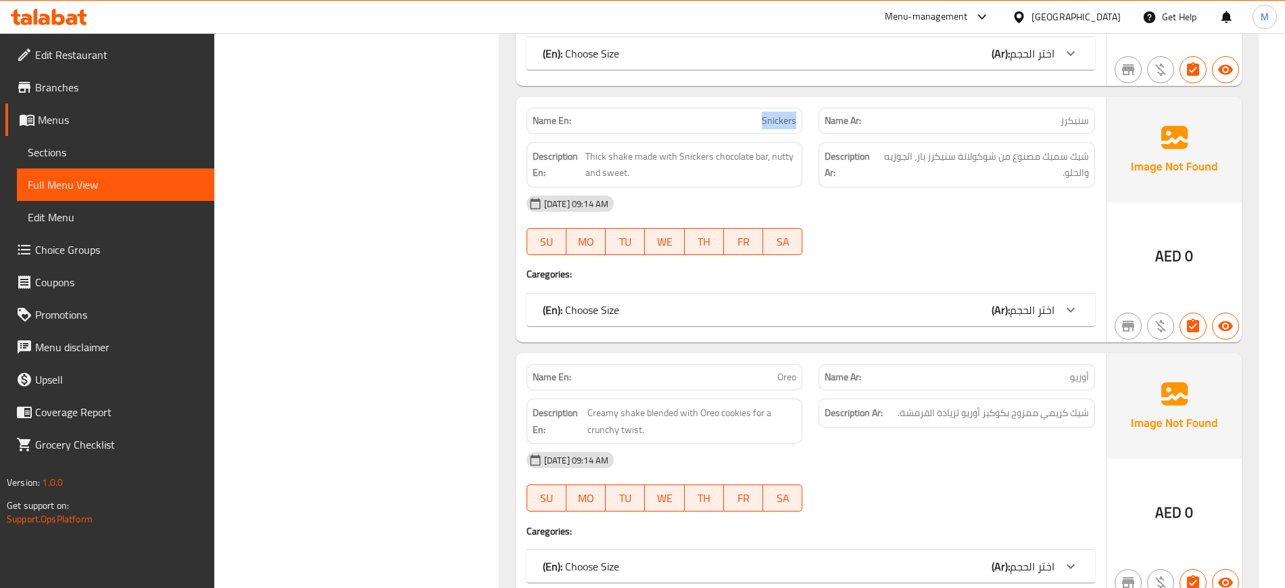
scroll to position [7646, 0]
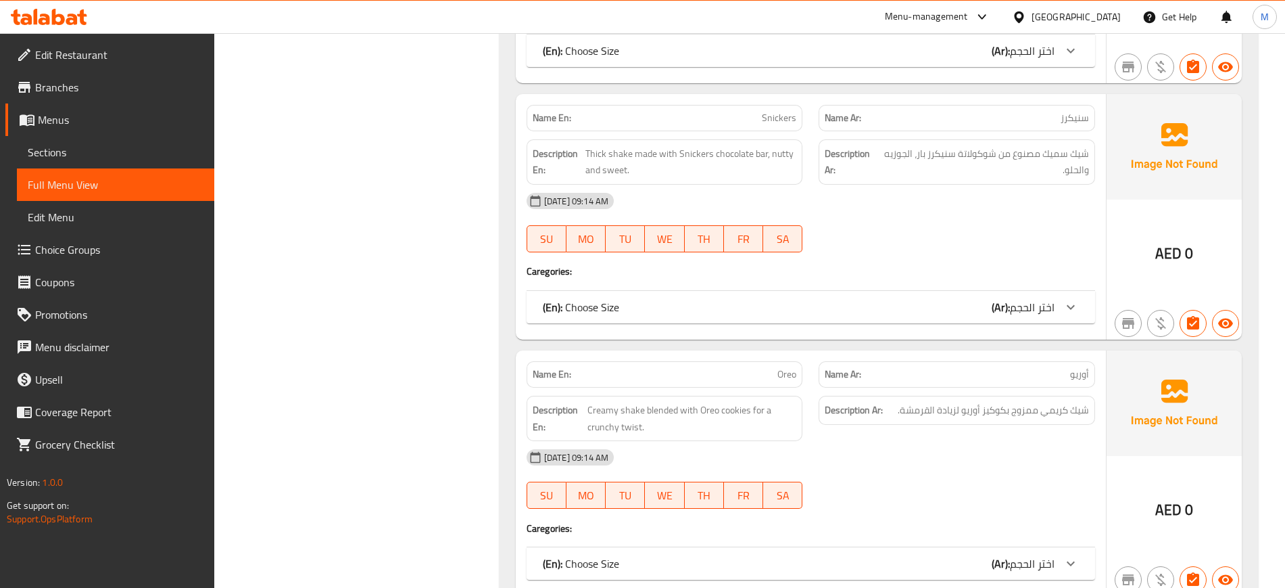
click at [767, 367] on p "Name En: Oreo" at bounding box center [665, 374] width 264 height 14
copy span "Oreo"
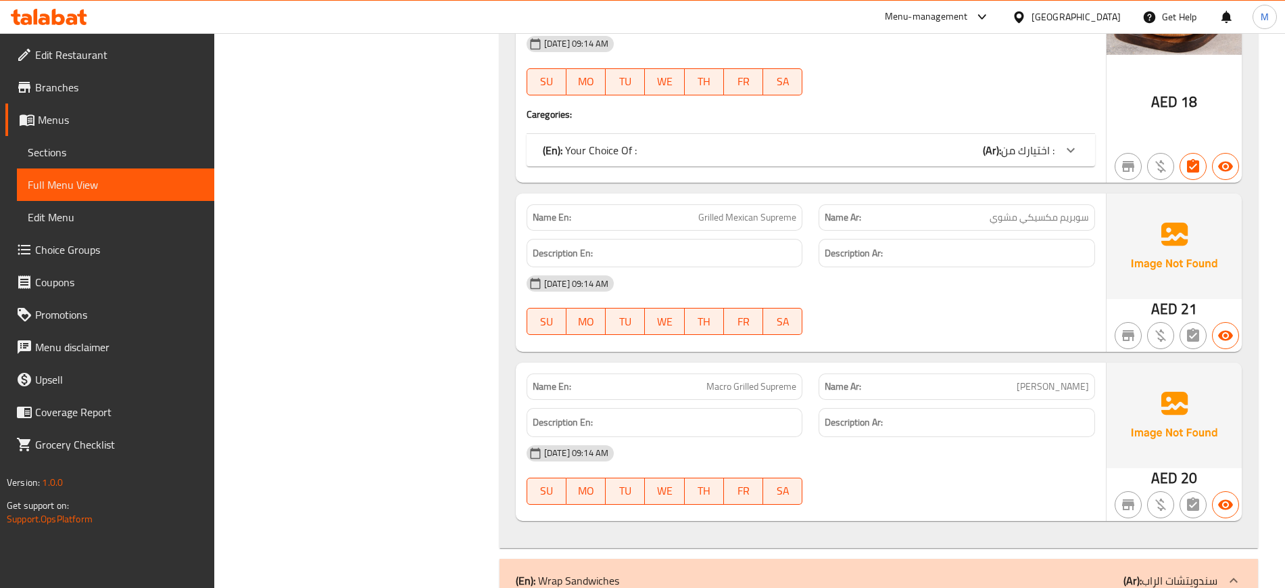
scroll to position [10353, 0]
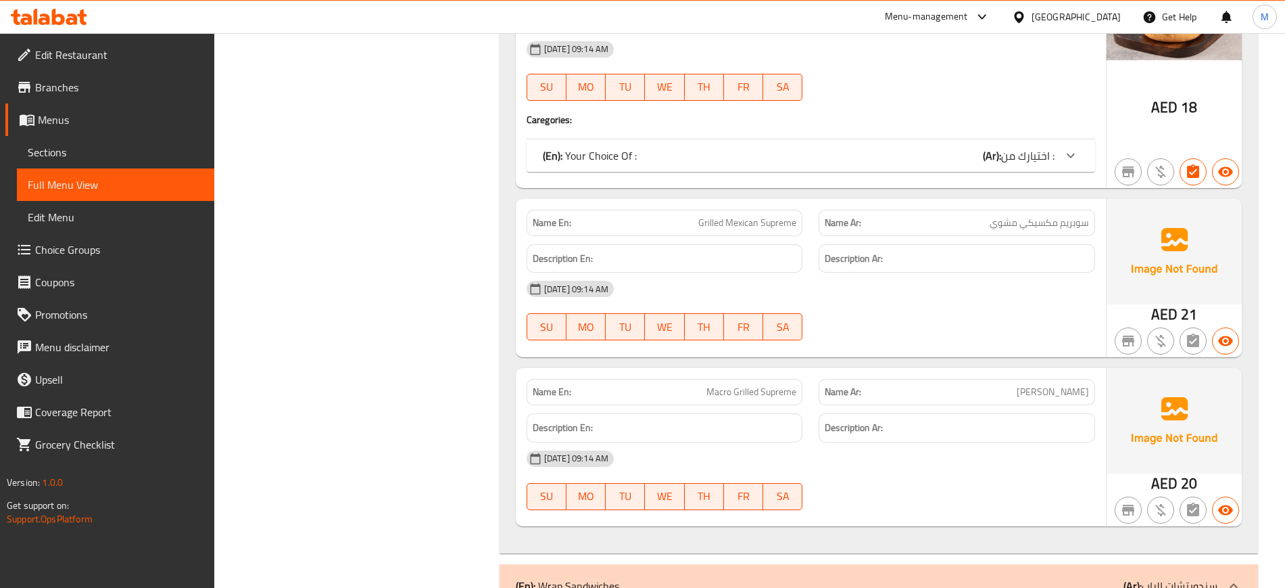
click at [761, 216] on span "Grilled Mexican Supreme" at bounding box center [747, 223] width 98 height 14
copy span "Grilled Mexican Supreme"
click at [761, 216] on span "Grilled Mexican Supreme" at bounding box center [747, 223] width 98 height 14
click at [738, 385] on span "Macro Grilled Supreme" at bounding box center [752, 392] width 90 height 14
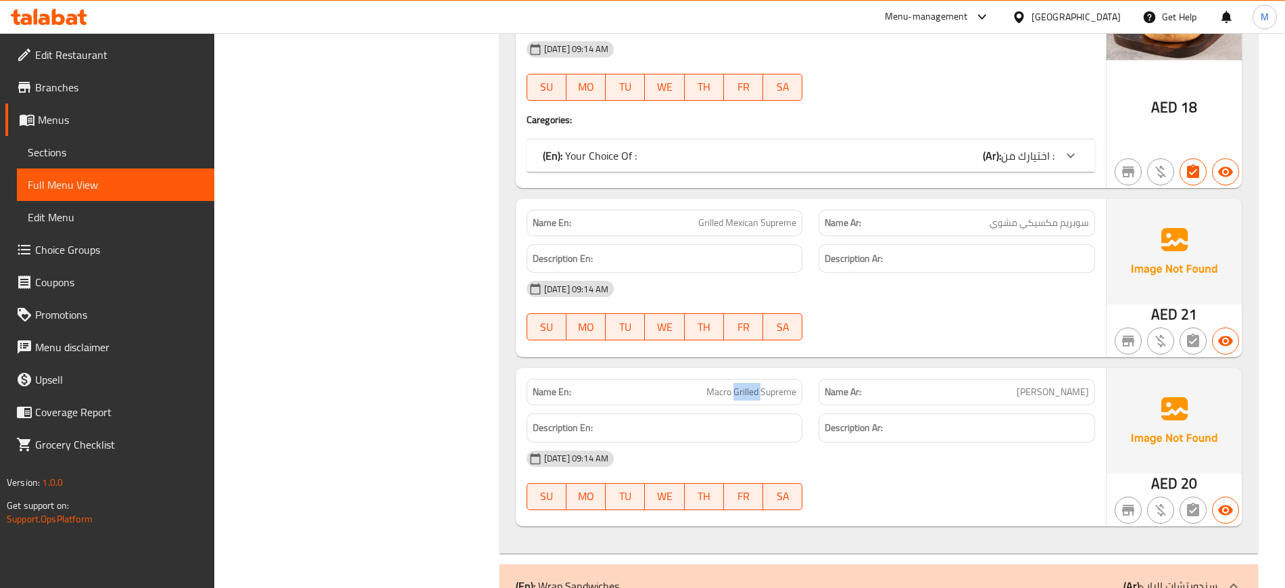
click at [738, 385] on span "Macro Grilled Supreme" at bounding box center [752, 392] width 90 height 14
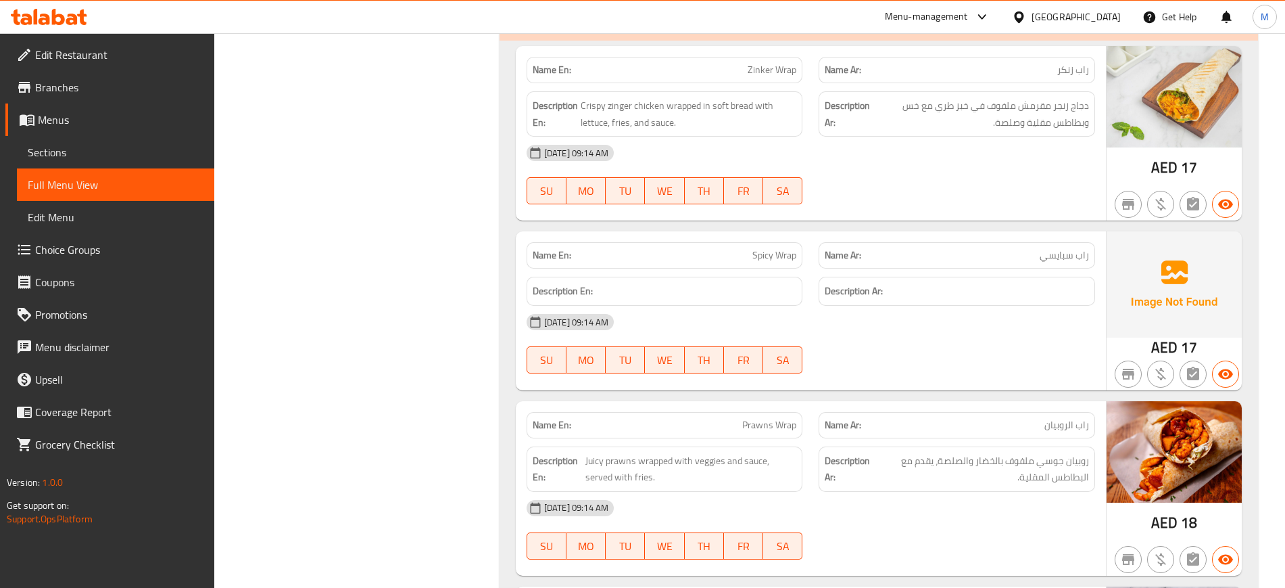
scroll to position [10922, 0]
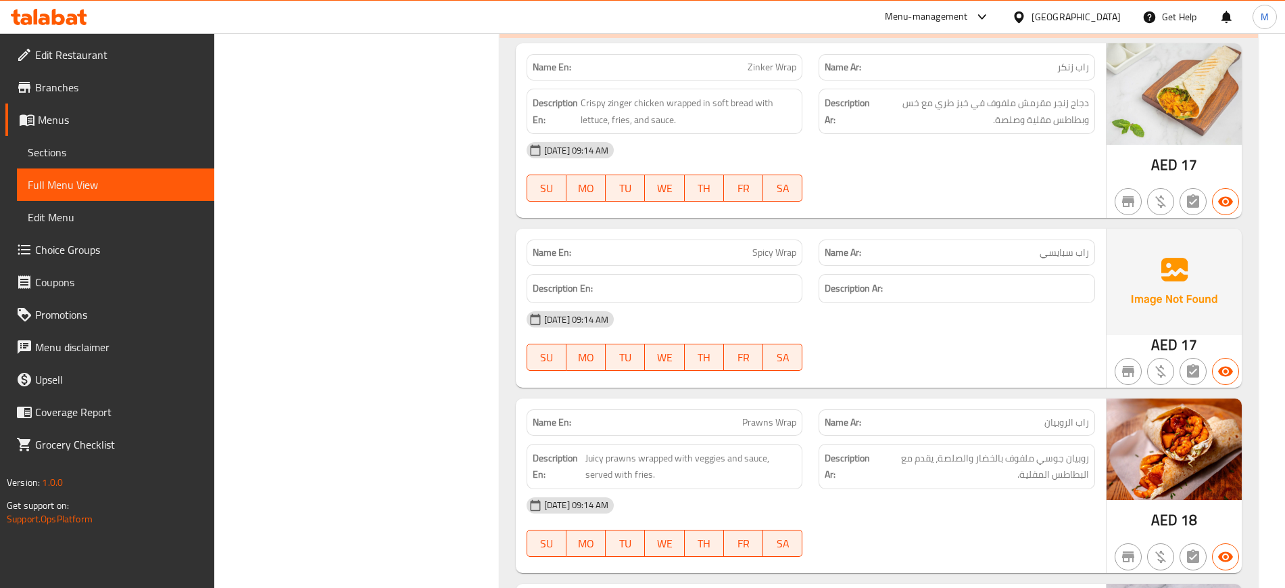
click at [779, 245] on span "Spicy Wrap" at bounding box center [775, 252] width 44 height 14
copy span "Spicy Wrap"
click at [779, 245] on span "Spicy Wrap" at bounding box center [775, 252] width 44 height 14
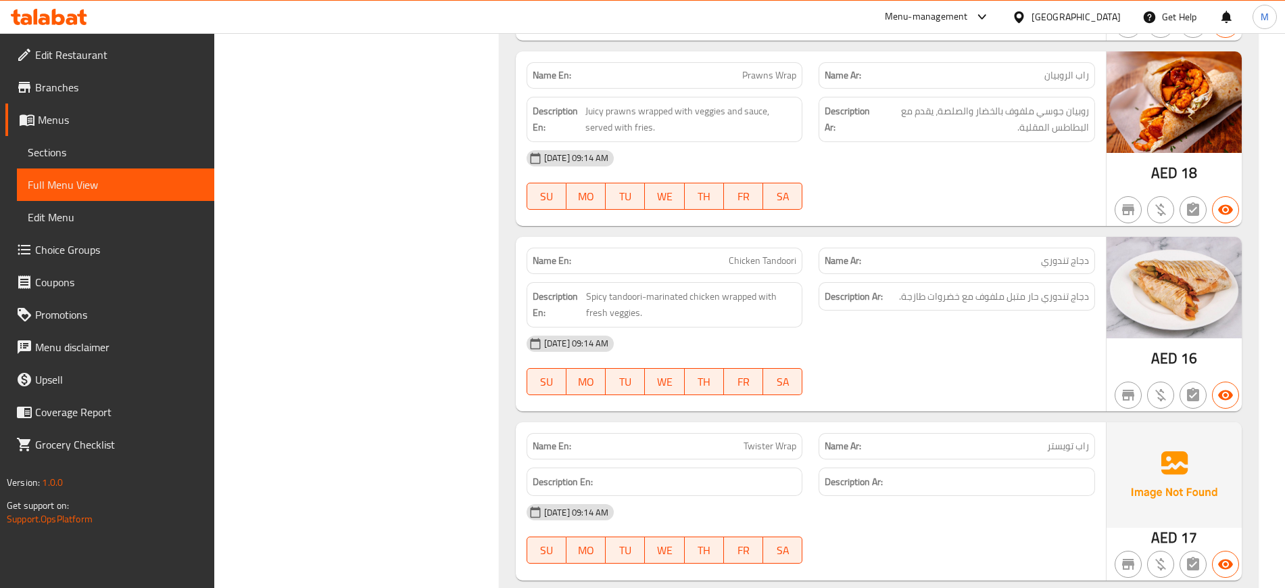
scroll to position [11447, 0]
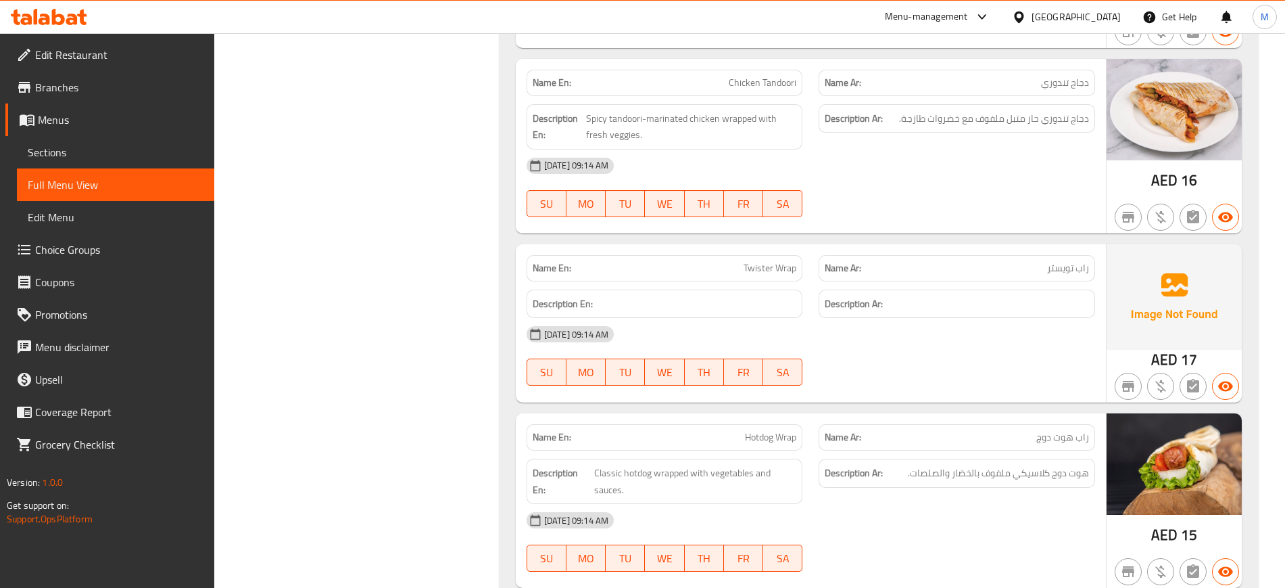
click at [765, 261] on span "Twister Wrap" at bounding box center [770, 268] width 53 height 14
copy span "Twister Wrap"
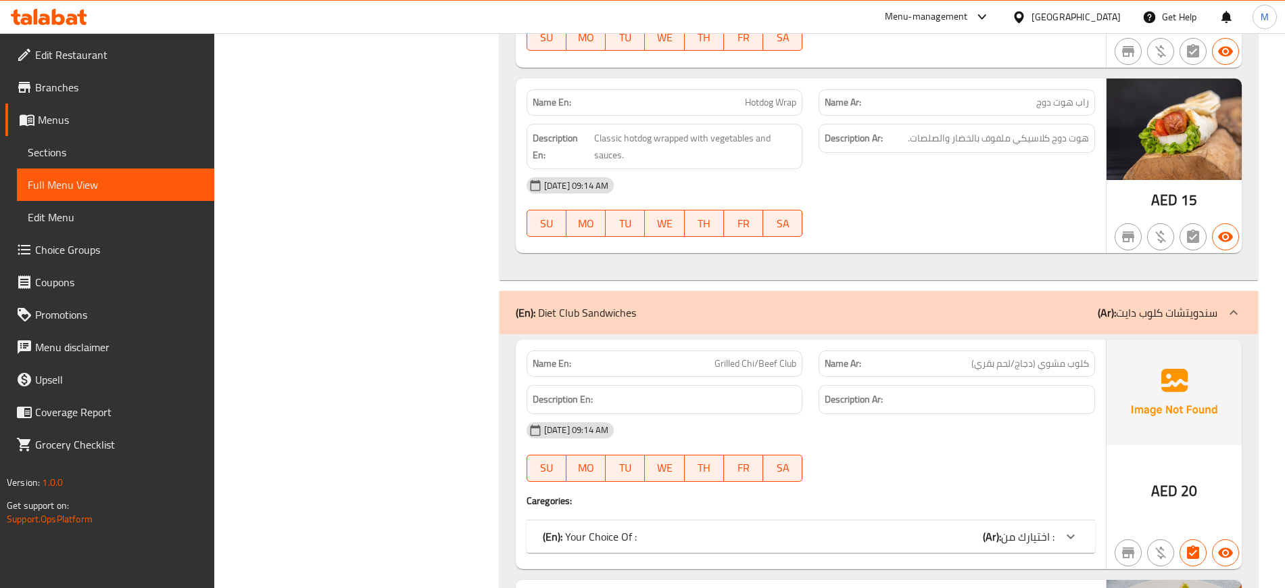
scroll to position [11781, 0]
click at [767, 357] on span "Grilled Chi/Beef Club" at bounding box center [756, 364] width 82 height 14
copy span "Grilled Chi/Beef Club"
click at [767, 357] on span "Grilled Chi/Beef Club" at bounding box center [756, 364] width 82 height 14
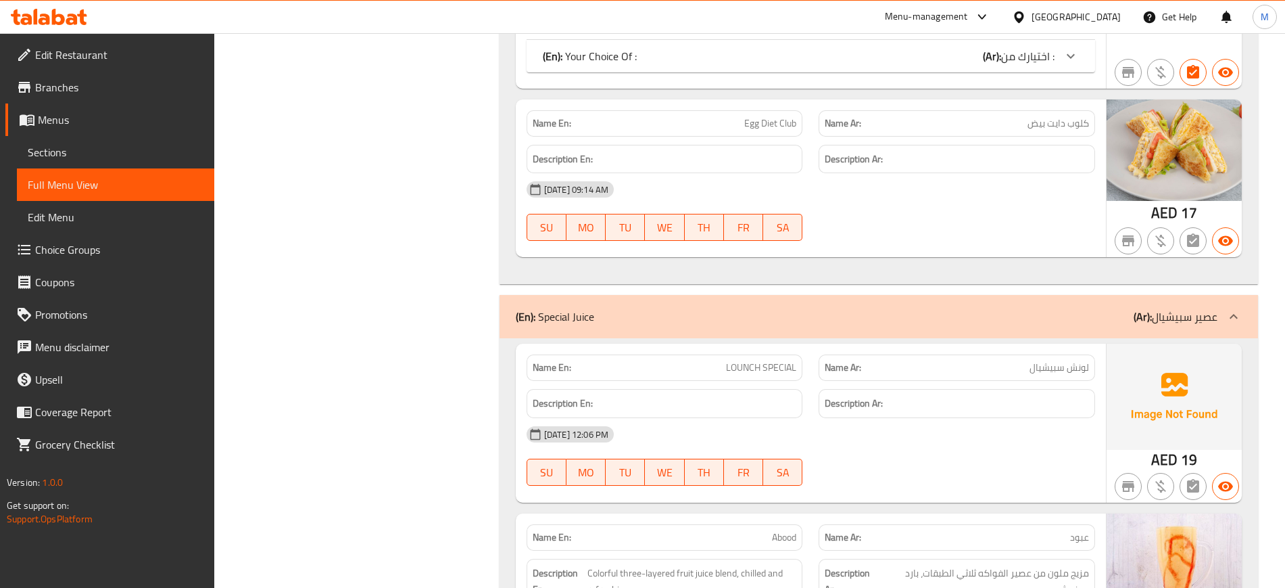
scroll to position [12272, 0]
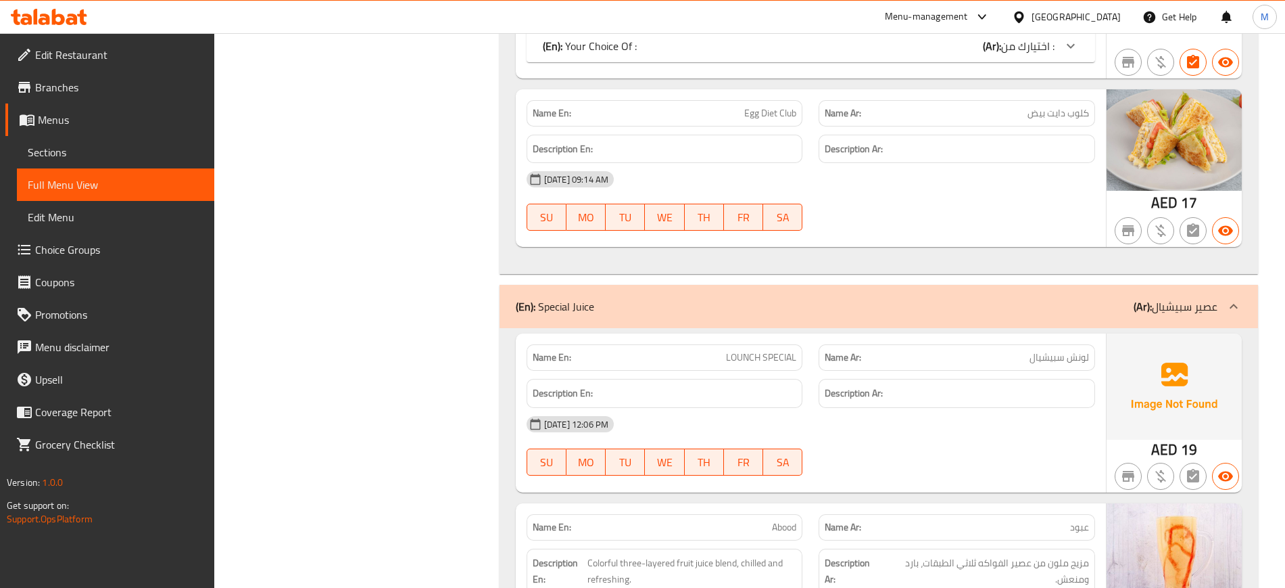
click at [767, 350] on span "LOUNCH SPECIAL" at bounding box center [761, 357] width 70 height 14
copy span "SPECIAL"
click at [767, 350] on span "LOUNCH SPECIAL" at bounding box center [761, 357] width 70 height 14
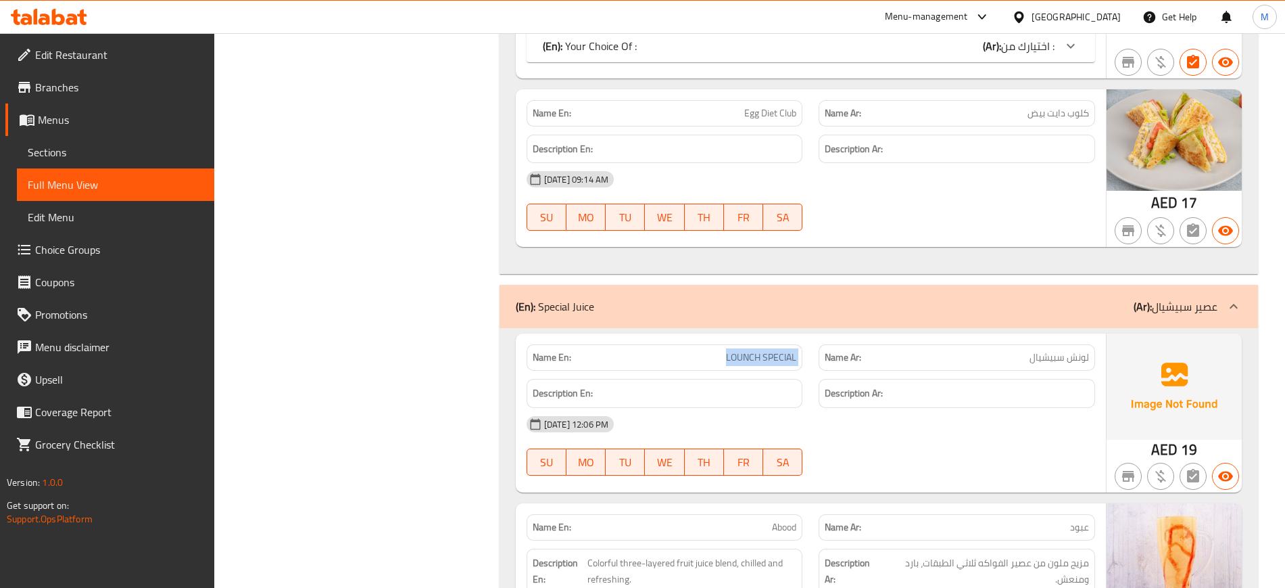
click at [767, 350] on span "LOUNCH SPECIAL" at bounding box center [761, 357] width 70 height 14
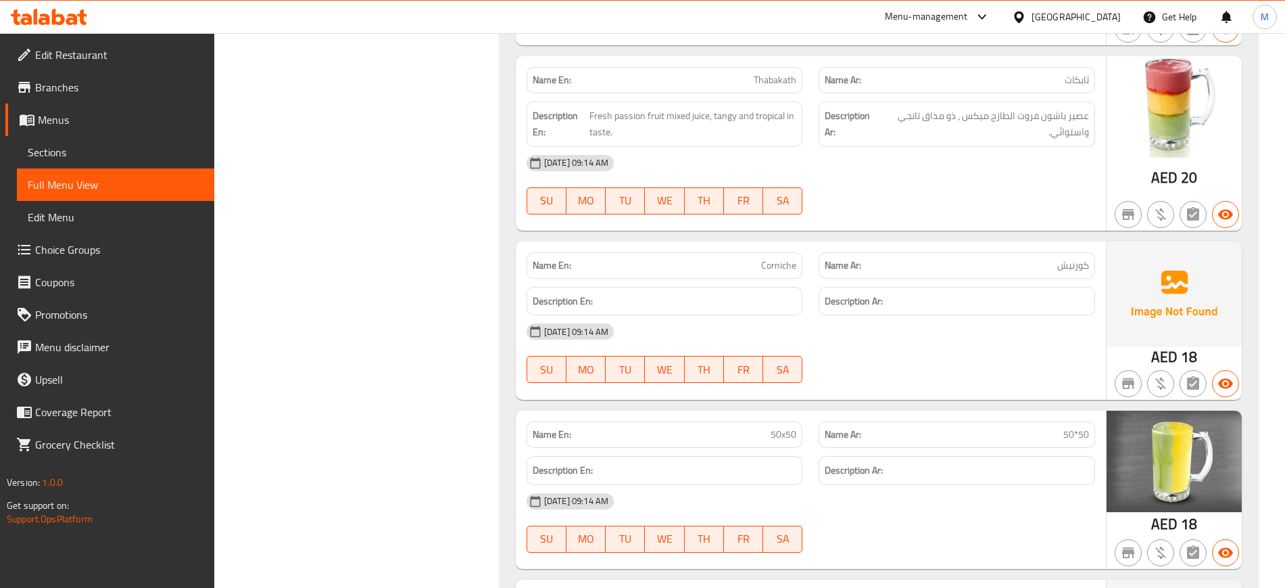
scroll to position [12904, 0]
click at [782, 259] on span "Corniche" at bounding box center [778, 266] width 35 height 14
copy span "Corniche"
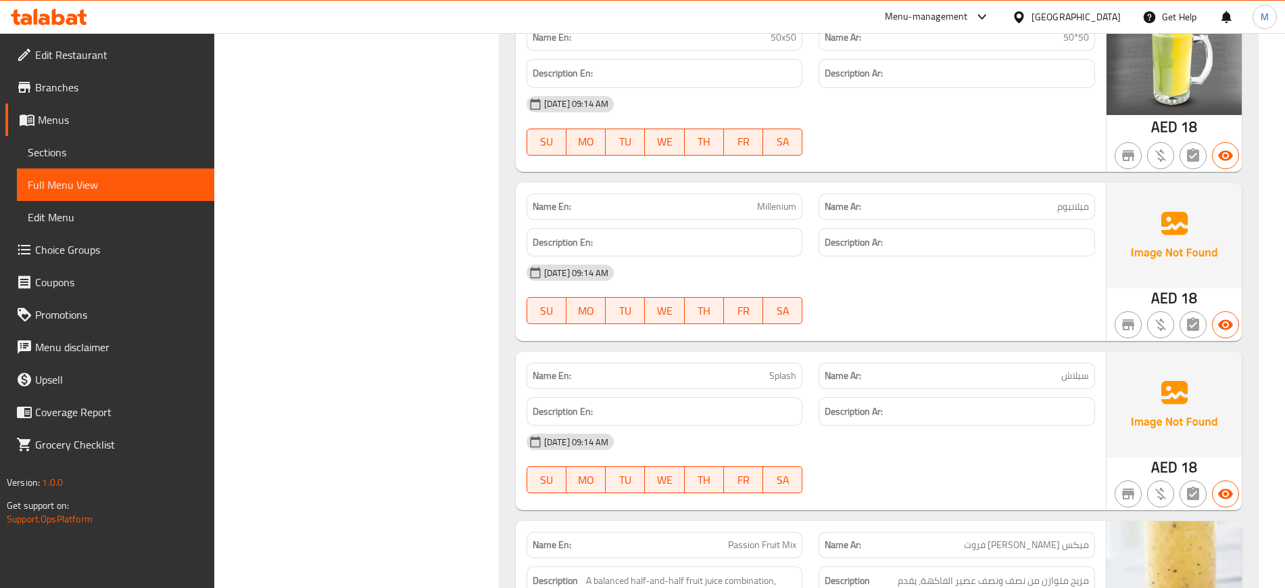
scroll to position [13300, 0]
click at [774, 199] on div "Name En: Millenium" at bounding box center [665, 207] width 277 height 26
click at [768, 200] on span "Millenium" at bounding box center [776, 207] width 39 height 14
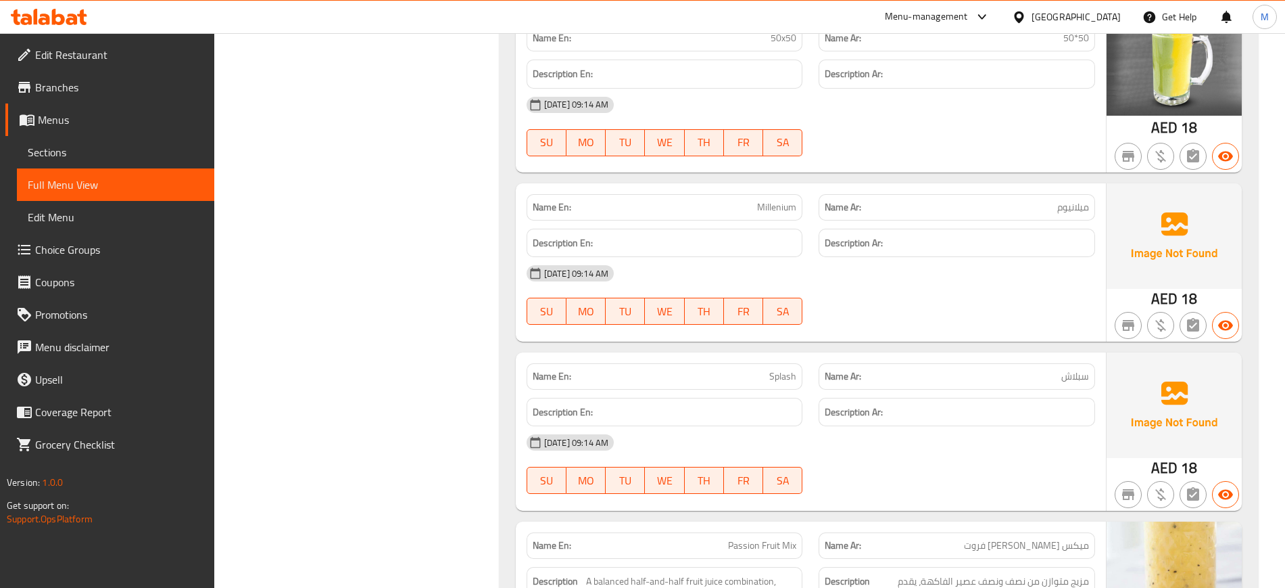
click at [782, 369] on span "Splash" at bounding box center [782, 376] width 27 height 14
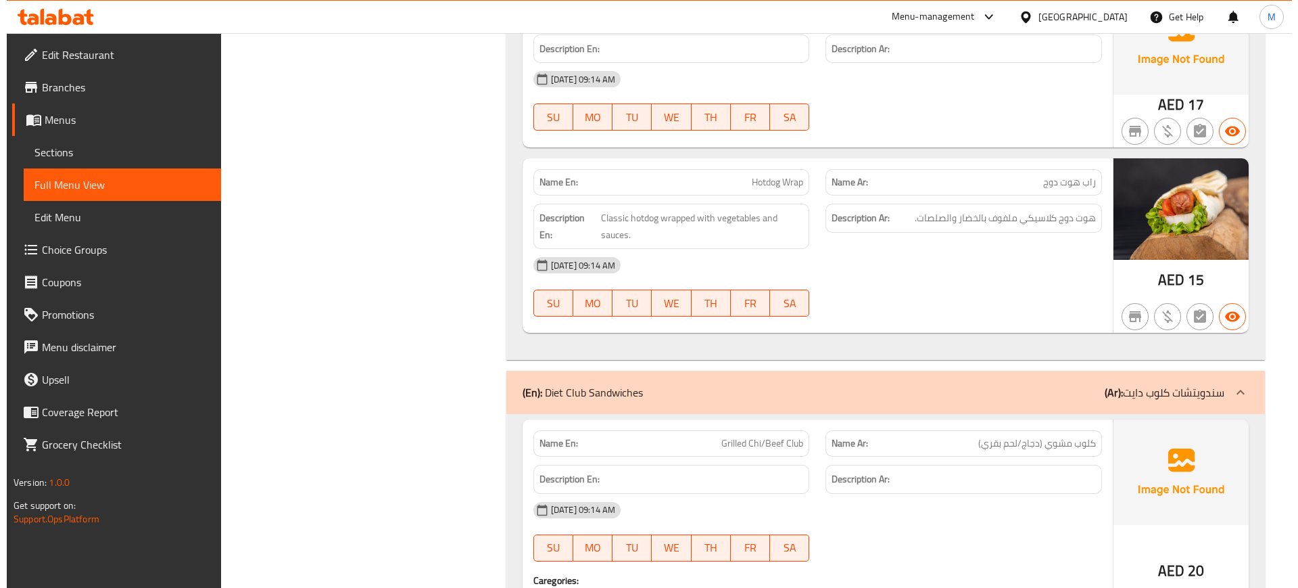
scroll to position [0, 0]
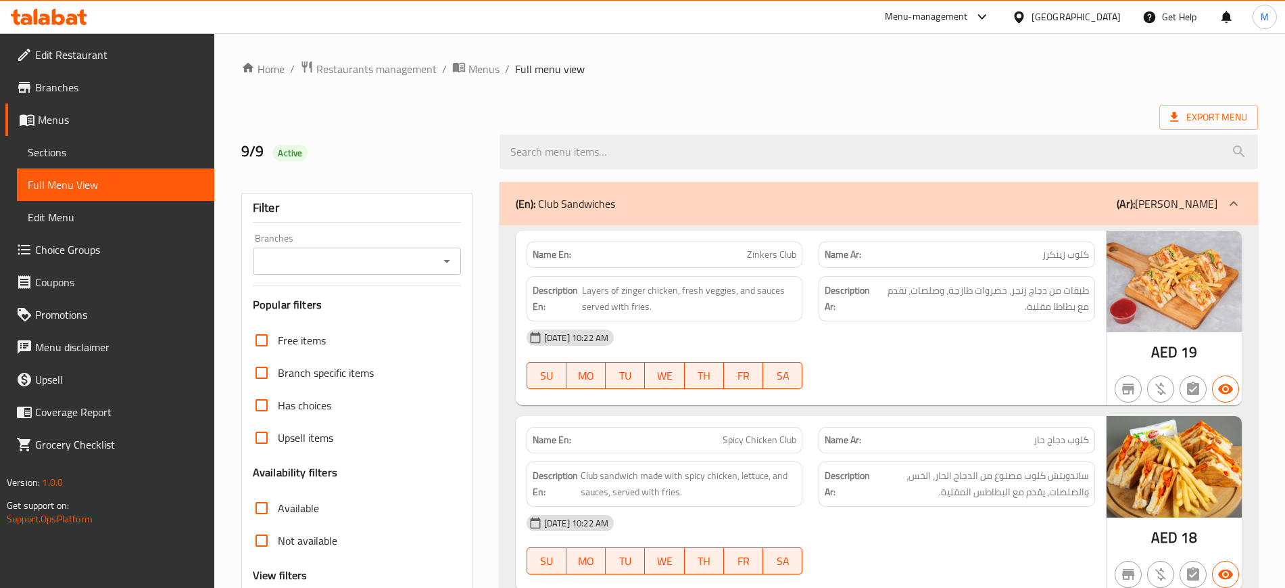
click at [1008, 74] on ol "Home / Restaurants management / Menus / Full menu view" at bounding box center [749, 69] width 1017 height 18
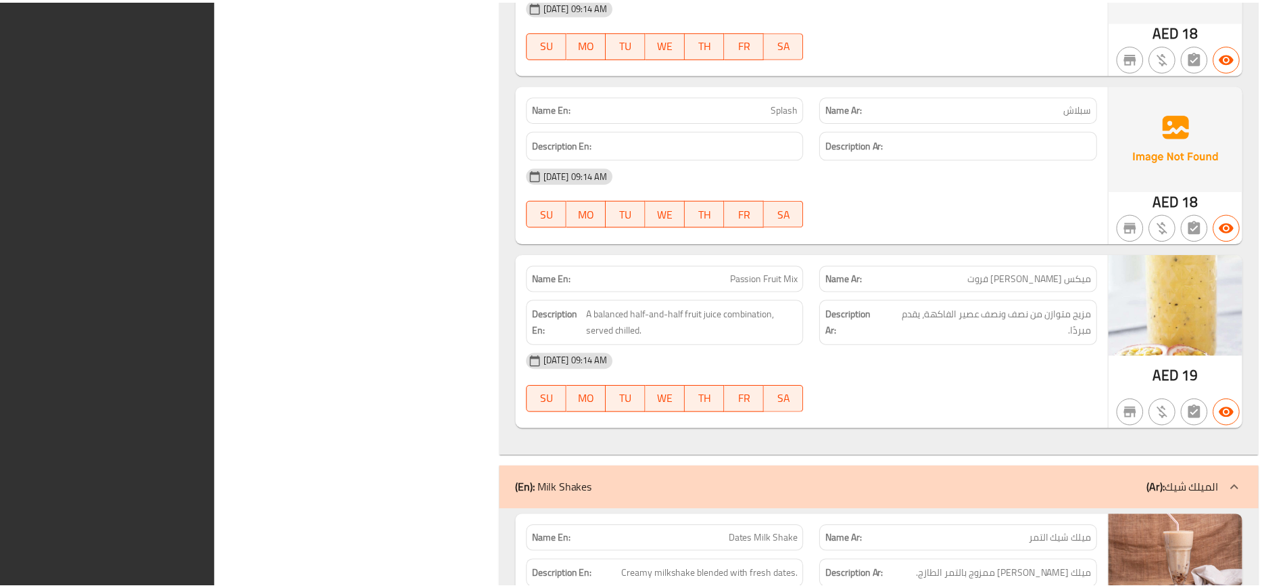
scroll to position [14002, 0]
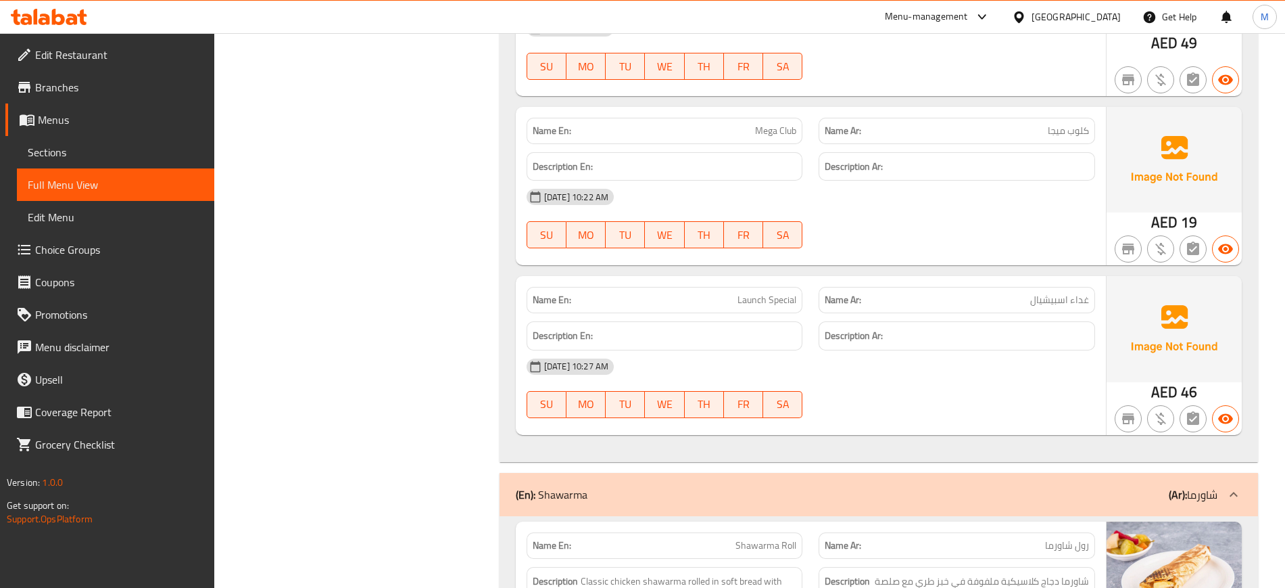
scroll to position [0, 0]
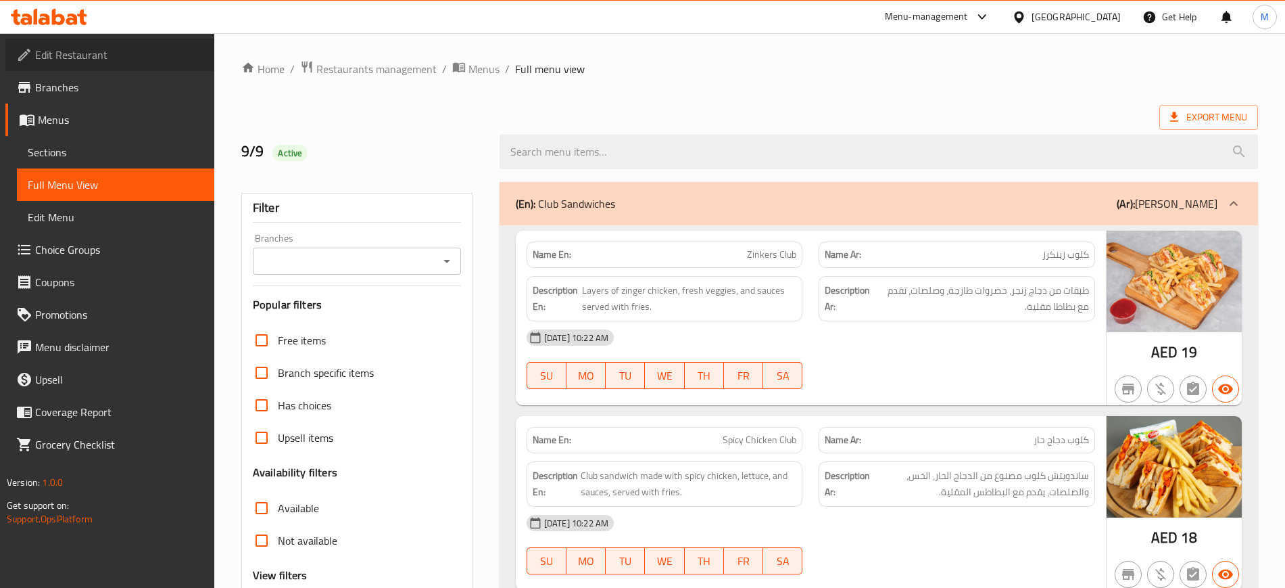
click at [112, 64] on link "Edit Restaurant" at bounding box center [109, 55] width 209 height 32
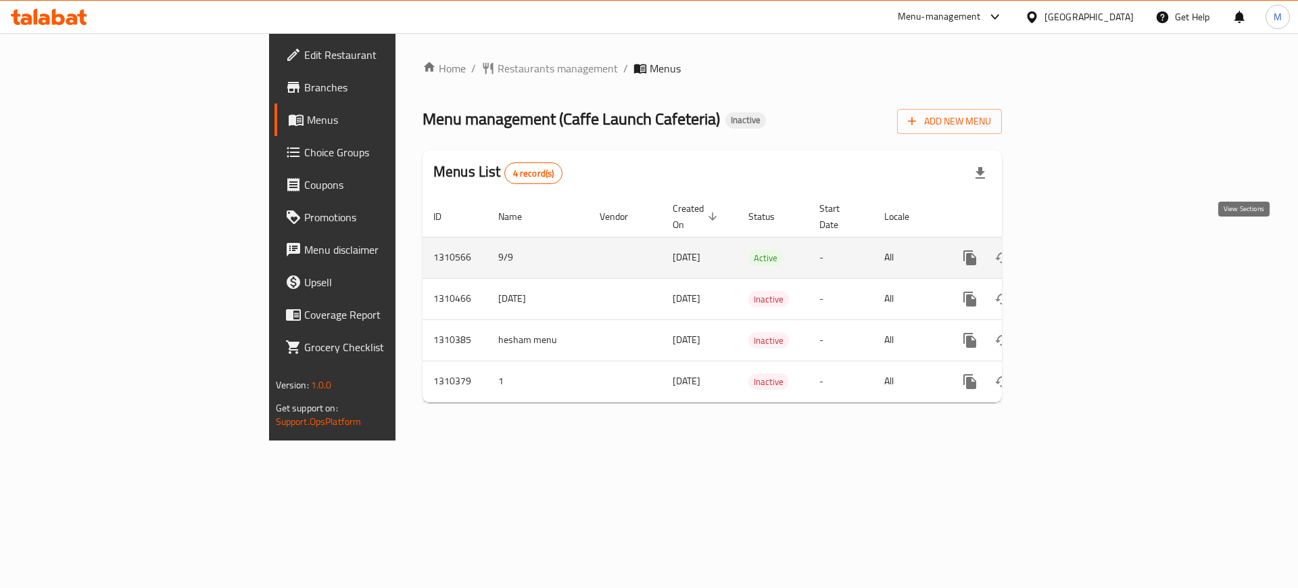
click at [1076, 250] on icon "enhanced table" at bounding box center [1068, 258] width 16 height 16
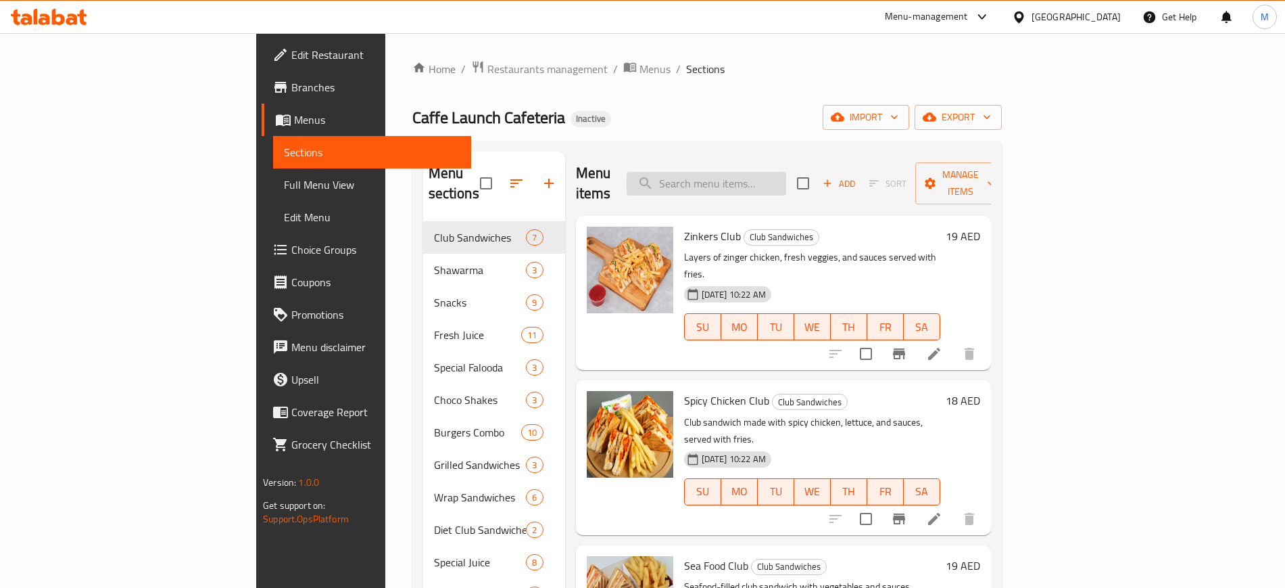
click at [773, 172] on input "search" at bounding box center [707, 184] width 160 height 24
paste input "341748486"
type input "341748486"
click at [759, 172] on input "search" at bounding box center [707, 184] width 160 height 24
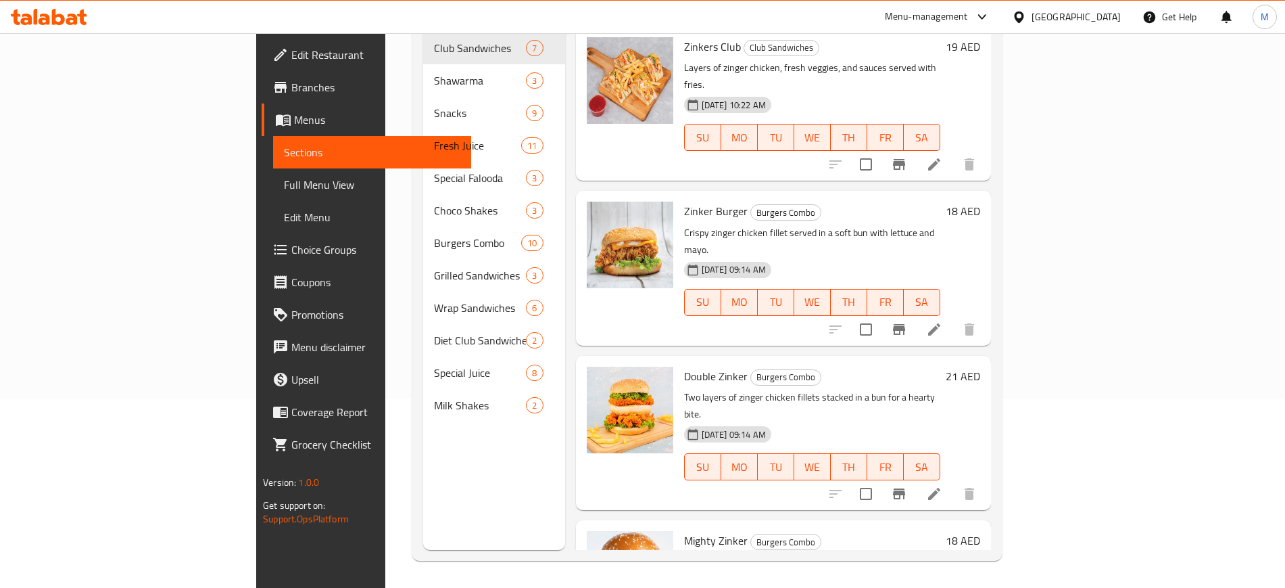
type input "zink"
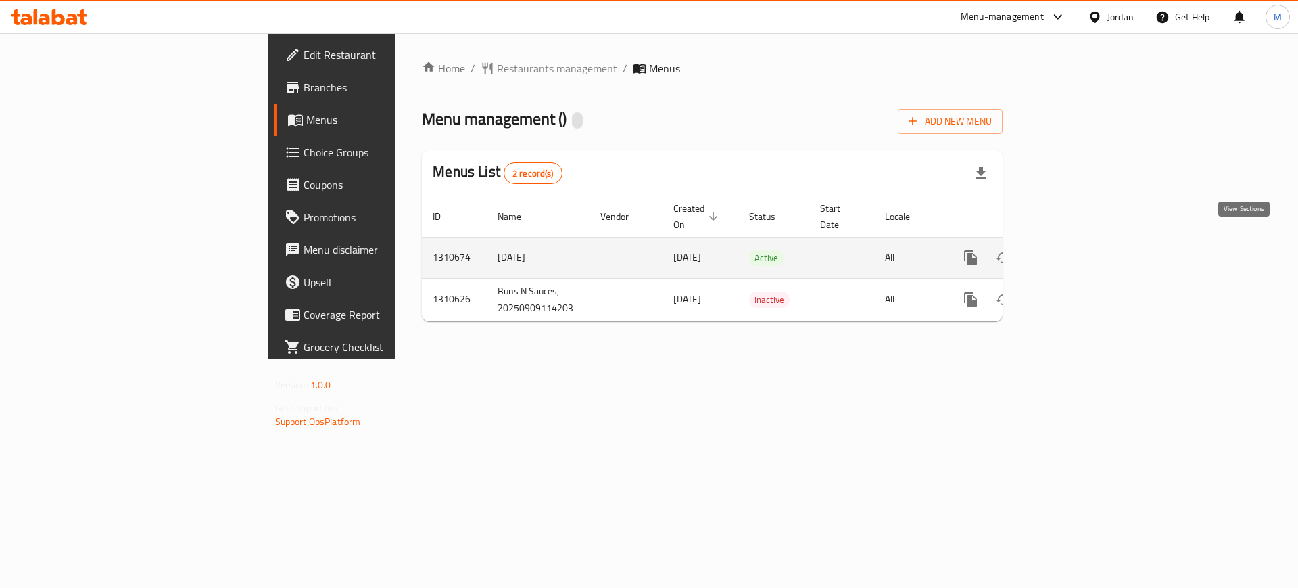
click at [1076, 250] on icon "enhanced table" at bounding box center [1068, 258] width 16 height 16
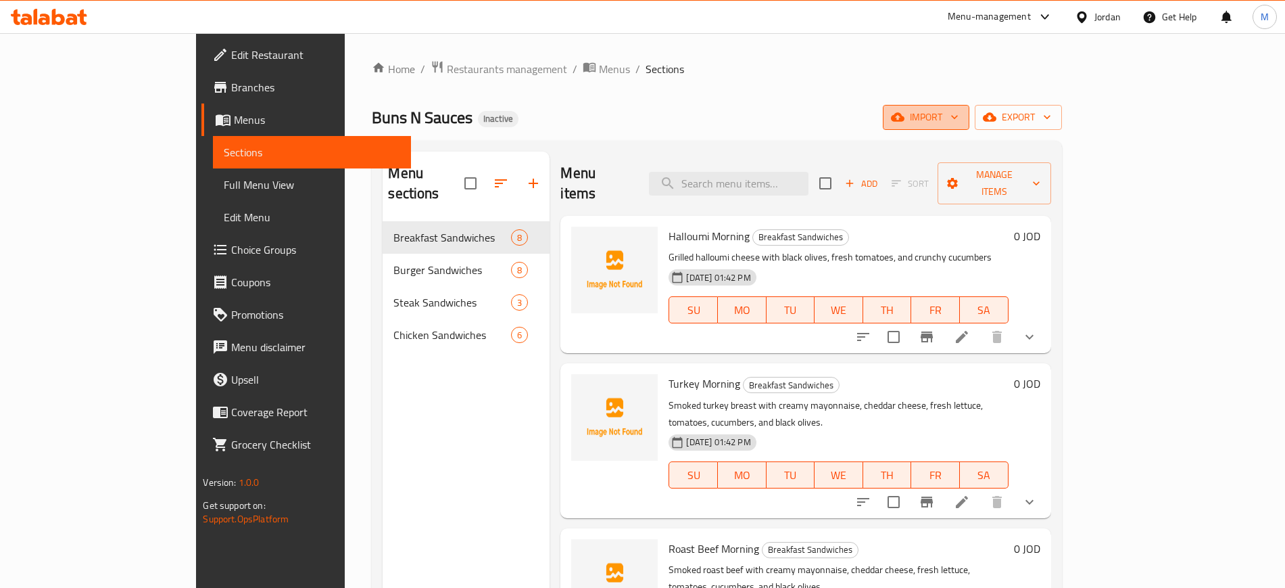
click at [959, 123] on span "import" at bounding box center [926, 117] width 65 height 17
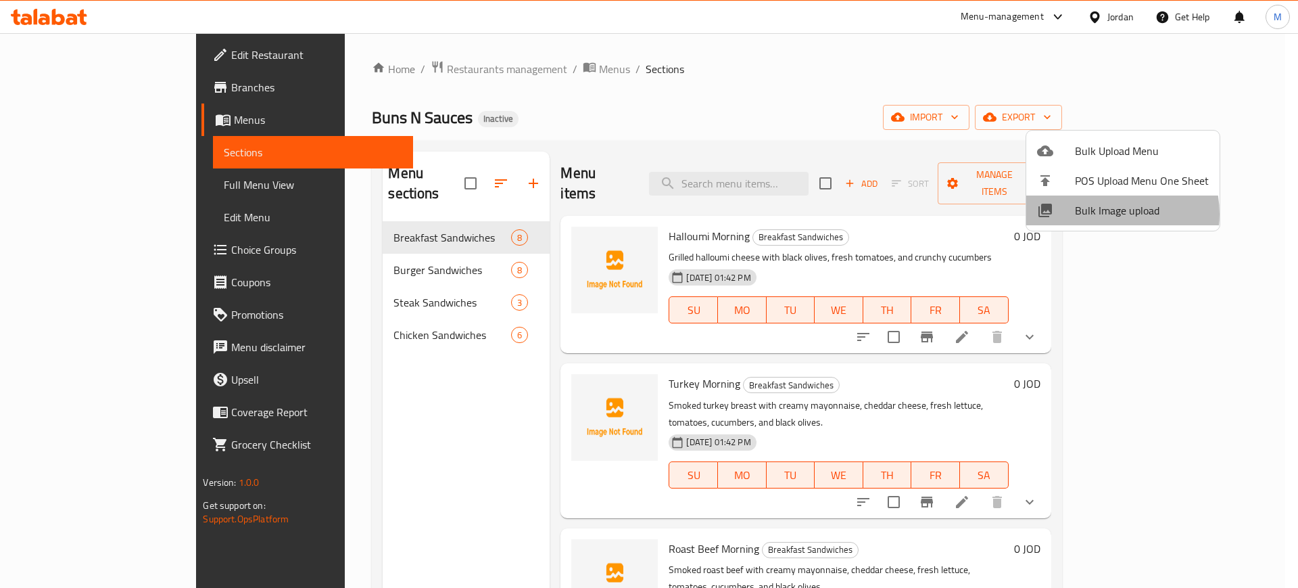
click at [1109, 214] on span "Bulk Image upload" at bounding box center [1142, 210] width 134 height 16
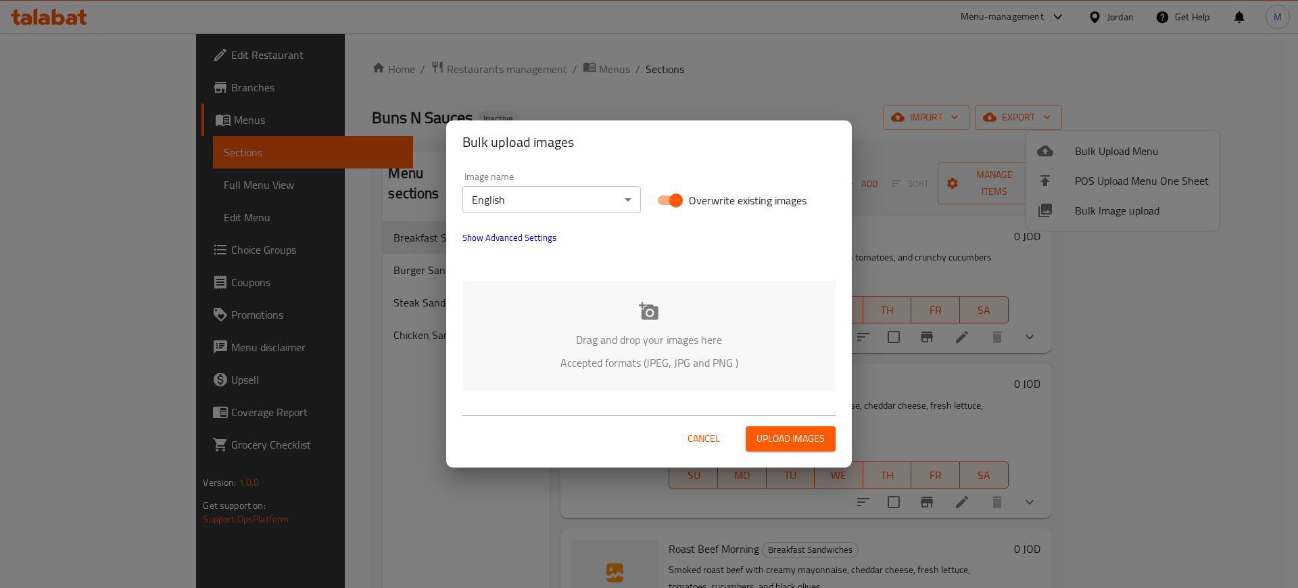
click at [596, 341] on p "Drag and drop your images here" at bounding box center [649, 339] width 333 height 16
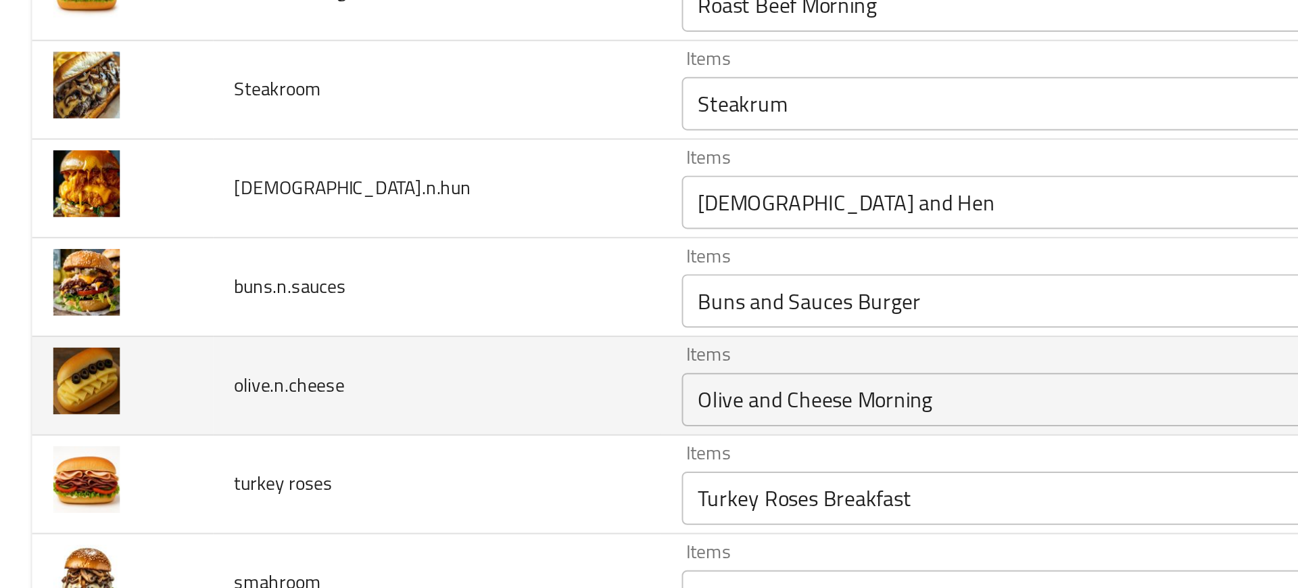
scroll to position [847, 0]
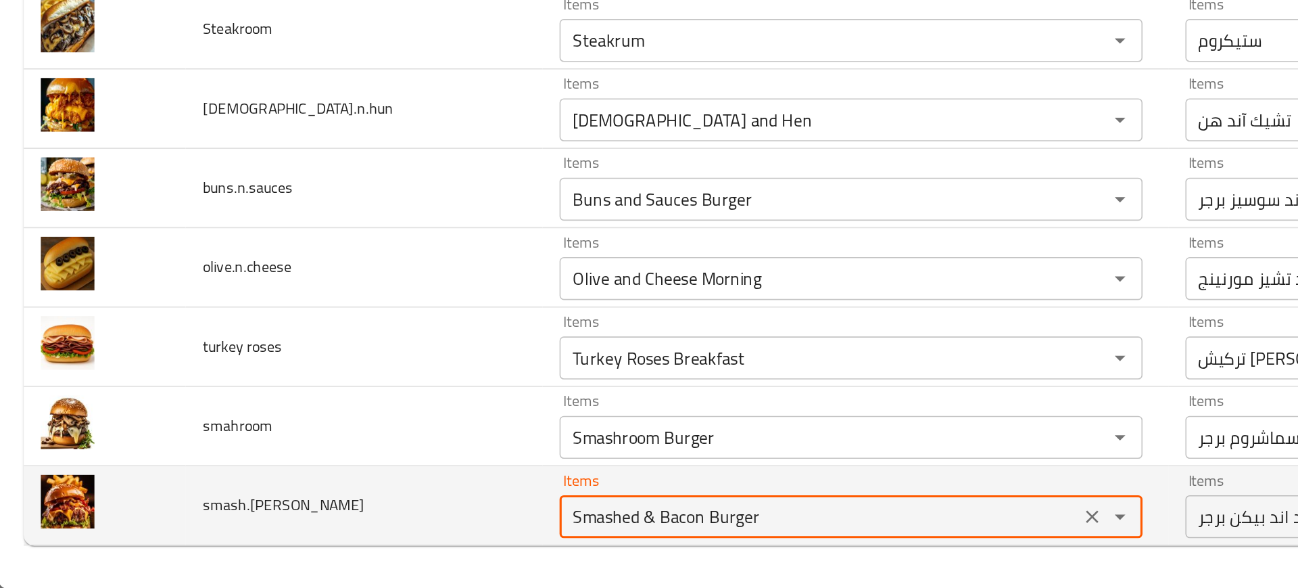
click at [358, 550] on input "Smashed & Bacon Burger" at bounding box center [517, 542] width 319 height 19
click at [358, 545] on input "Smashed & Bacon Burger" at bounding box center [517, 542] width 319 height 19
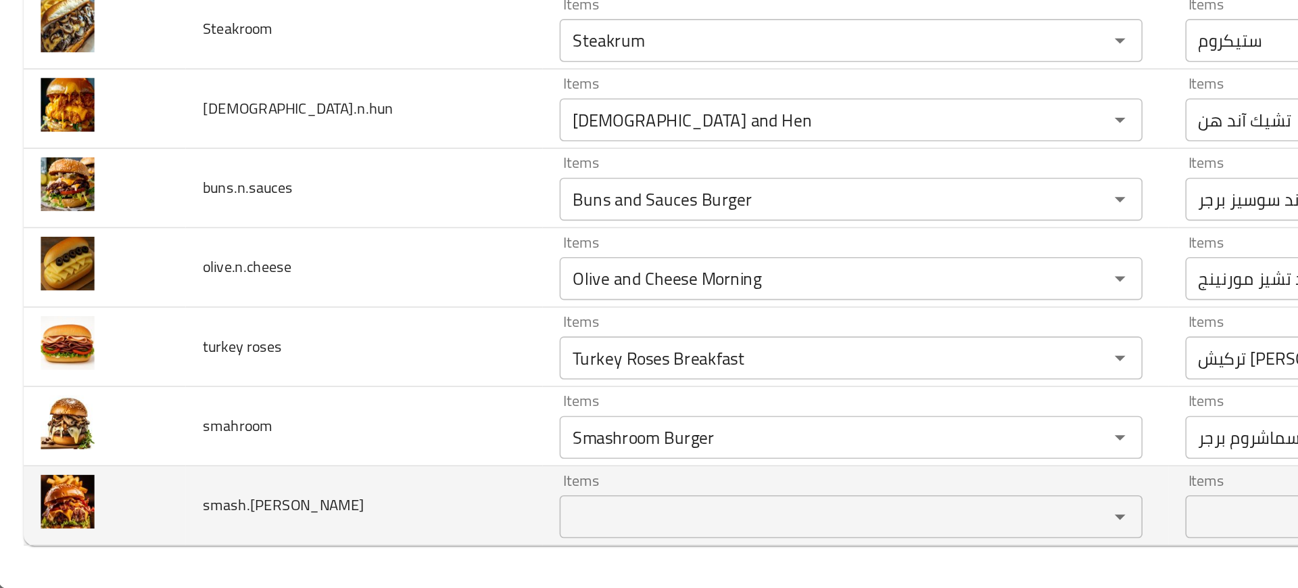
click at [149, 538] on span "smash.n.bacon" at bounding box center [180, 535] width 102 height 18
copy span "smash.n.bacon"
click at [172, 556] on td "smash.n.bacon" at bounding box center [230, 536] width 225 height 50
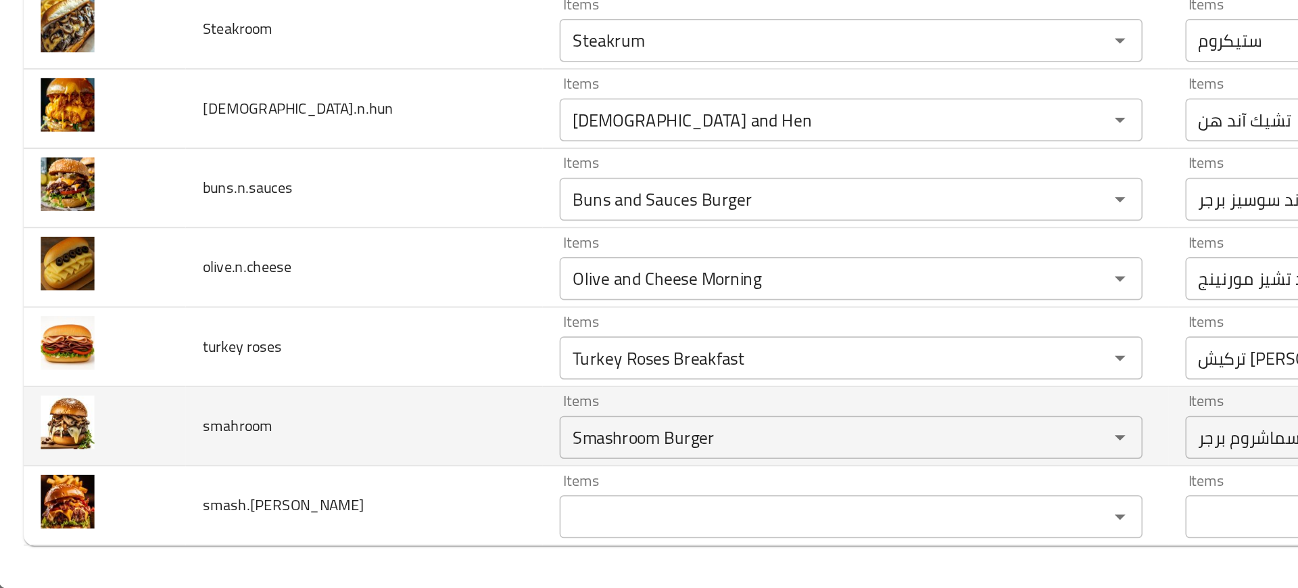
click at [67, 498] on td "enhanced table" at bounding box center [67, 485] width 102 height 50
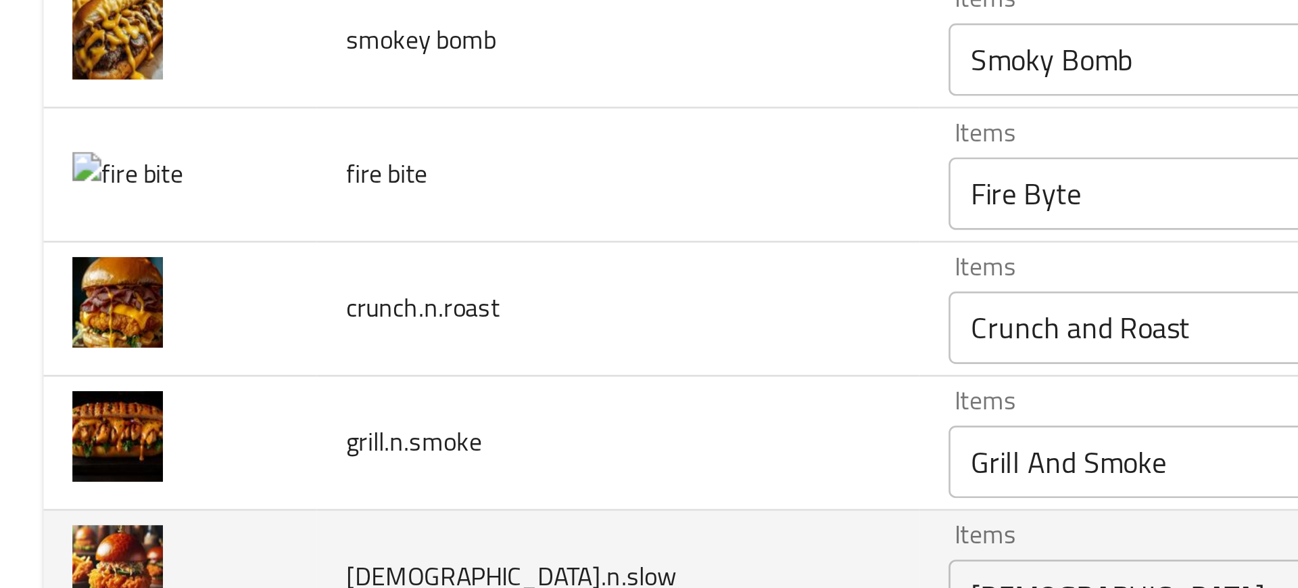
scroll to position [367, 0]
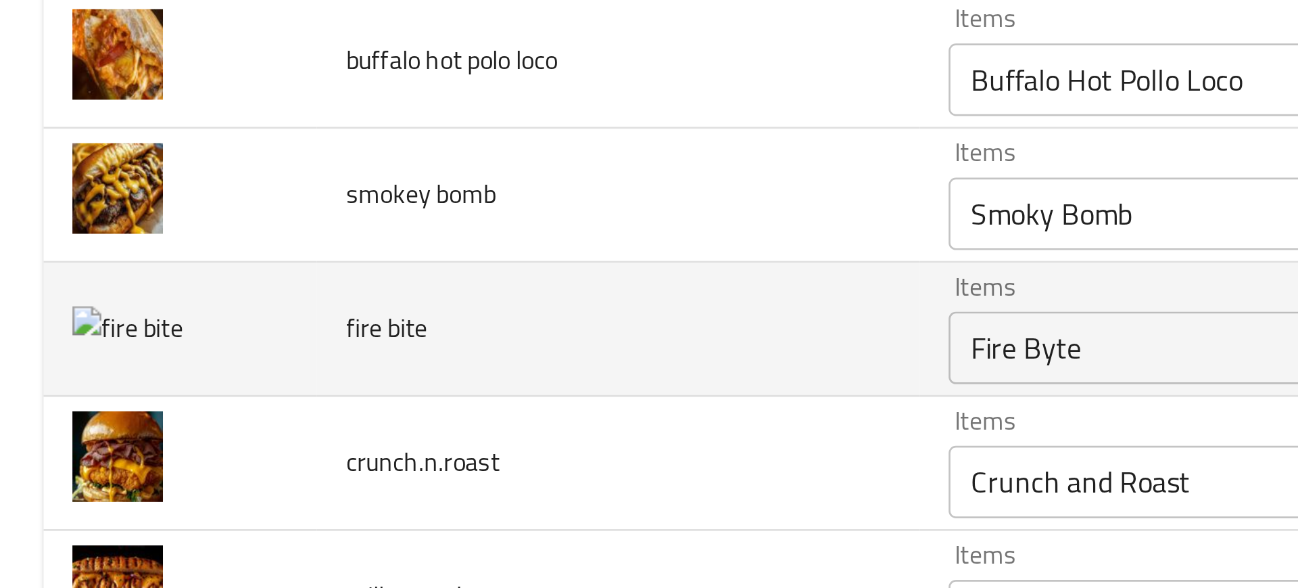
click at [358, 467] on bite "Fire Byte" at bounding box center [517, 472] width 319 height 19
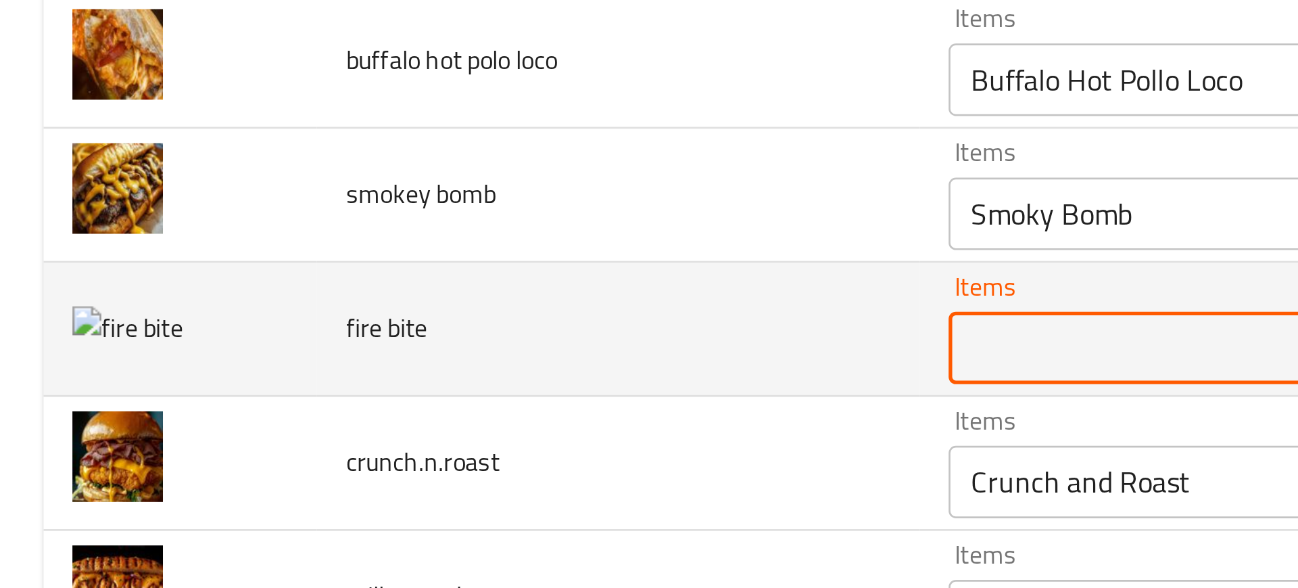
type bite "Fire Byte"
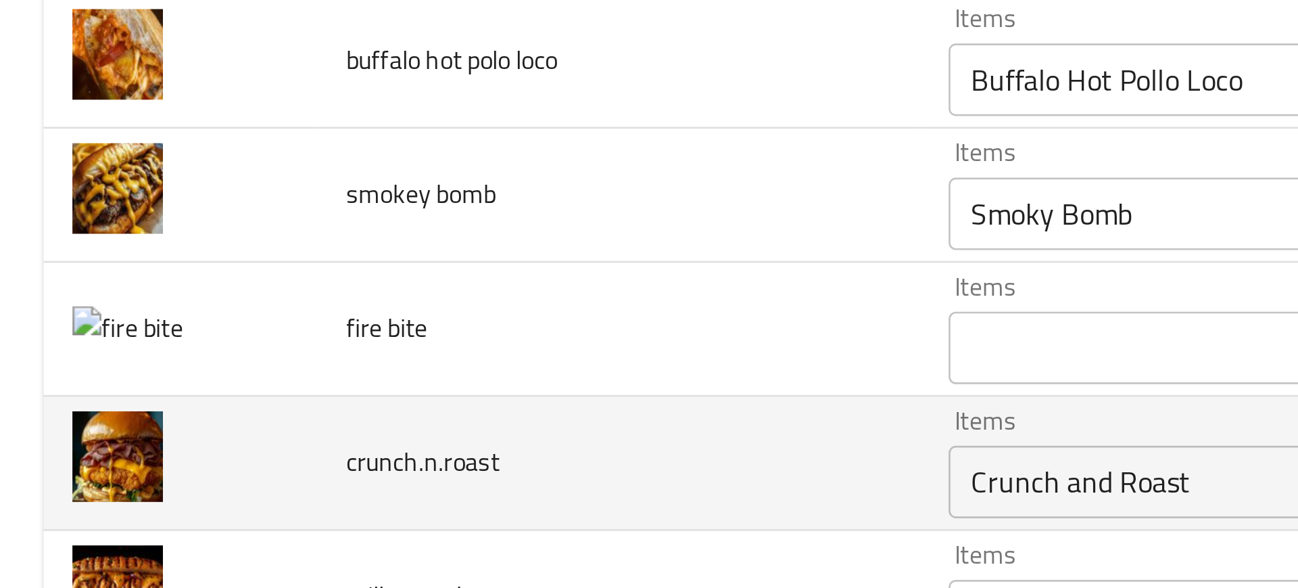
click at [108, 490] on td "enhanced table" at bounding box center [67, 515] width 102 height 50
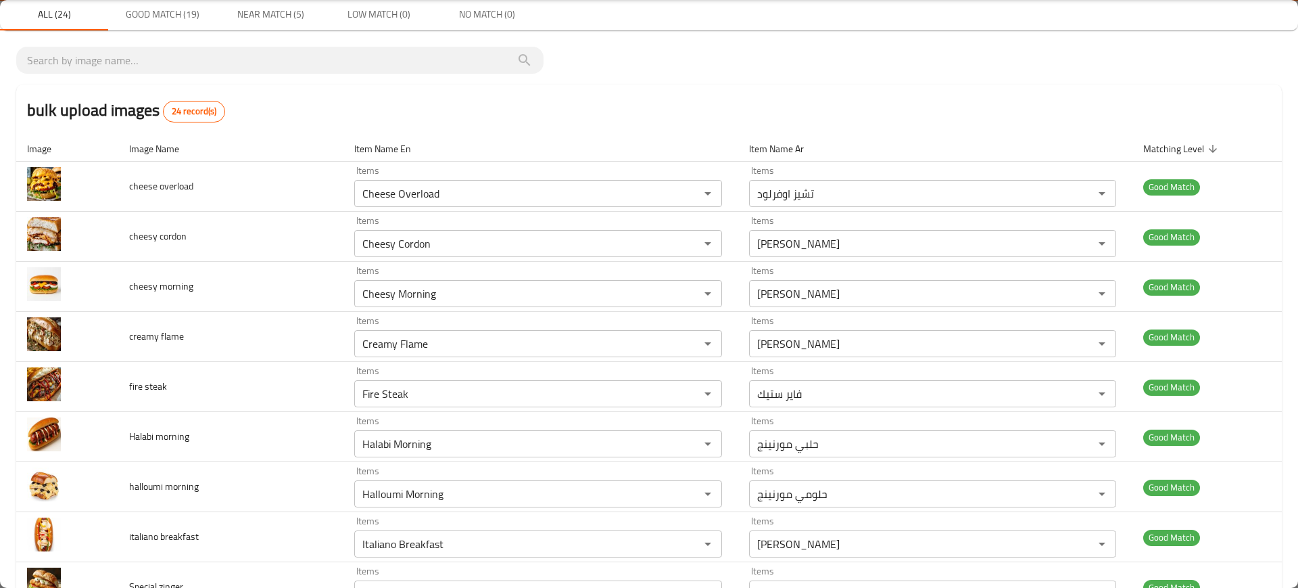
scroll to position [0, 0]
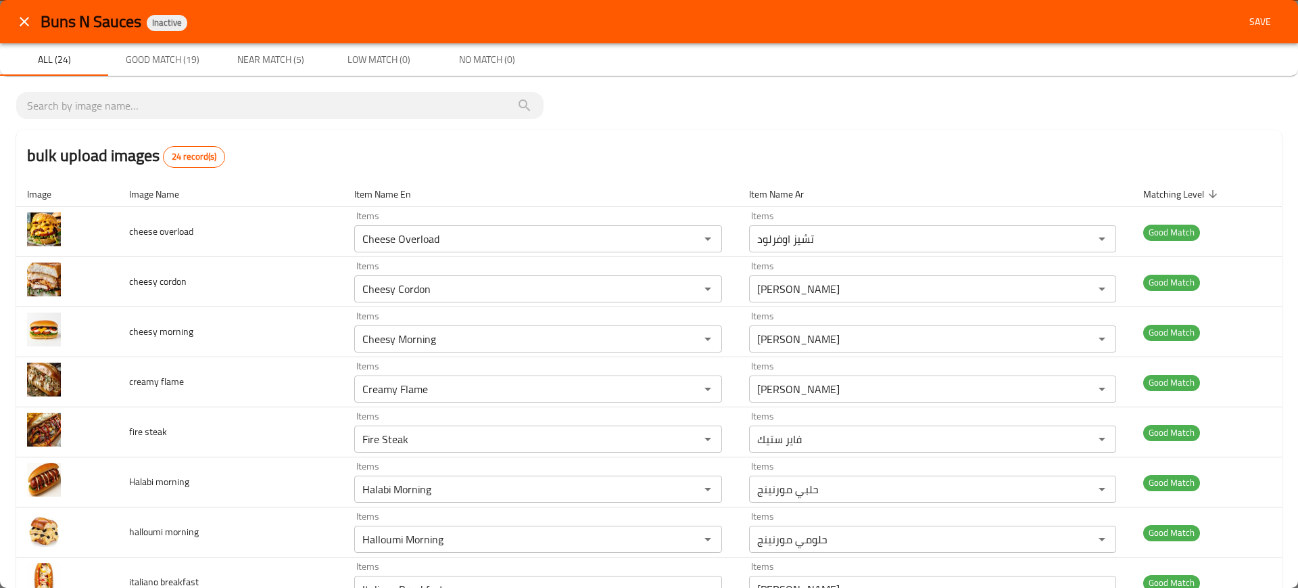
click at [1261, 2] on div "Buns N Sauces Inactive Save" at bounding box center [649, 21] width 1298 height 43
click at [1248, 25] on span "Save" at bounding box center [1260, 22] width 32 height 17
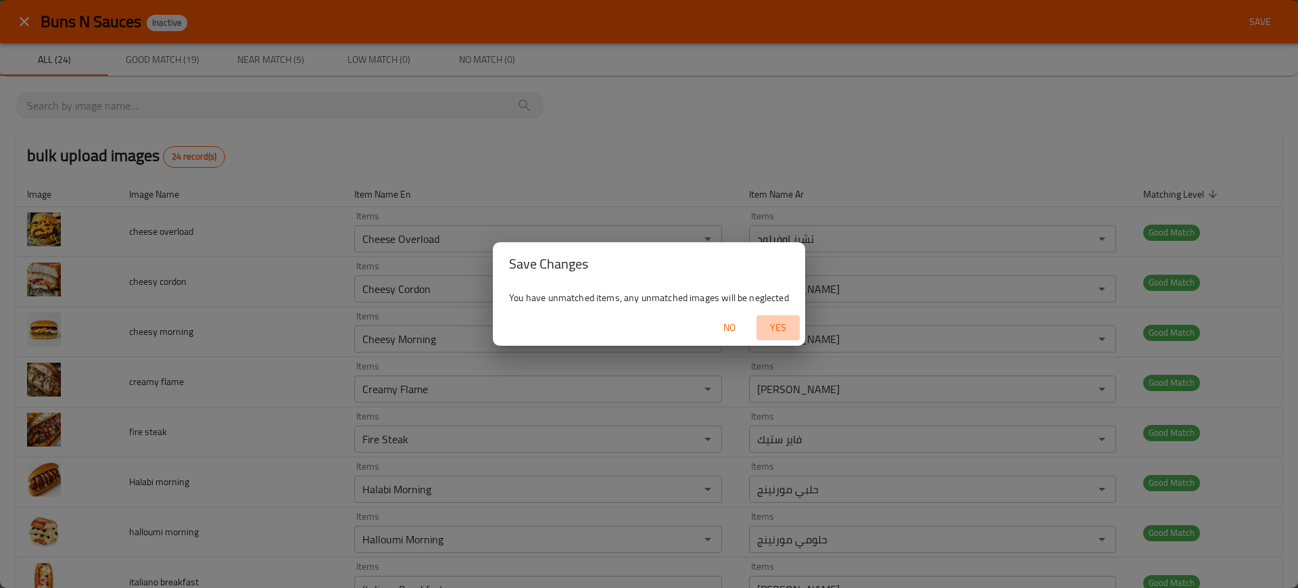
click at [784, 331] on span "Yes" at bounding box center [778, 327] width 32 height 17
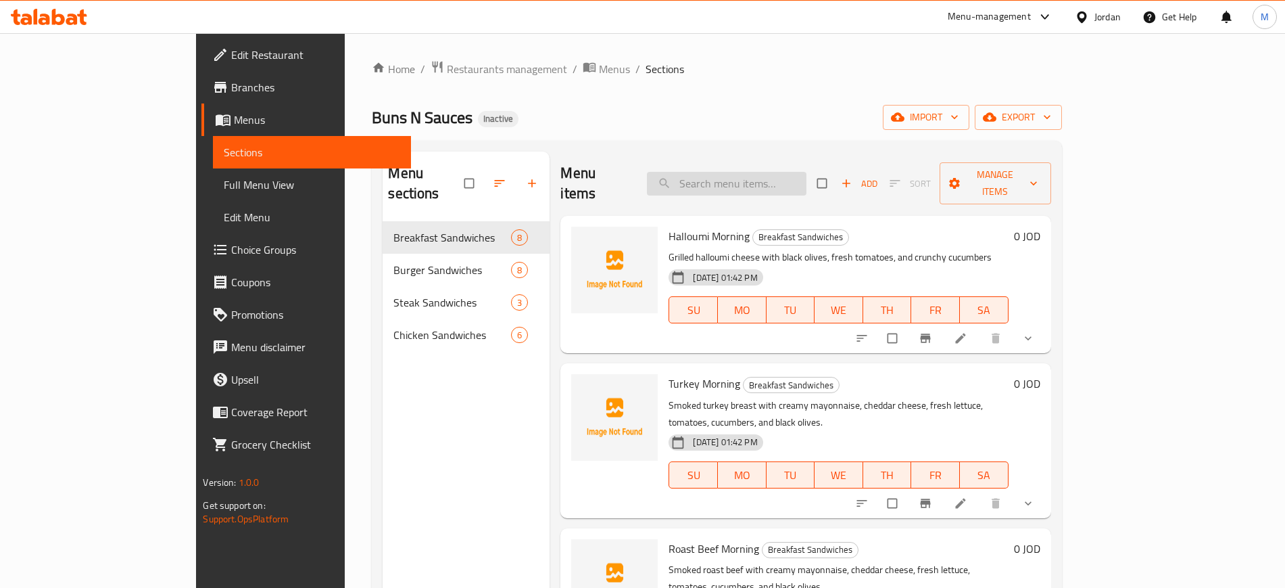
click at [803, 172] on input "search" at bounding box center [727, 184] width 160 height 24
paste input "Smashed & Bacon Burger"
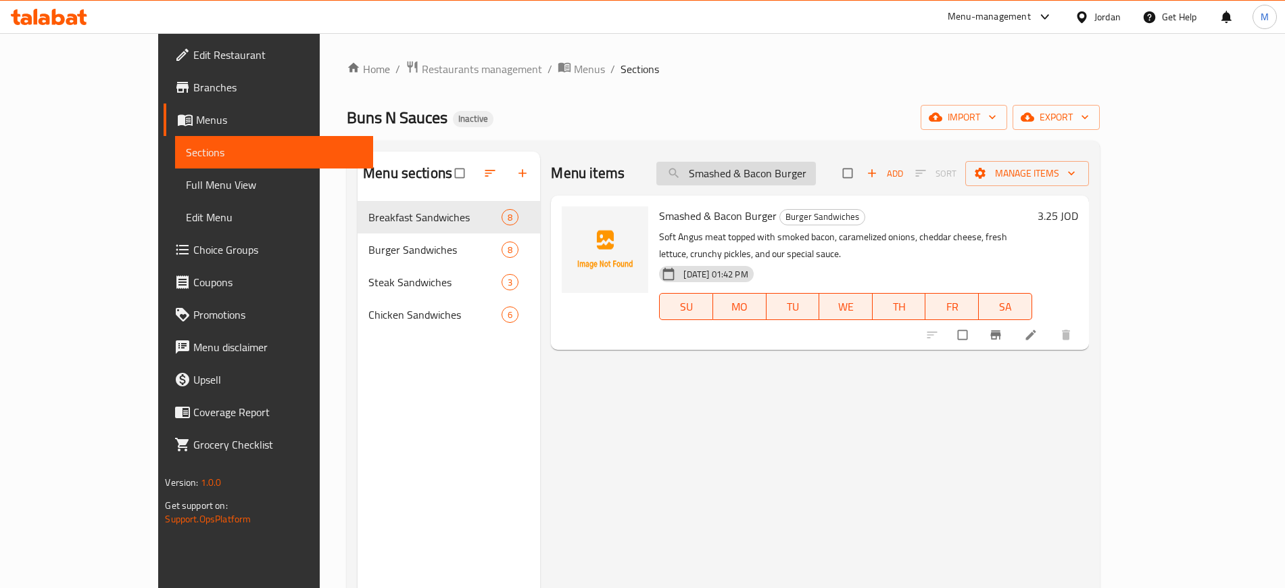
paste input "Fire Byte"
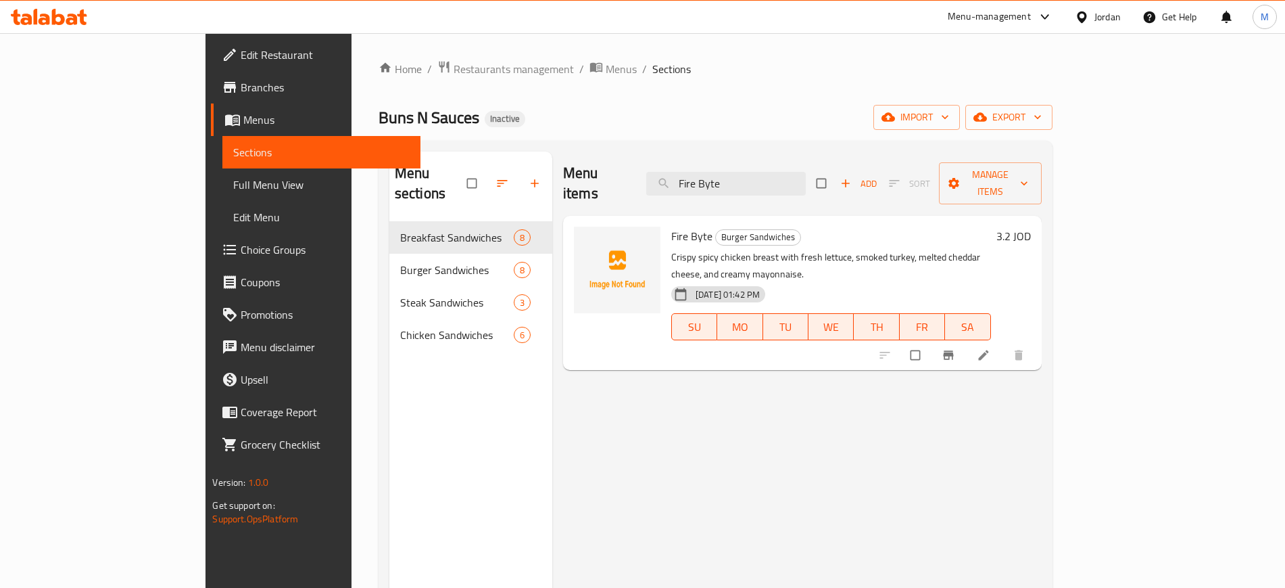
type input "Fire Byte"
click at [574, 227] on img at bounding box center [617, 270] width 87 height 87
click at [579, 344] on div "Menu items Fire Byte Add Sort Manage items Fire Byte Burger Sandwiches Crispy s…" at bounding box center [797, 445] width 490 height 588
click at [574, 238] on img at bounding box center [617, 270] width 87 height 87
click at [579, 234] on button "upload picture" at bounding box center [592, 245] width 27 height 27
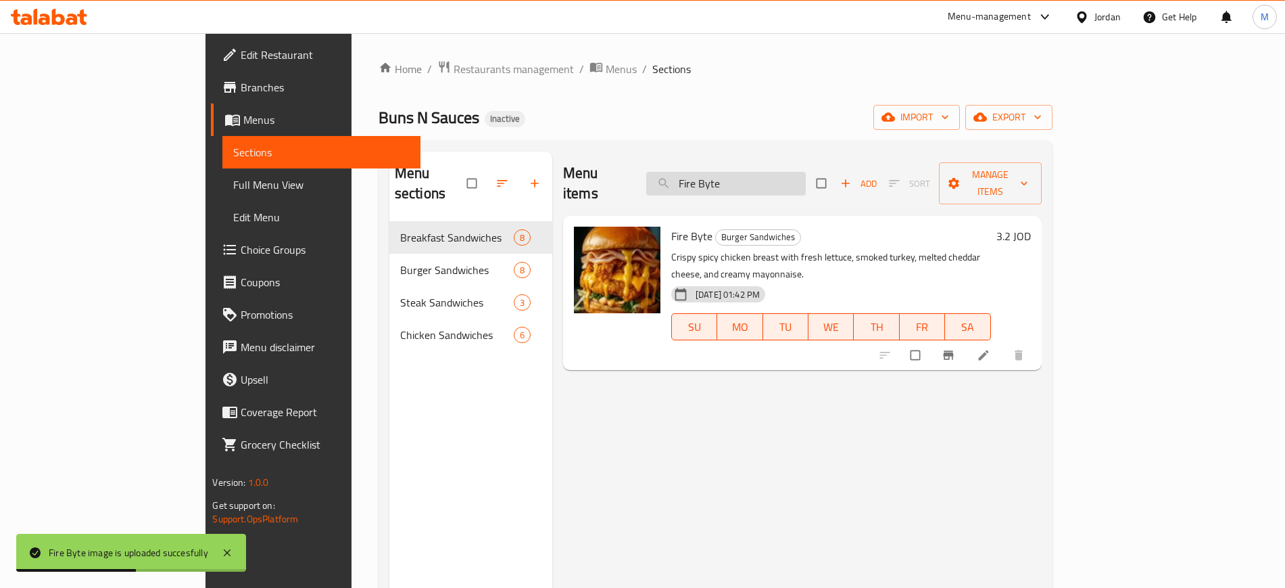
click at [793, 172] on input "Fire Byte" at bounding box center [726, 184] width 160 height 24
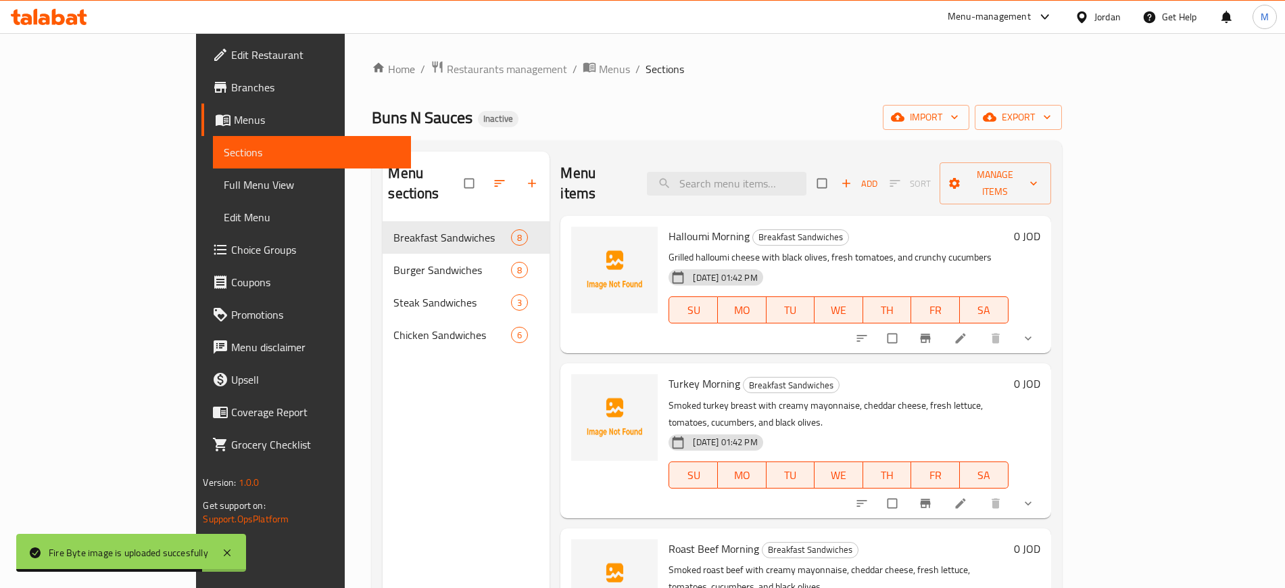
click at [571, 375] on img at bounding box center [614, 417] width 87 height 87
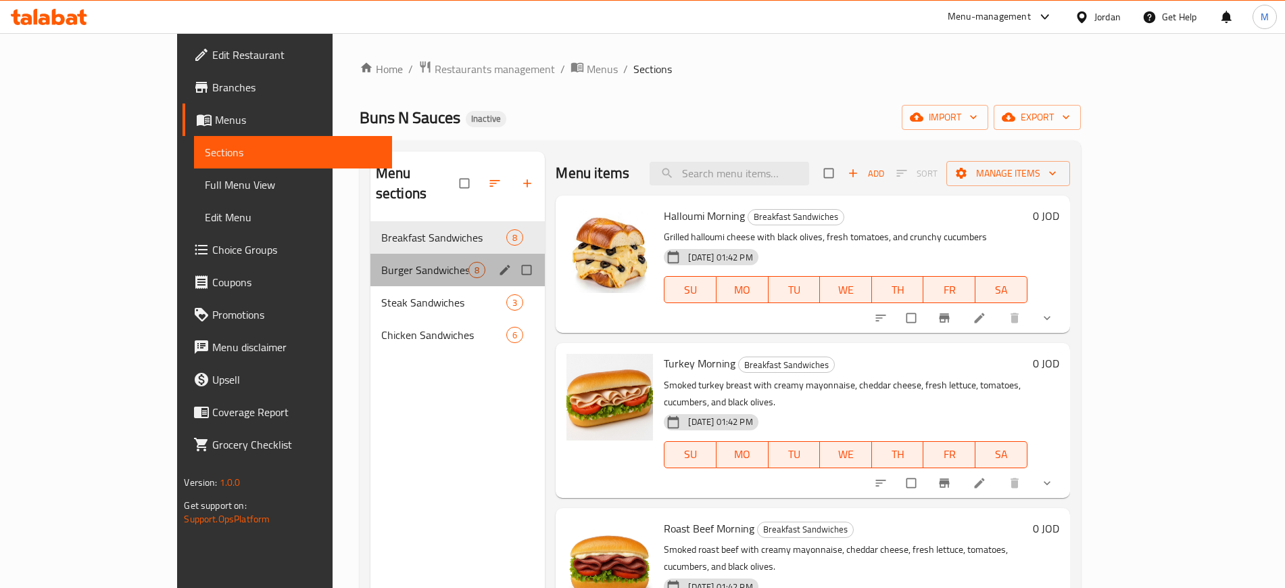
click at [425, 254] on div "Burger Sandwiches 8" at bounding box center [458, 270] width 175 height 32
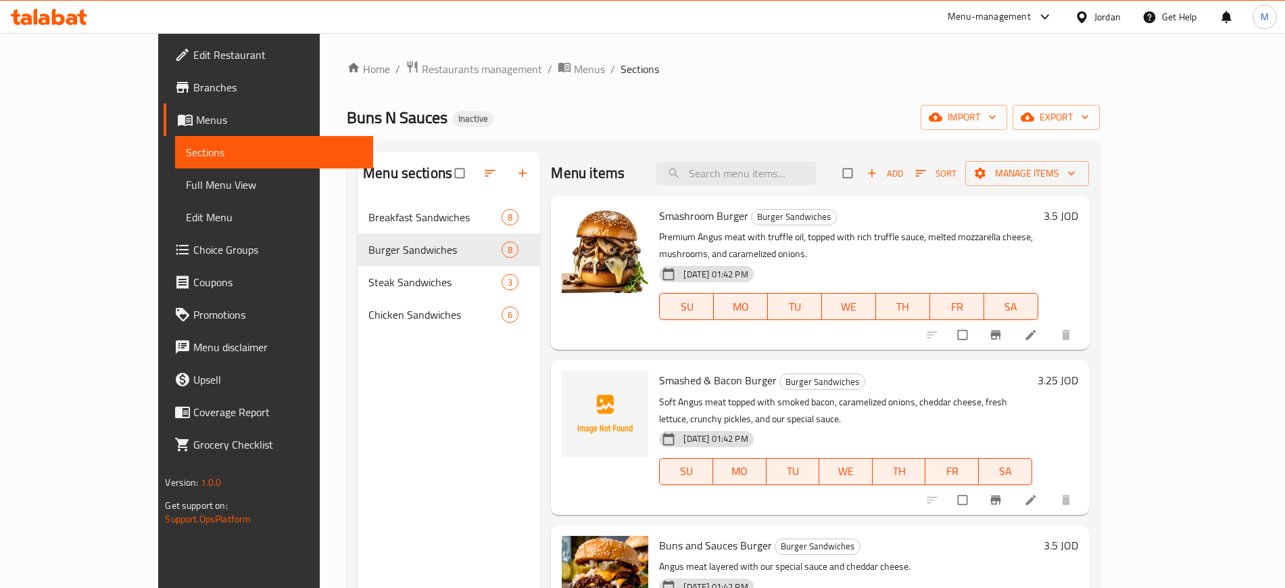
scroll to position [62, 0]
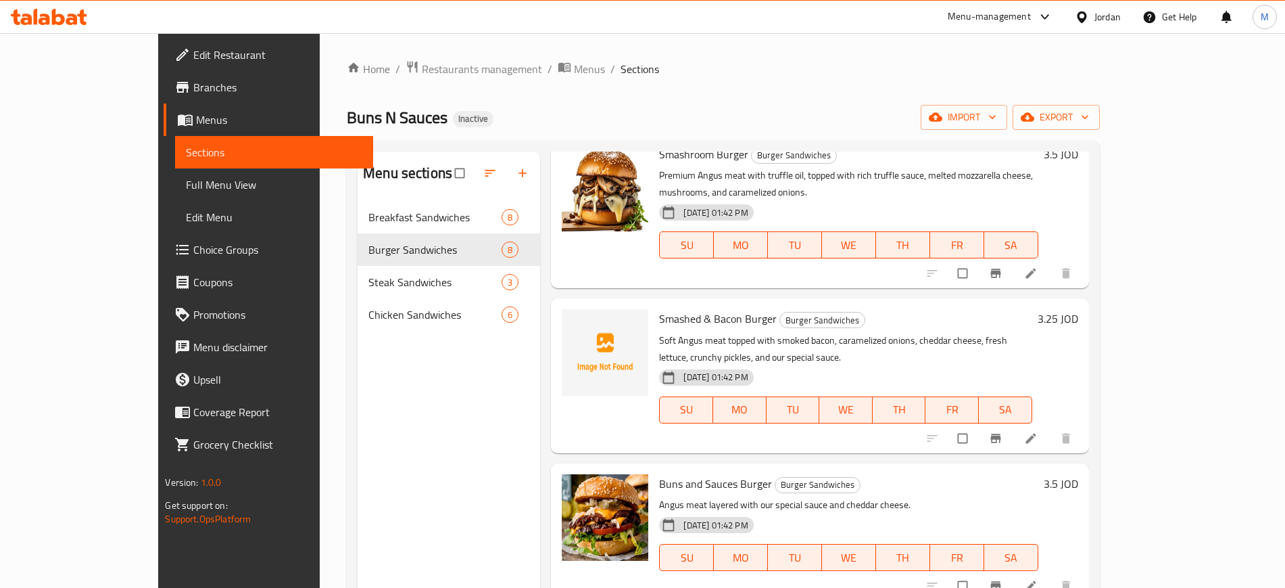
click at [406, 468] on div "Menu sections Breakfast Sandwiches 8 Burger Sandwiches 8 Steak Sandwiches 3 Chi…" at bounding box center [449, 445] width 183 height 588
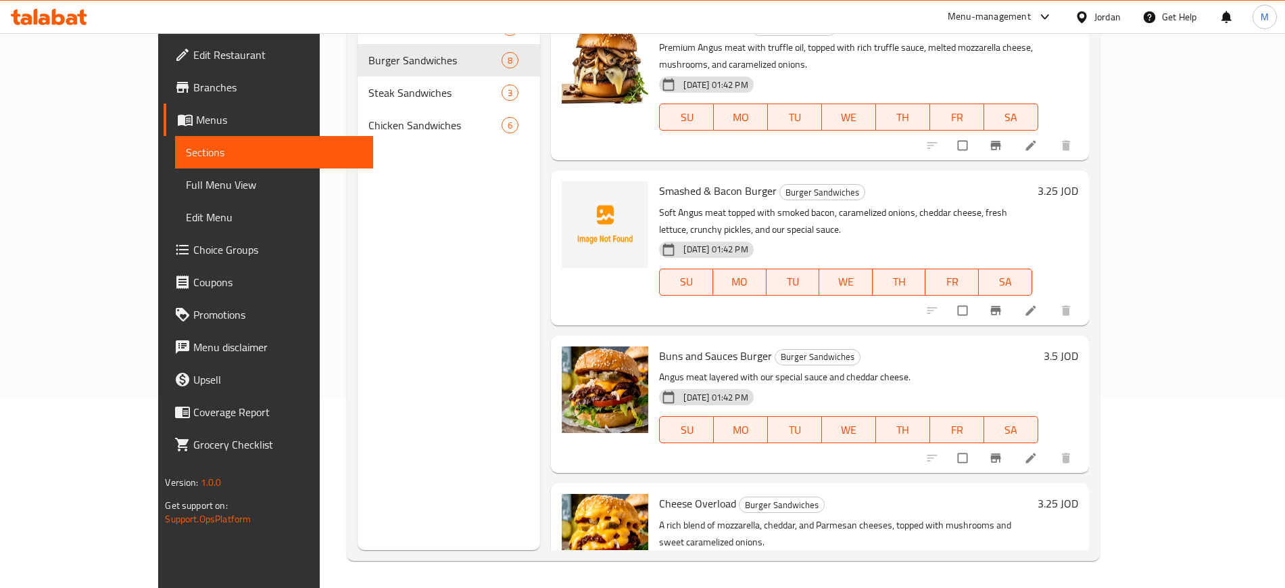
scroll to position [0, 0]
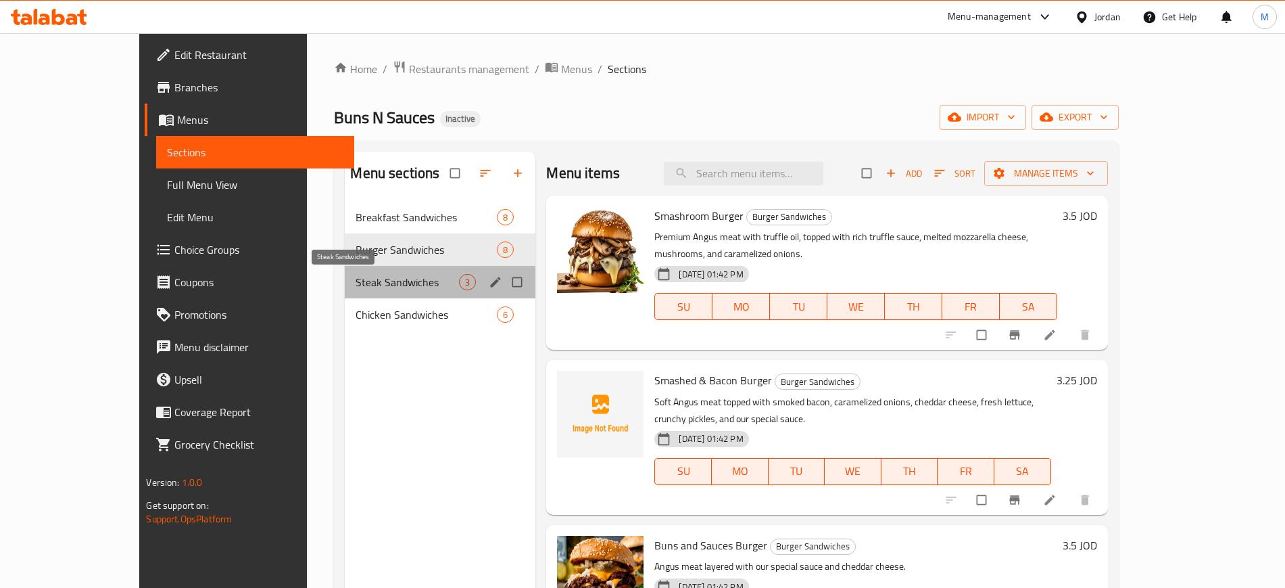
click at [371, 275] on span "Steak Sandwiches" at bounding box center [407, 282] width 103 height 16
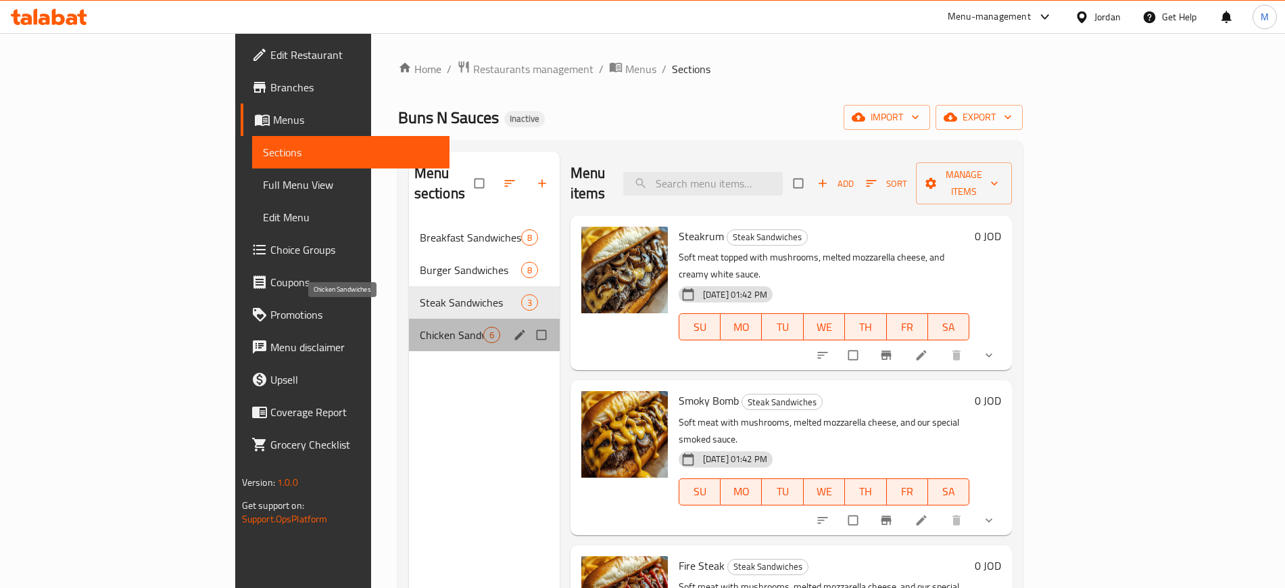
click at [420, 327] on span "Chicken Sandwiches" at bounding box center [452, 335] width 64 height 16
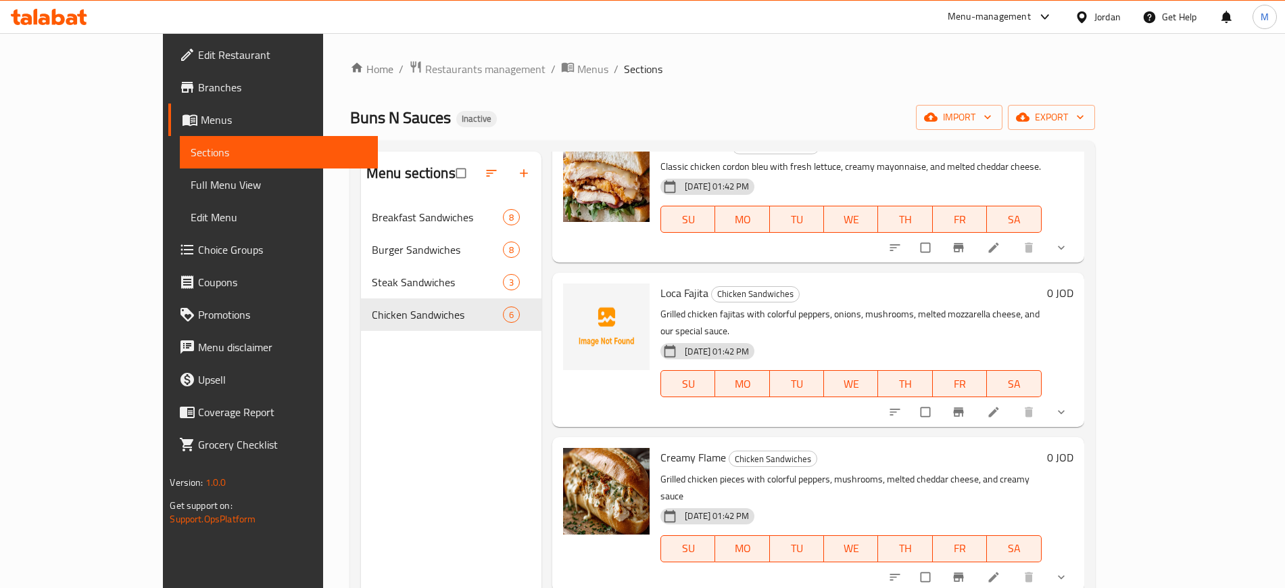
scroll to position [217, 0]
click at [574, 309] on icon "upload picture" at bounding box center [581, 304] width 14 height 14
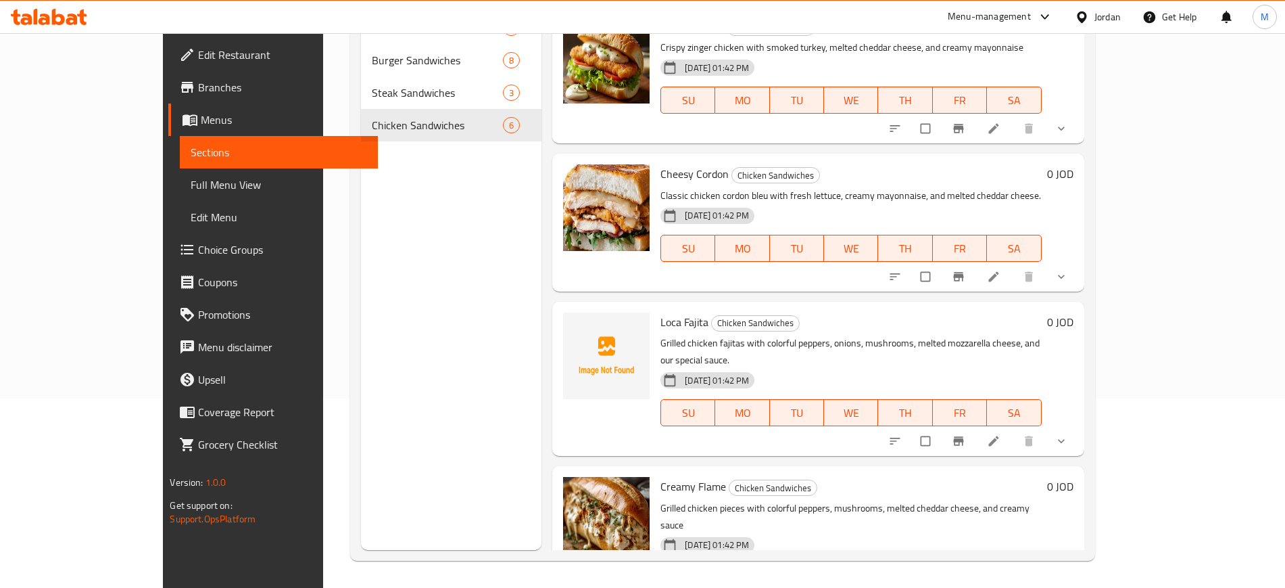
scroll to position [0, 0]
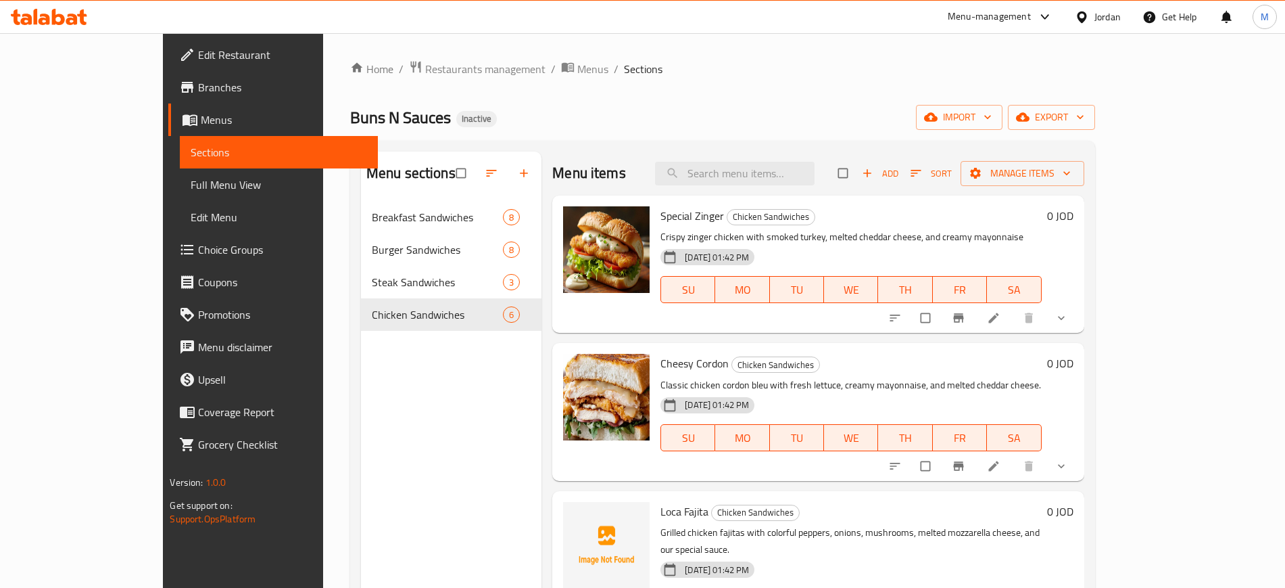
click at [370, 568] on div "Menu sections Breakfast Sandwiches 8 Burger Sandwiches 8 Steak Sandwiches 3 Chi…" at bounding box center [451, 445] width 181 height 588
click at [402, 554] on div "Menu sections Breakfast Sandwiches 8 Burger Sandwiches 8 Steak Sandwiches 3 Chi…" at bounding box center [451, 445] width 181 height 588
click at [191, 176] on span "Full Menu View" at bounding box center [279, 184] width 176 height 16
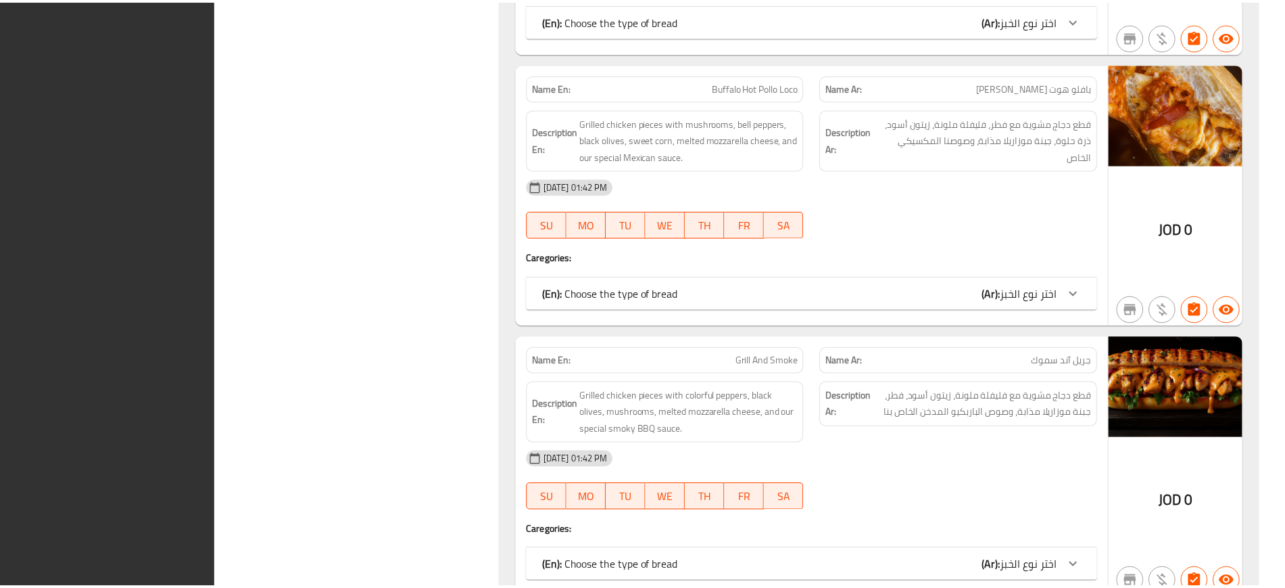
scroll to position [5921, 0]
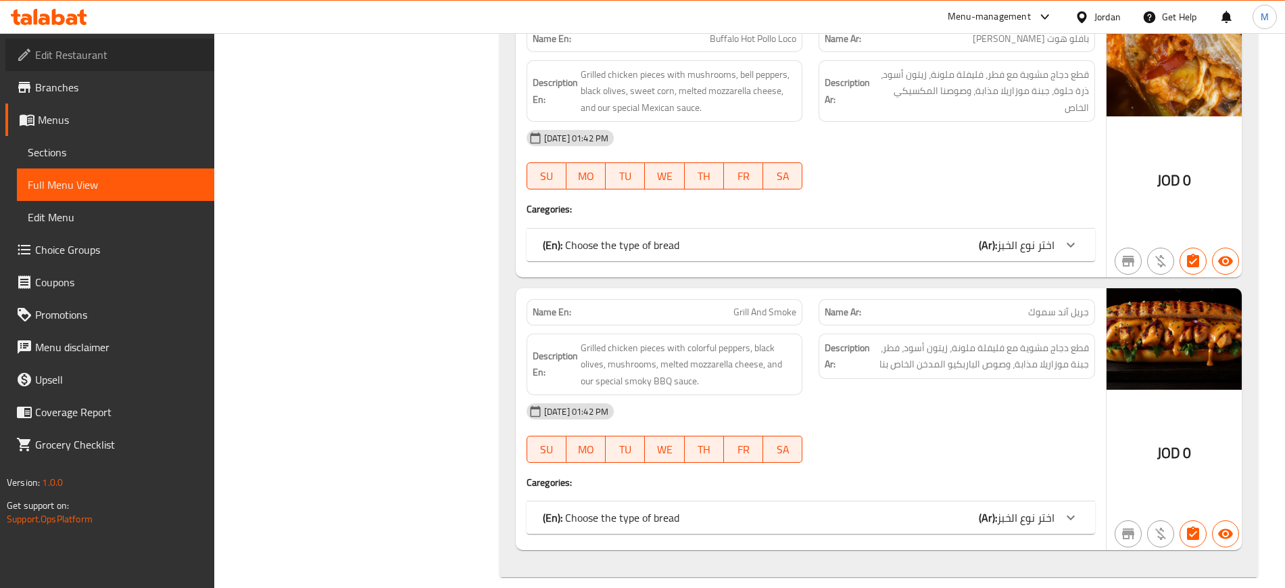
click at [118, 57] on span "Edit Restaurant" at bounding box center [119, 55] width 168 height 16
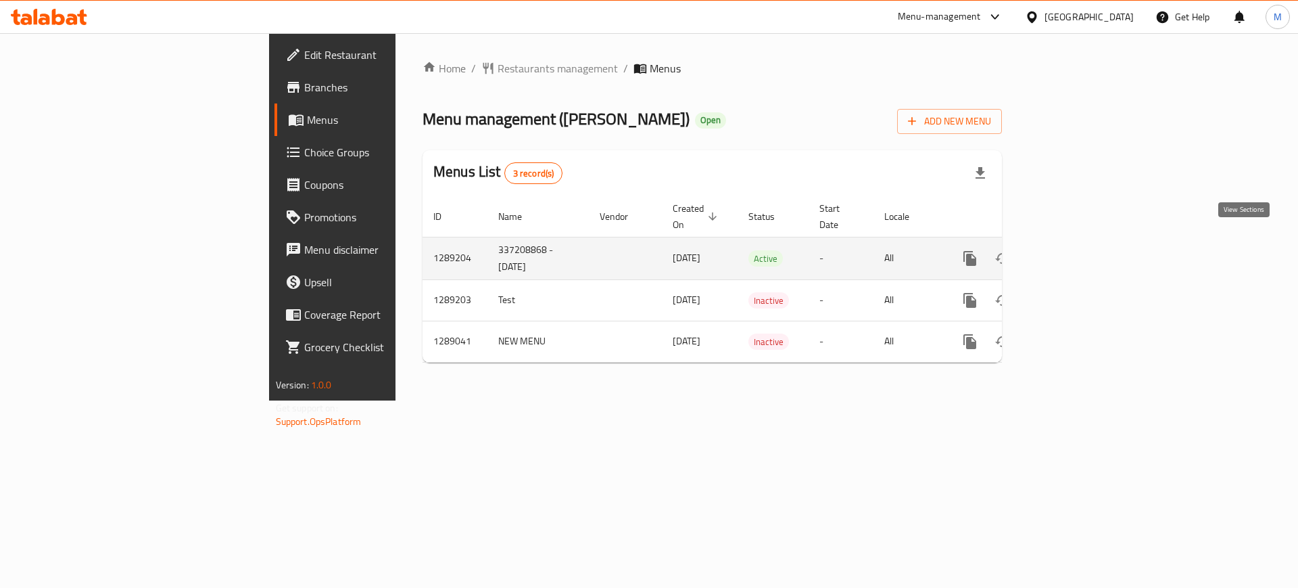
click at [1076, 250] on icon "enhanced table" at bounding box center [1068, 258] width 16 height 16
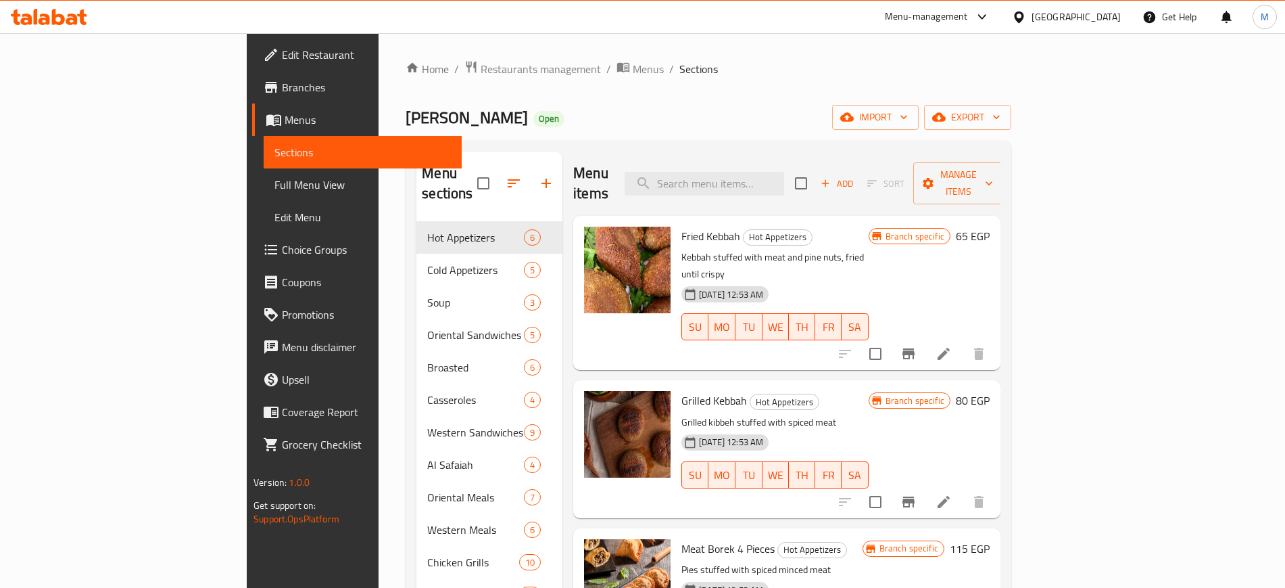
click at [563, 429] on div "Menu items Add Sort Manage items Fried Kebbah Hot Appetizers Kebbah stuffed wit…" at bounding box center [782, 497] width 438 height 692
click at [772, 180] on input "search" at bounding box center [705, 184] width 160 height 24
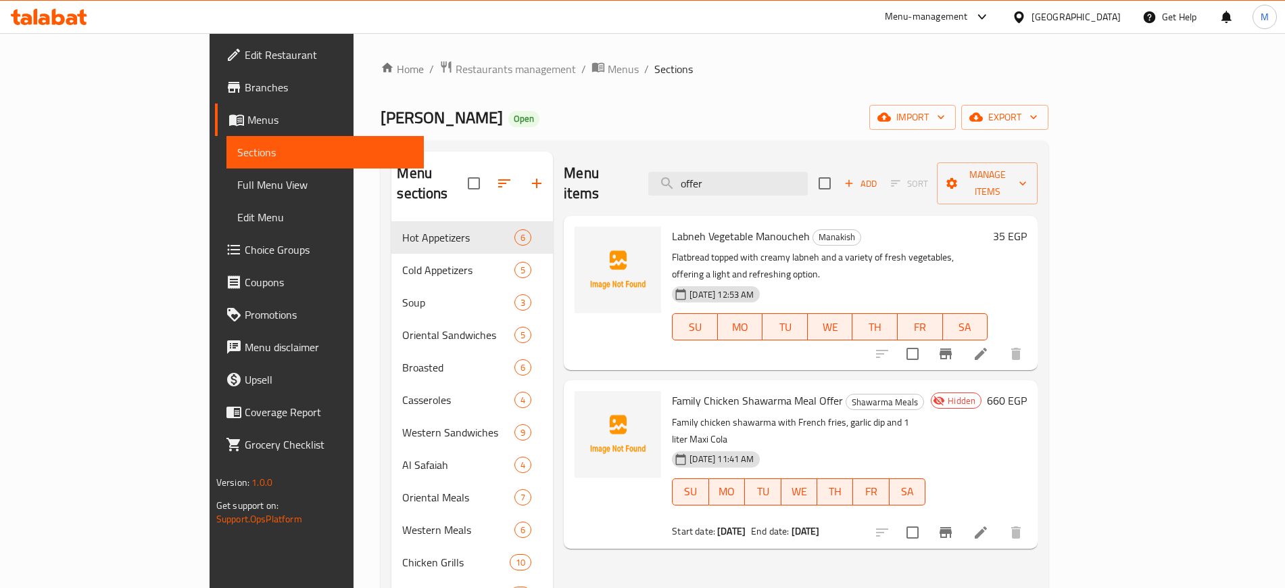
type input "offer"
click at [580, 402] on span "upload picture" at bounding box center [593, 410] width 27 height 16
click at [571, 492] on div "Family Chicken Shawarma Meal Offer Shawarma Meals Family chicken shawarma with …" at bounding box center [801, 464] width 474 height 168
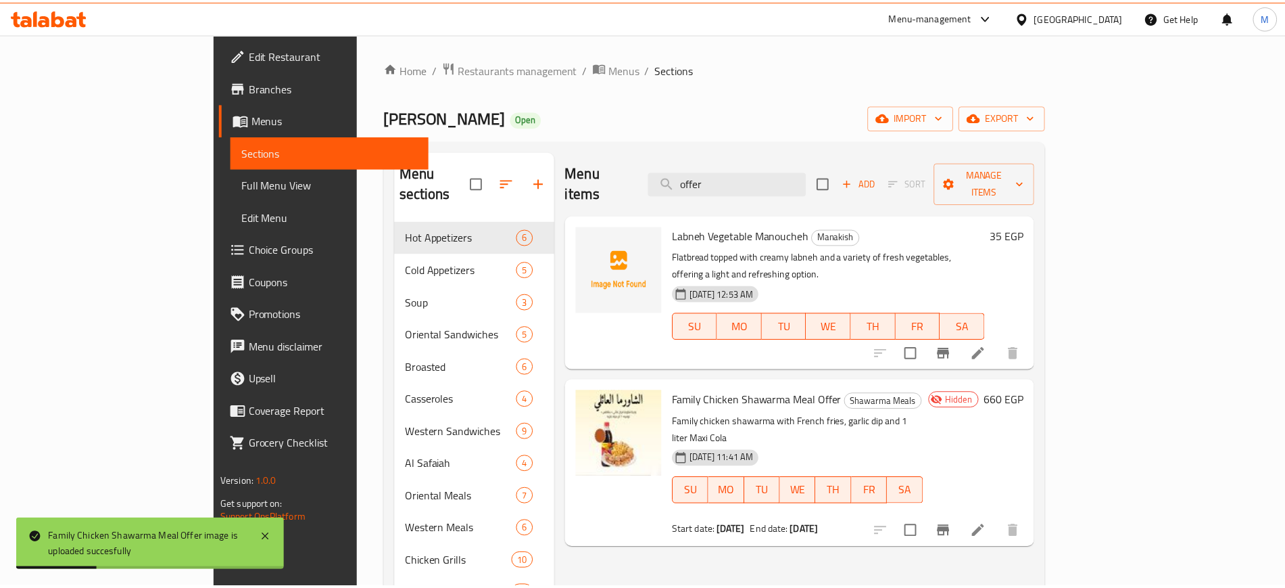
scroll to position [273, 0]
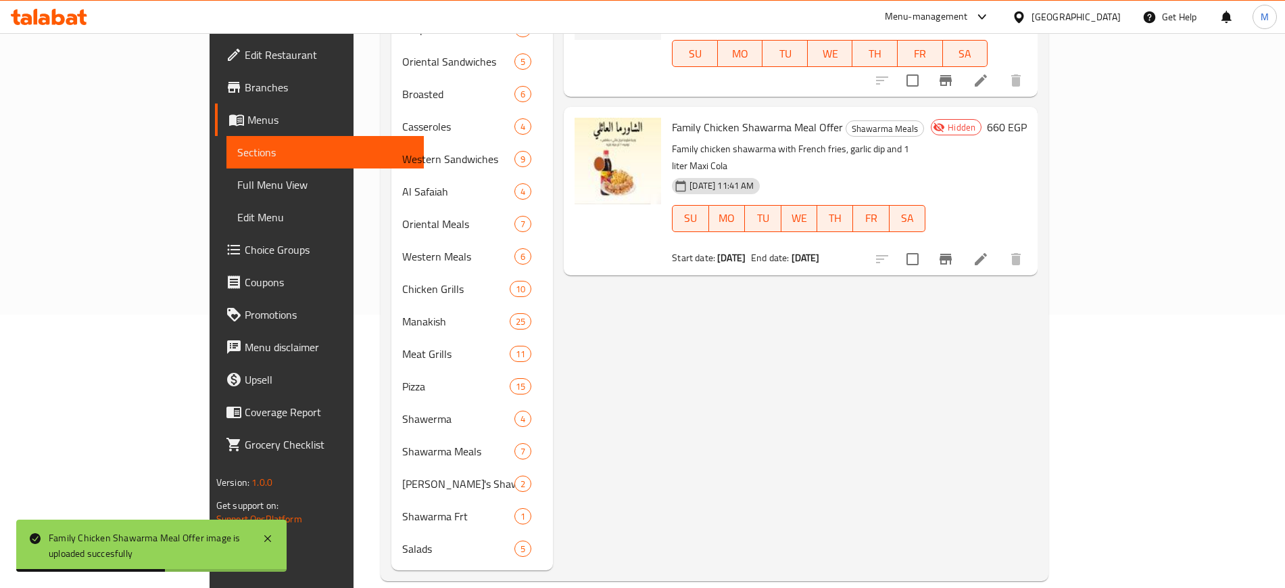
click at [613, 474] on div "Menu items offer Add Sort Manage items Labneh Vegetable Manoucheh Manakish Flat…" at bounding box center [795, 224] width 485 height 692
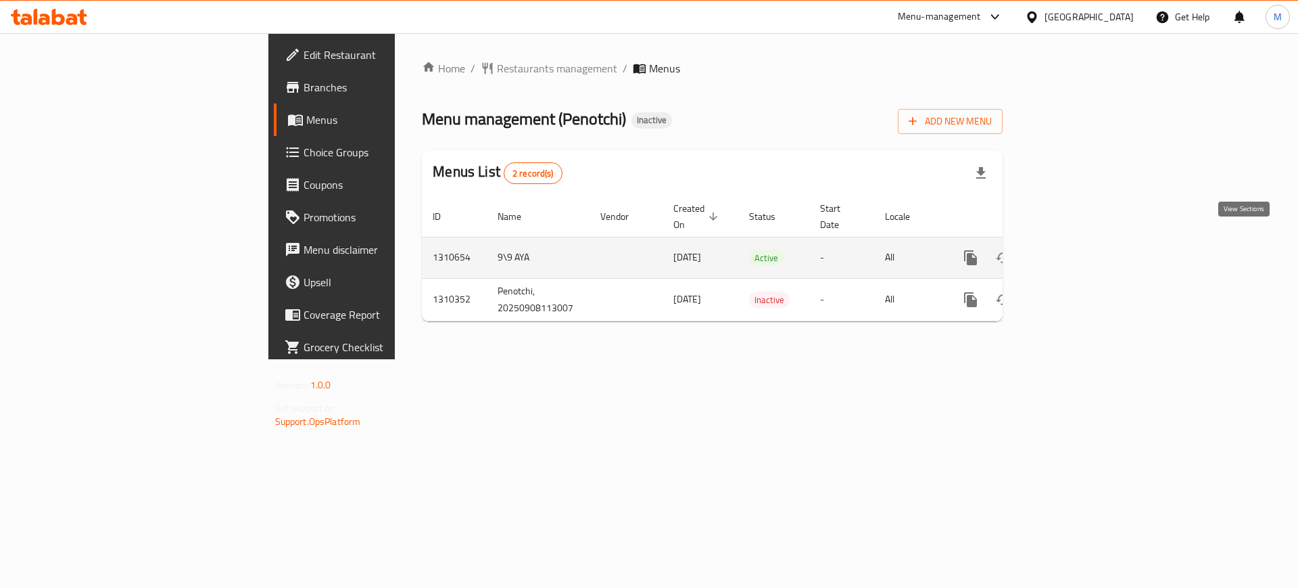
click at [1085, 241] on link "enhanced table" at bounding box center [1068, 257] width 32 height 32
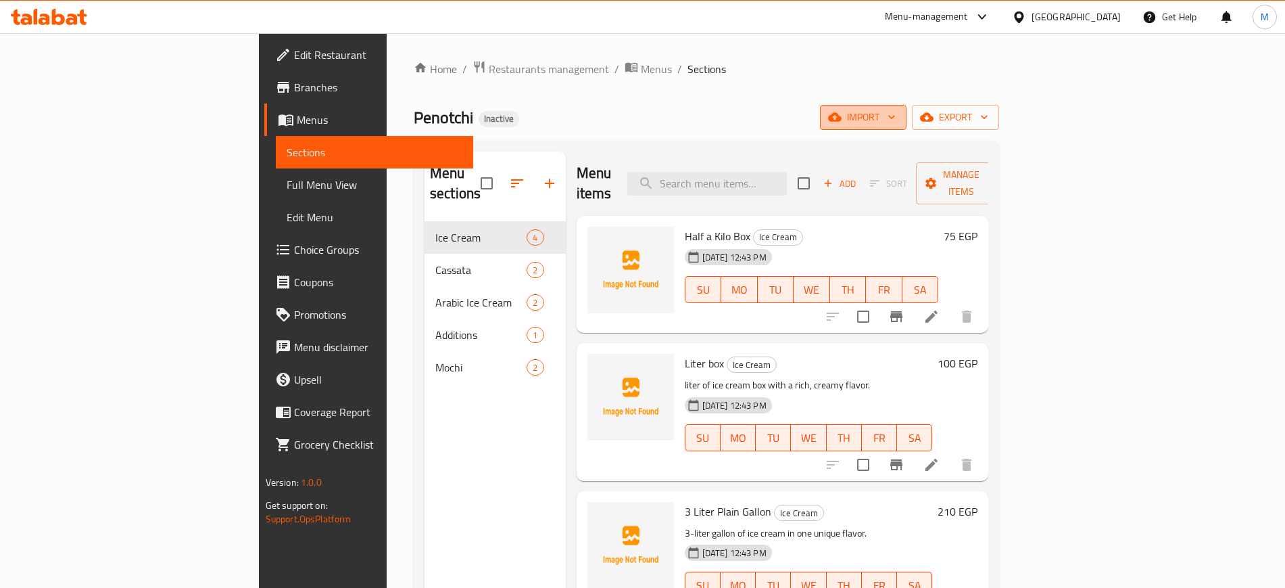
click at [896, 109] on span "import" at bounding box center [863, 117] width 65 height 17
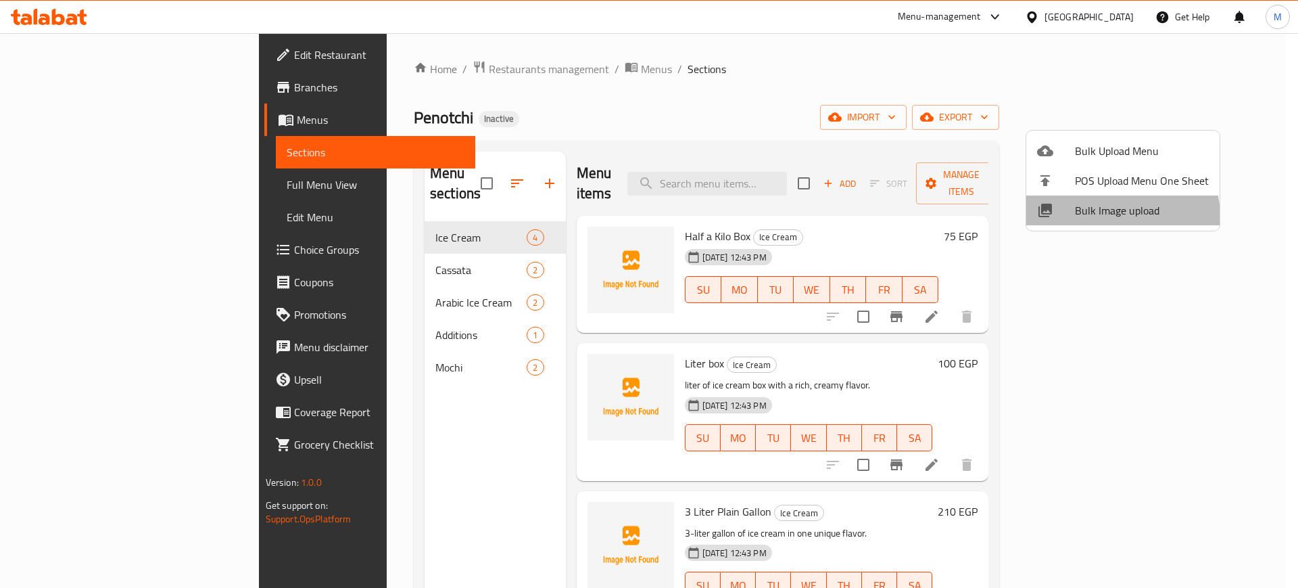
click at [1119, 216] on span "Bulk Image upload" at bounding box center [1142, 210] width 134 height 16
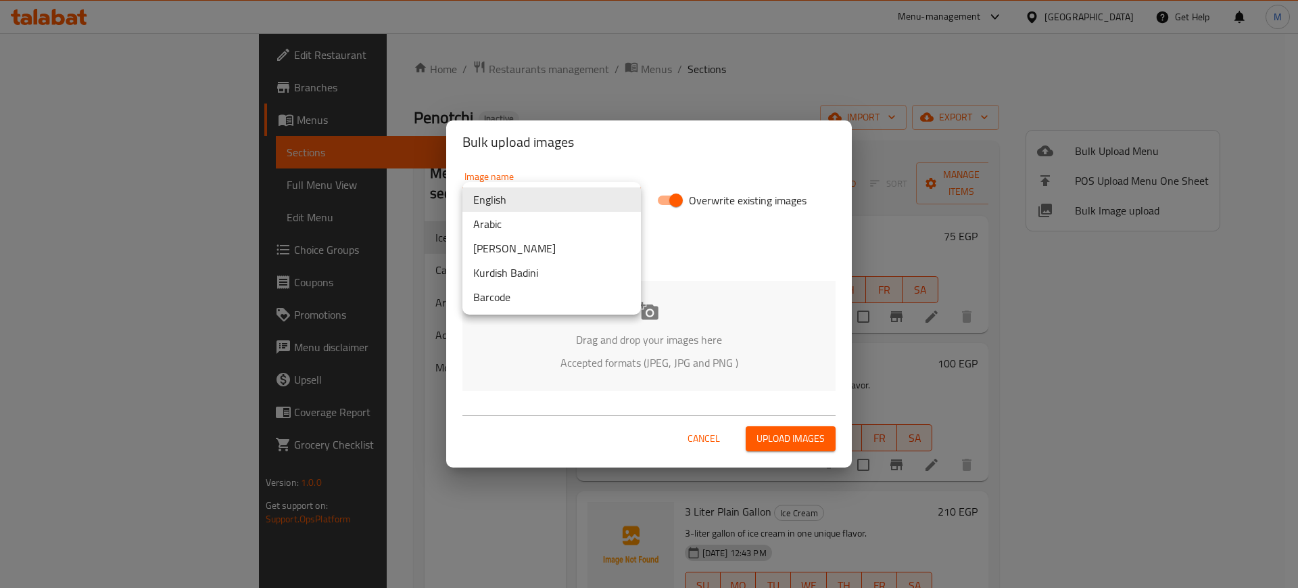
click at [511, 194] on body "​ Menu-management [GEOGRAPHIC_DATA] Get Help M Edit Restaurant Branches Menus S…" at bounding box center [649, 310] width 1298 height 554
click at [519, 220] on li "Arabic" at bounding box center [552, 224] width 179 height 24
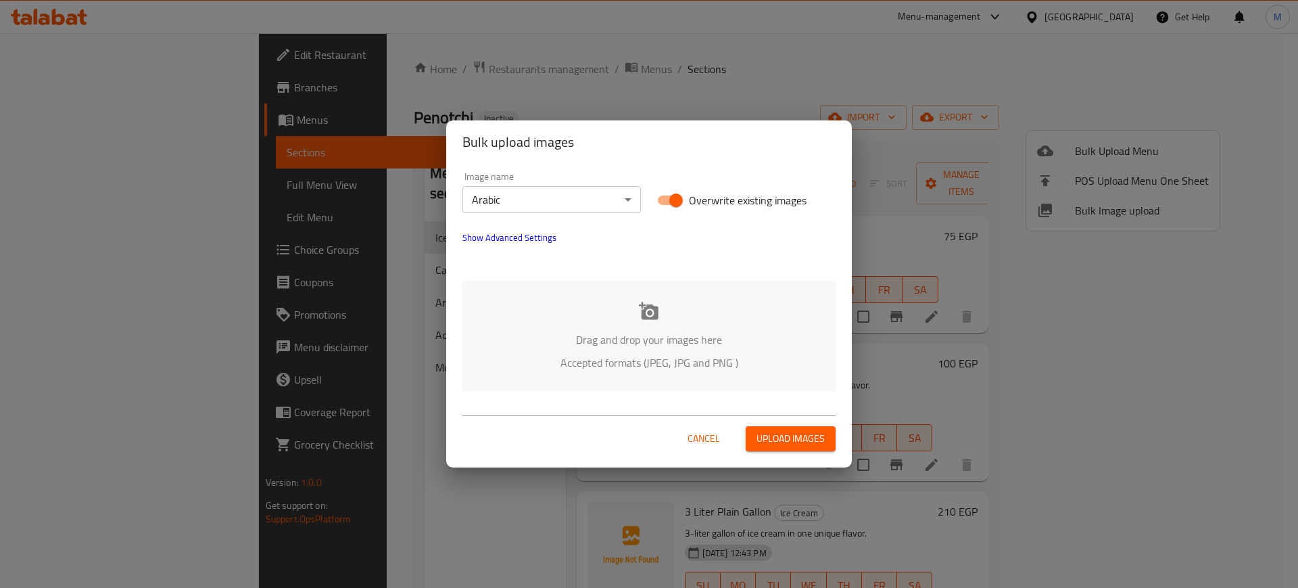
click at [561, 318] on div "Drag and drop your images here Accepted formats (JPEG, JPG and PNG )" at bounding box center [649, 336] width 373 height 110
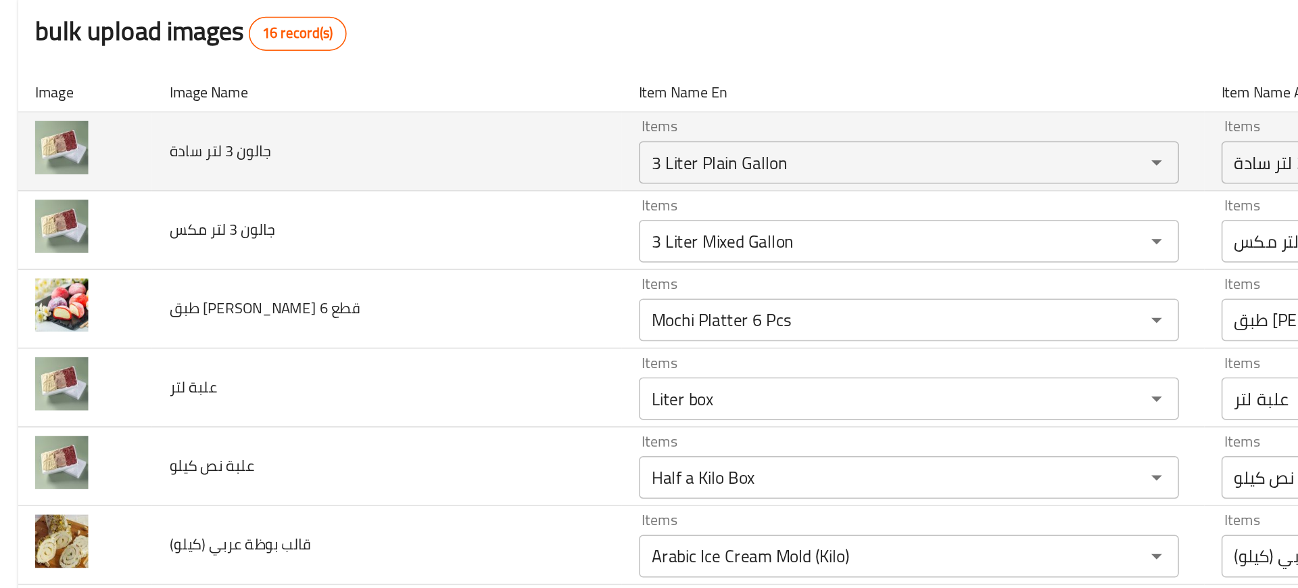
scroll to position [54, 0]
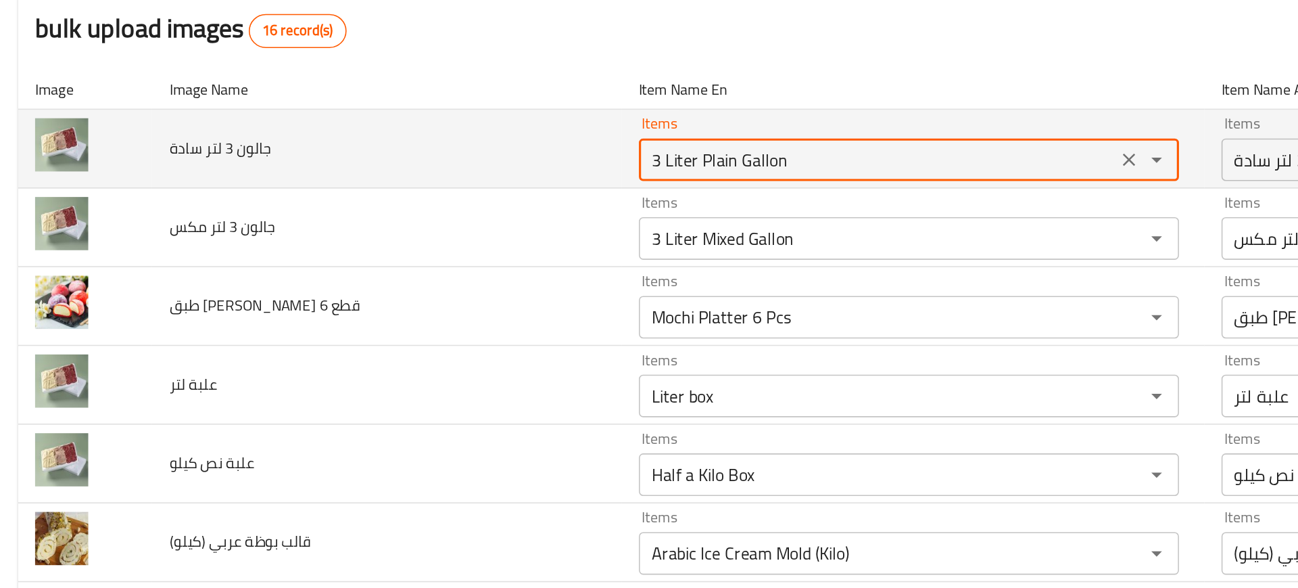
click at [429, 180] on سادة "3 Liter Plain Gallon" at bounding box center [562, 184] width 295 height 19
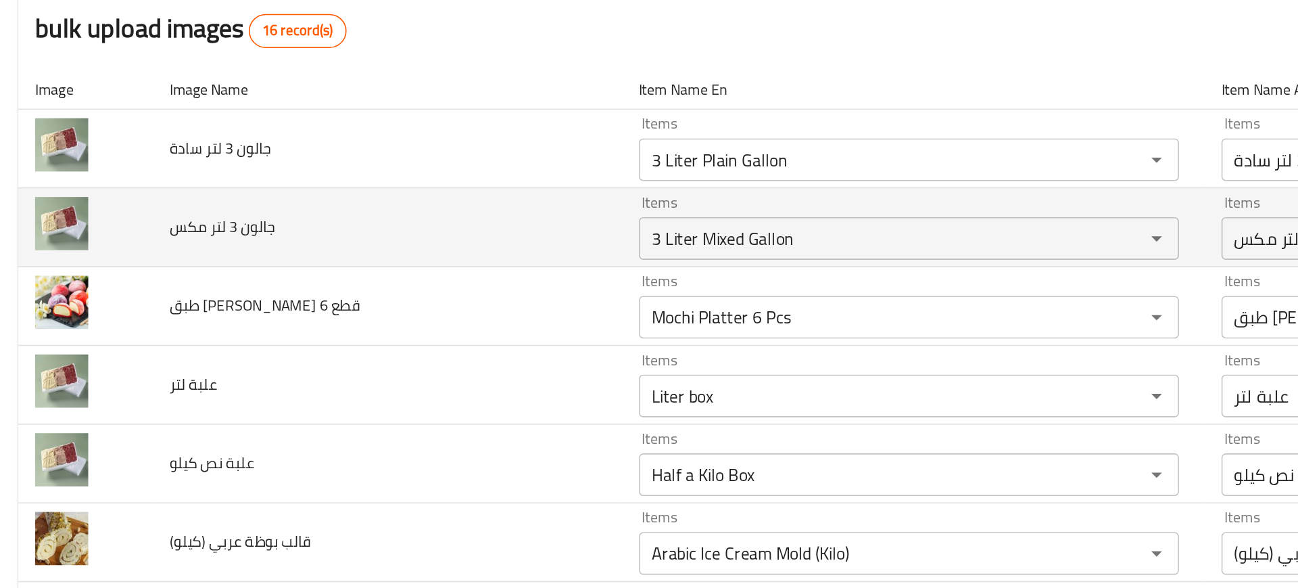
click at [348, 231] on td "جالون 3 لتر مكس" at bounding box center [250, 228] width 298 height 50
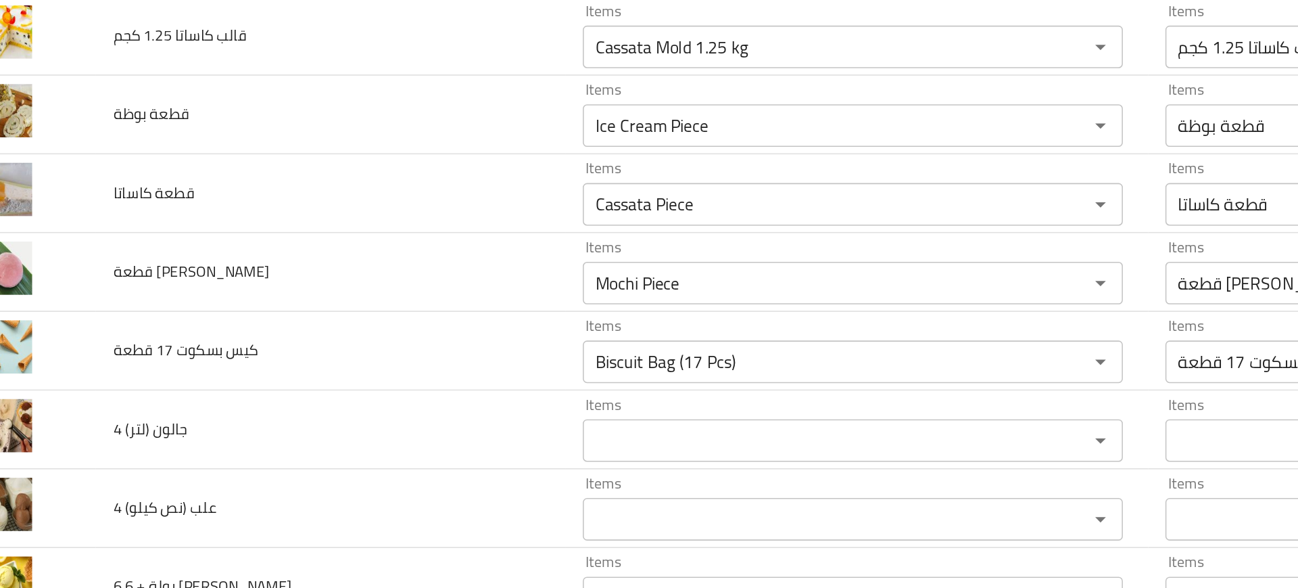
scroll to position [447, 0]
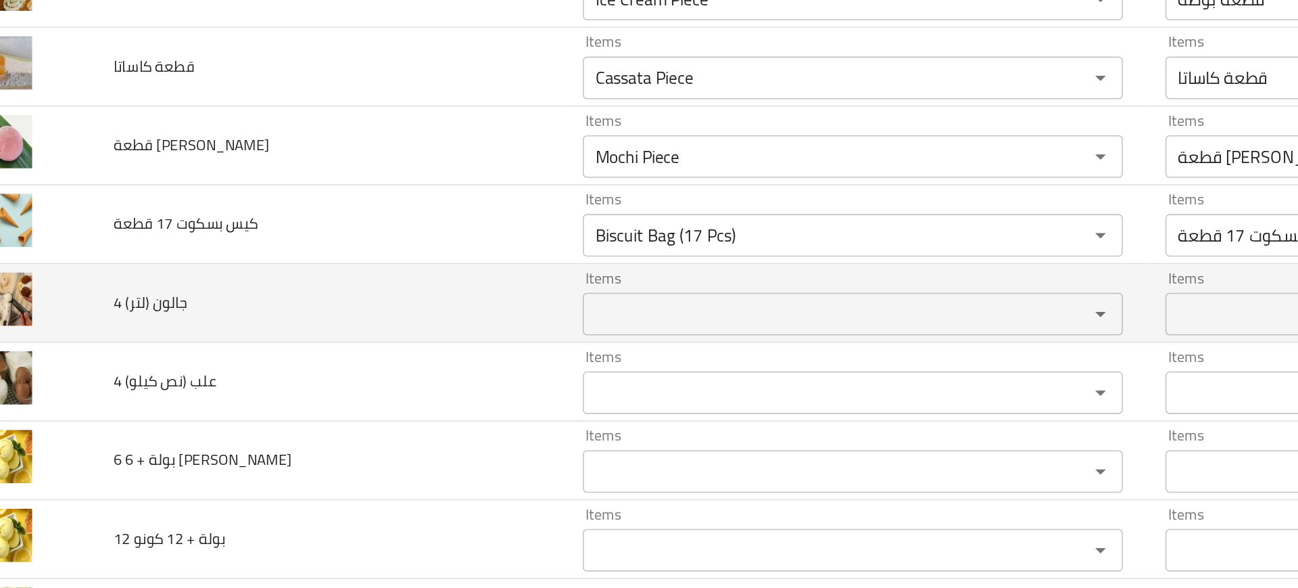
click at [460, 352] on div "Items" at bounding box center [582, 342] width 343 height 27
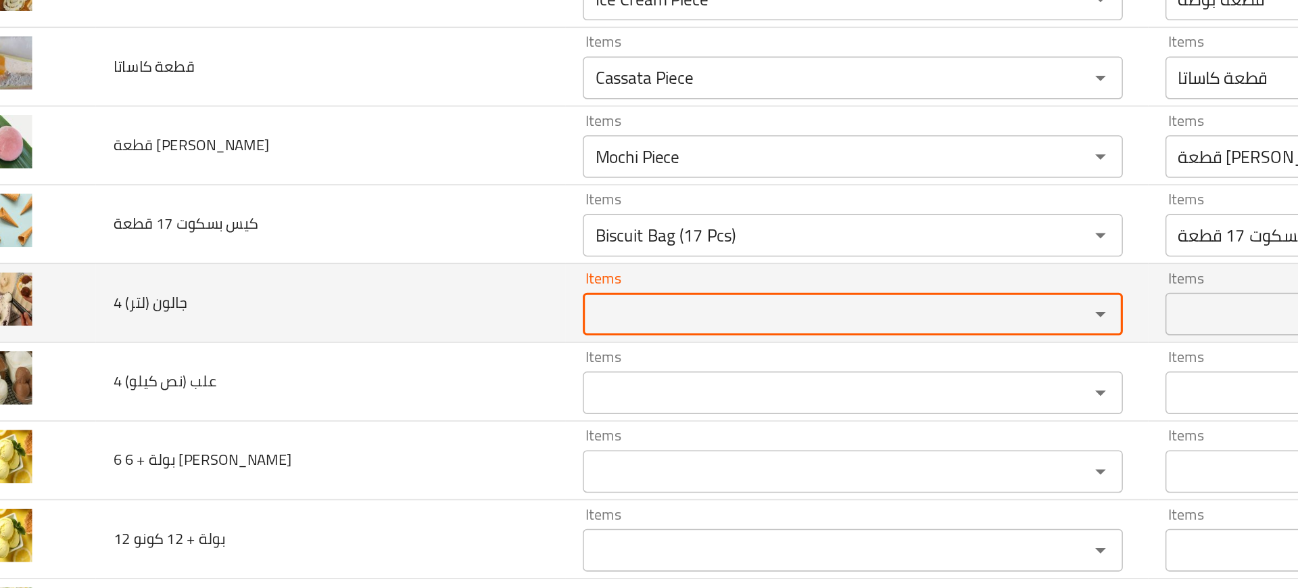
type \(لتر\) "4"
type \(لتر\) "g"
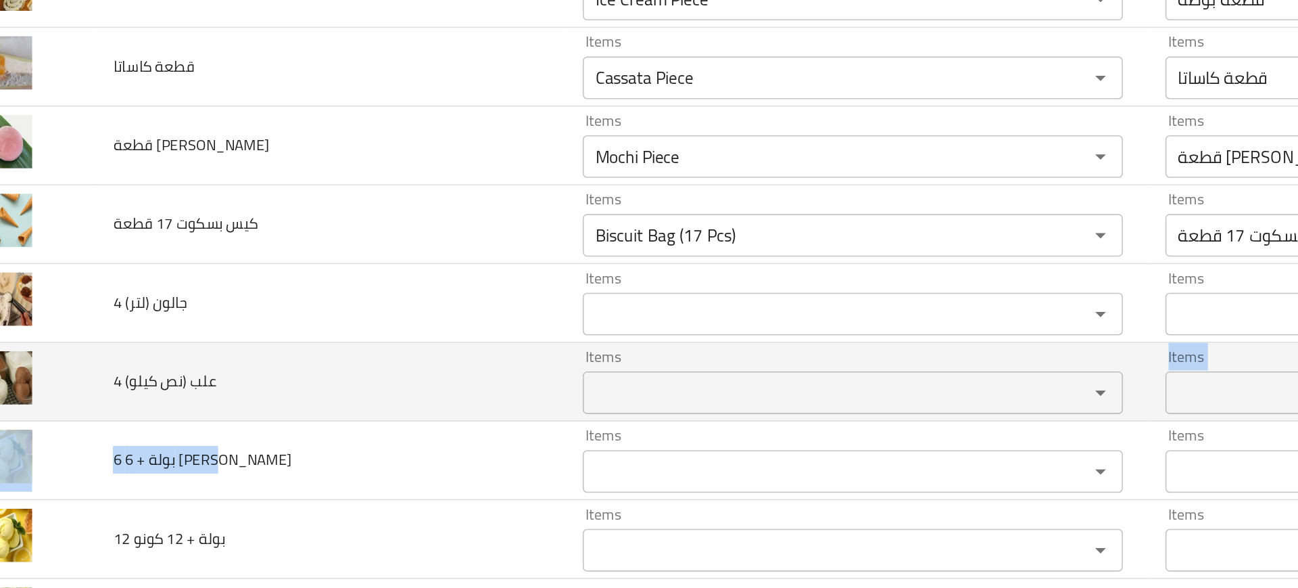
drag, startPoint x: 350, startPoint y: 417, endPoint x: 431, endPoint y: 398, distance: 83.3
click at [431, 398] on tbody "جالون 3 لتر سادة Items 3 Liter Plain Gallon Items Items جالون 3 لتر سادة Items …" at bounding box center [649, 160] width 1266 height 801
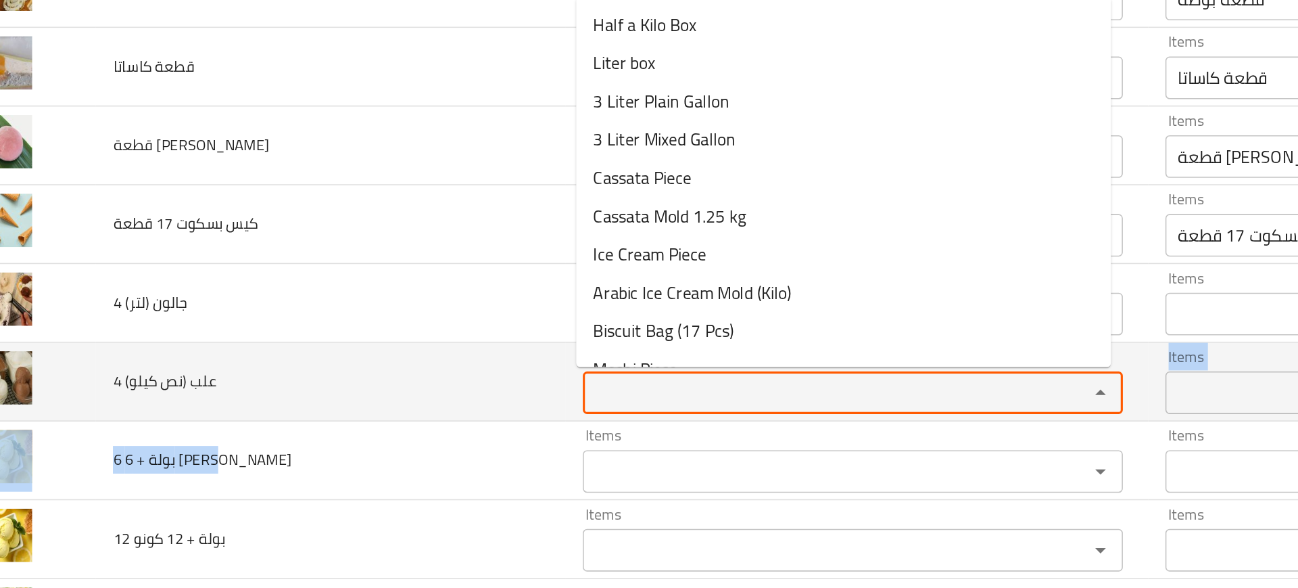
click at [431, 398] on كيلو\) "Items" at bounding box center [562, 392] width 295 height 19
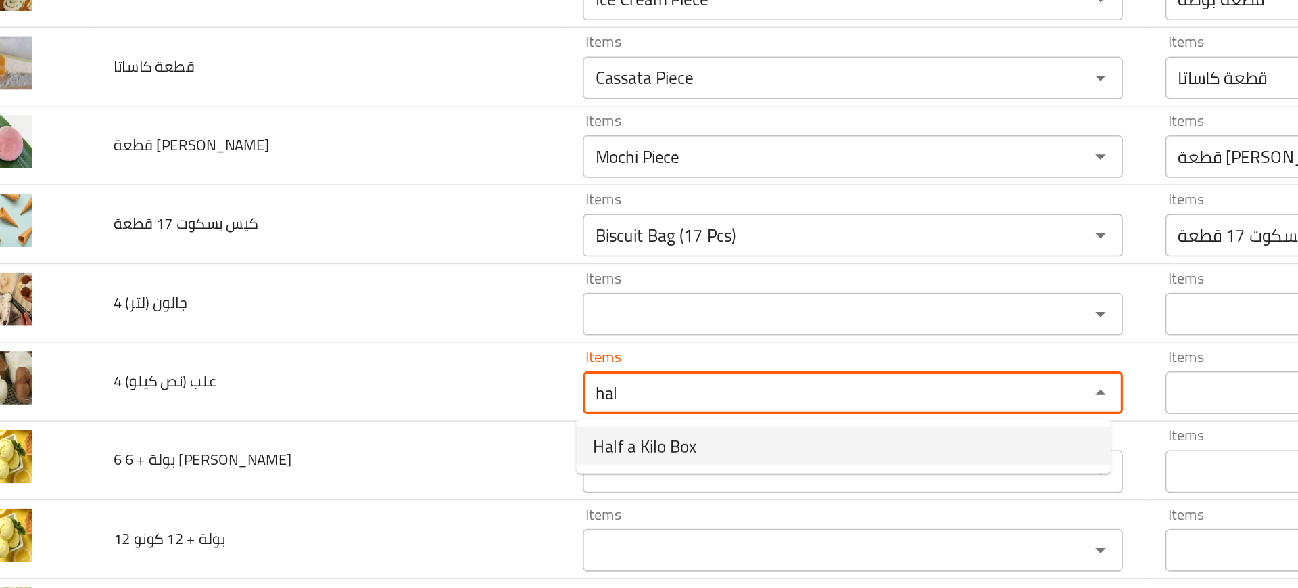
click at [446, 427] on span "Half a Kilo Box" at bounding box center [451, 426] width 66 height 16
type كيلو\) "Half a Kilo Box"
type كيلو\)-ar "علبة نص كيلو"
type كيلو\) "Half a Kilo Box"
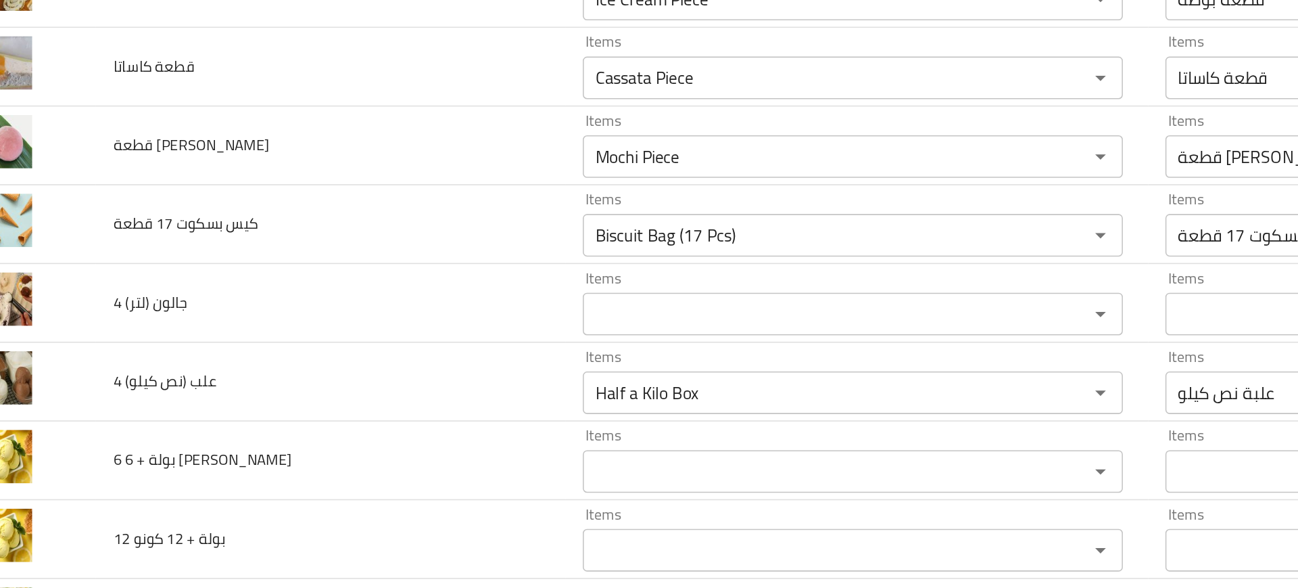
scroll to position [429, 0]
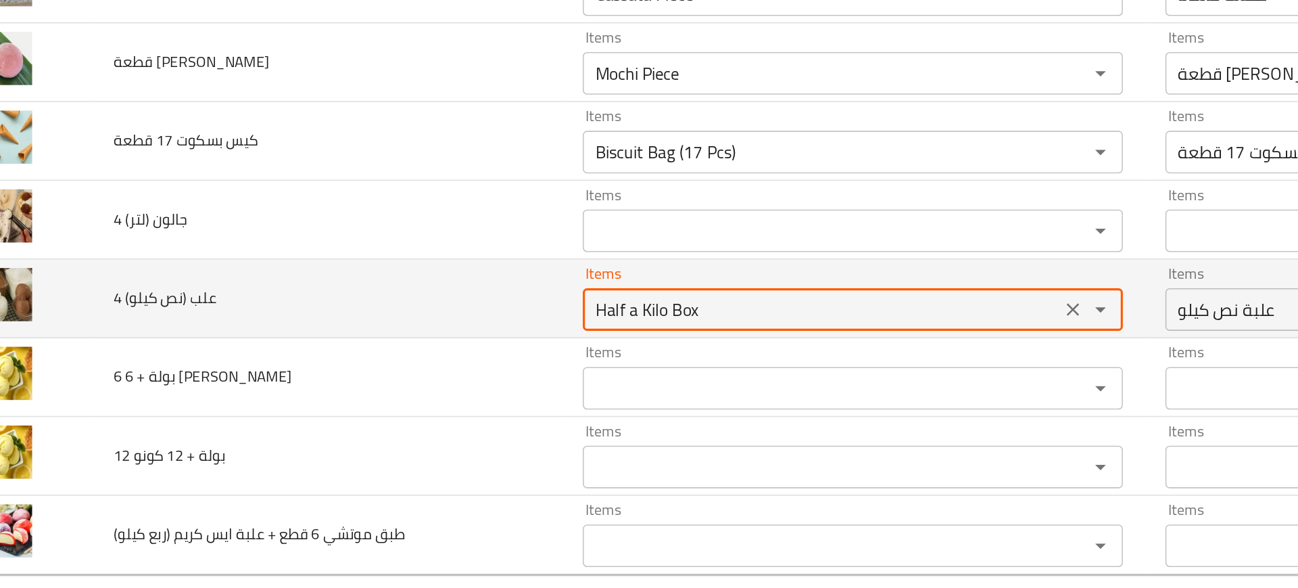
click at [463, 417] on كيلو\) "Half a Kilo Box" at bounding box center [562, 410] width 295 height 19
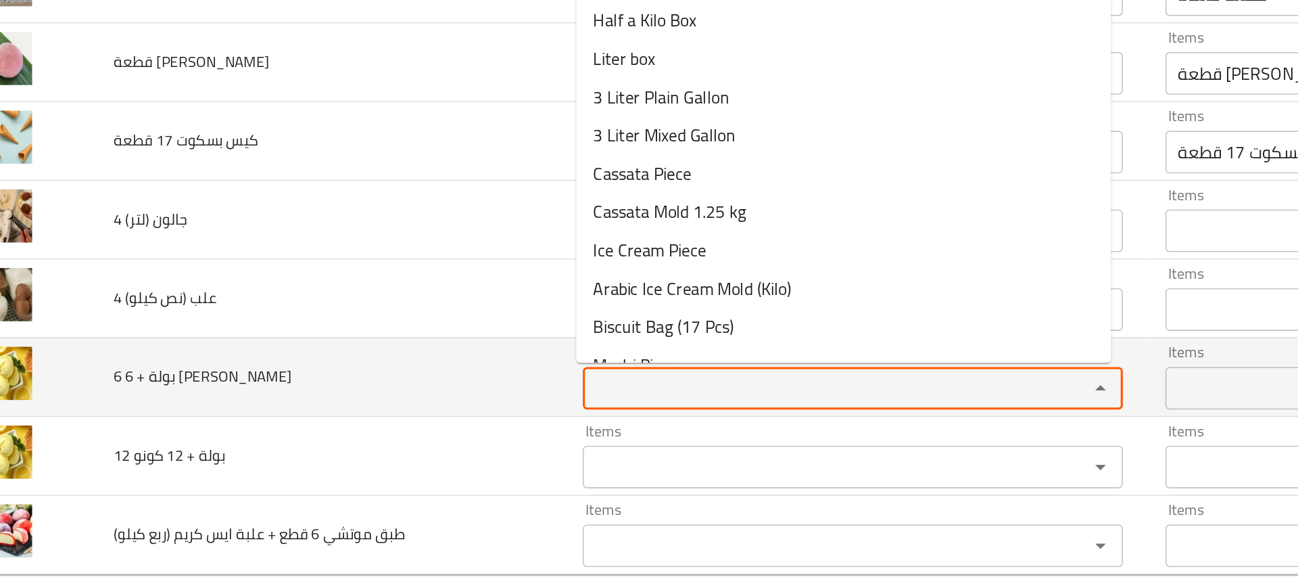
click at [435, 463] on بسكوت "Items" at bounding box center [562, 460] width 295 height 19
type بسكوت "6"
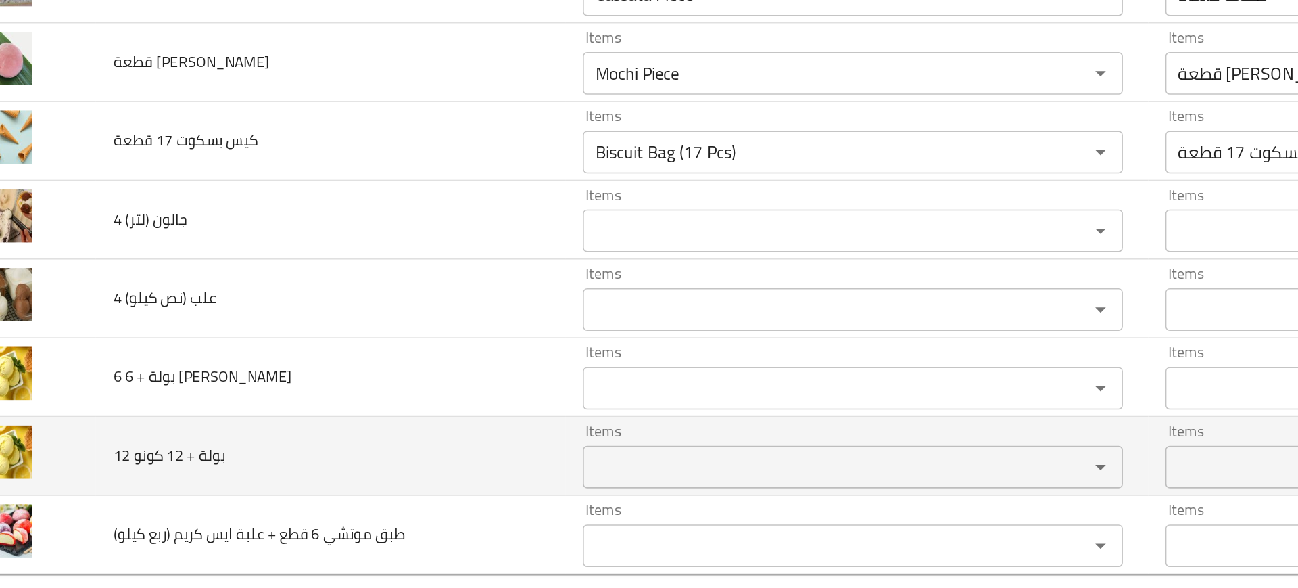
click at [321, 525] on td "12 بولة + 12 كونو" at bounding box center [250, 504] width 298 height 50
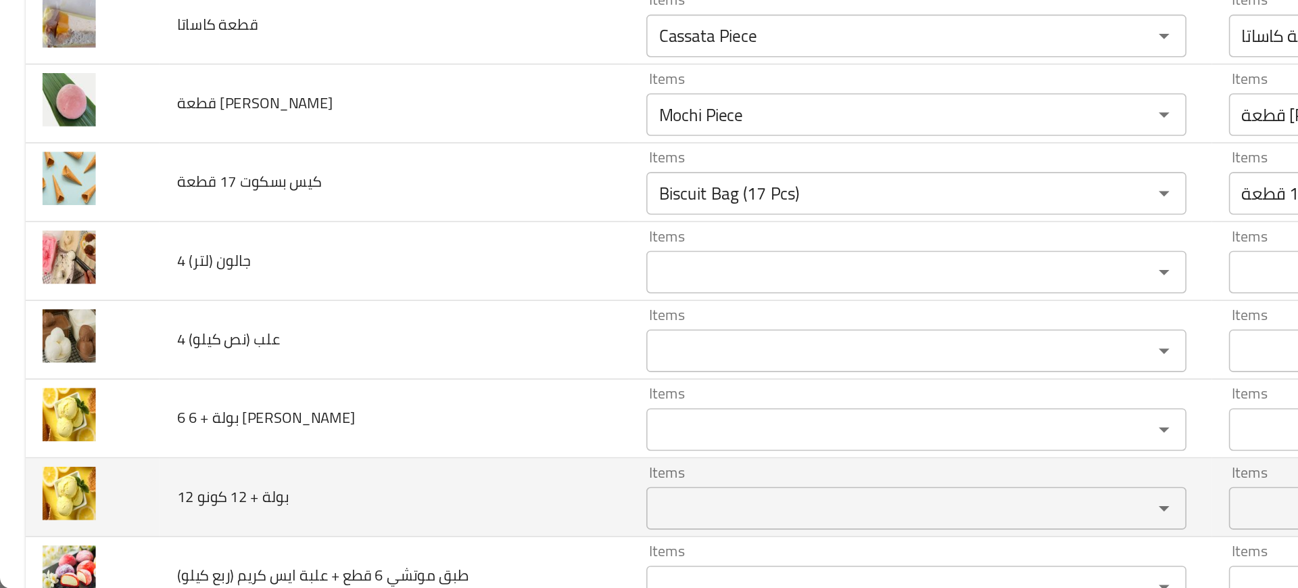
scroll to position [447, 0]
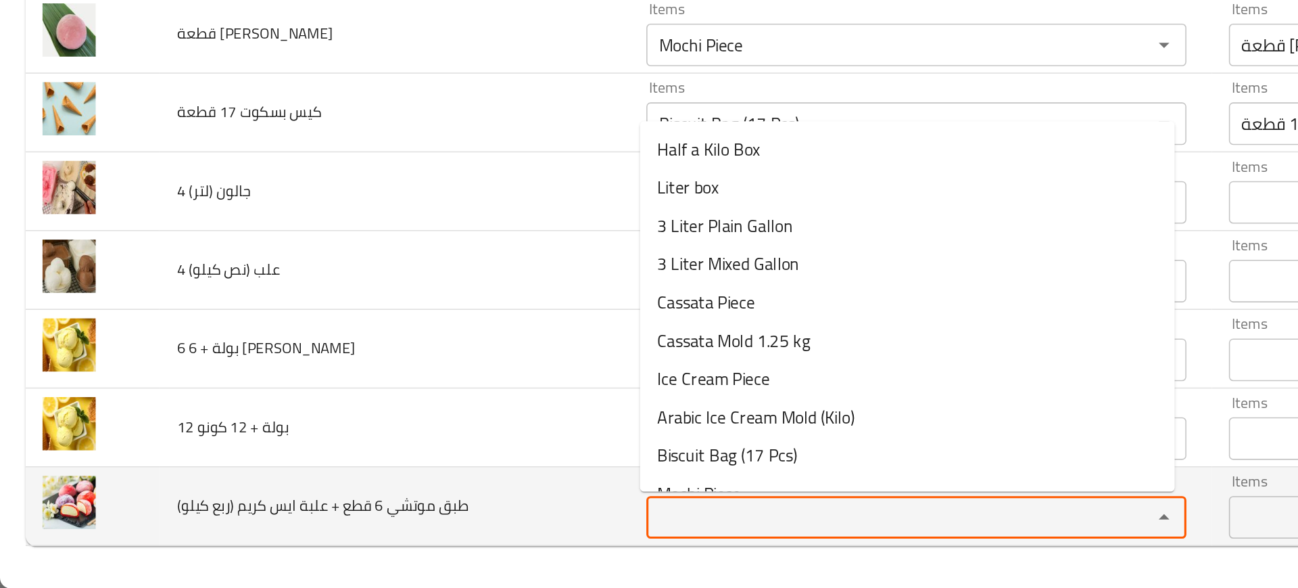
click at [426, 539] on كيلو\) "Items" at bounding box center [562, 542] width 295 height 19
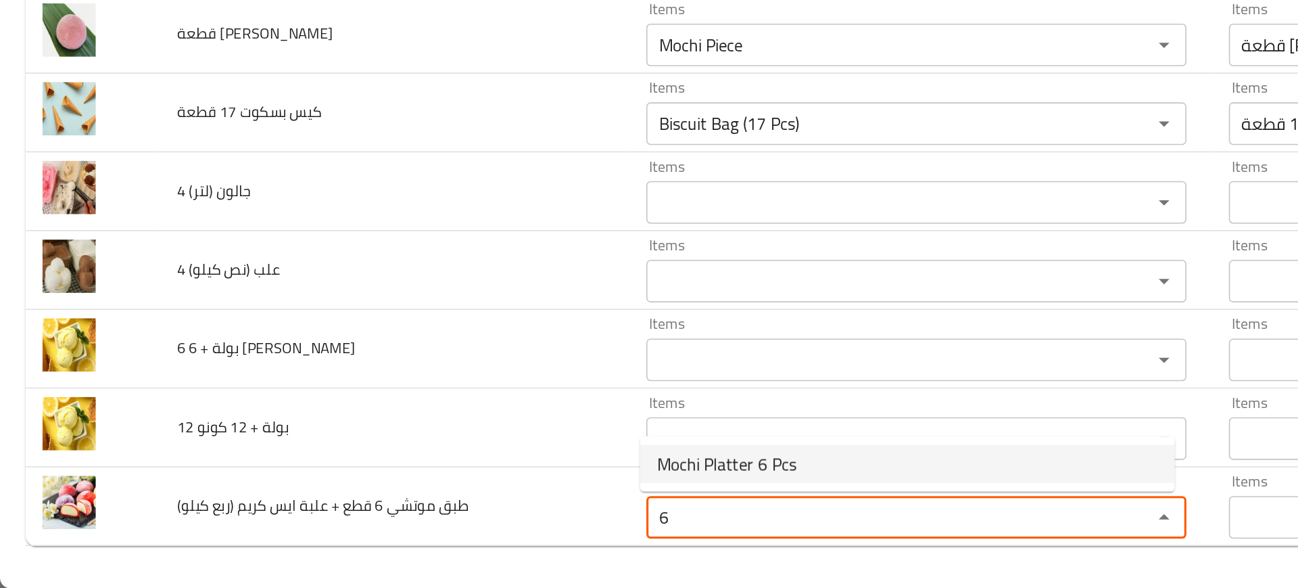
click at [456, 505] on span "Mochi Platter 6 Pcs" at bounding box center [462, 508] width 89 height 16
type كيلو\) "Mochi Platter 6 Pcs"
type كيلو\)-ar "طبق [PERSON_NAME] 6 قطع"
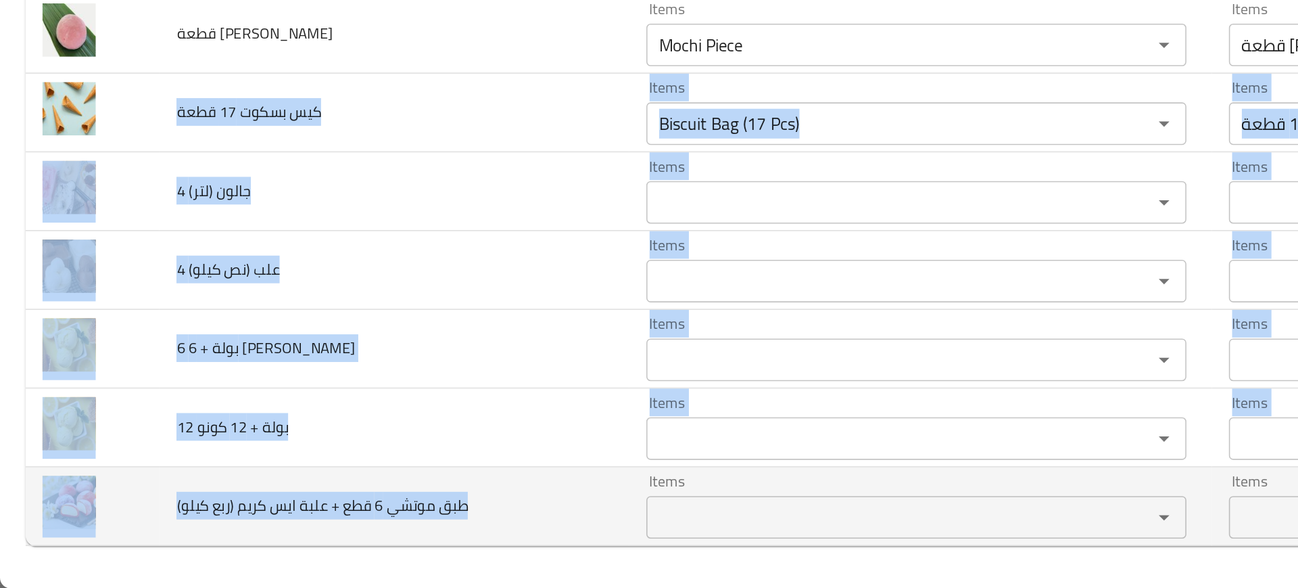
drag, startPoint x: 106, startPoint y: 279, endPoint x: 351, endPoint y: 541, distance: 358.8
click at [351, 541] on tbody "جالون 3 لتر سادة Items 3 Liter Plain Gallon Items Items جالون 3 لتر سادة Items …" at bounding box center [649, 160] width 1266 height 801
copy tbody "كيس بسكوت 17 قطعة Items Items Items Items Good Match 4 جالون (لتر) Items Items …"
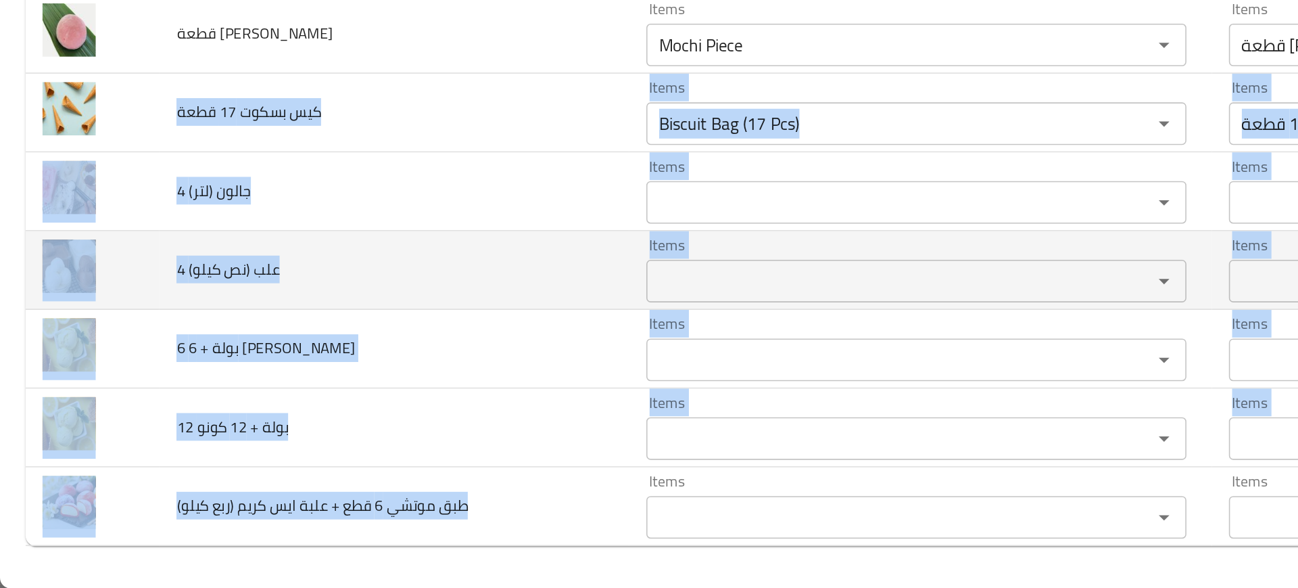
click at [268, 368] on td "4 علب (نص كيلو)" at bounding box center [250, 385] width 298 height 50
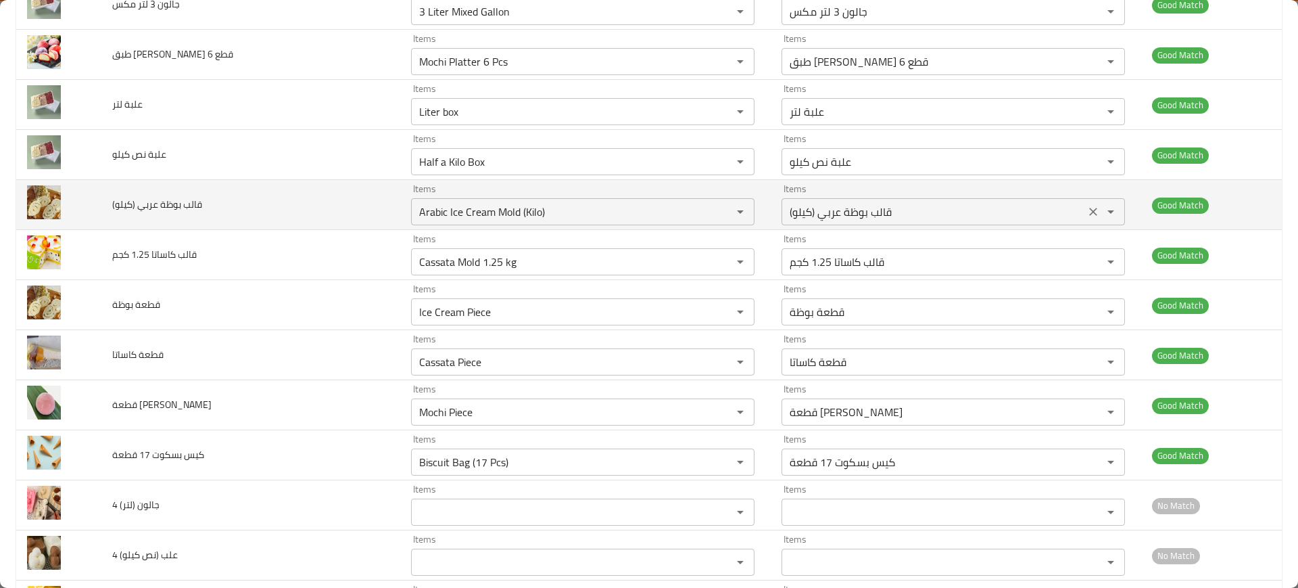
scroll to position [0, 0]
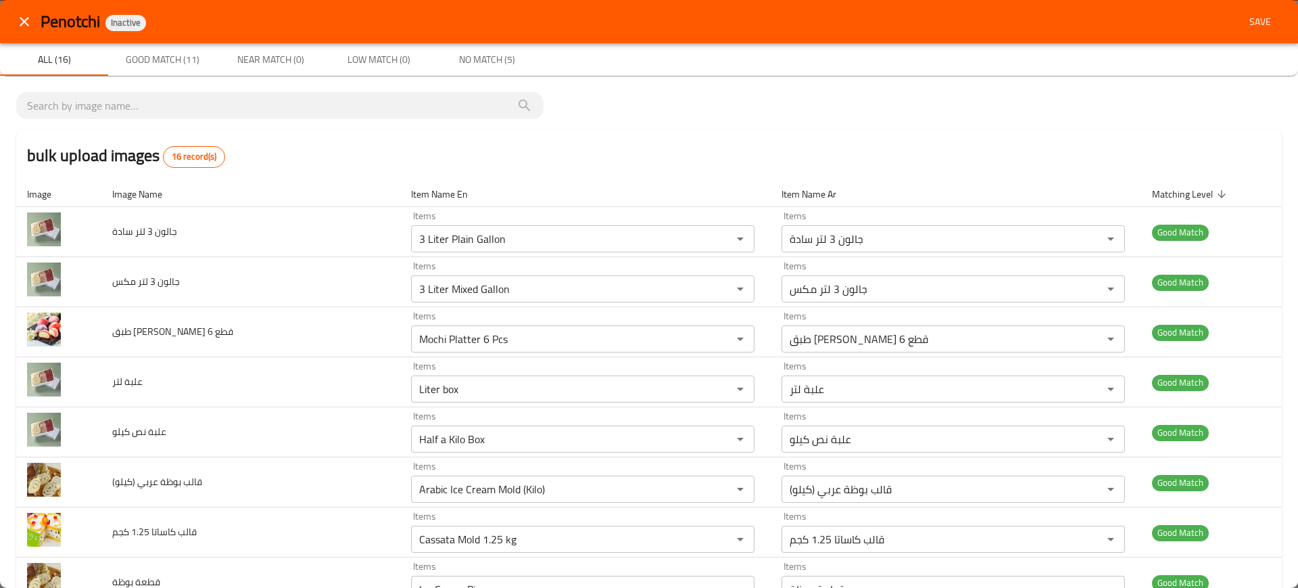
click at [1260, 11] on button "Save" at bounding box center [1260, 21] width 43 height 25
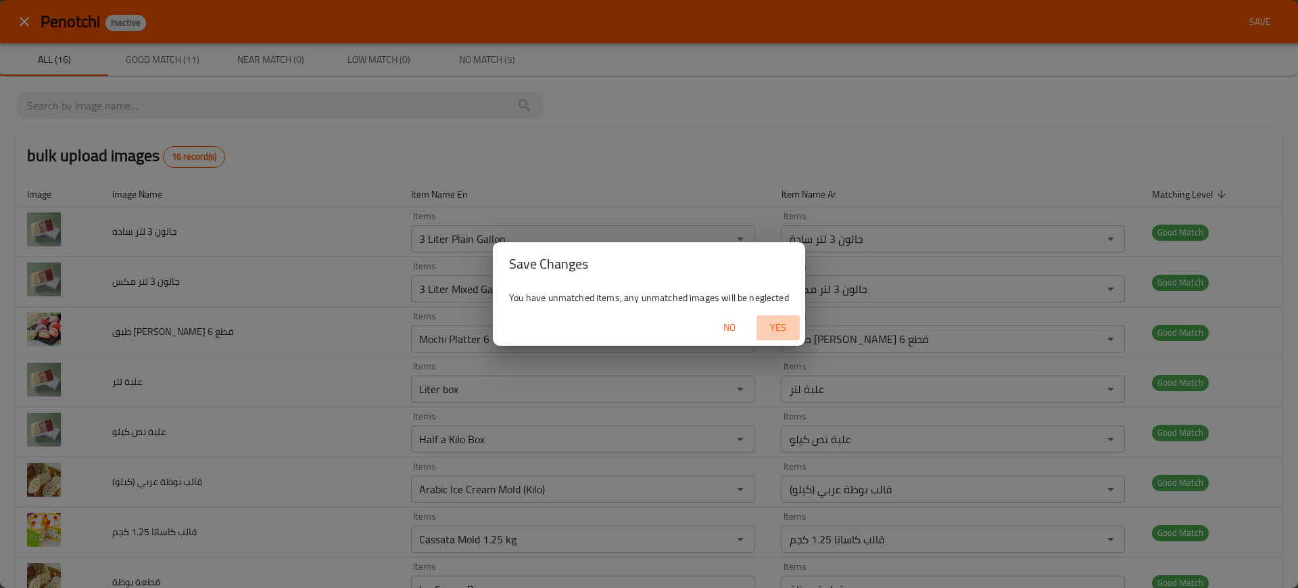
click at [775, 339] on button "Yes" at bounding box center [778, 327] width 43 height 25
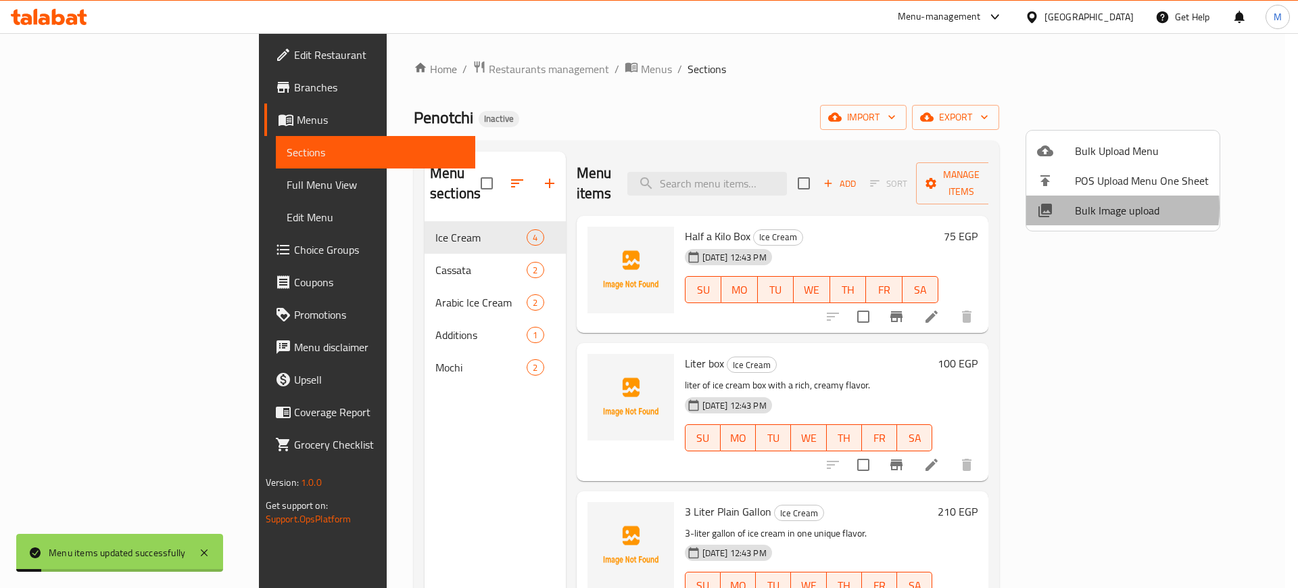
click at [1077, 208] on span "Bulk Image upload" at bounding box center [1142, 210] width 134 height 16
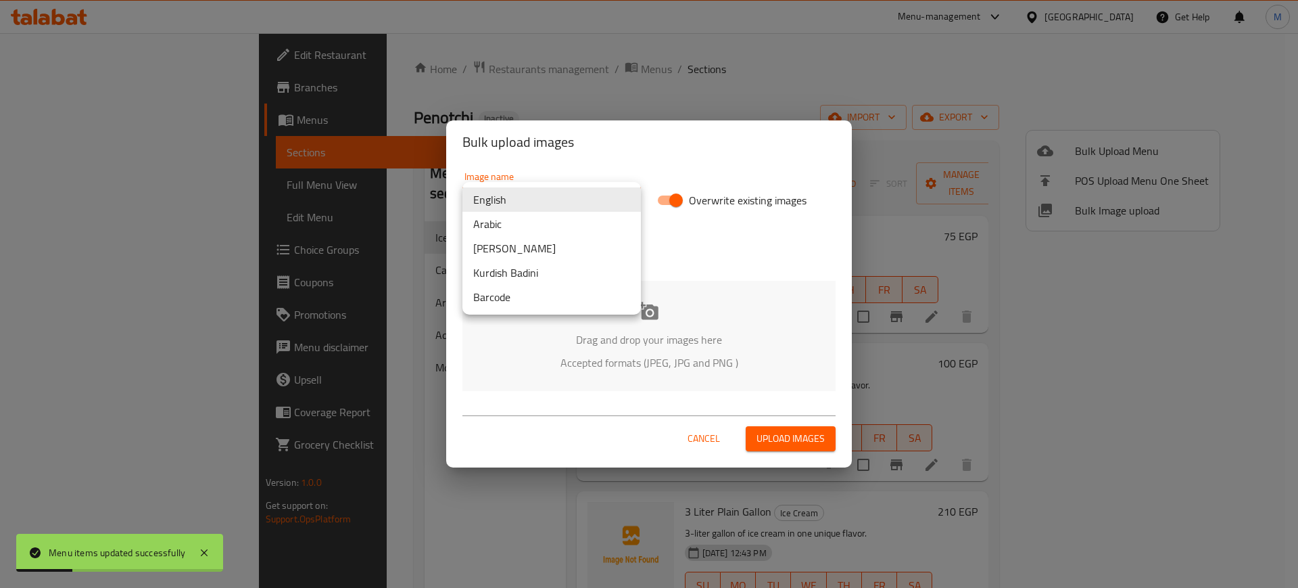
click at [507, 204] on body "Menu items updated successfully ​ Menu-management Egypt Get Help M Edit Restaur…" at bounding box center [649, 310] width 1298 height 554
click at [523, 221] on li "Arabic" at bounding box center [552, 224] width 179 height 24
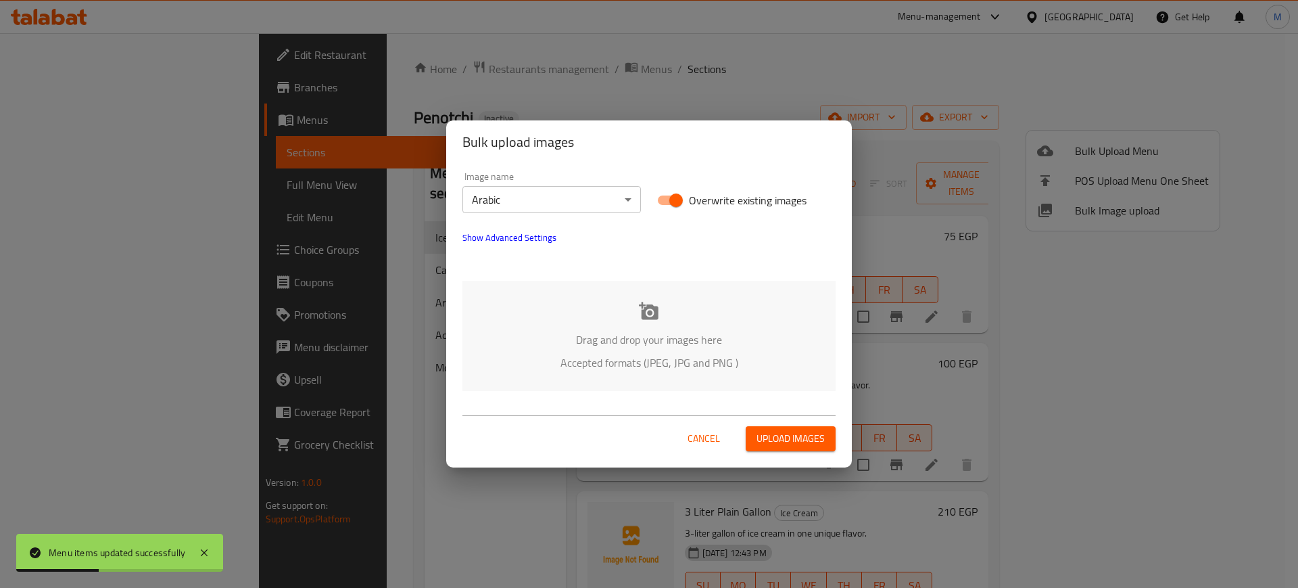
click at [566, 301] on div "Drag and drop your images here Accepted formats (JPEG, JPG and PNG )" at bounding box center [649, 336] width 373 height 110
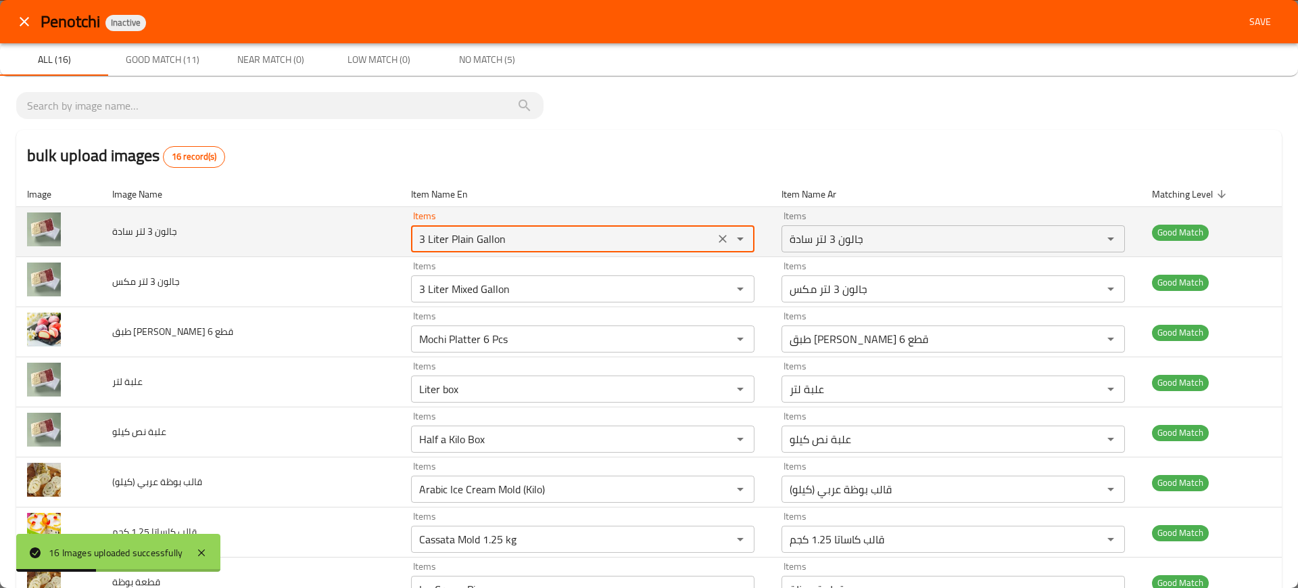
click at [473, 233] on سادة "3 Liter Plain Gallon" at bounding box center [562, 238] width 295 height 19
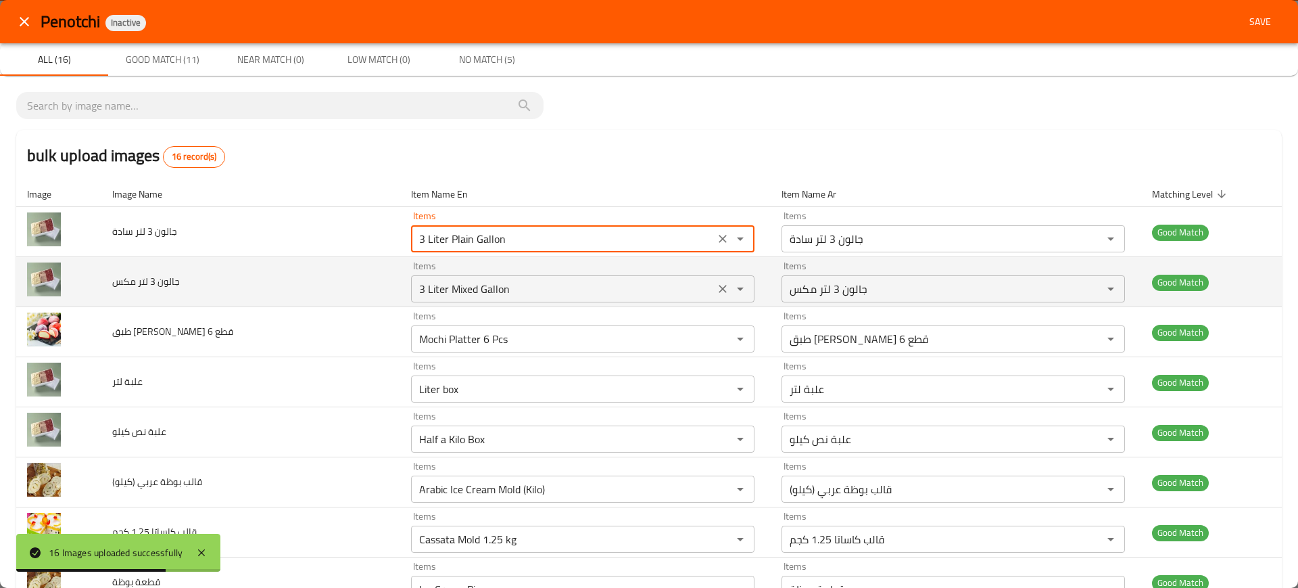
click at [506, 288] on مكس "3 Liter Mixed Gallon" at bounding box center [562, 288] width 295 height 19
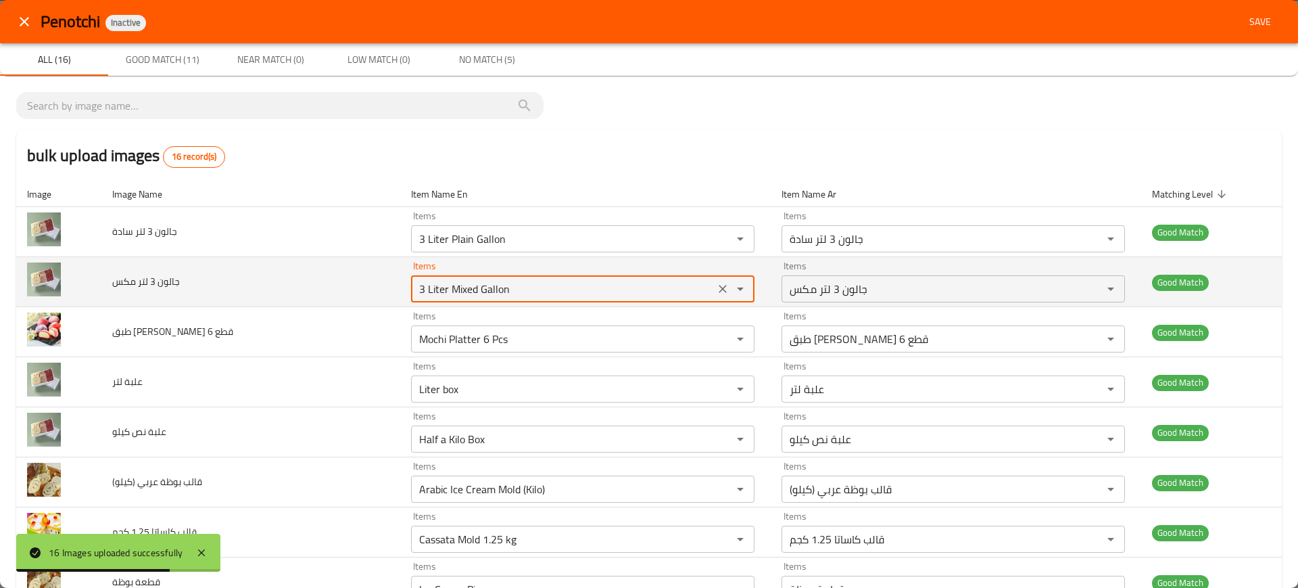
click at [506, 288] on مكس "3 Liter Mixed Gallon" at bounding box center [562, 288] width 295 height 19
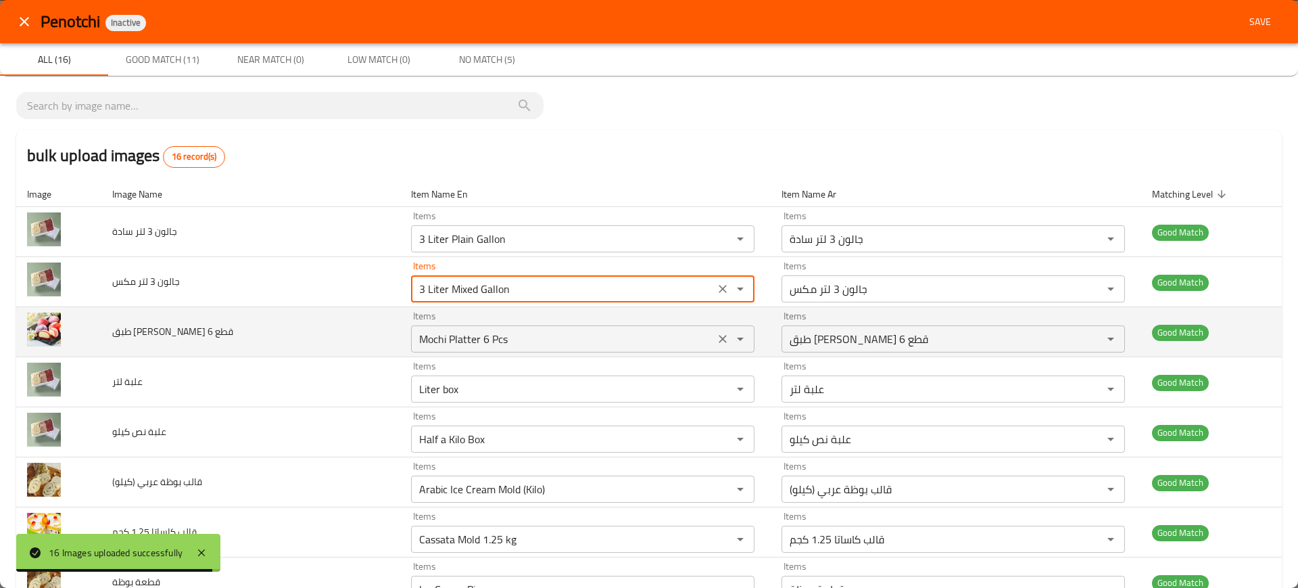
click at [474, 341] on قطع "Mochi Platter 6 Pcs" at bounding box center [562, 338] width 295 height 19
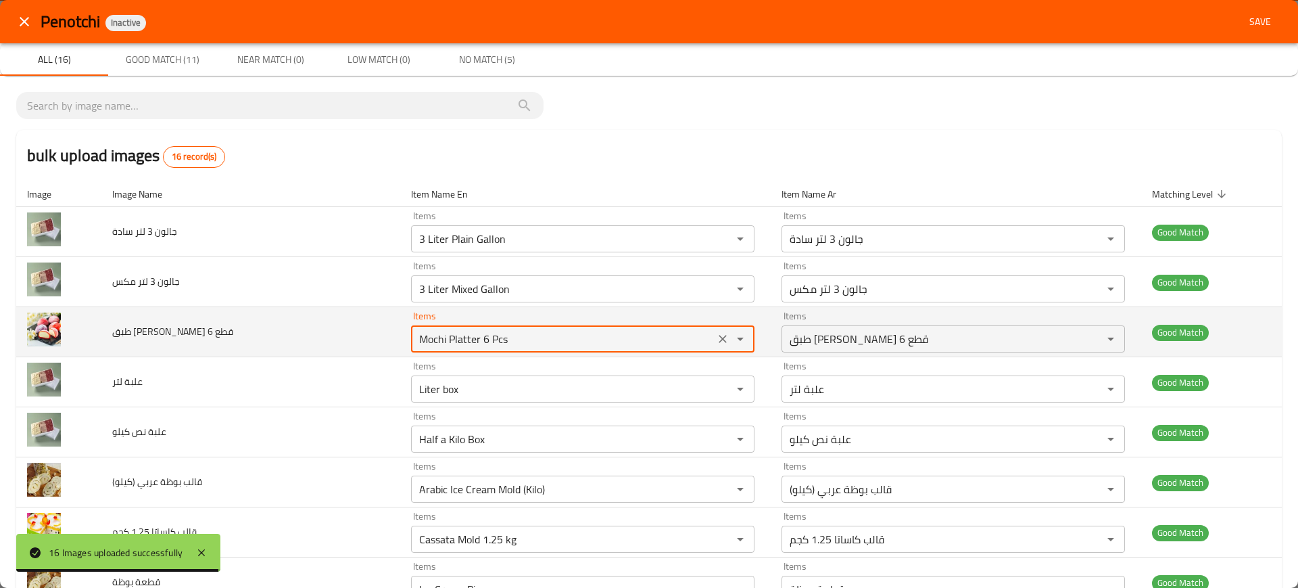
click at [474, 341] on قطع "Mochi Platter 6 Pcs" at bounding box center [562, 338] width 295 height 19
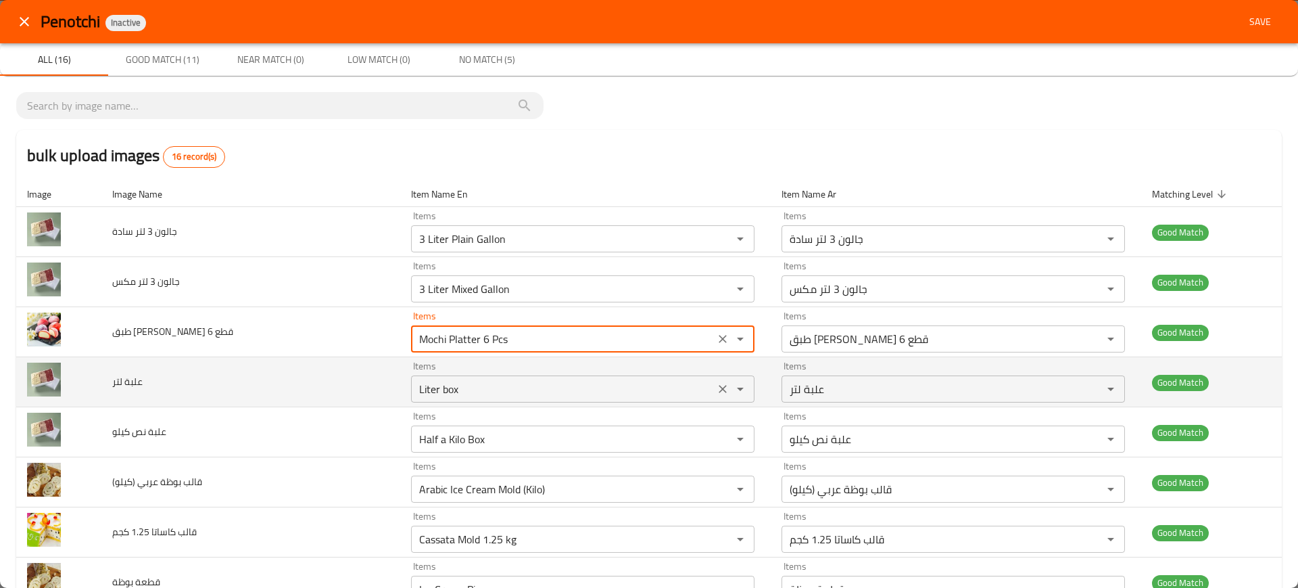
click at [426, 383] on لتر "Liter box" at bounding box center [562, 388] width 295 height 19
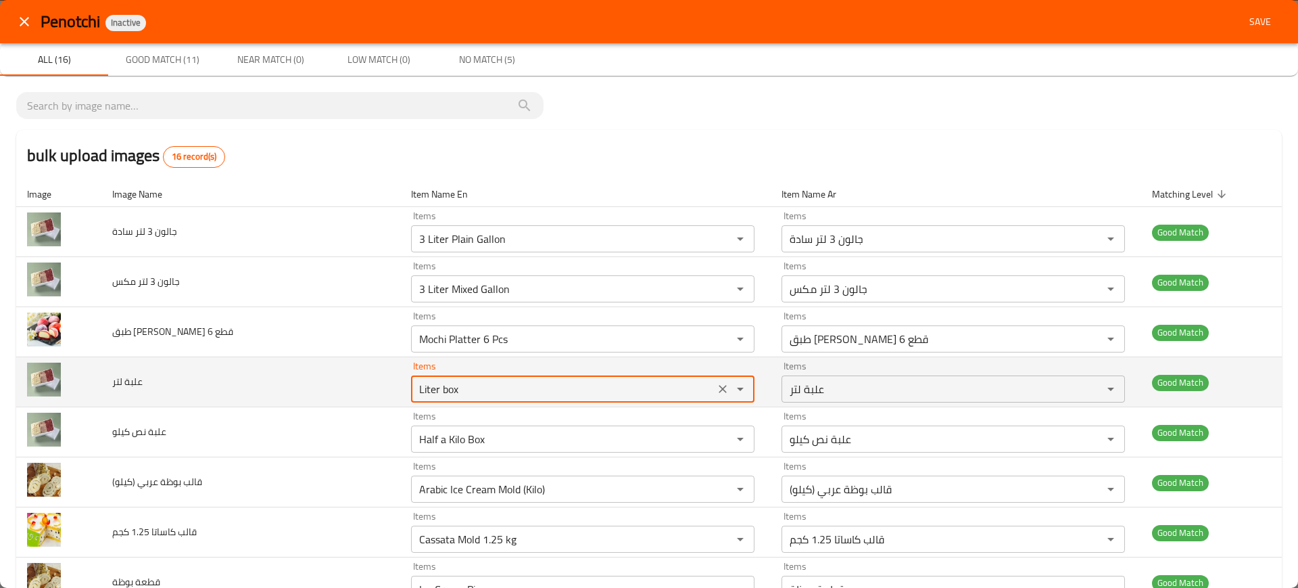
click at [426, 383] on لتر "Liter box" at bounding box center [562, 388] width 295 height 19
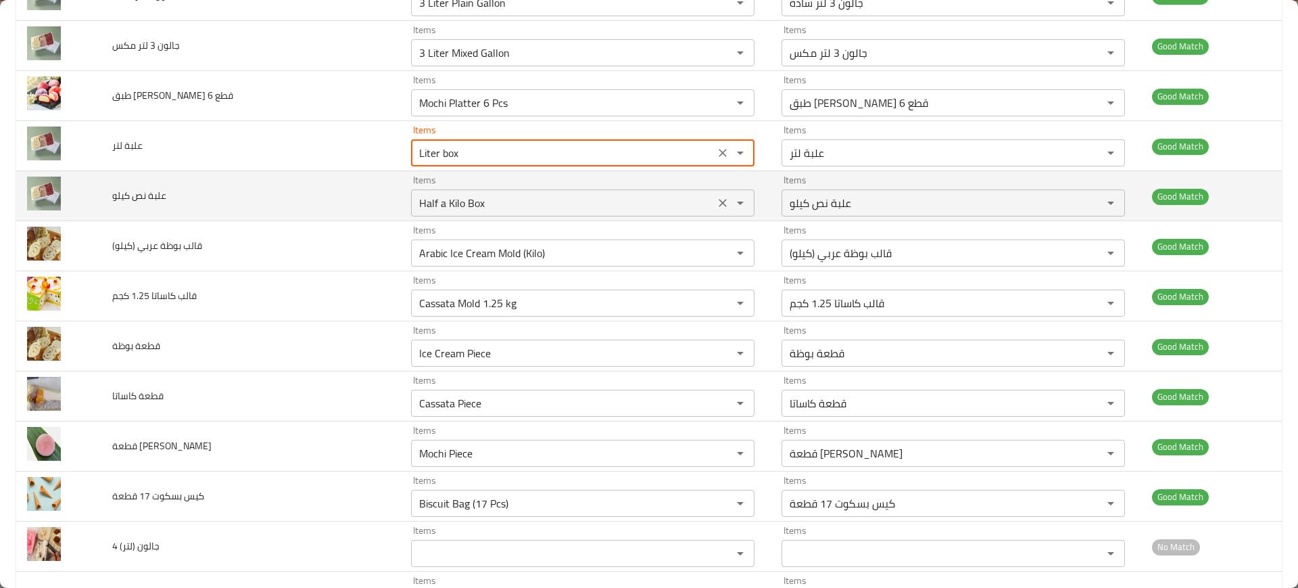
scroll to position [240, 0]
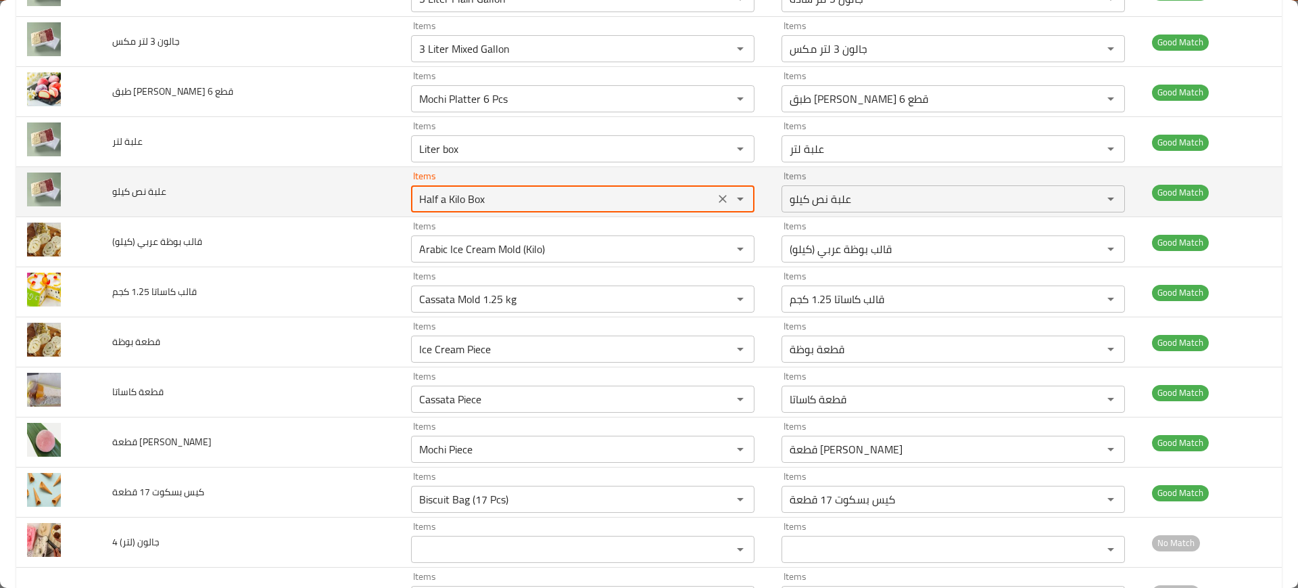
click at [436, 202] on كيلو "Half a Kilo Box" at bounding box center [562, 198] width 295 height 19
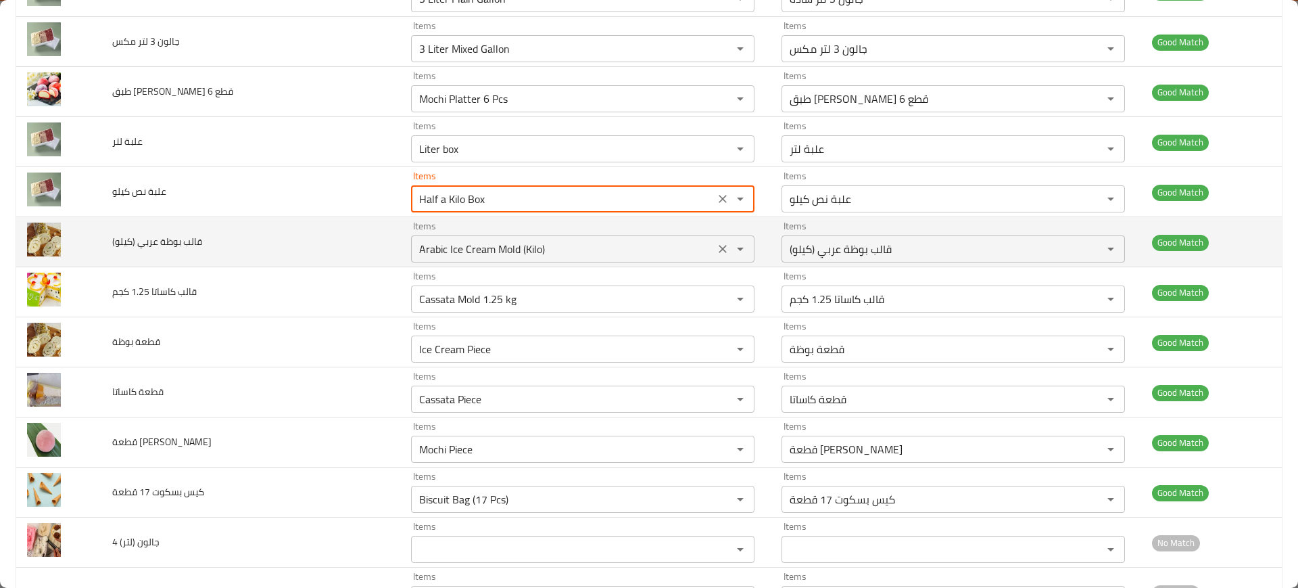
click at [459, 246] on \(كيلو\) "Arabic Ice Cream Mold (Kilo)" at bounding box center [562, 248] width 295 height 19
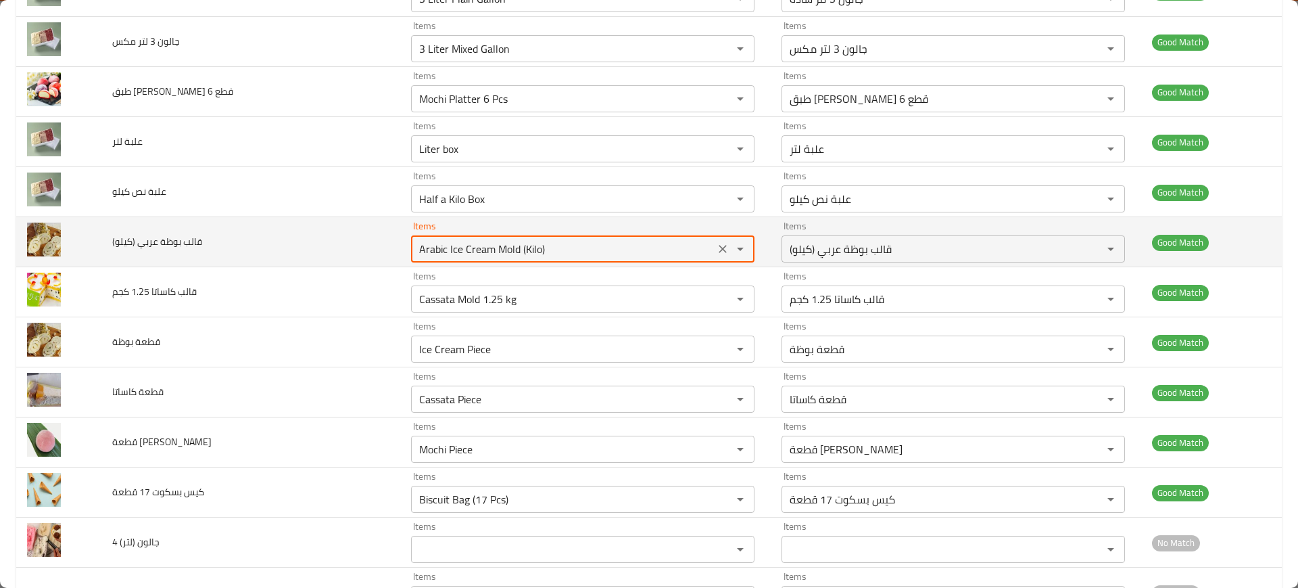
click at [459, 246] on \(كيلو\) "Arabic Ice Cream Mold (Kilo)" at bounding box center [562, 248] width 295 height 19
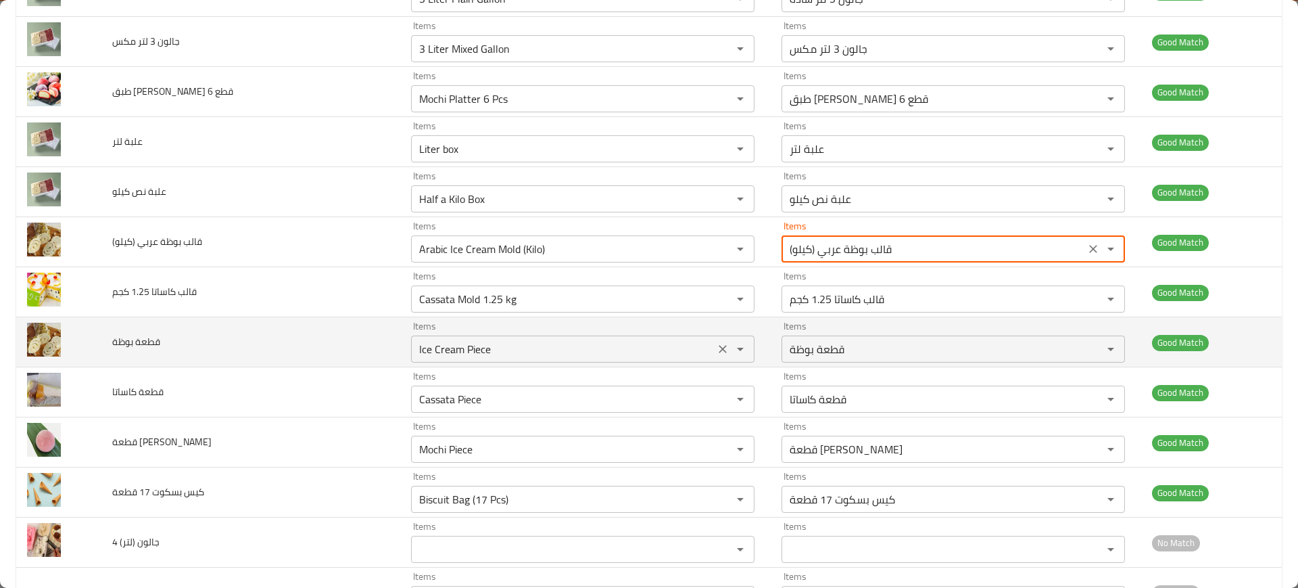
scroll to position [378, 0]
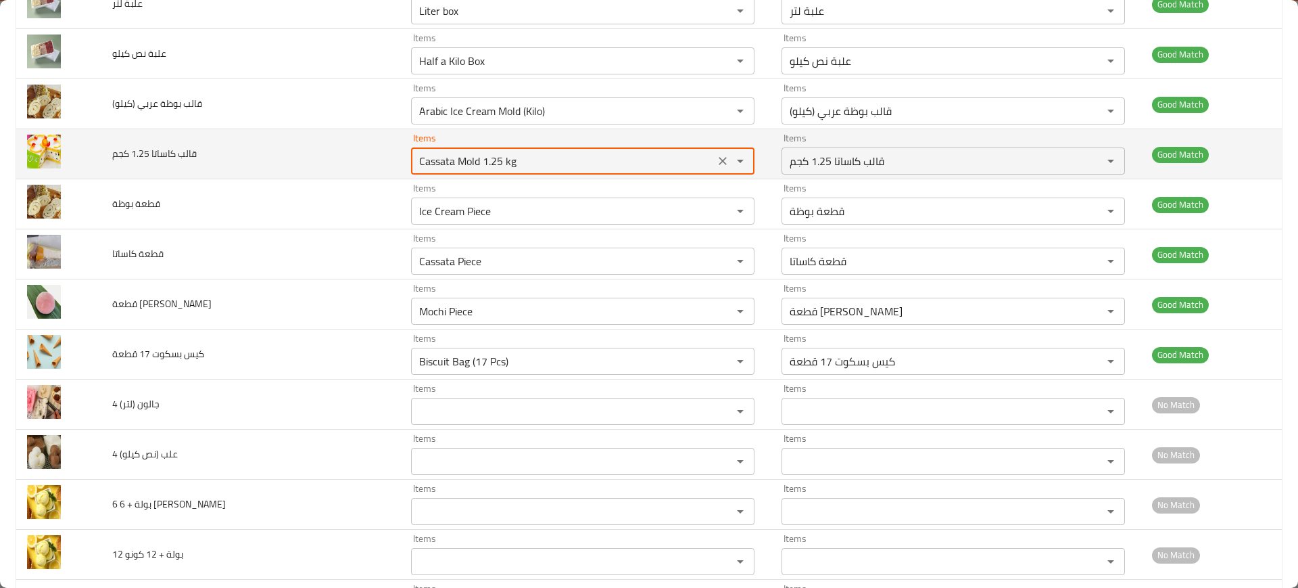
click at [474, 164] on كجم "Cassata Mold 1.25 kg" at bounding box center [562, 160] width 295 height 19
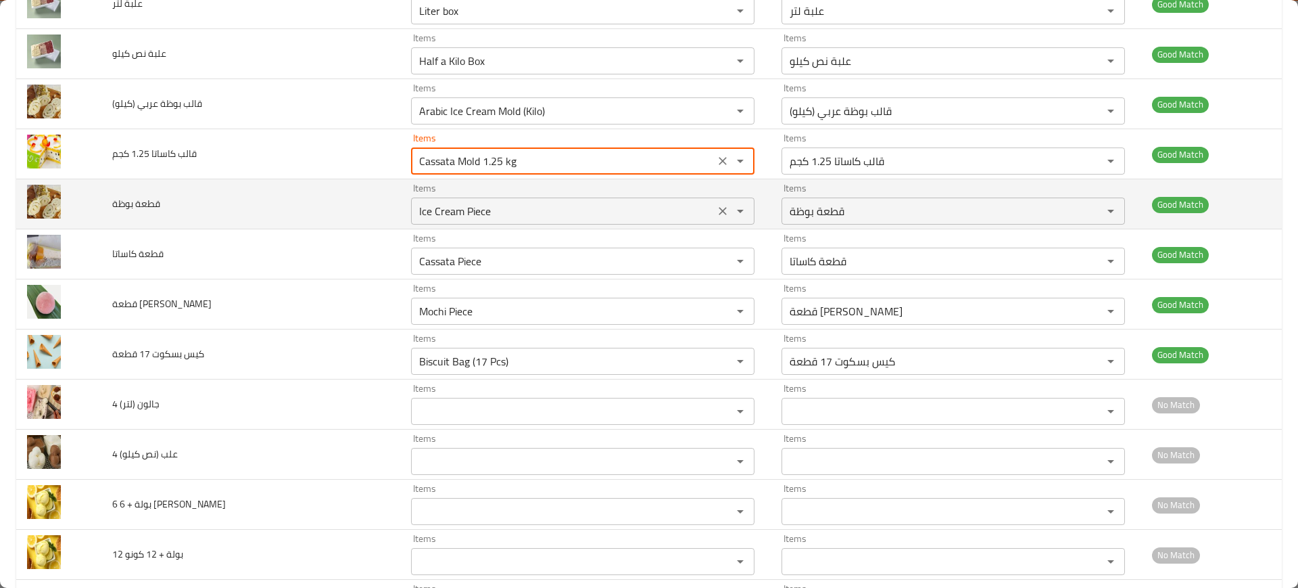
click at [469, 212] on بوظة "Ice Cream Piece" at bounding box center [562, 211] width 295 height 19
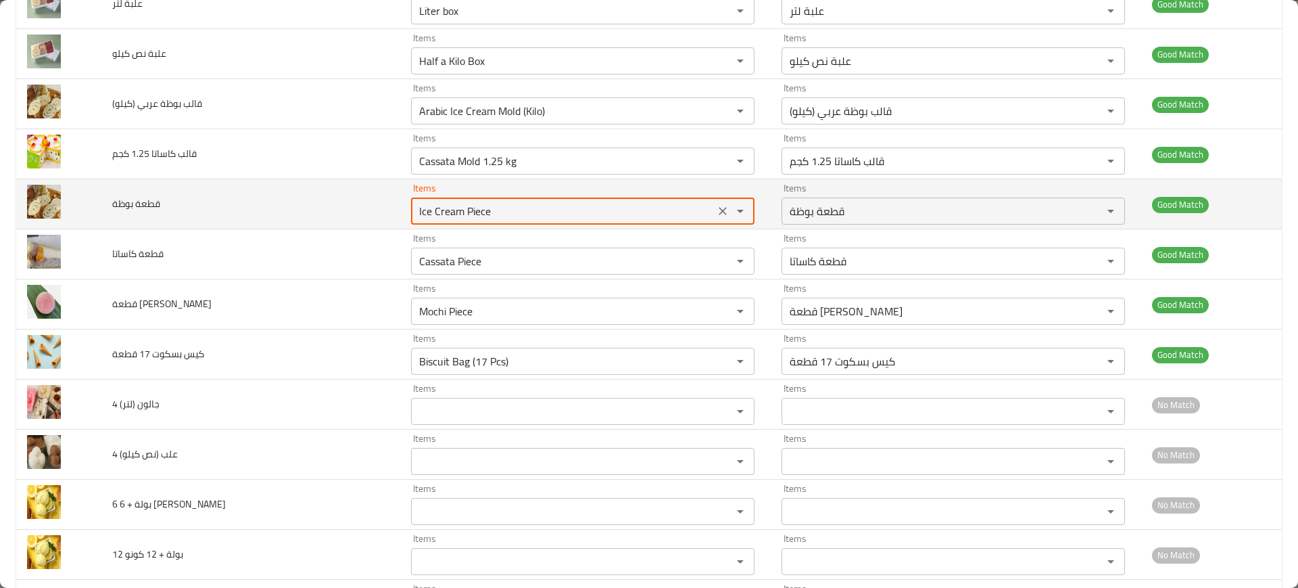
click at [469, 212] on بوظة "Ice Cream Piece" at bounding box center [562, 211] width 295 height 19
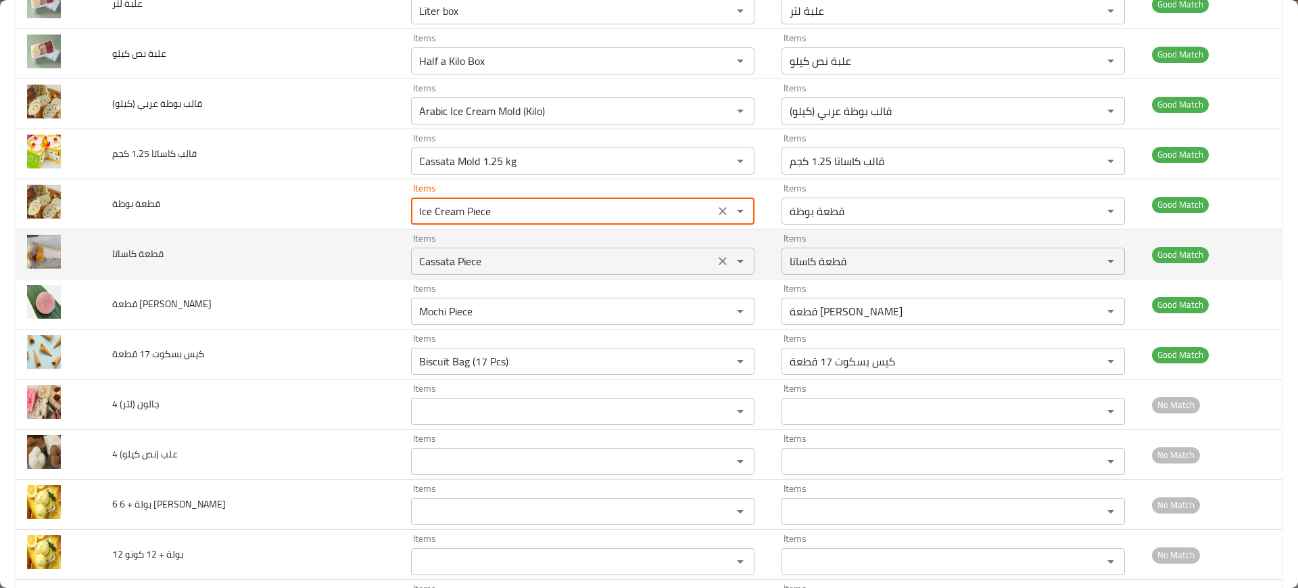
click at [484, 269] on كاساتا "Cassata Piece" at bounding box center [562, 261] width 295 height 19
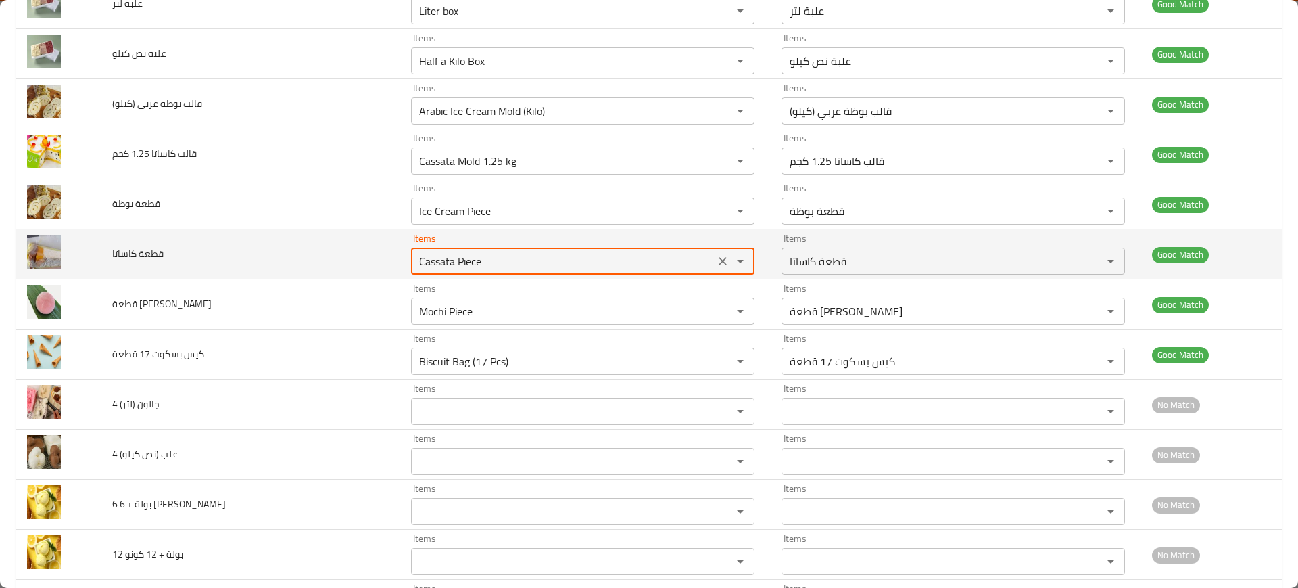
click at [484, 269] on كاساتا "Cassata Piece" at bounding box center [562, 261] width 295 height 19
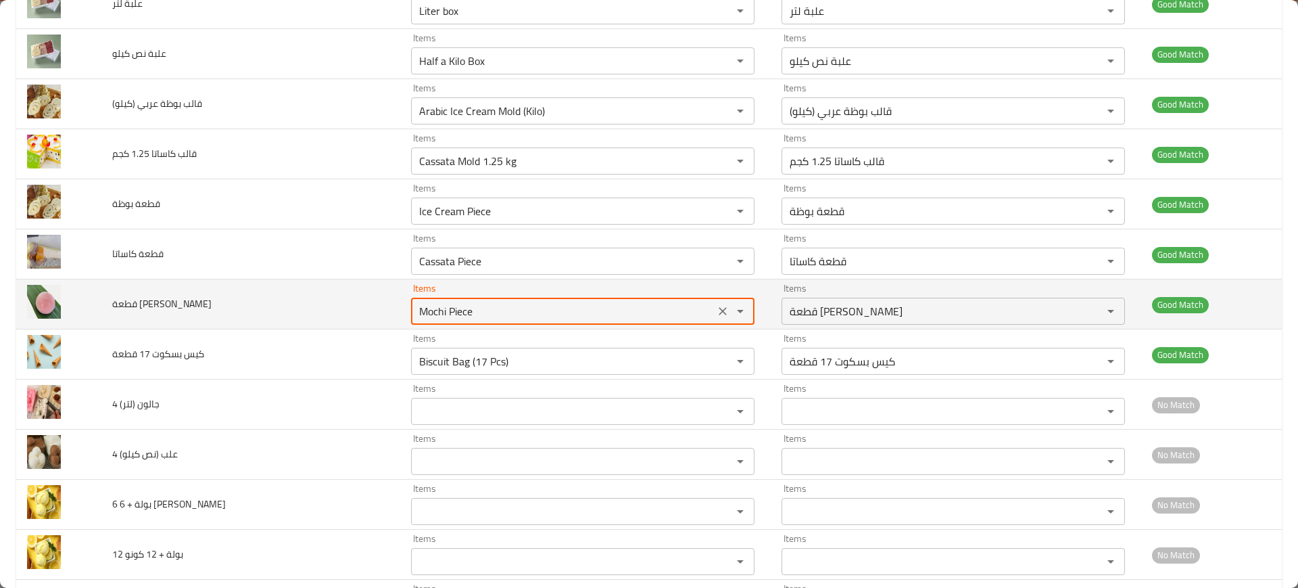
click at [507, 302] on موتشي "Mochi Piece" at bounding box center [562, 311] width 295 height 19
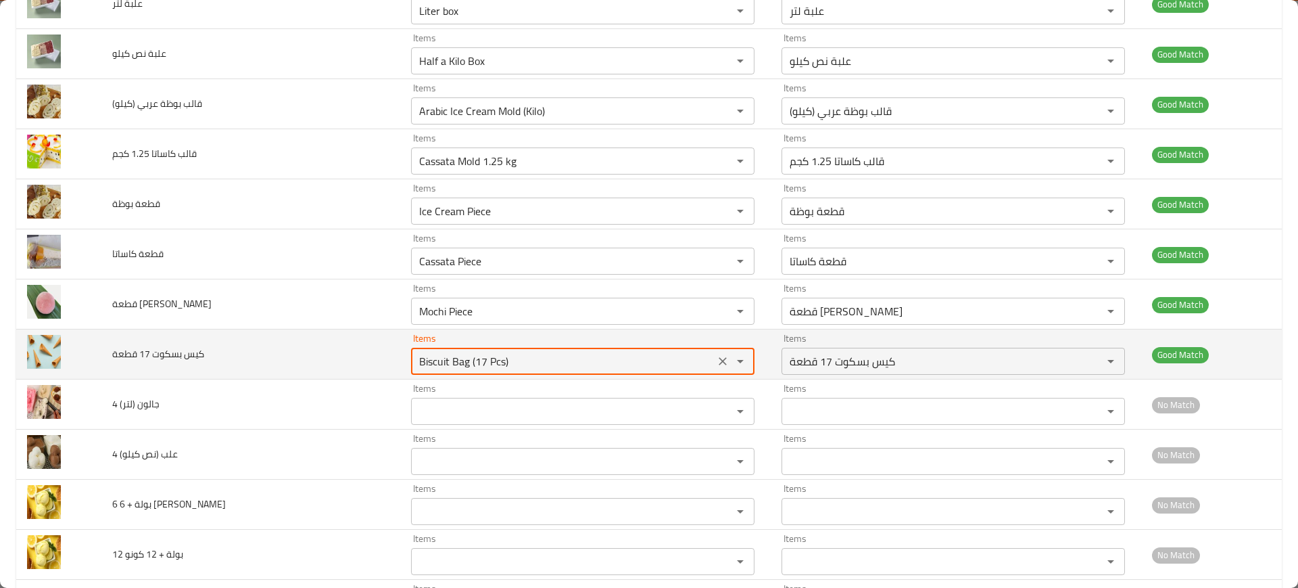
click at [532, 359] on قطعة "Biscuit Bag (17 Pcs)" at bounding box center [562, 361] width 295 height 19
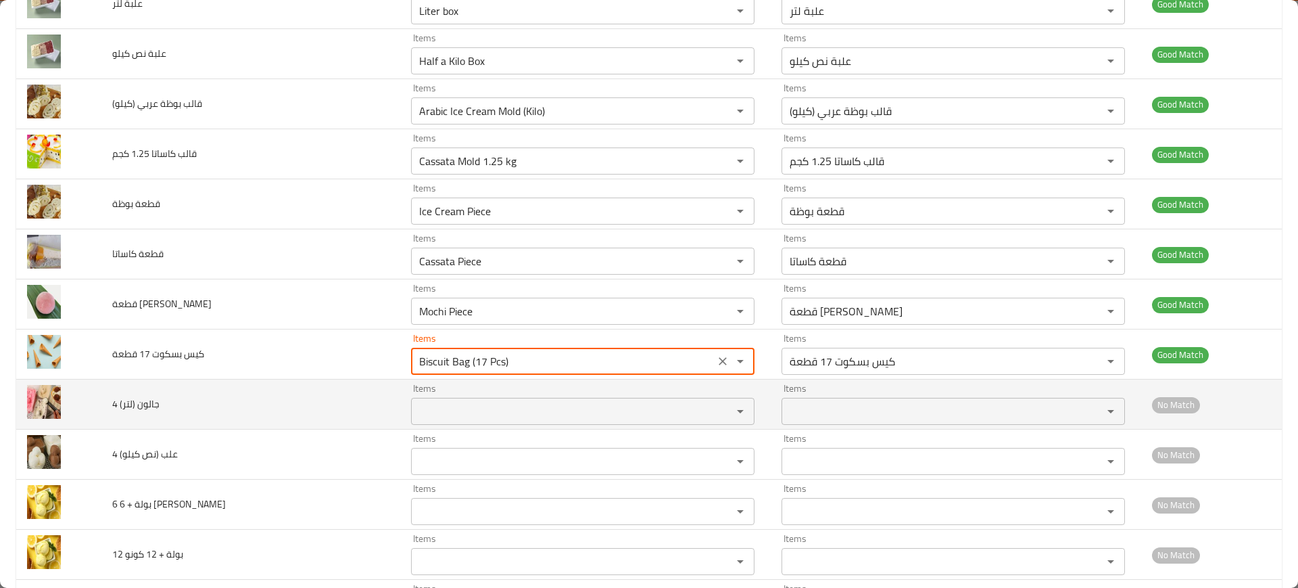
click at [377, 380] on td "4 جالون (لتر)" at bounding box center [250, 404] width 298 height 50
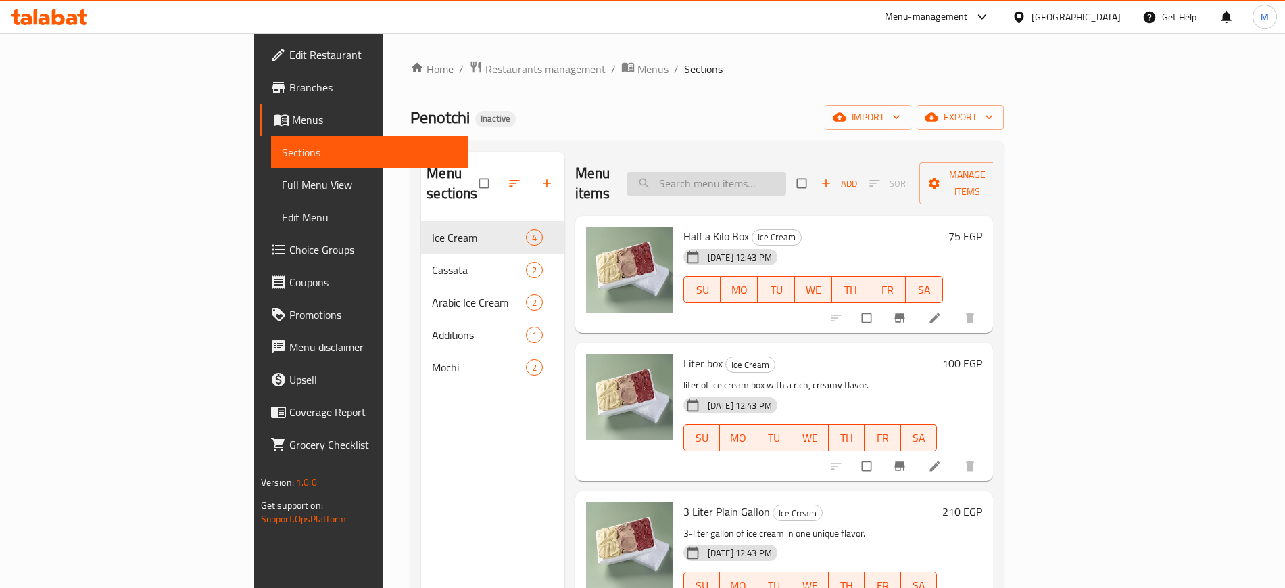
click at [747, 181] on input "search" at bounding box center [707, 184] width 160 height 24
paste input "3 Liter Plain Gallon"
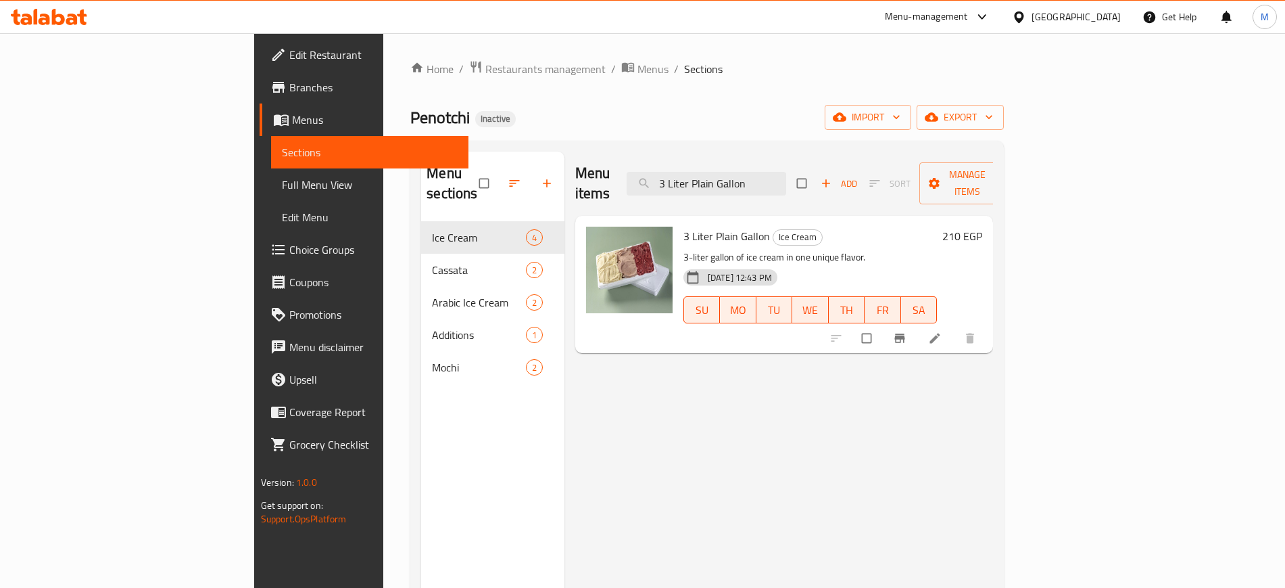
type input "3 Liter Plain Gallon"
click at [282, 177] on span "Full Menu View" at bounding box center [370, 184] width 176 height 16
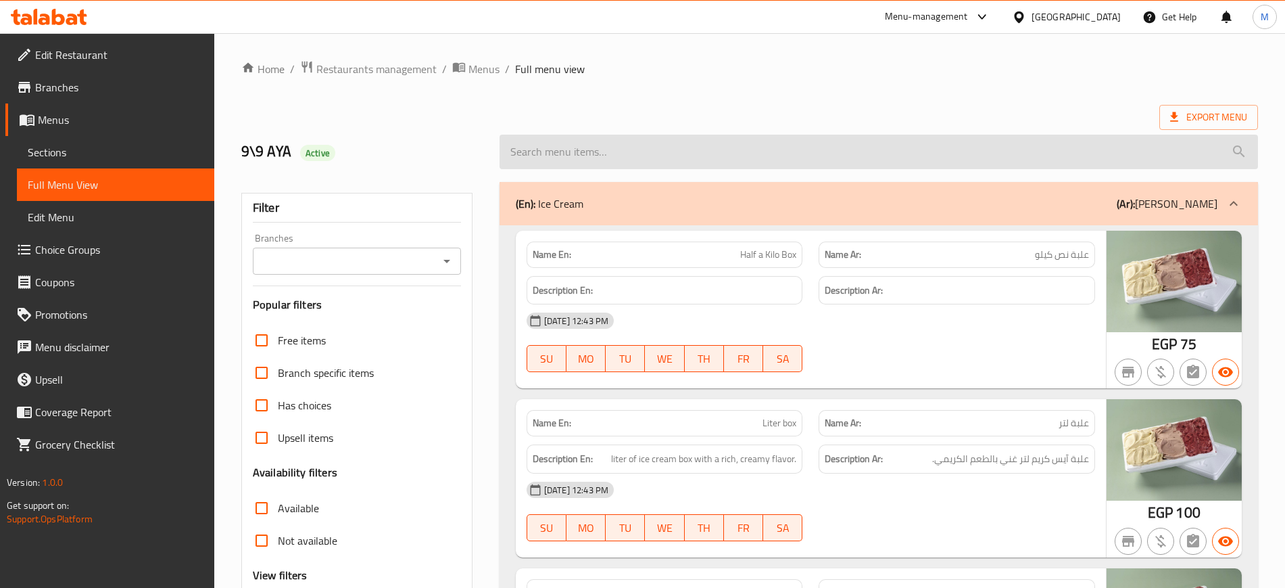
click at [792, 142] on input "search" at bounding box center [879, 152] width 759 height 34
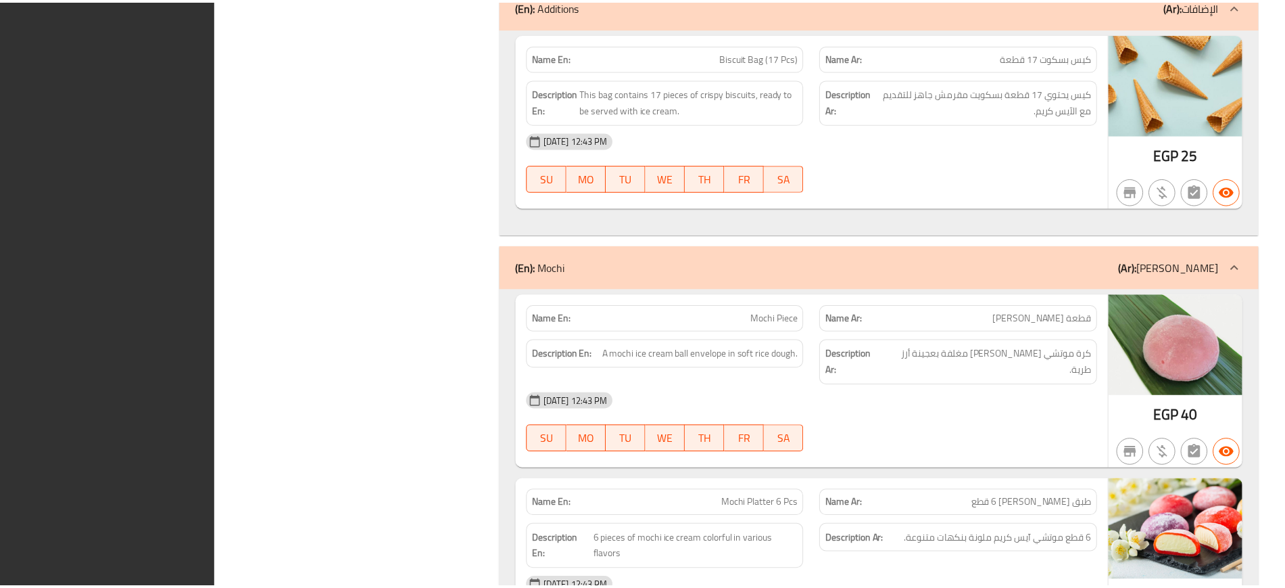
scroll to position [1911, 0]
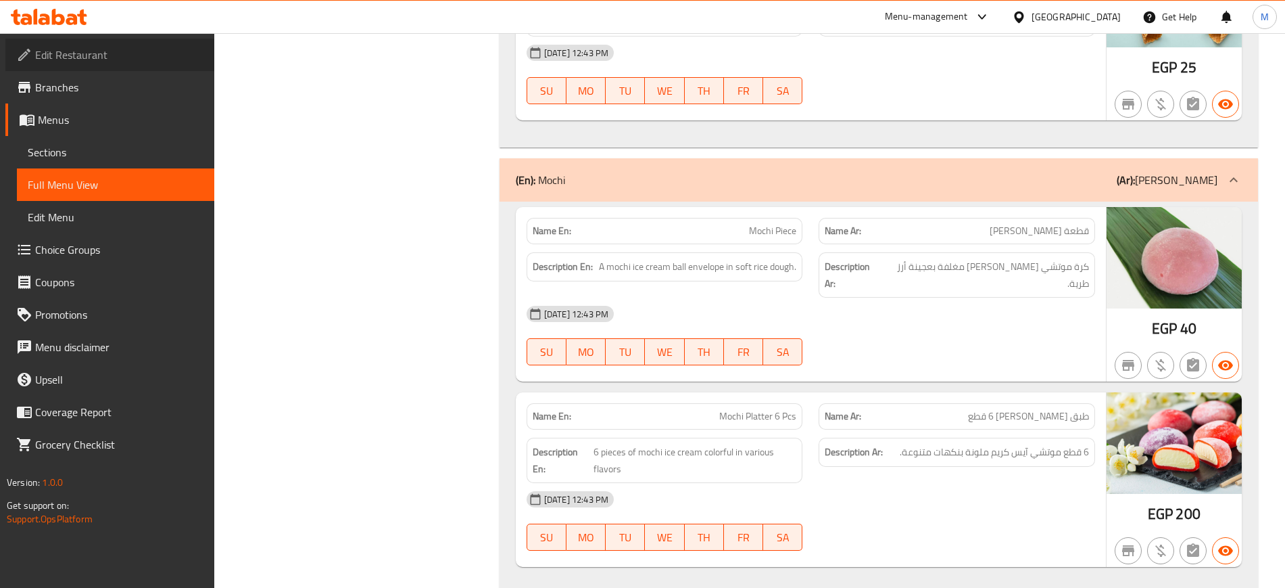
click at [87, 58] on span "Edit Restaurant" at bounding box center [119, 55] width 168 height 16
